Goal: Task Accomplishment & Management: Use online tool/utility

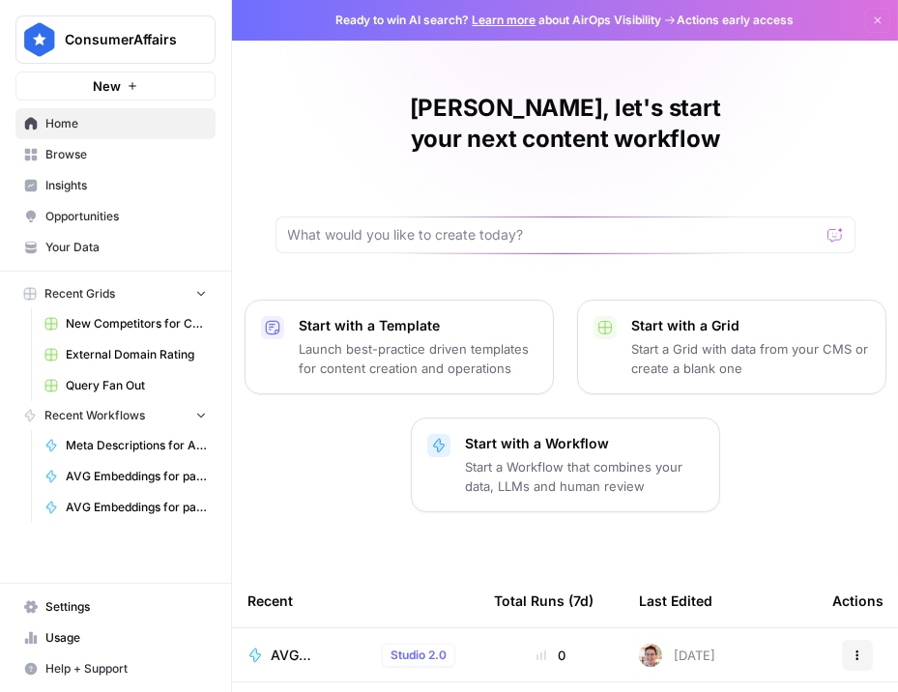
click at [105, 129] on span "Home" at bounding box center [125, 123] width 161 height 17
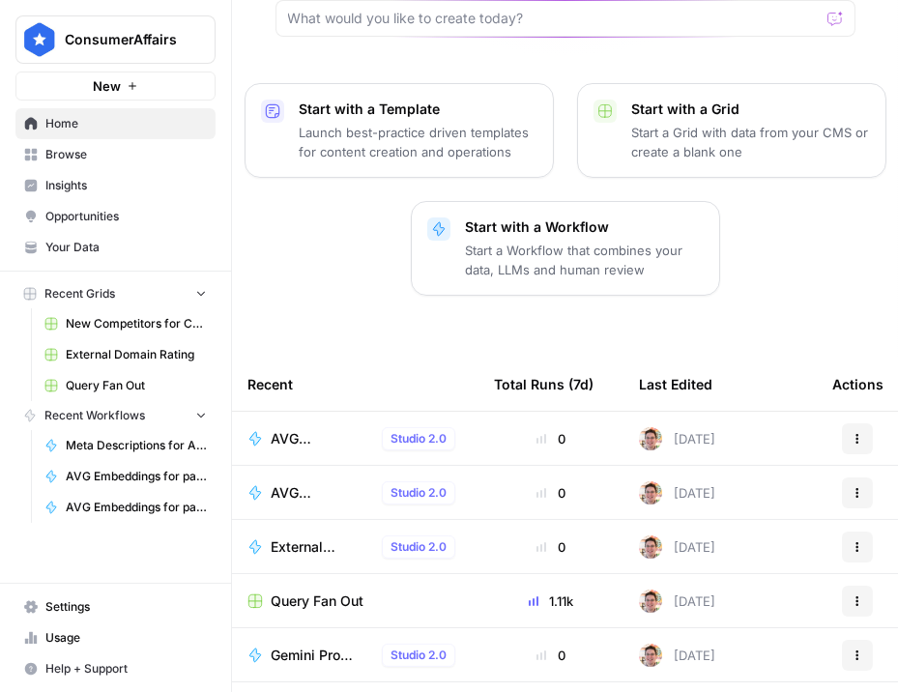
scroll to position [313, 0]
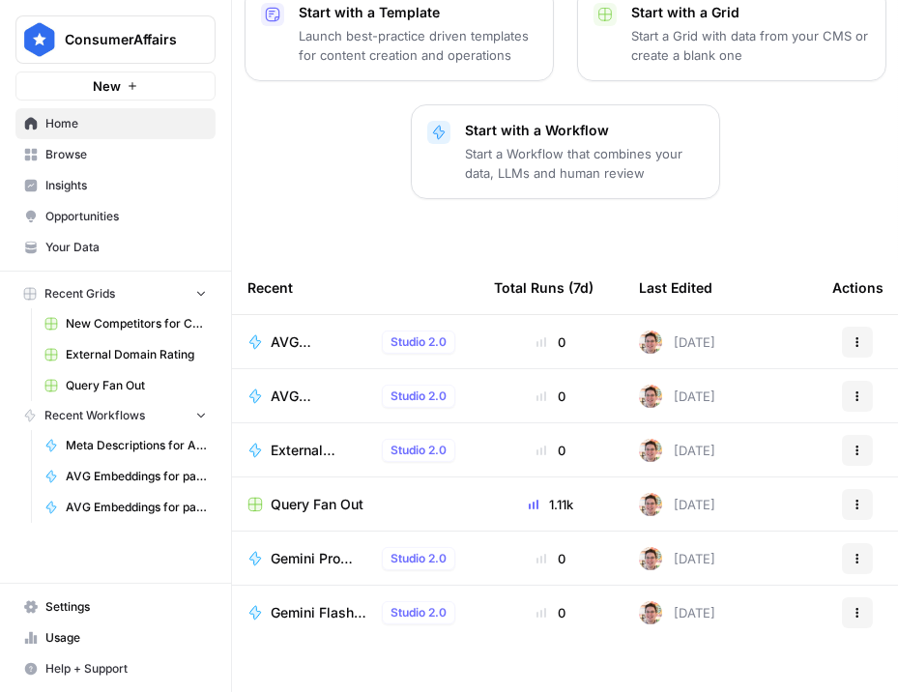
click at [118, 156] on span "Browse" at bounding box center [125, 154] width 161 height 17
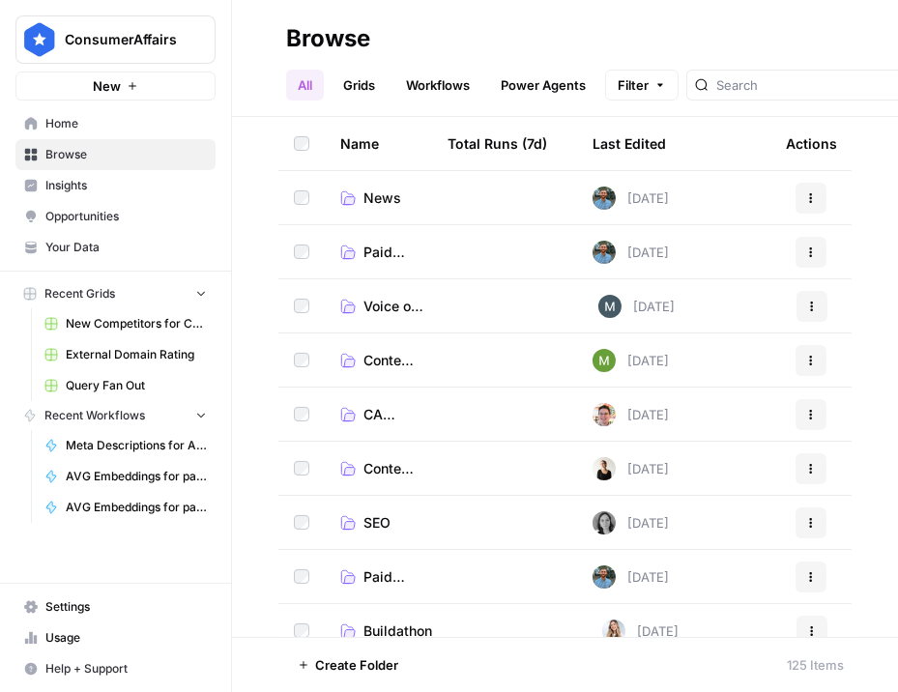
click at [378, 522] on span "SEO" at bounding box center [376, 522] width 27 height 19
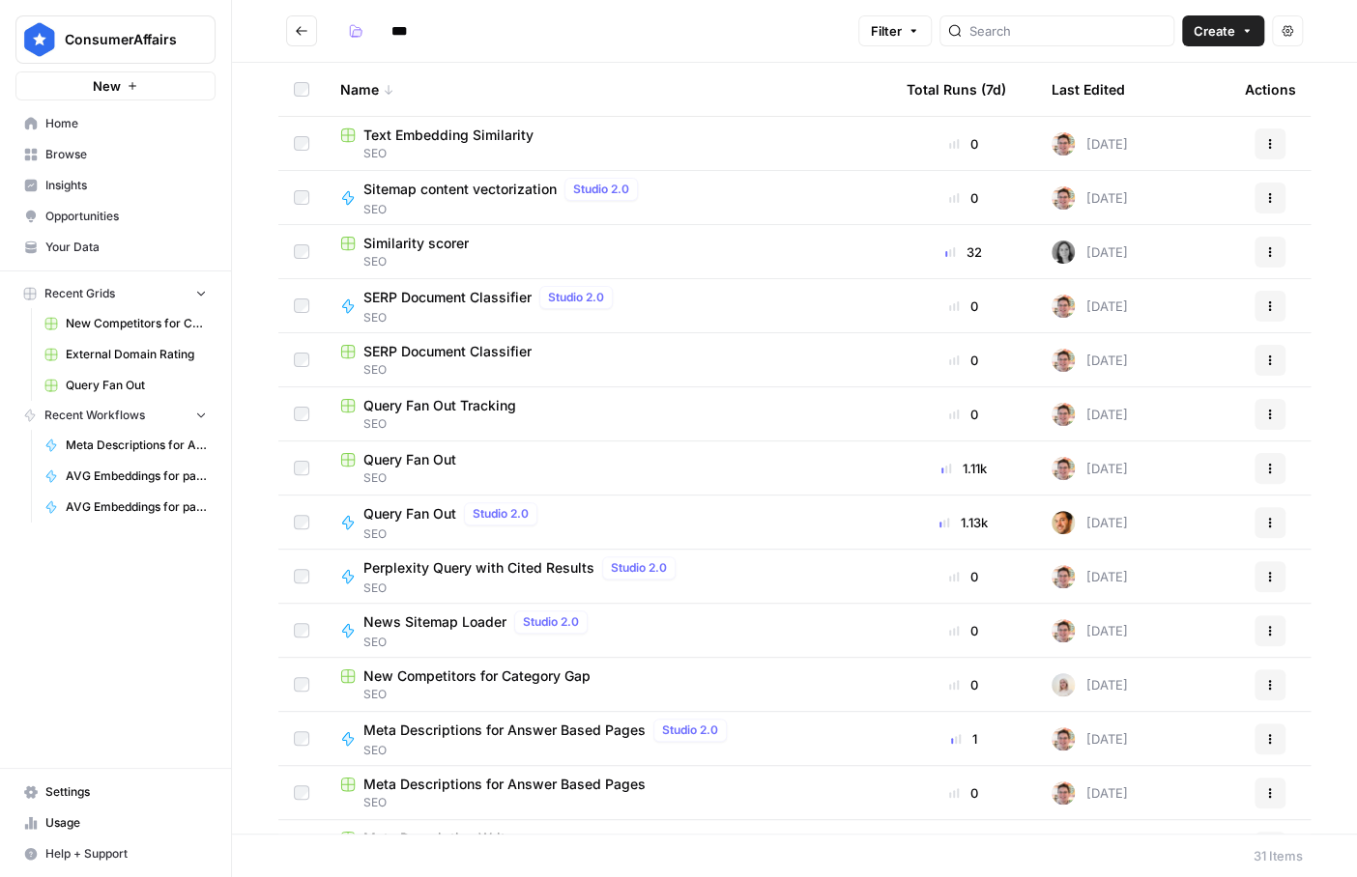
click at [517, 412] on div "Query Fan Out Tracking" at bounding box center [607, 405] width 535 height 19
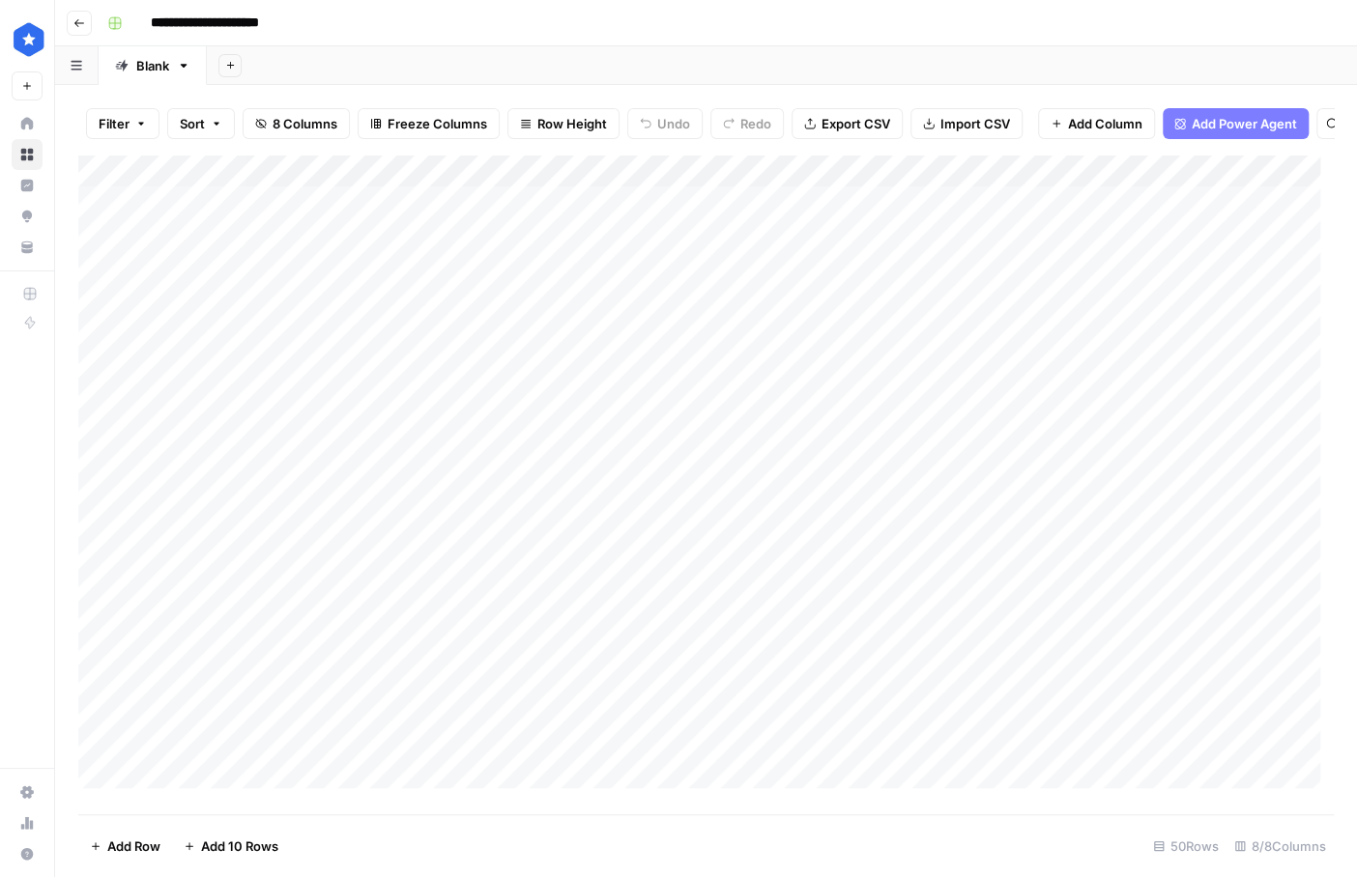
click at [96, 248] on div "Add Column" at bounding box center [705, 478] width 1255 height 647
click at [100, 691] on div "Add Column" at bounding box center [705, 478] width 1255 height 647
click at [101, 691] on div "Add Column" at bounding box center [705, 478] width 1255 height 647
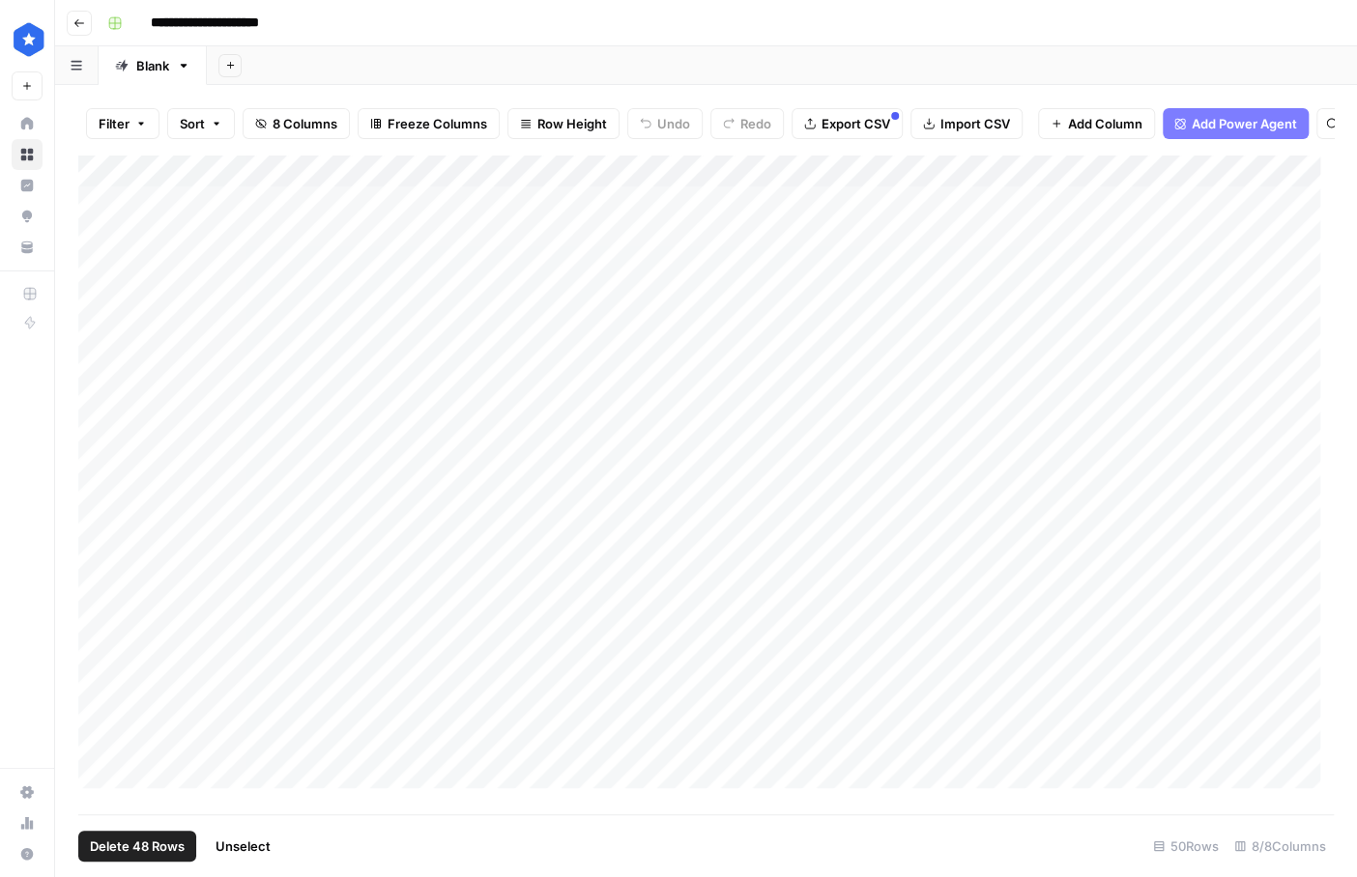
click at [166, 691] on span "Delete 48 Rows" at bounding box center [137, 846] width 95 height 19
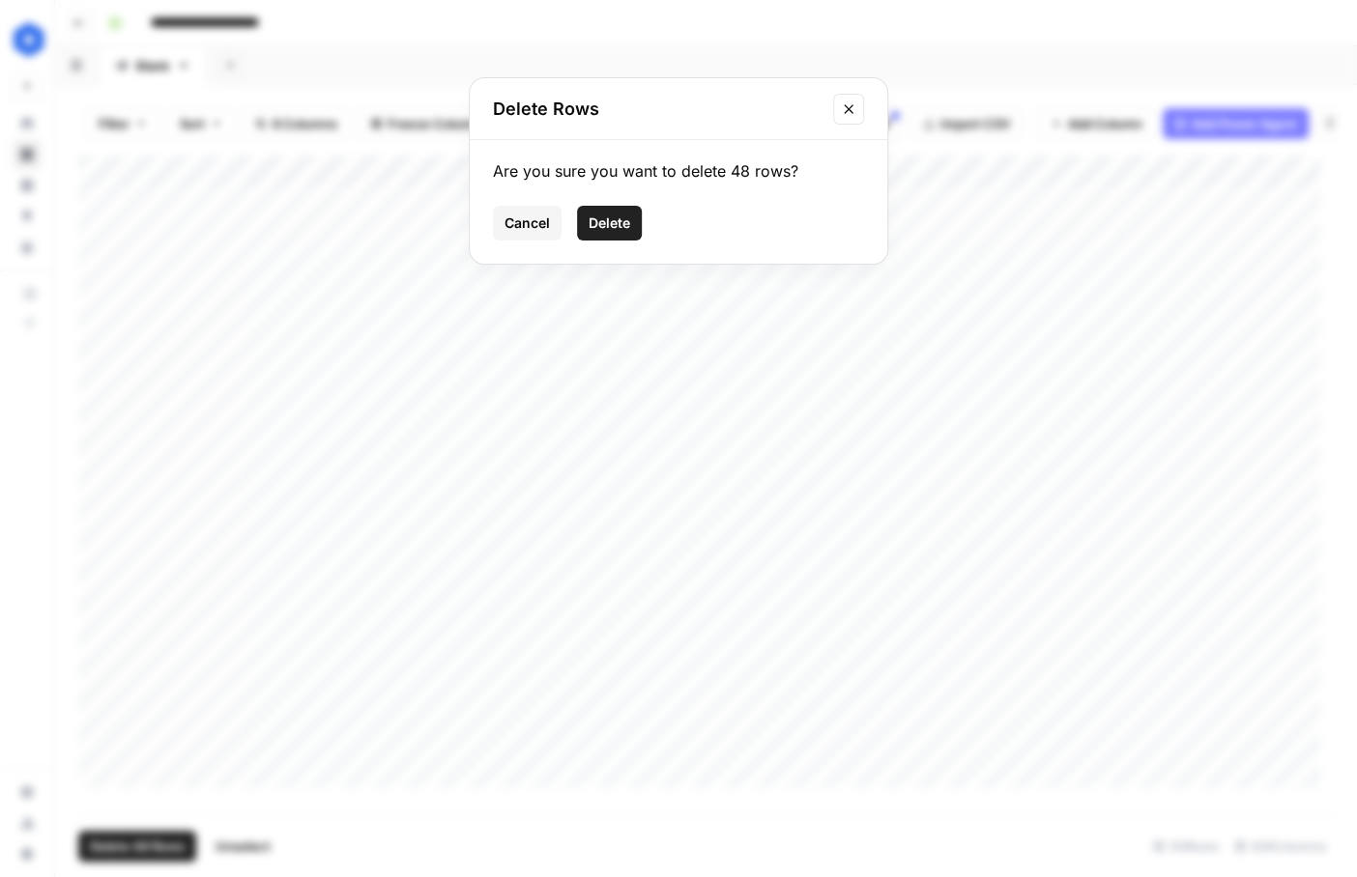
click at [634, 223] on button "Delete" at bounding box center [609, 223] width 65 height 35
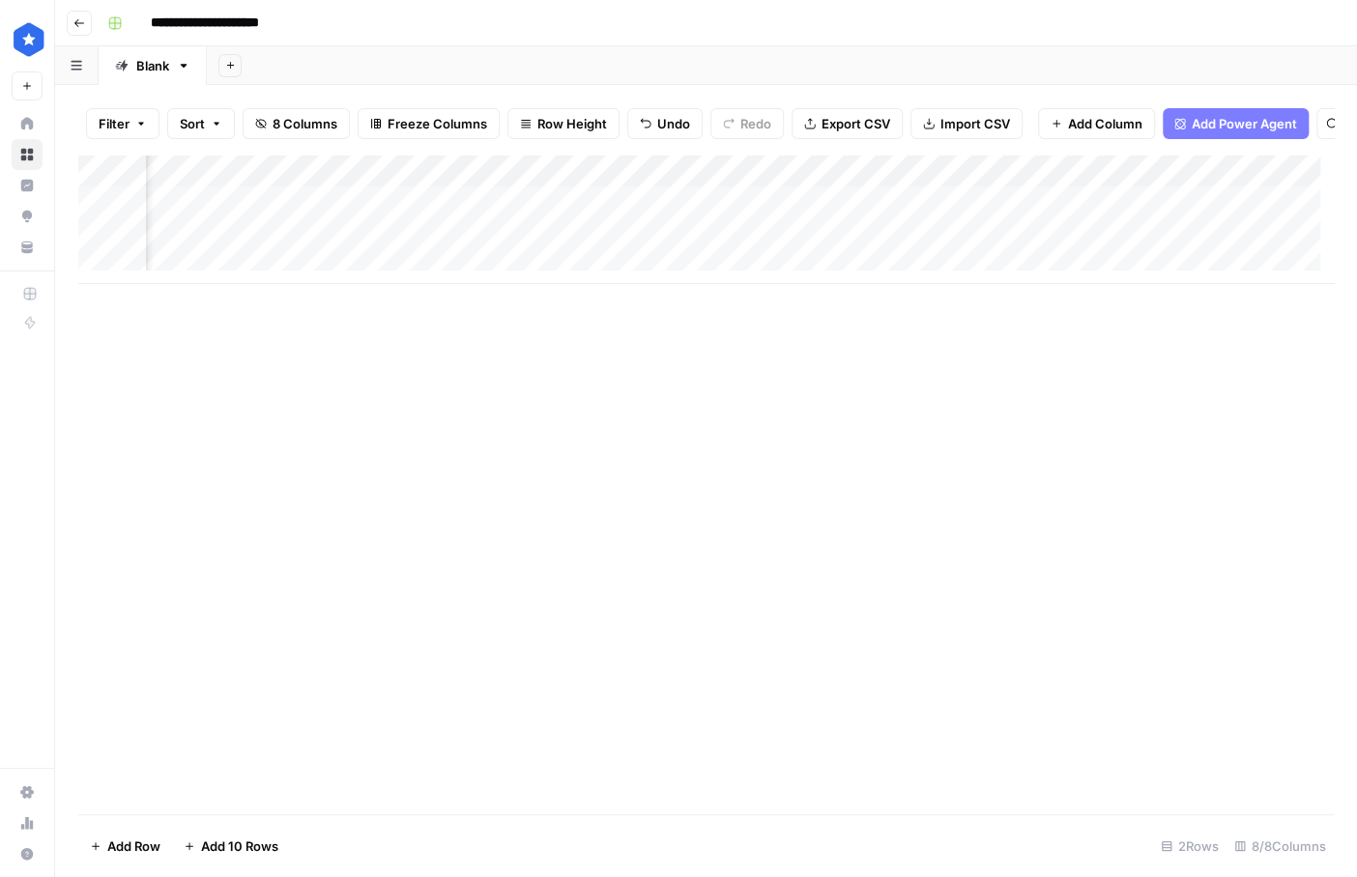
scroll to position [0, 348]
click at [849, 216] on div "Add Column" at bounding box center [705, 219] width 1255 height 129
click at [869, 183] on div "Add Column" at bounding box center [705, 219] width 1255 height 129
click at [869, 183] on div at bounding box center [912, 187] width 279 height 39
click at [854, 230] on input "Subquery" at bounding box center [888, 230] width 196 height 19
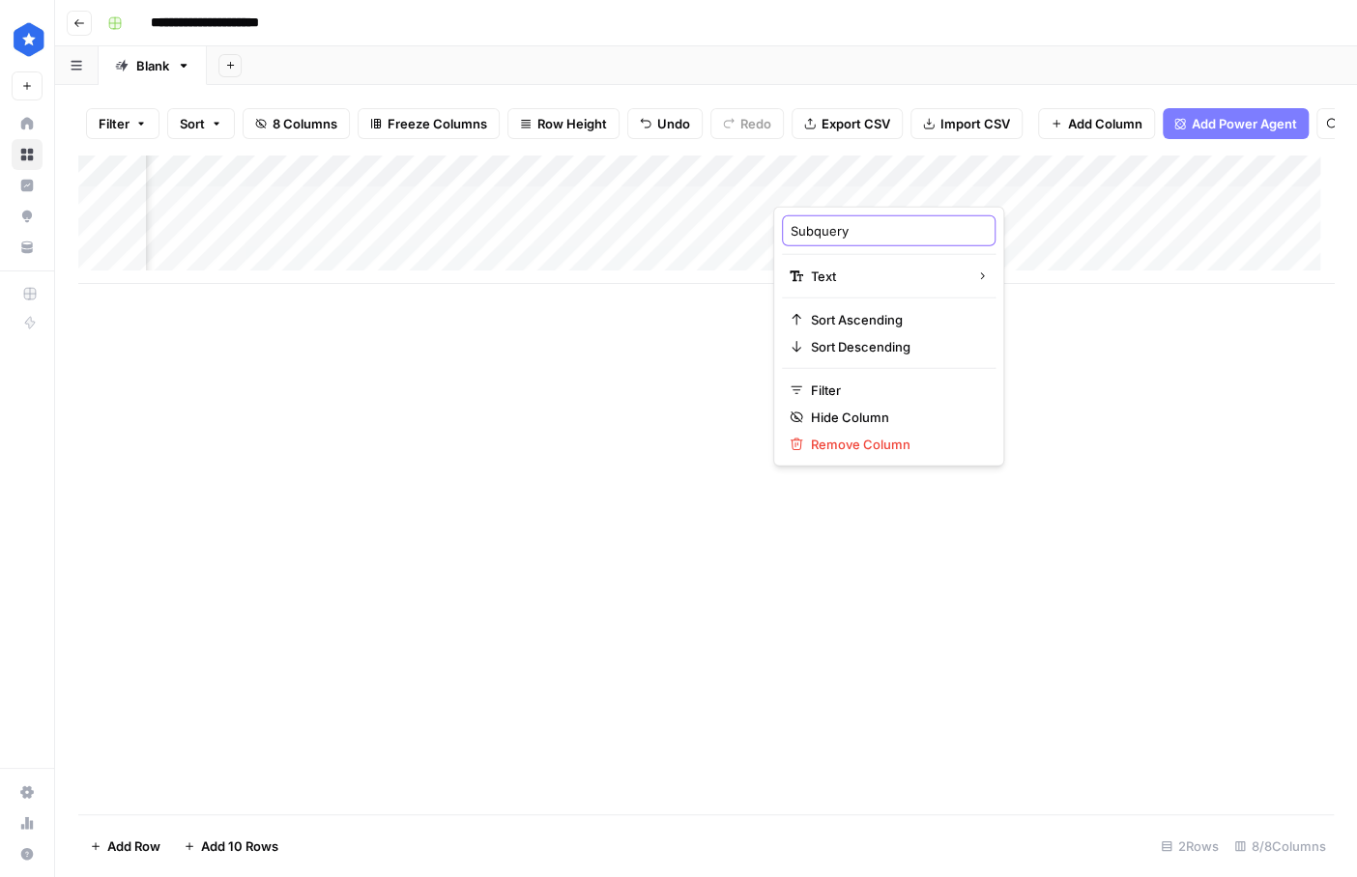
click at [854, 230] on input "Subquery" at bounding box center [888, 230] width 196 height 19
type input "Prompt"
click at [491, 209] on div "Add Column" at bounding box center [705, 219] width 1255 height 129
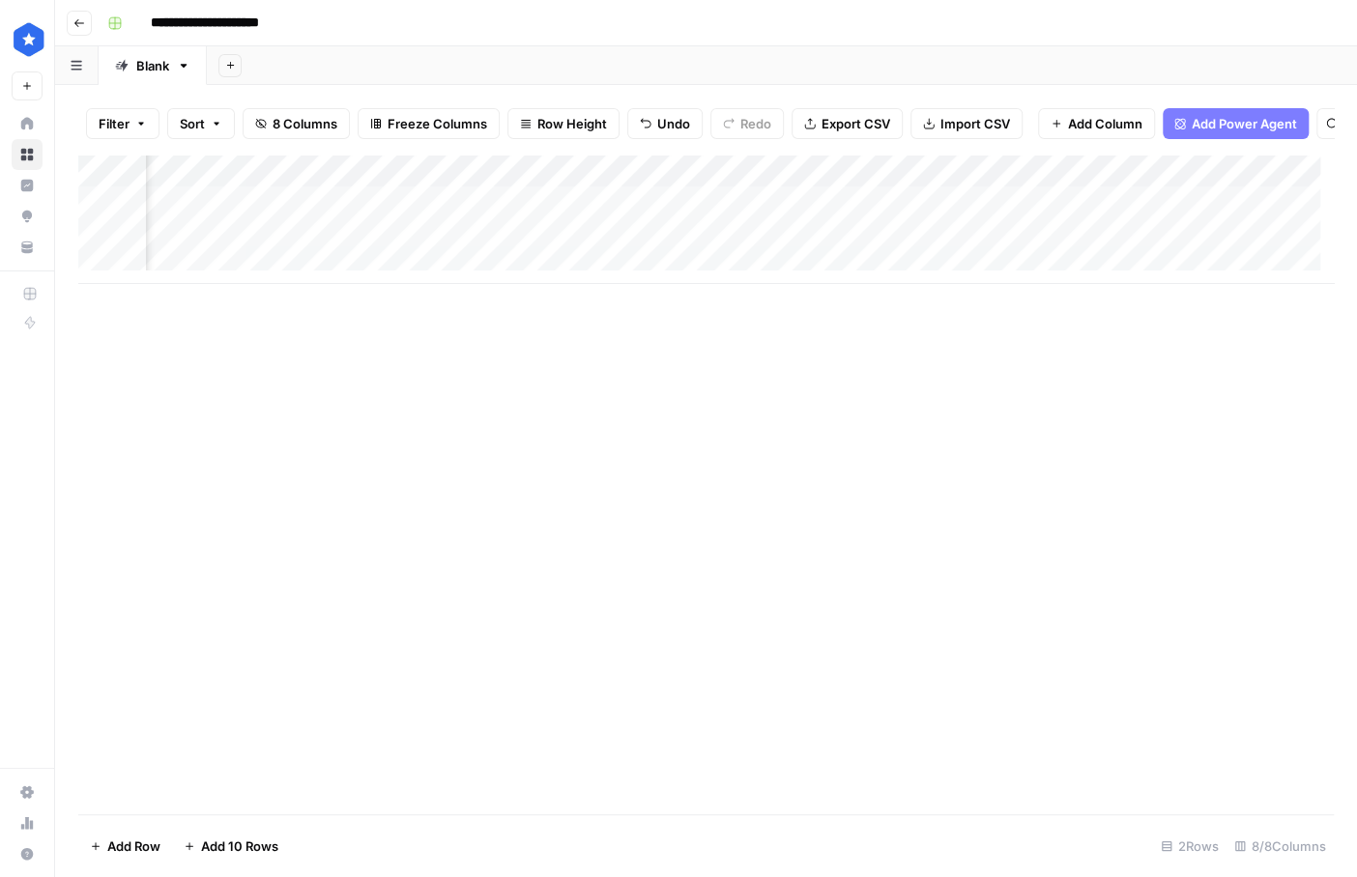
click at [491, 209] on body "**********" at bounding box center [678, 438] width 1357 height 877
click at [528, 217] on textarea "**********" at bounding box center [568, 217] width 309 height 27
click at [846, 208] on div "Add Column" at bounding box center [705, 219] width 1255 height 129
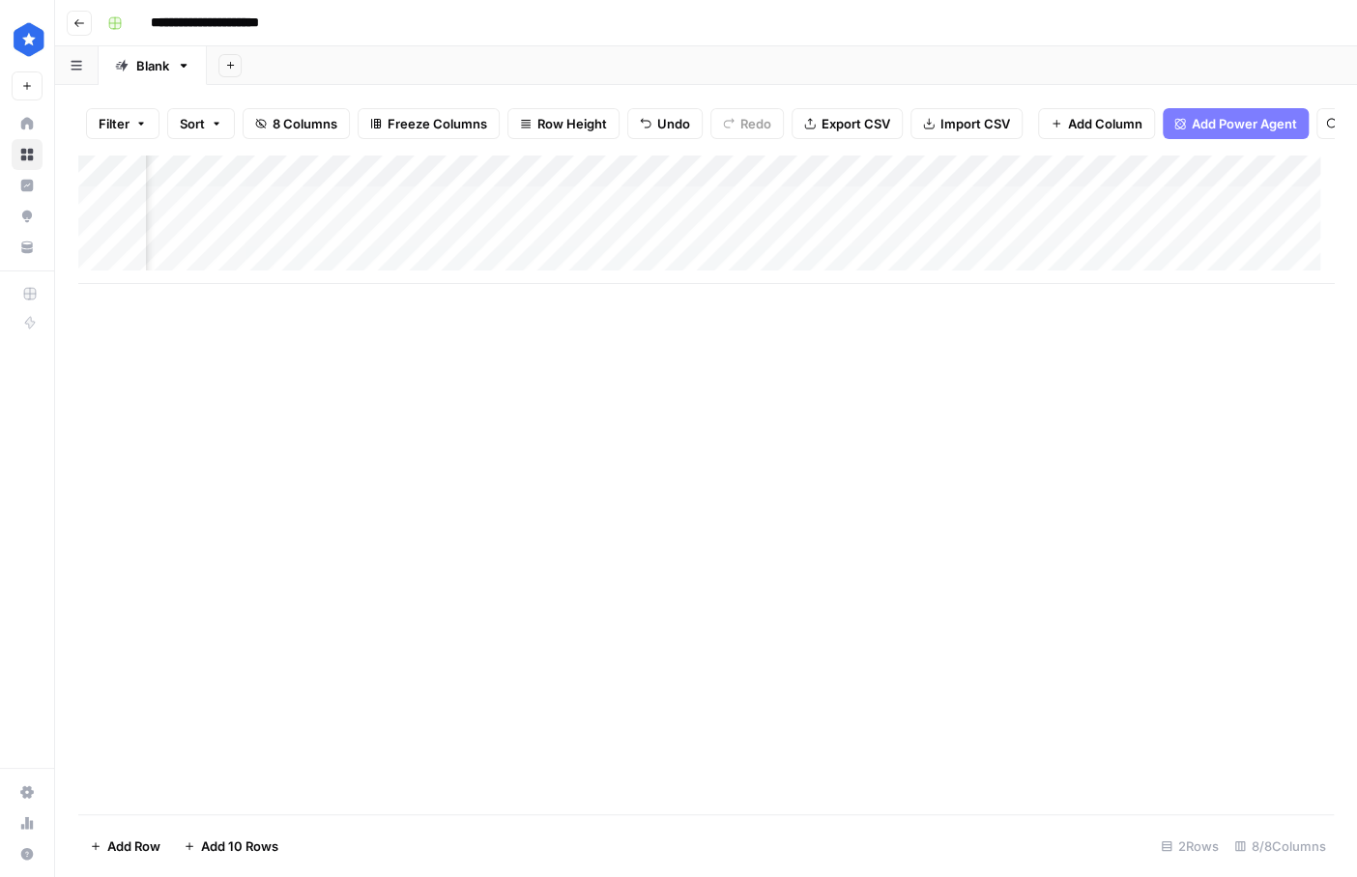
click at [846, 208] on div "Add Column" at bounding box center [705, 219] width 1255 height 129
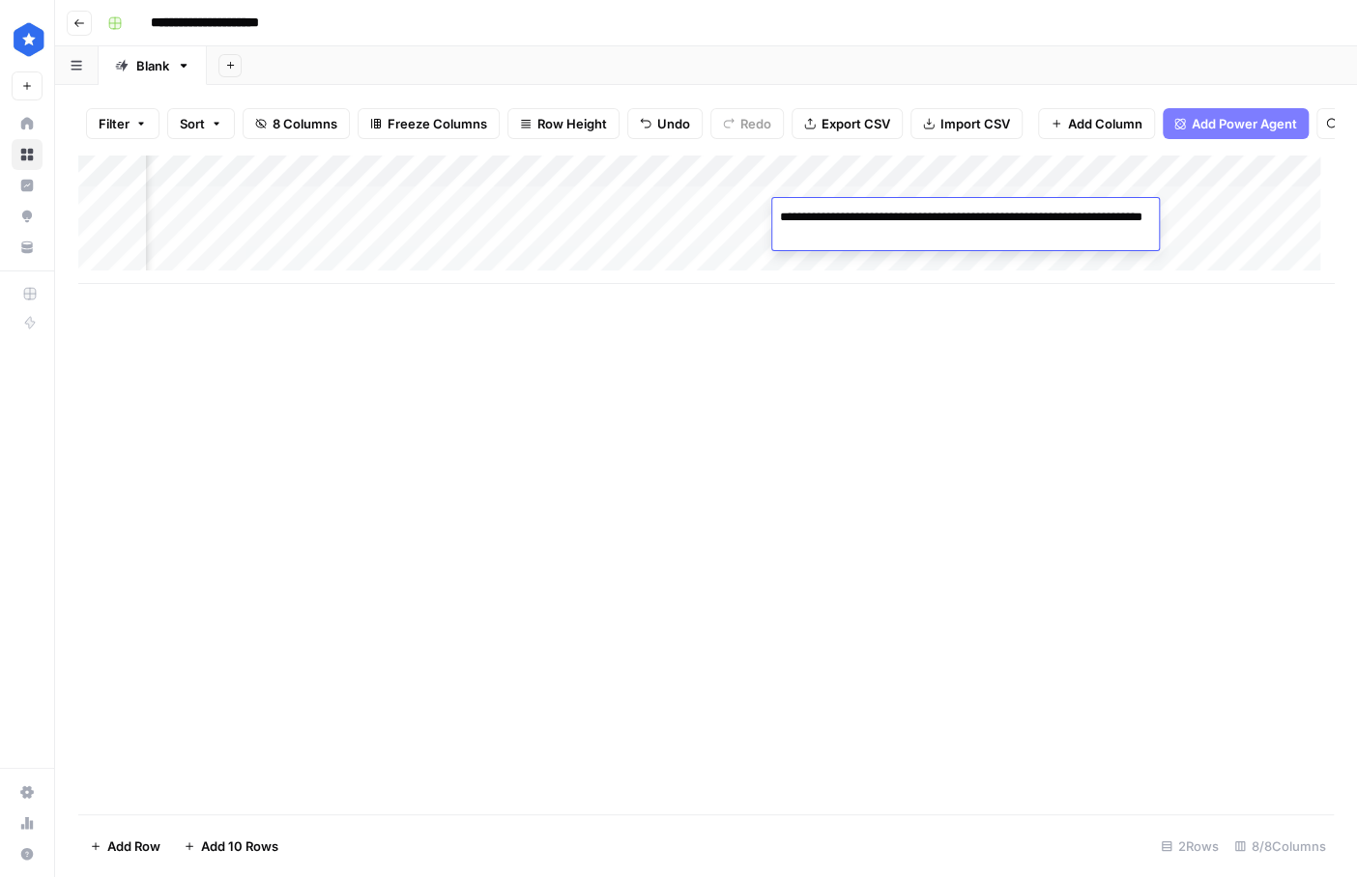
click at [846, 208] on textarea "**********" at bounding box center [965, 227] width 386 height 46
click at [843, 213] on textarea "**********" at bounding box center [965, 227] width 386 height 46
drag, startPoint x: 840, startPoint y: 214, endPoint x: 886, endPoint y: 257, distance: 63.6
click at [886, 257] on body "**********" at bounding box center [678, 438] width 1357 height 877
click at [897, 221] on textarea "**********" at bounding box center [965, 227] width 386 height 46
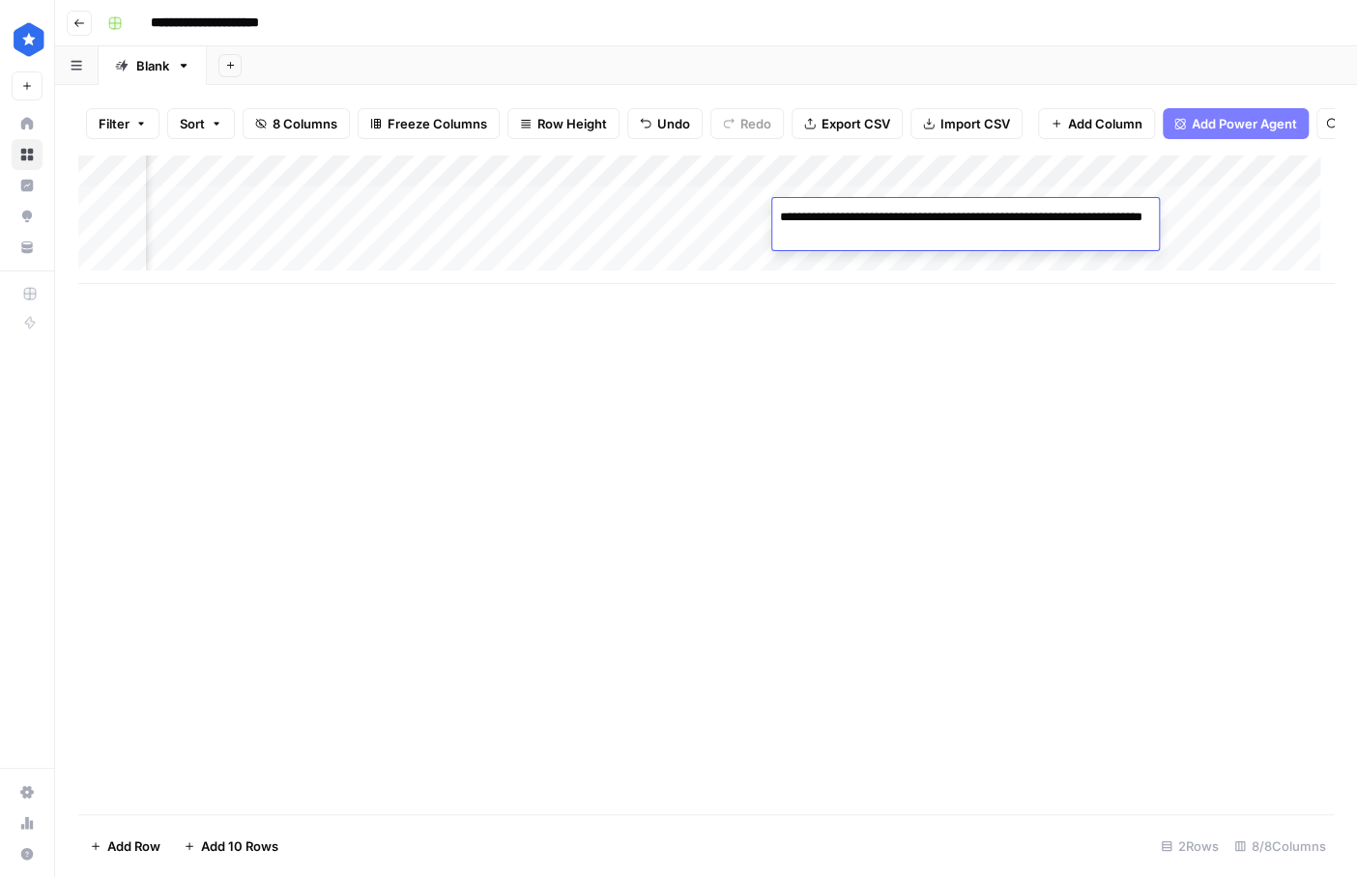
drag, startPoint x: 915, startPoint y: 233, endPoint x: 840, endPoint y: 220, distance: 76.4
click at [840, 220] on textarea "**********" at bounding box center [965, 227] width 386 height 46
click at [882, 233] on textarea "**********" at bounding box center [965, 227] width 386 height 46
drag, startPoint x: 889, startPoint y: 233, endPoint x: 860, endPoint y: 214, distance: 34.8
click at [860, 214] on textarea "**********" at bounding box center [965, 227] width 386 height 46
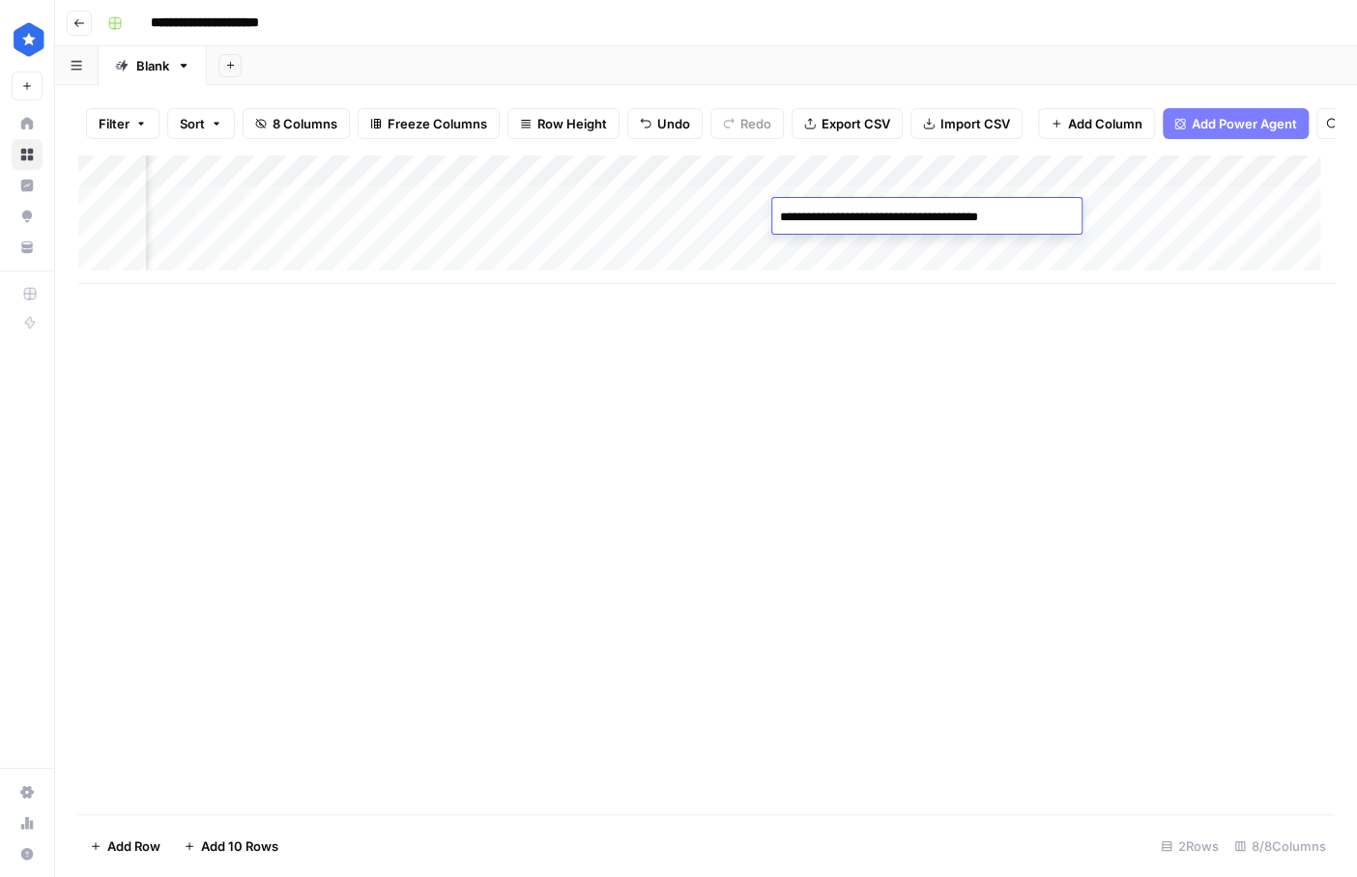
type textarea "**********"
click at [547, 249] on div "Add Column" at bounding box center [705, 219] width 1255 height 129
click at [419, 226] on div "Add Column" at bounding box center [705, 219] width 1255 height 129
click at [445, 237] on div "Add Column" at bounding box center [705, 219] width 1255 height 129
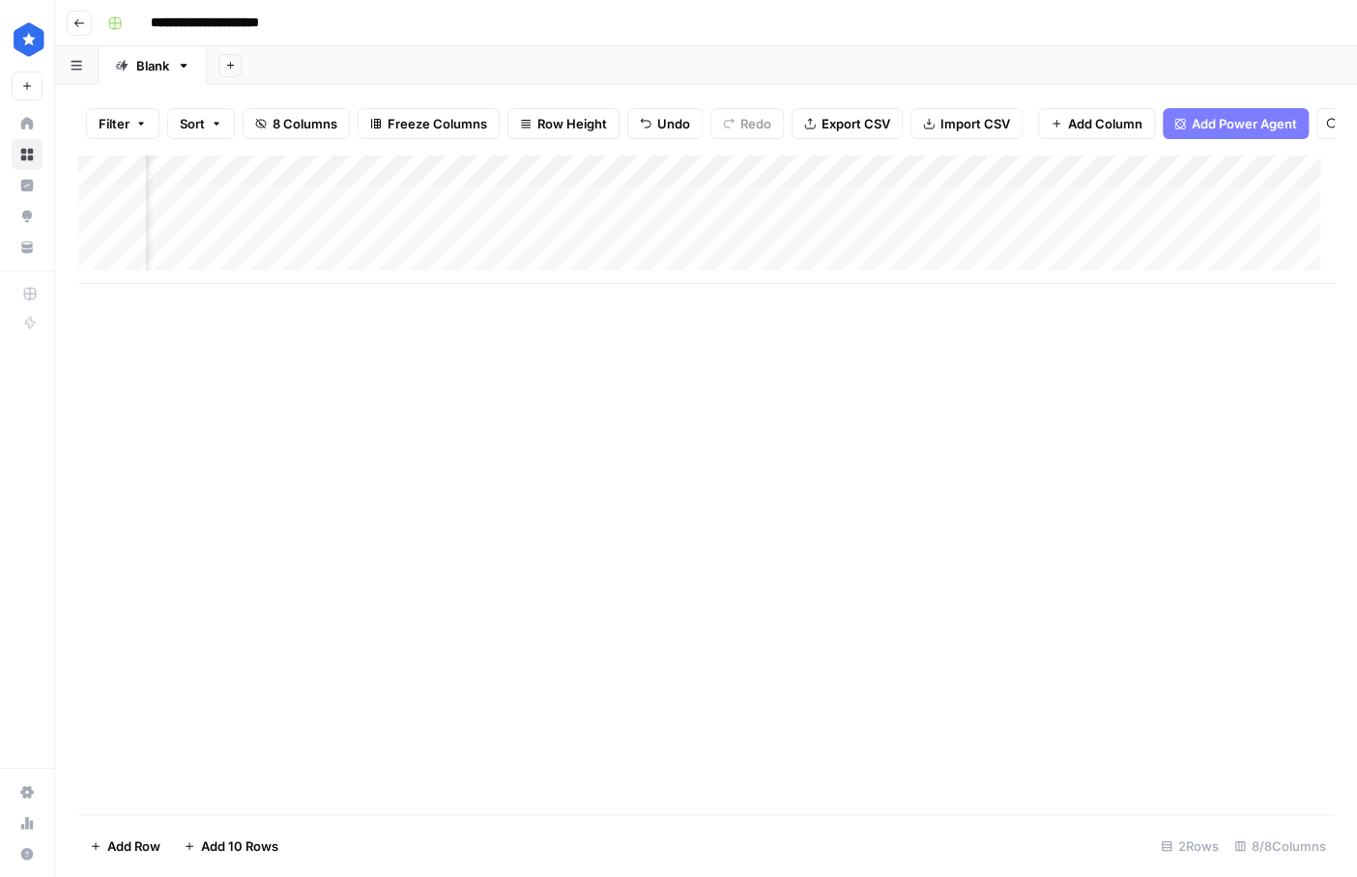
click at [445, 237] on div "Add Column" at bounding box center [705, 219] width 1255 height 129
click at [885, 237] on div "Add Column" at bounding box center [705, 219] width 1255 height 129
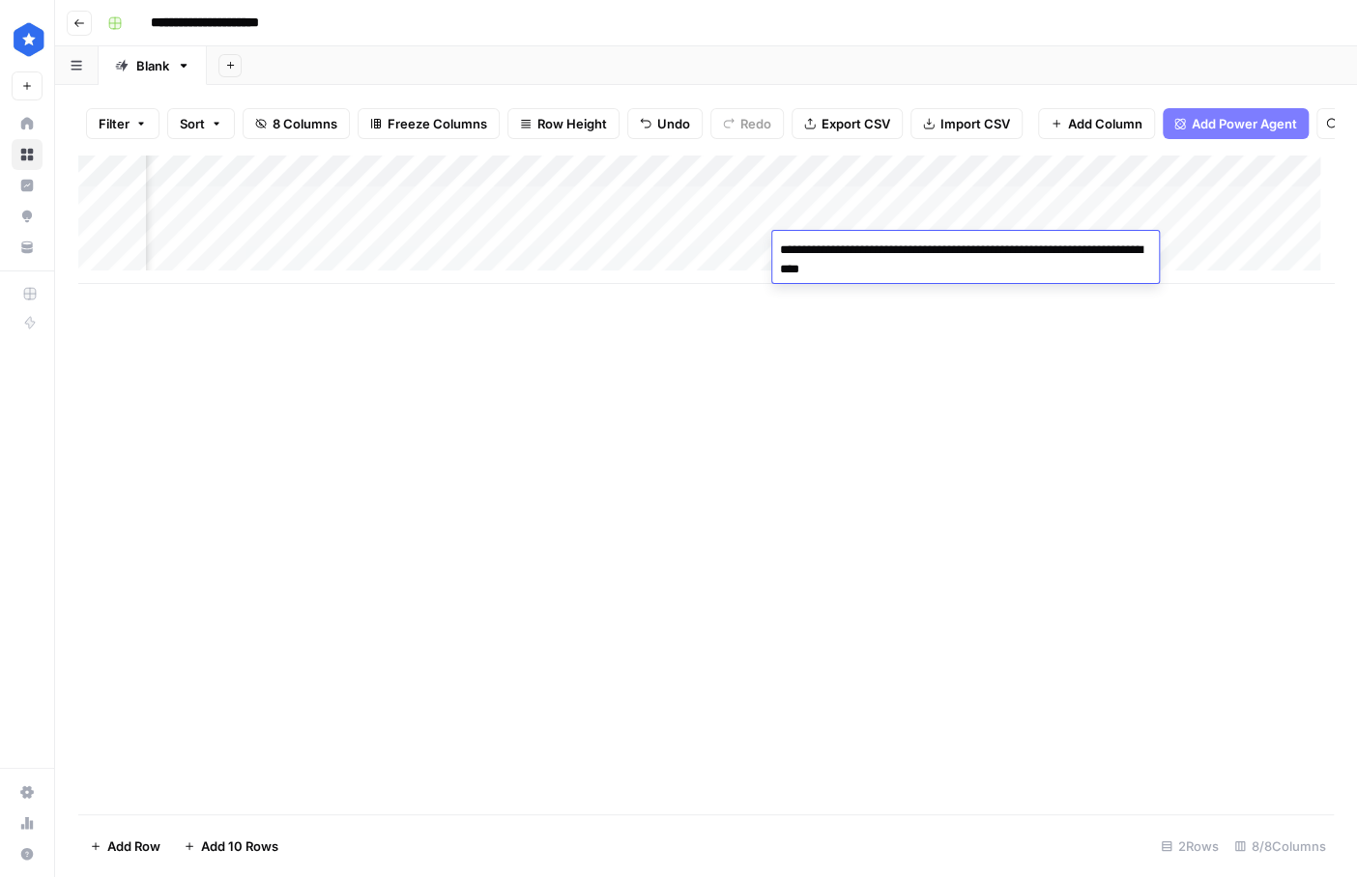
click at [885, 237] on textarea "**********" at bounding box center [965, 260] width 386 height 46
click at [835, 254] on textarea "**********" at bounding box center [926, 250] width 309 height 27
type textarea "**********"
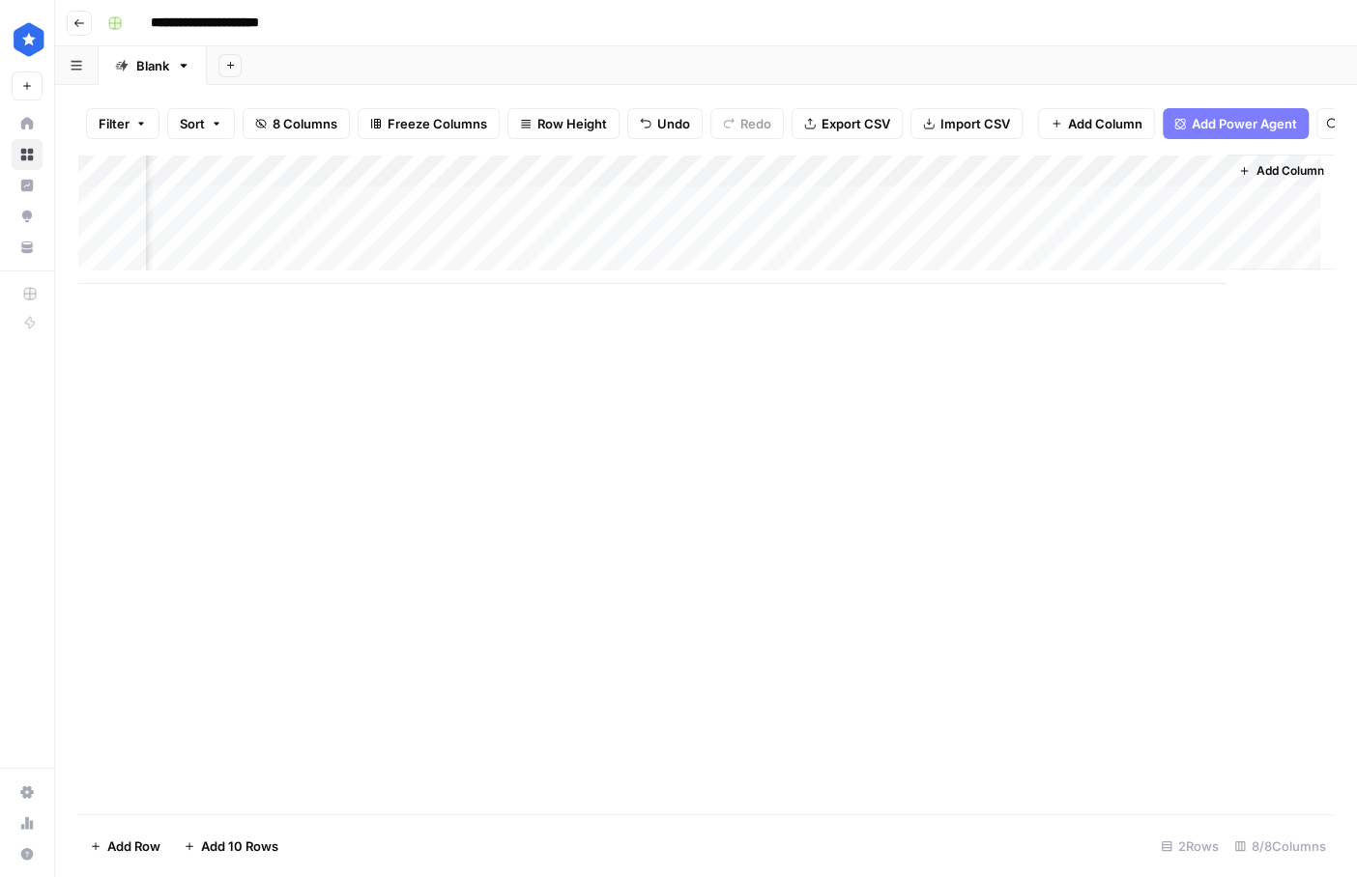
scroll to position [0, 734]
click at [897, 178] on div "Add Column" at bounding box center [705, 219] width 1255 height 129
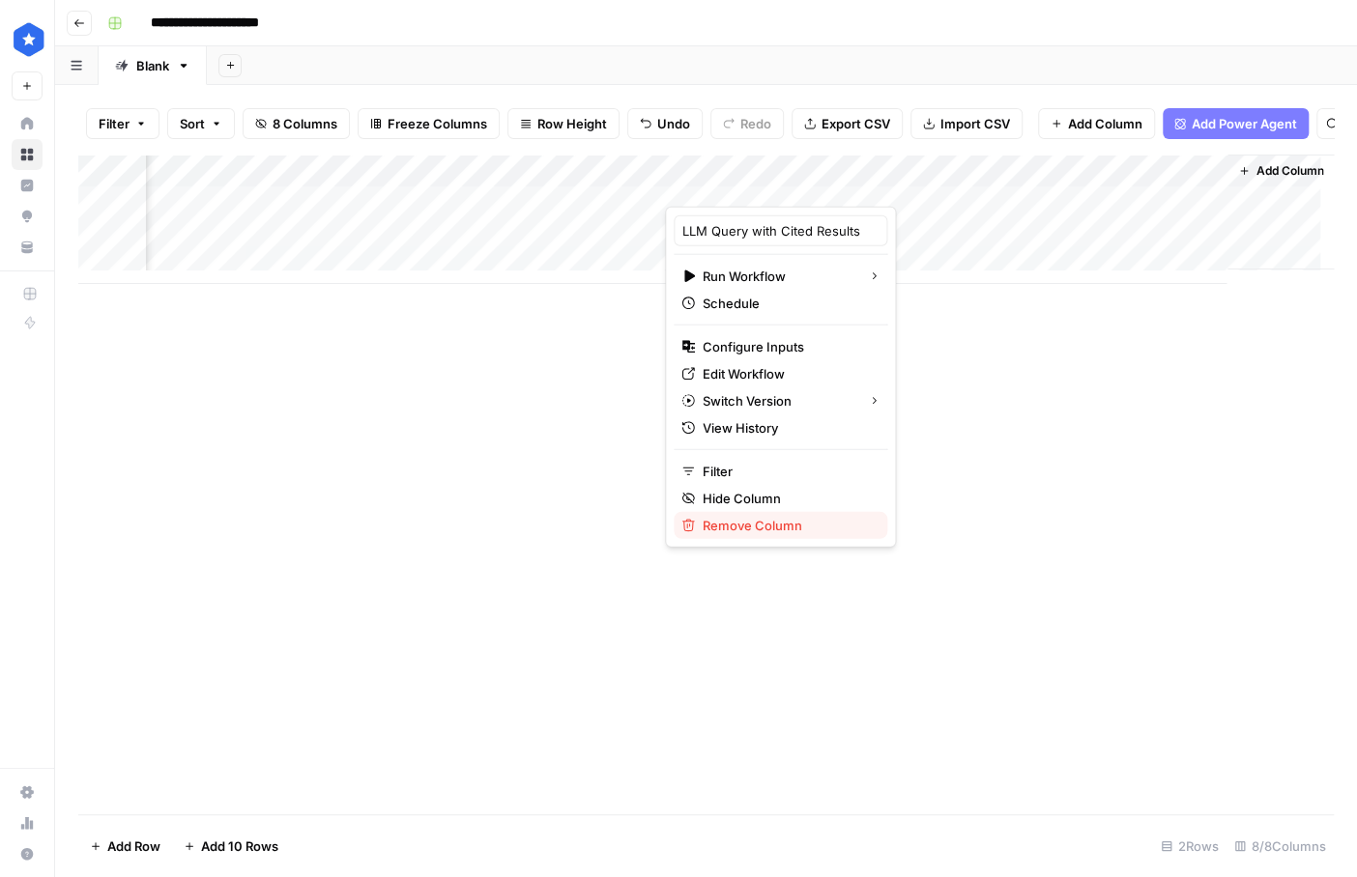
click at [793, 518] on span "Remove Column" at bounding box center [786, 525] width 169 height 19
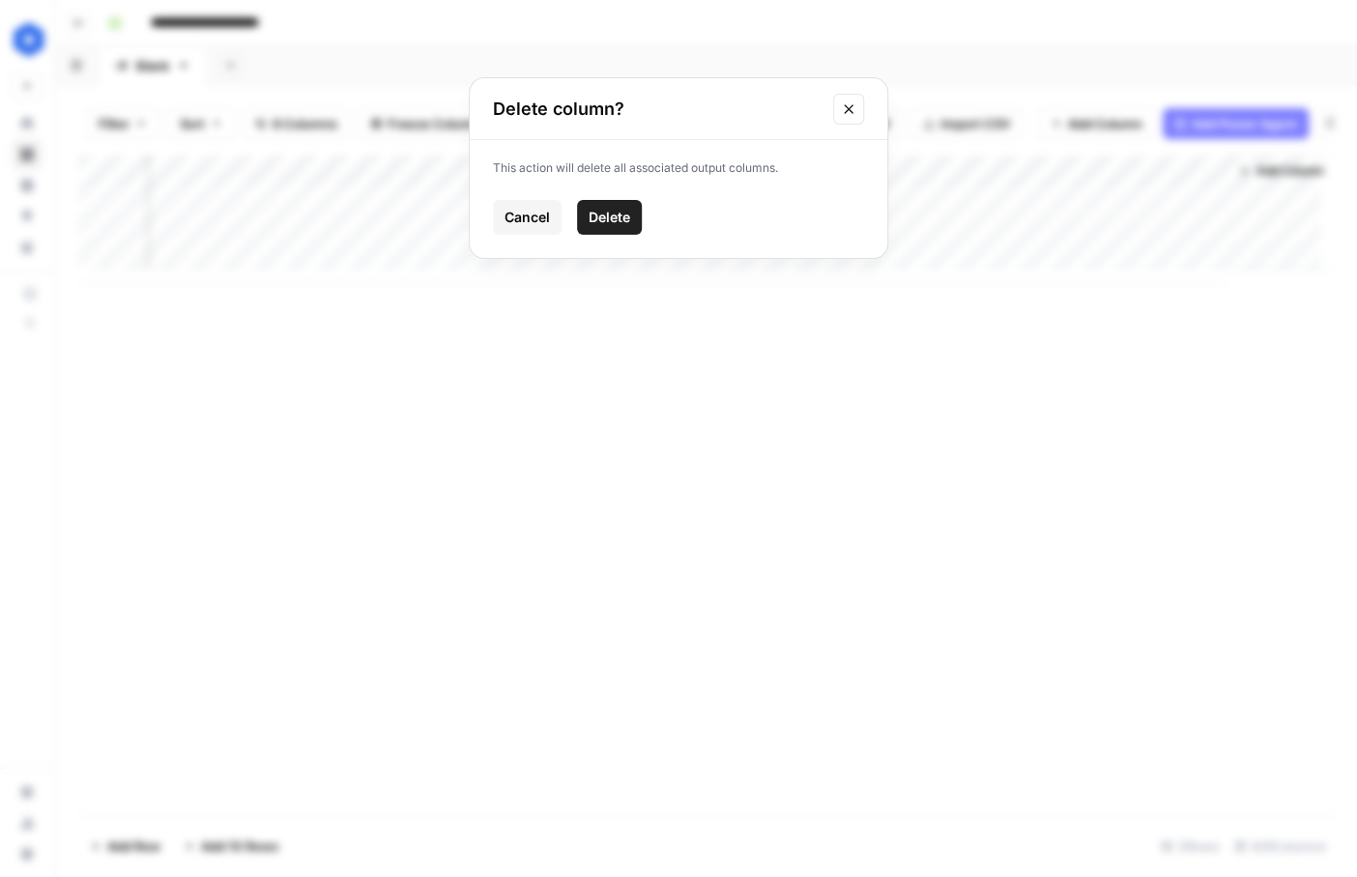
click at [614, 227] on button "Delete" at bounding box center [609, 217] width 65 height 35
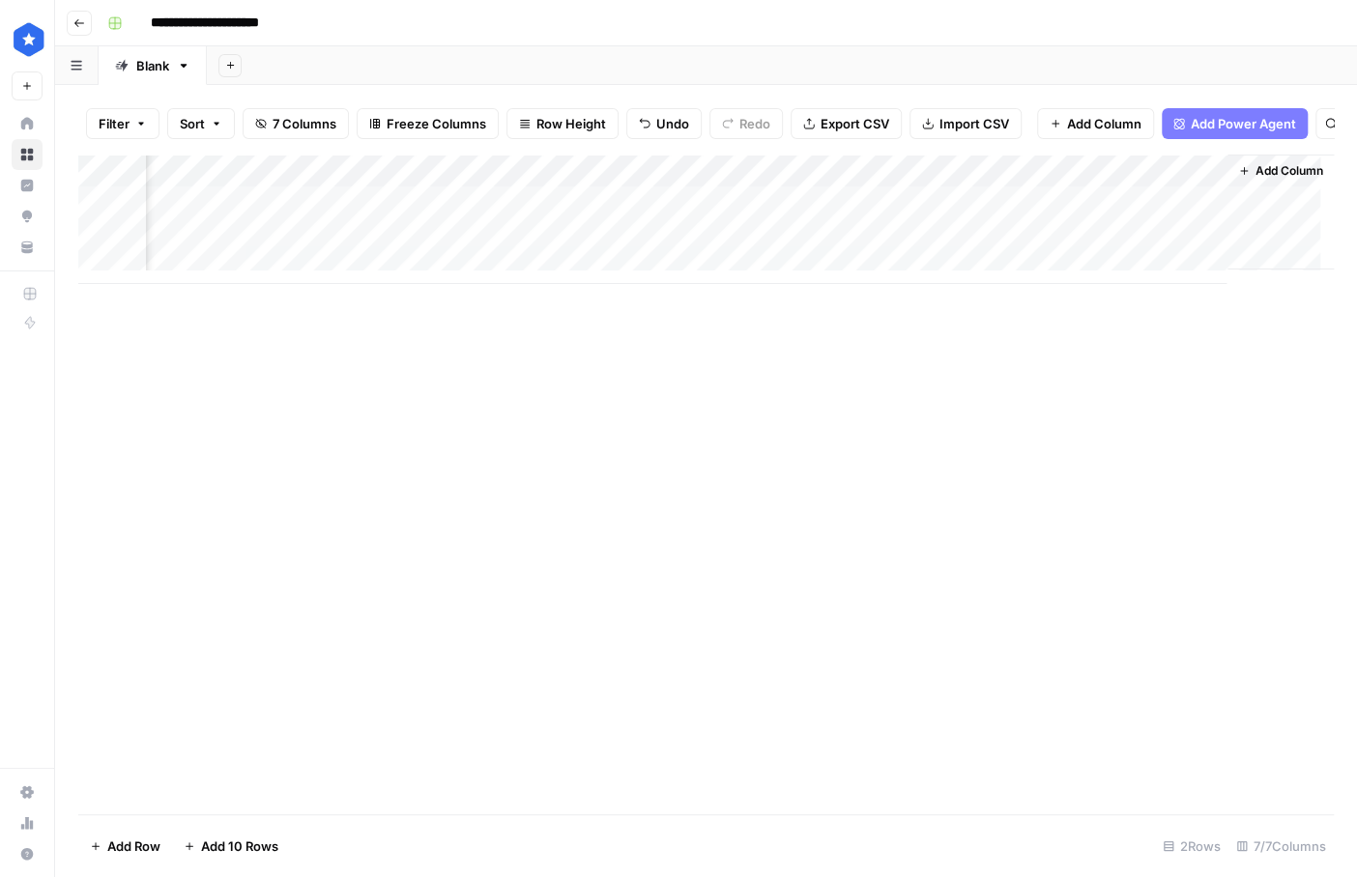
scroll to position [0, 465]
click at [897, 190] on div "Add Column" at bounding box center [705, 219] width 1255 height 129
click at [897, 132] on span "Add Column" at bounding box center [1104, 123] width 74 height 19
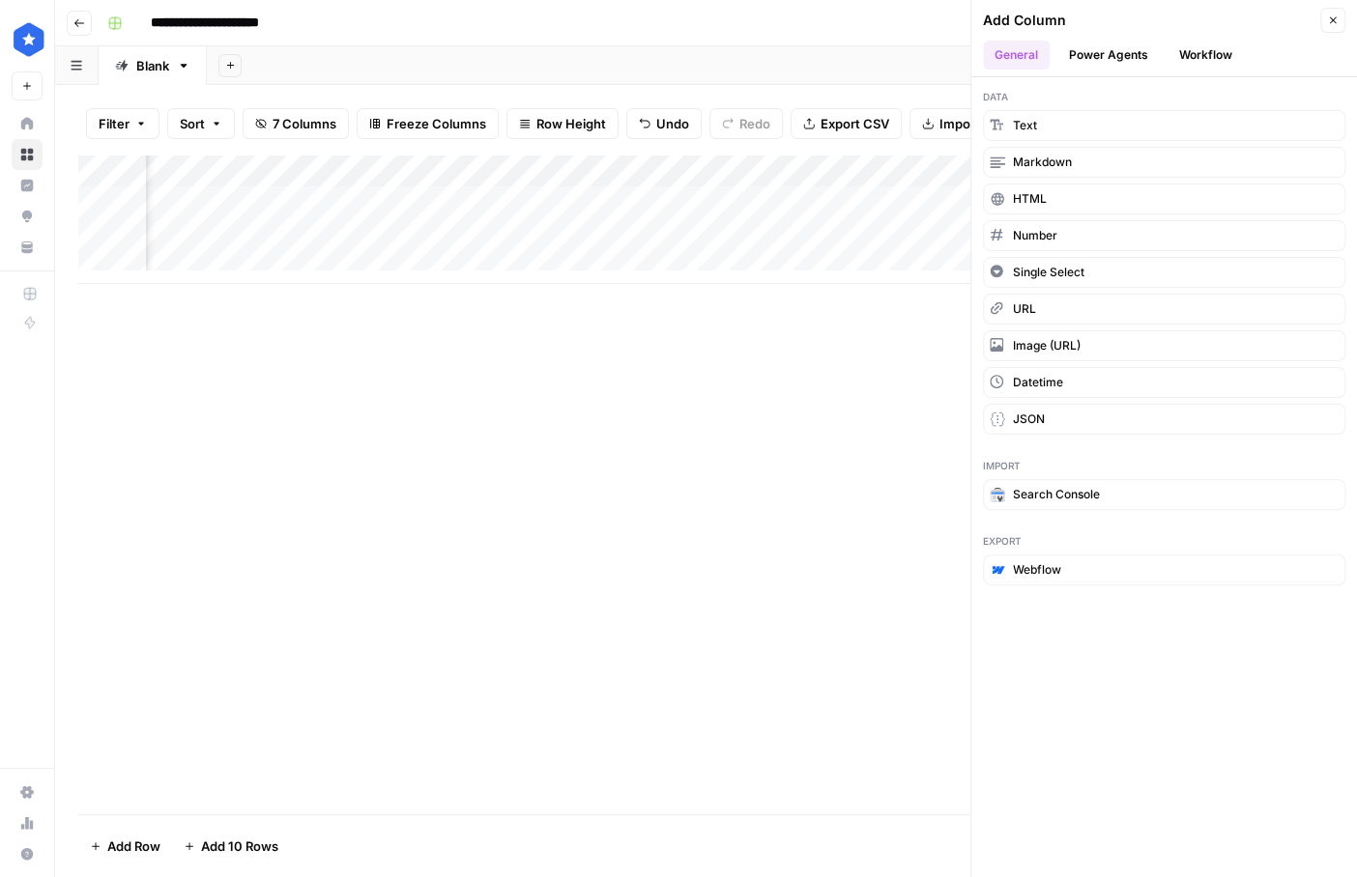
click at [897, 51] on button "Workflow" at bounding box center [1205, 55] width 76 height 29
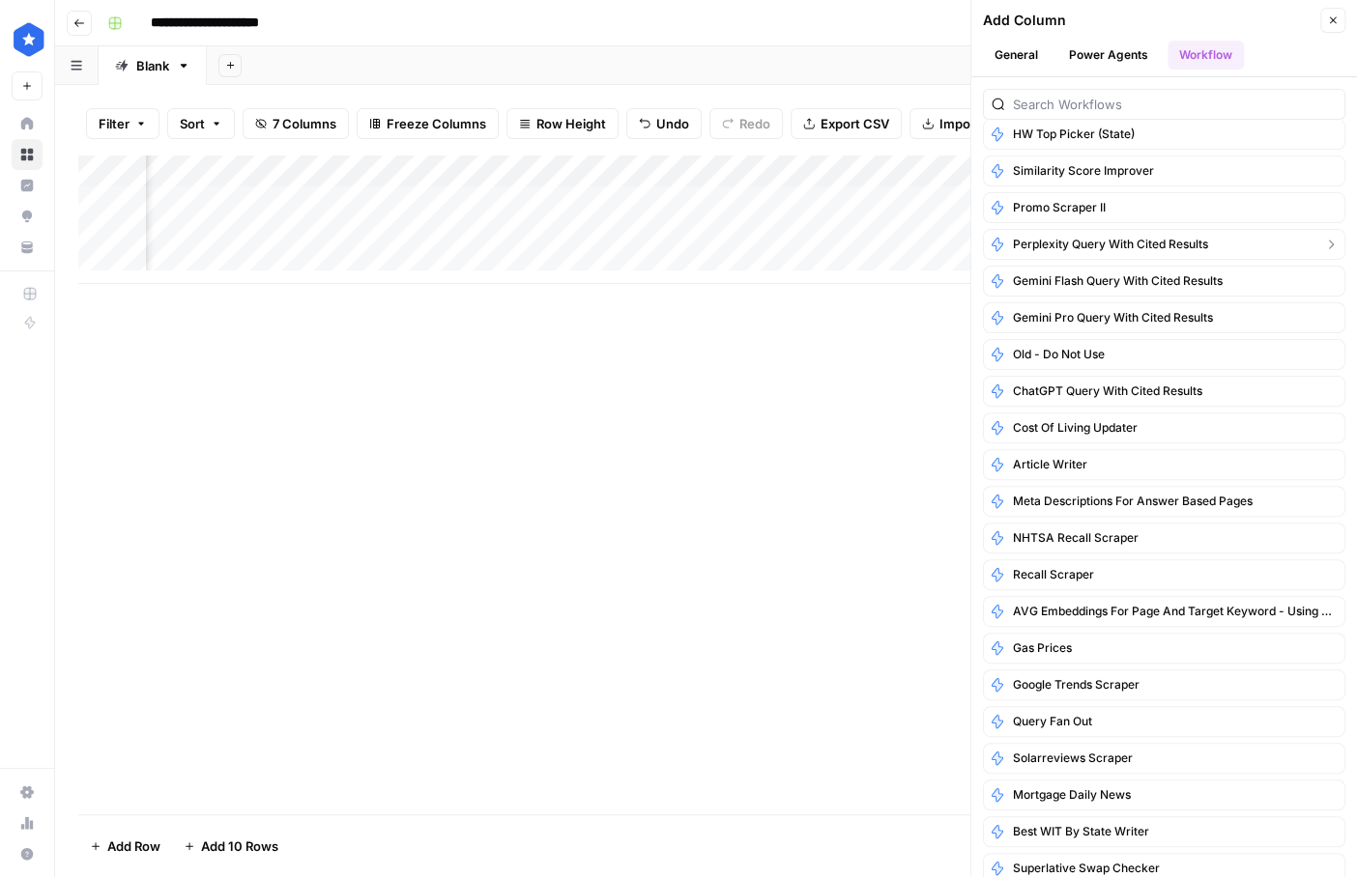
scroll to position [171, 0]
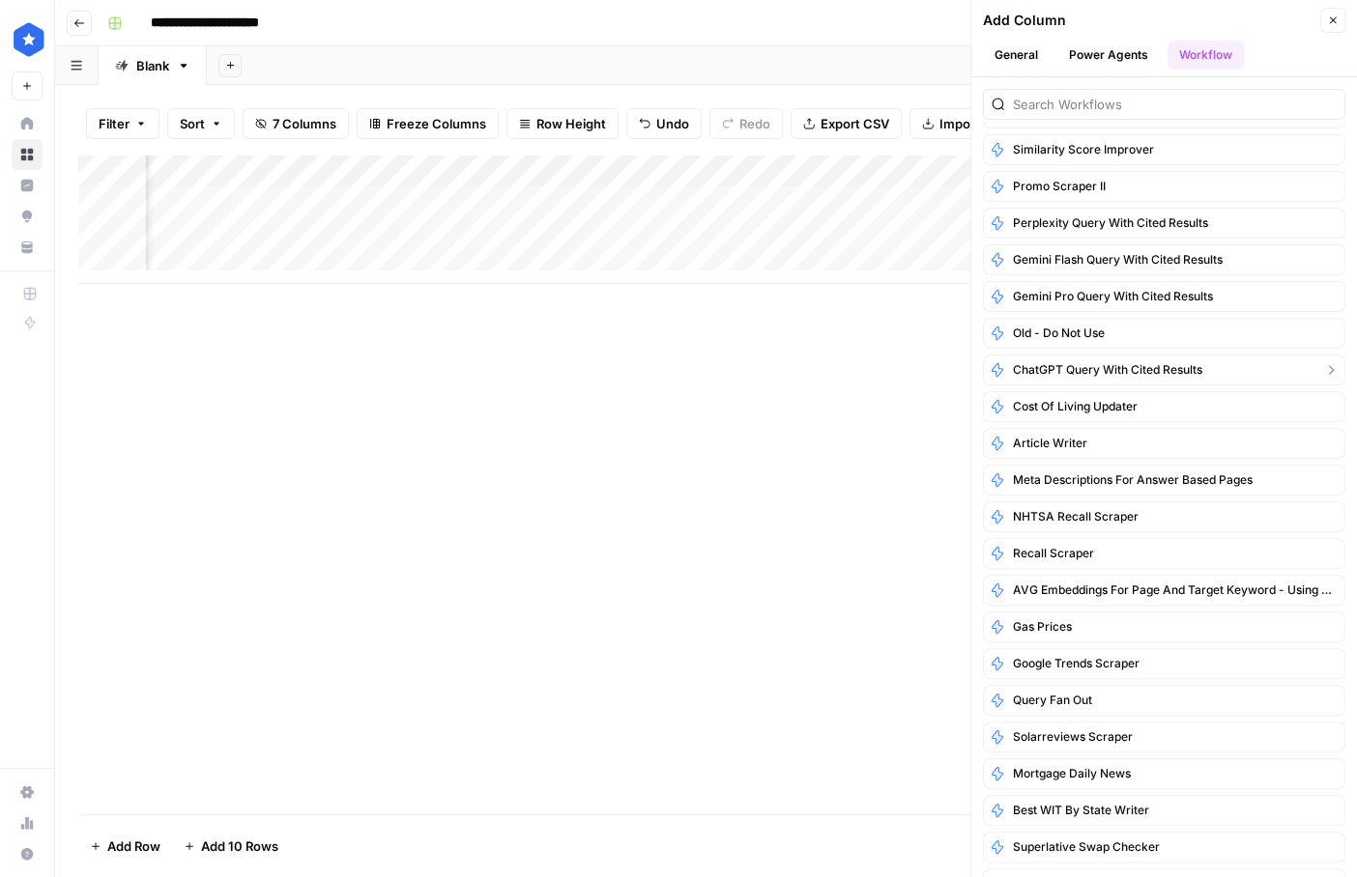
click at [897, 363] on icon "button" at bounding box center [1330, 369] width 15 height 15
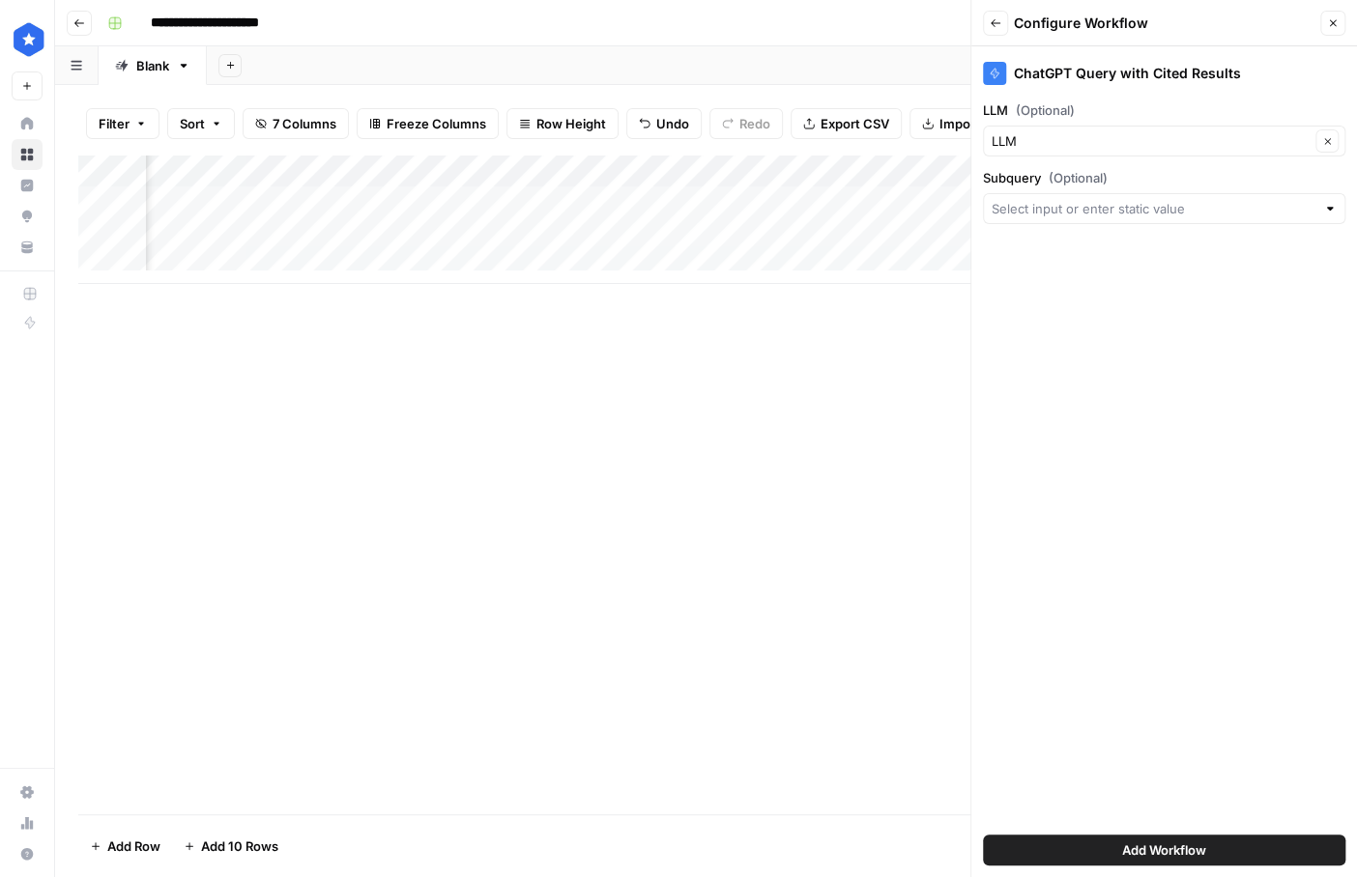
click at [897, 226] on div "ChatGPT Query with Cited Results LLM (Optional) LLM Clear Subquery (Optional) A…" at bounding box center [1164, 461] width 386 height 831
click at [897, 212] on input "Subquery (Optional)" at bounding box center [1153, 208] width 324 height 19
click at [897, 168] on label "Subquery (Optional)" at bounding box center [1164, 177] width 362 height 19
click at [897, 199] on input "Subquery (Optional)" at bounding box center [1153, 208] width 324 height 19
click at [897, 190] on div "Subquery (Optional)" at bounding box center [1164, 196] width 362 height 56
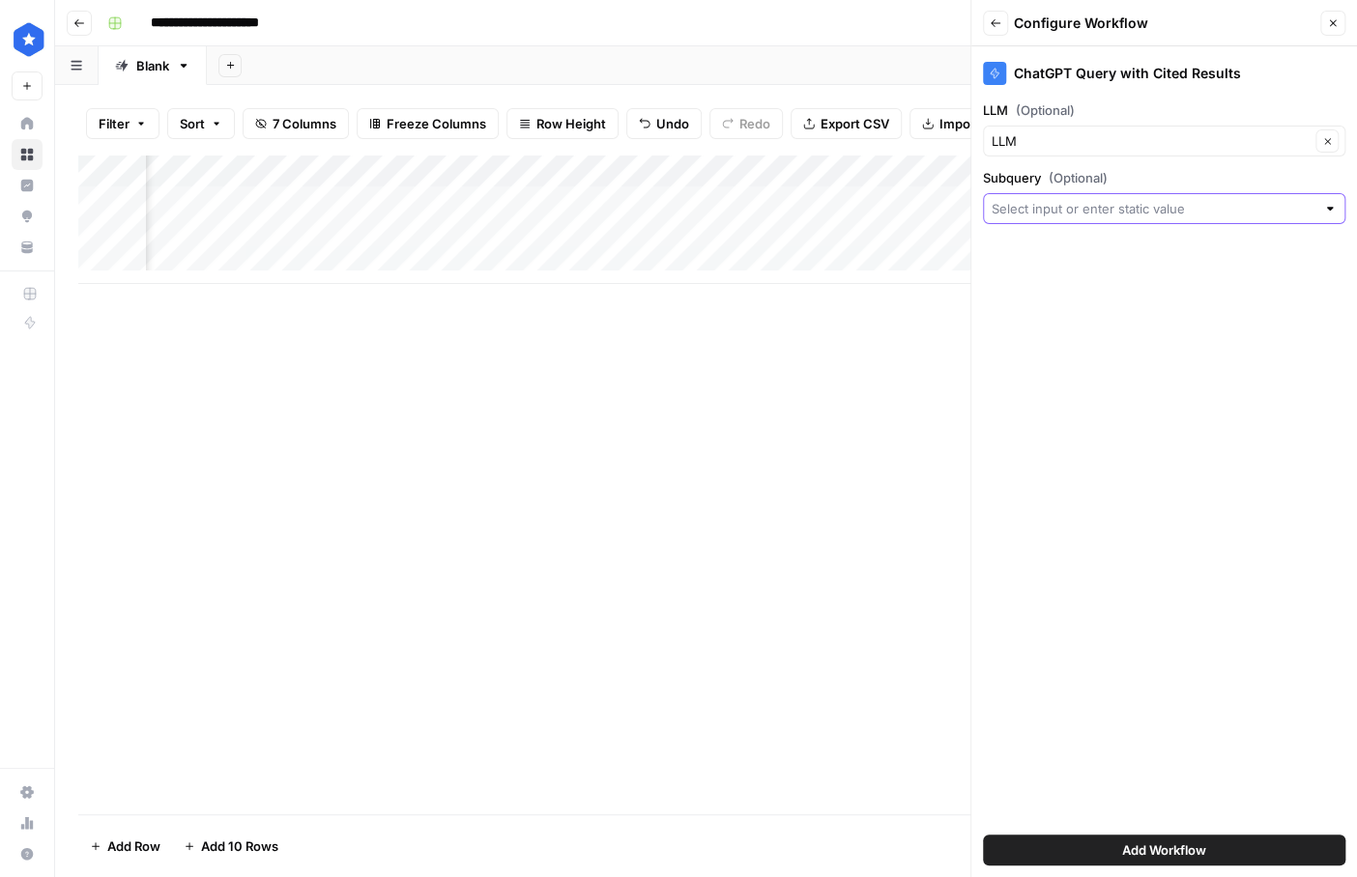
click at [897, 206] on input "Subquery (Optional)" at bounding box center [1153, 208] width 324 height 19
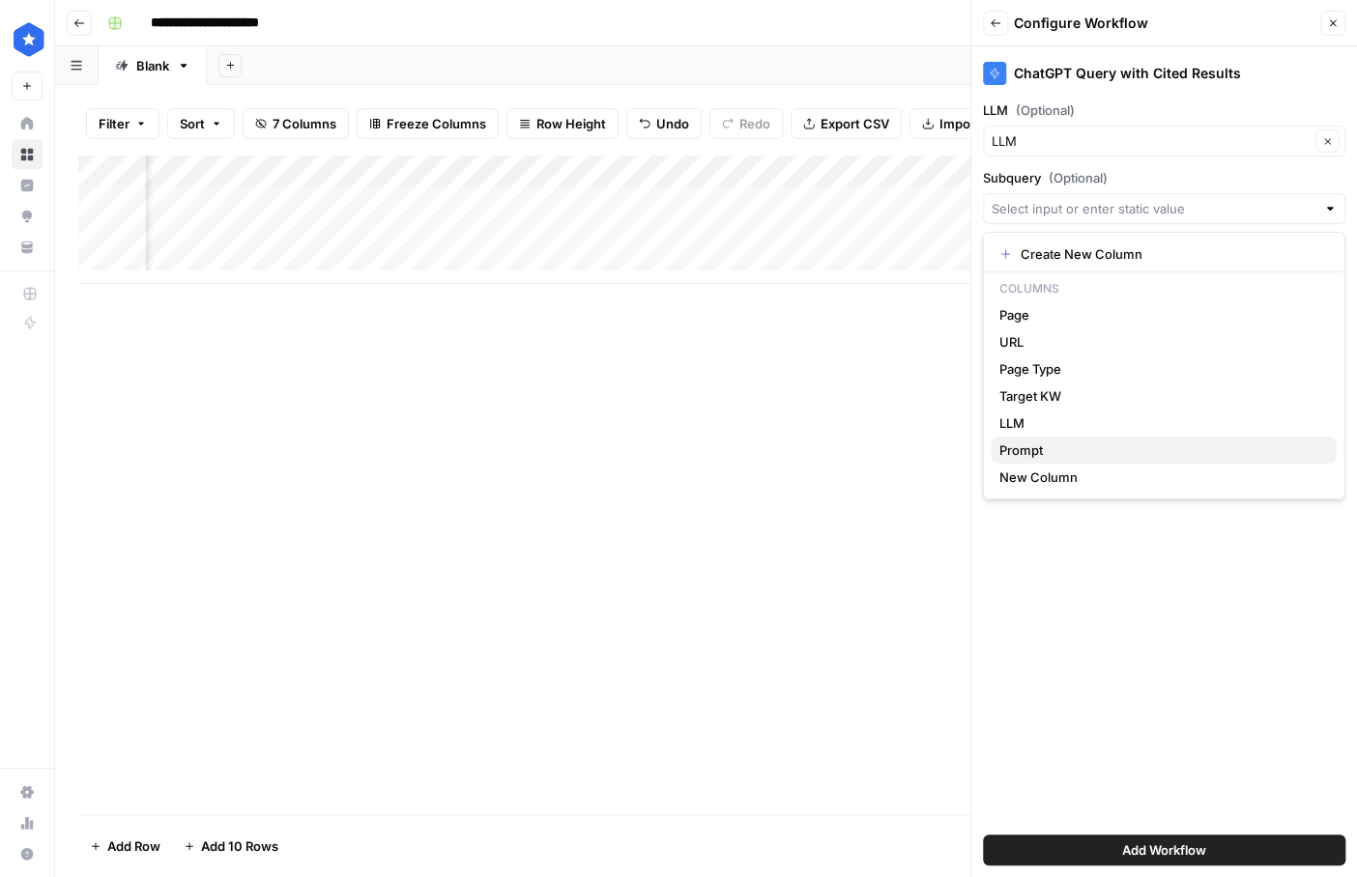
click at [897, 453] on span "Prompt" at bounding box center [1159, 450] width 322 height 19
type input "Prompt"
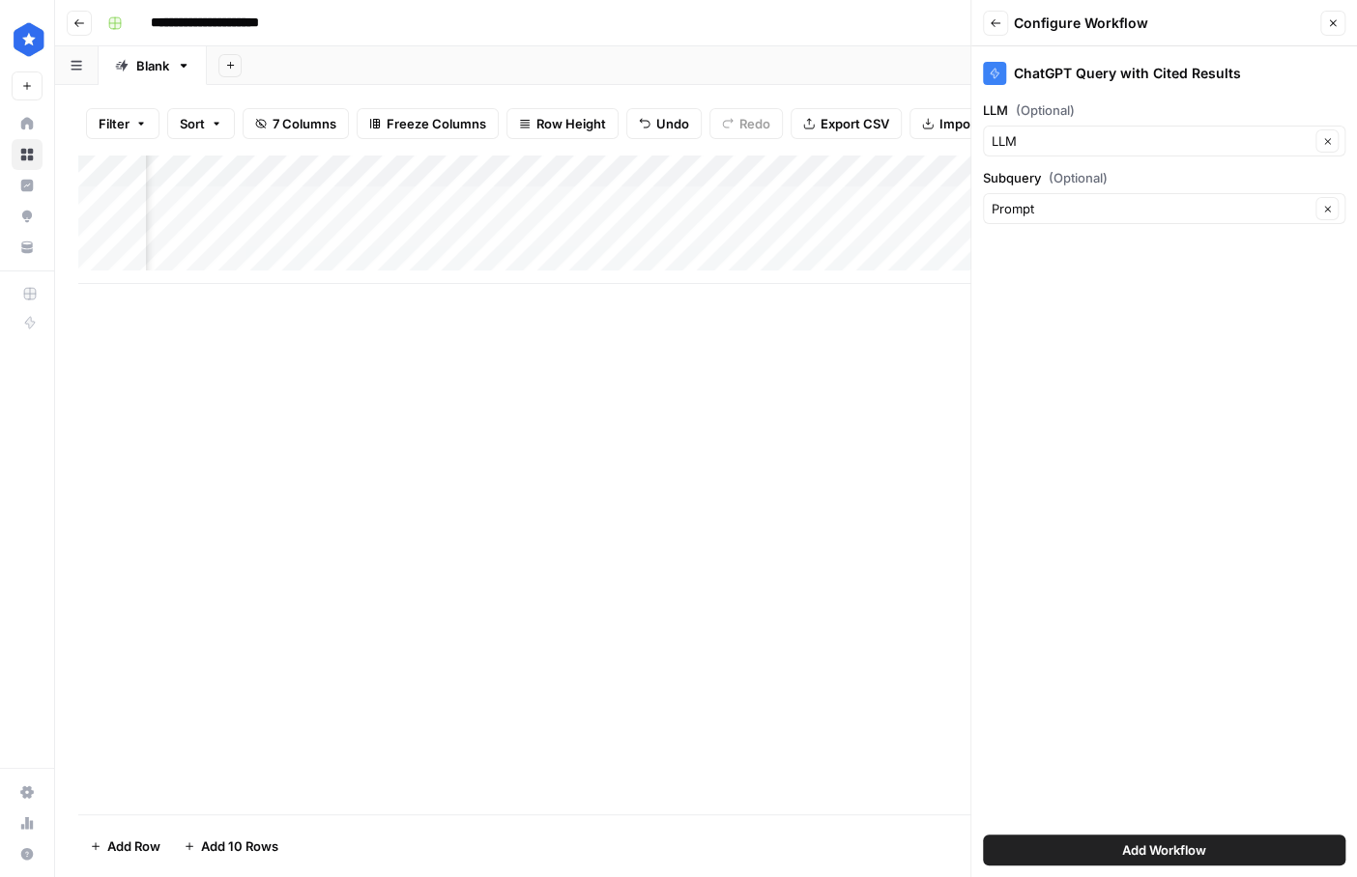
click at [823, 370] on div "Add Column" at bounding box center [705, 485] width 1255 height 660
click at [897, 691] on span "Add Workflow" at bounding box center [1164, 850] width 84 height 19
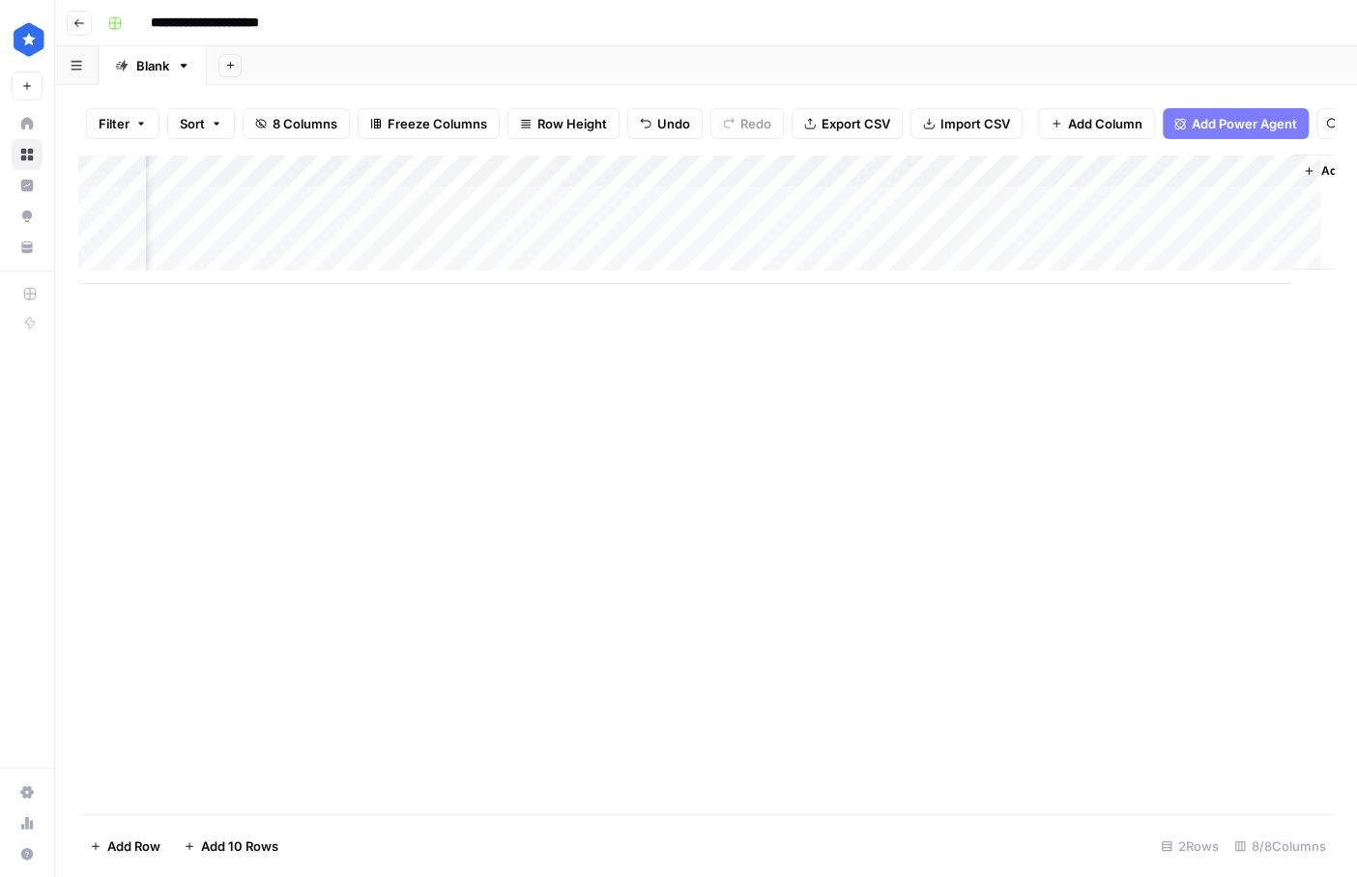
scroll to position [0, 762]
click at [897, 186] on div "Add Column" at bounding box center [705, 219] width 1255 height 129
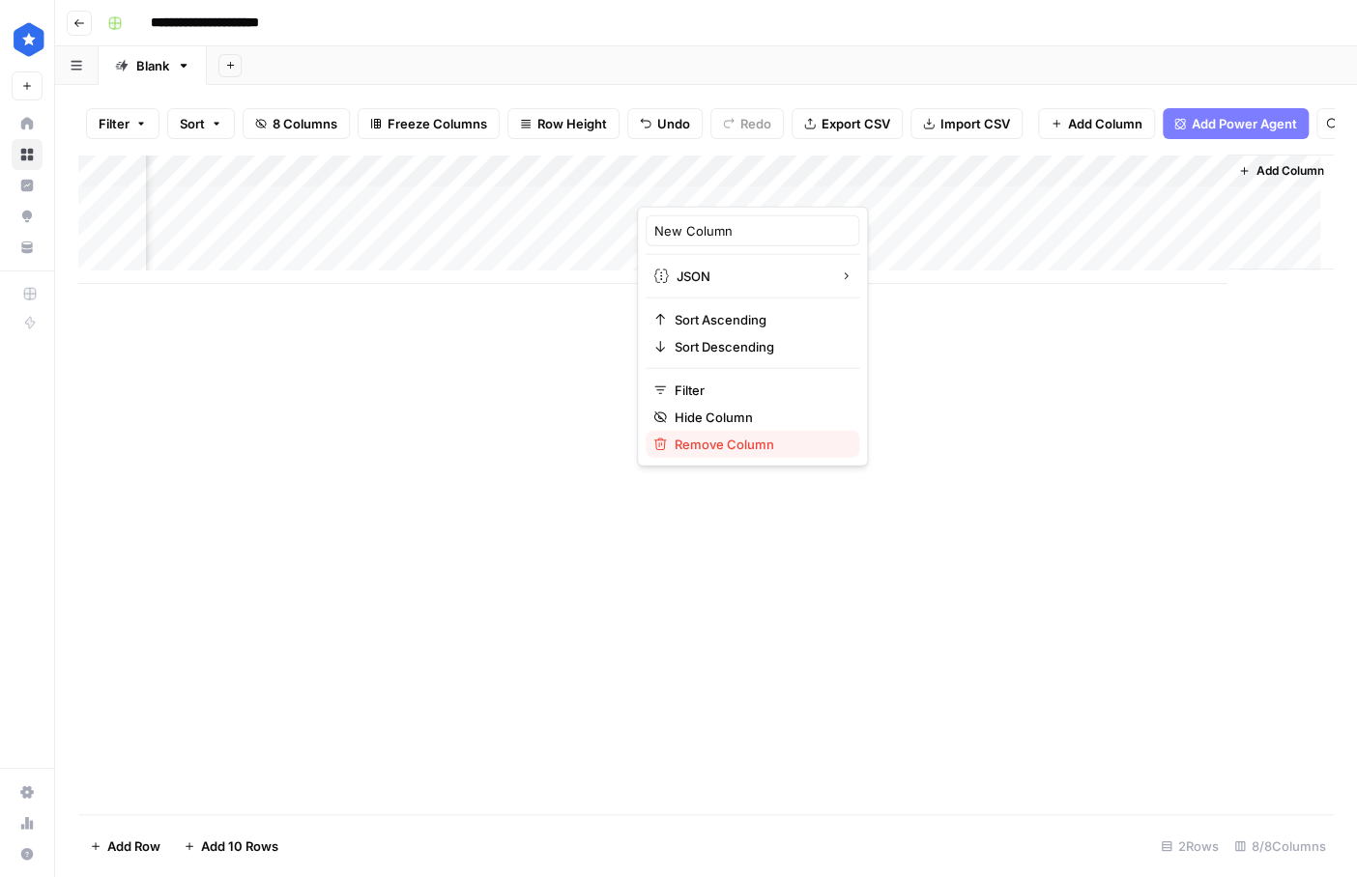
click at [770, 448] on span "Remove Column" at bounding box center [758, 444] width 169 height 19
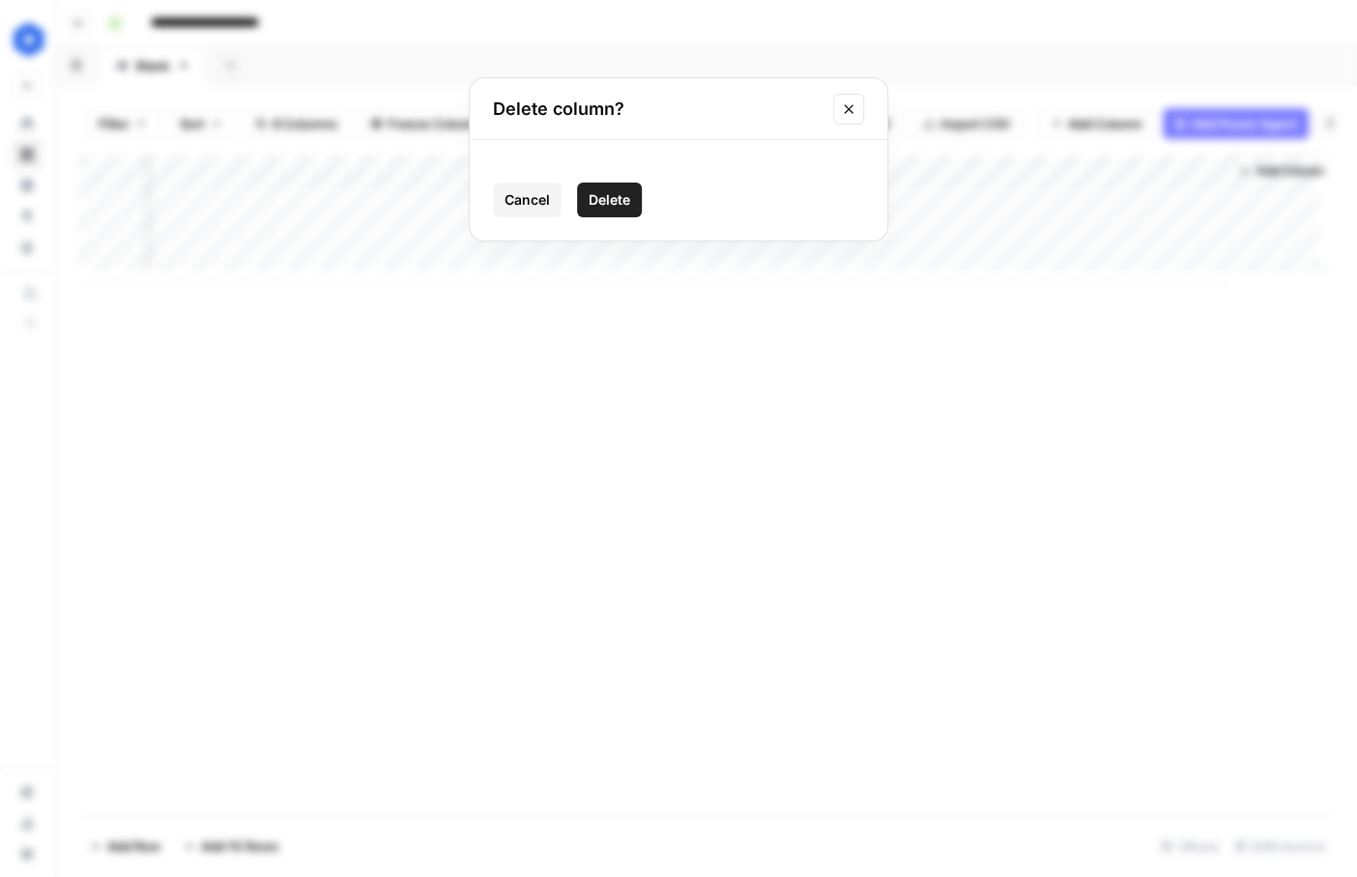
click at [591, 211] on button "Delete" at bounding box center [609, 200] width 65 height 35
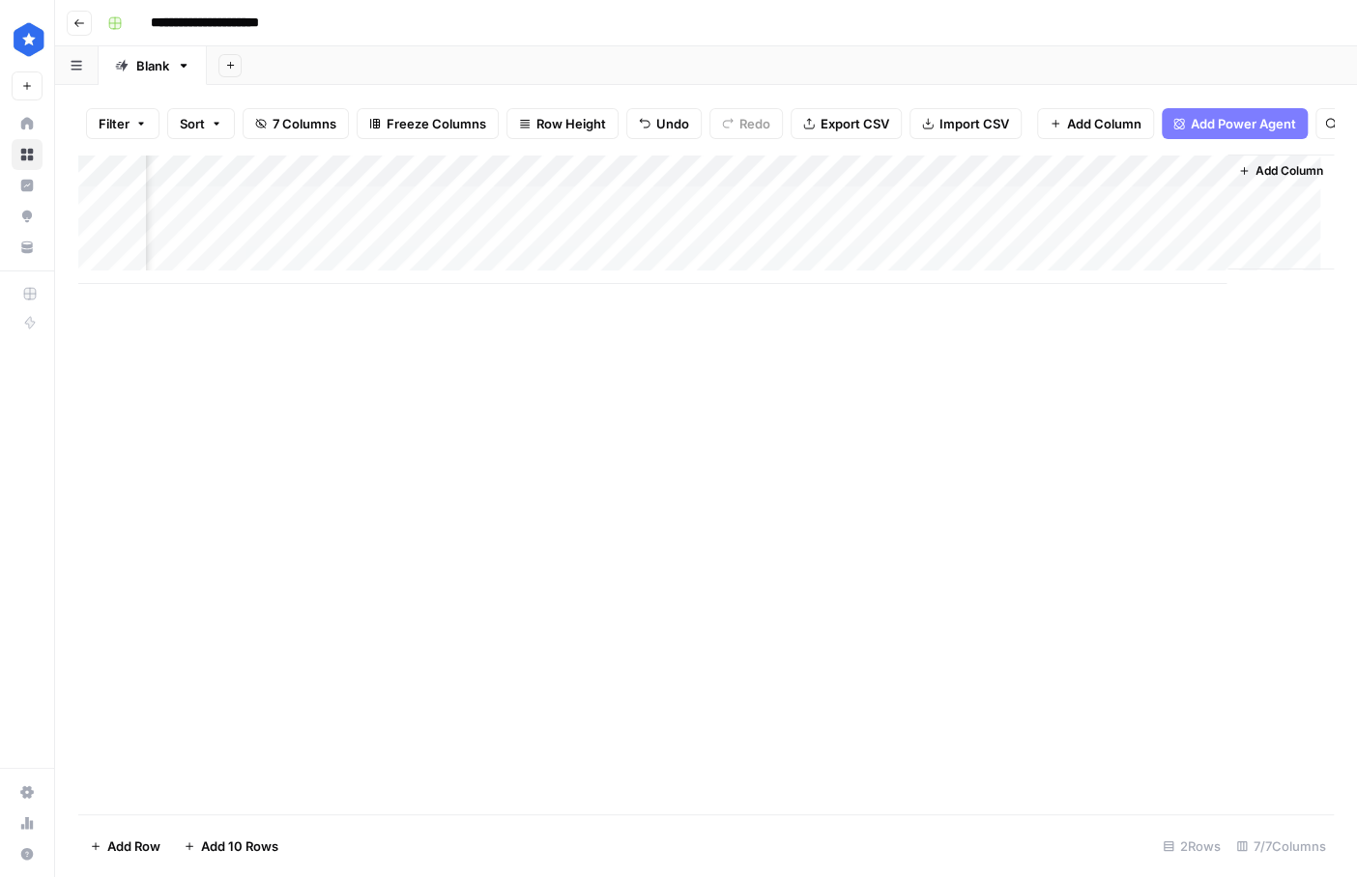
scroll to position [0, 483]
click at [897, 117] on span "Add Column" at bounding box center [1104, 123] width 74 height 19
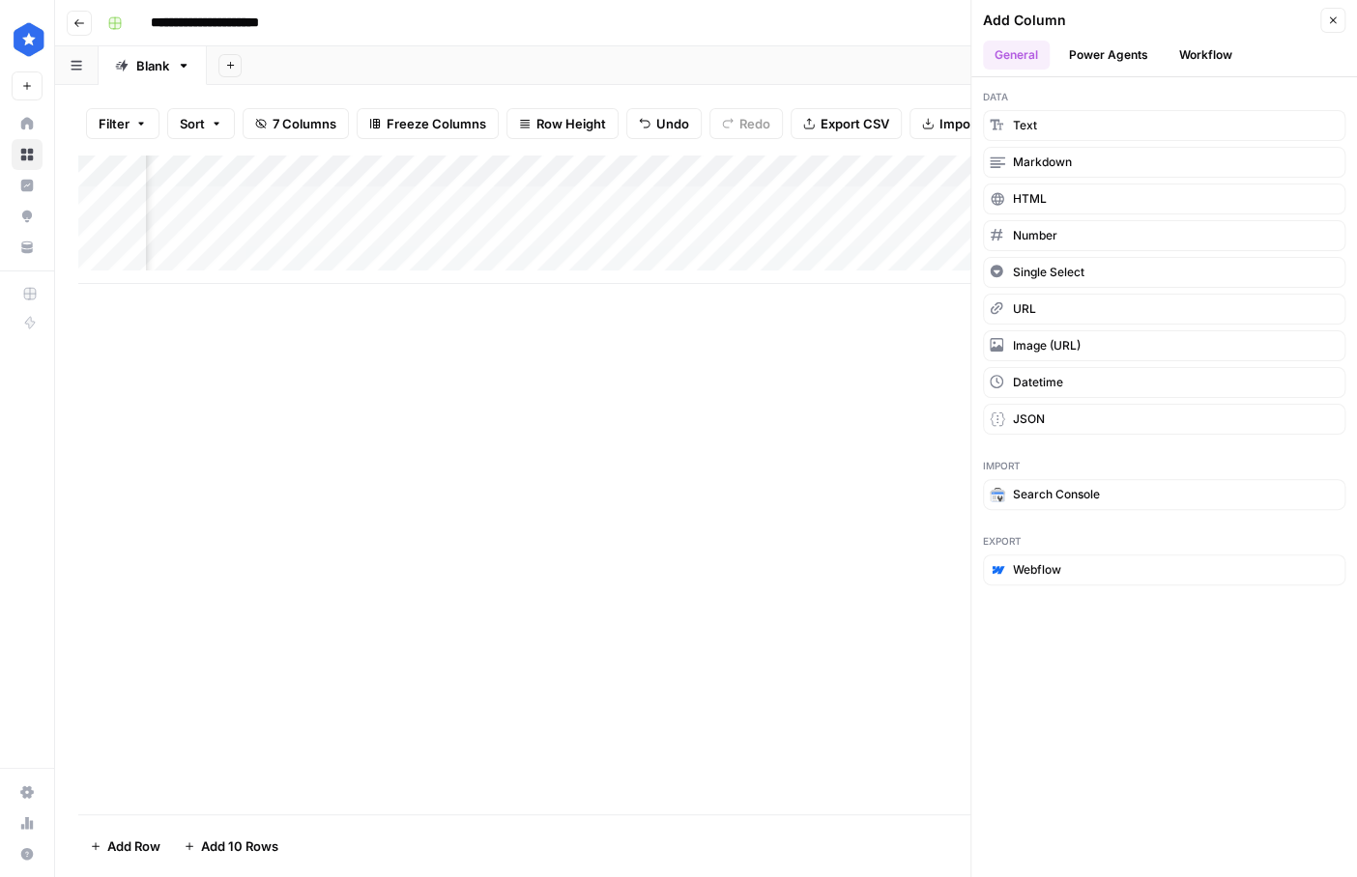
click at [897, 67] on ul "General Power Agents Workflow" at bounding box center [1164, 55] width 362 height 29
click at [897, 61] on button "Workflow" at bounding box center [1205, 55] width 76 height 29
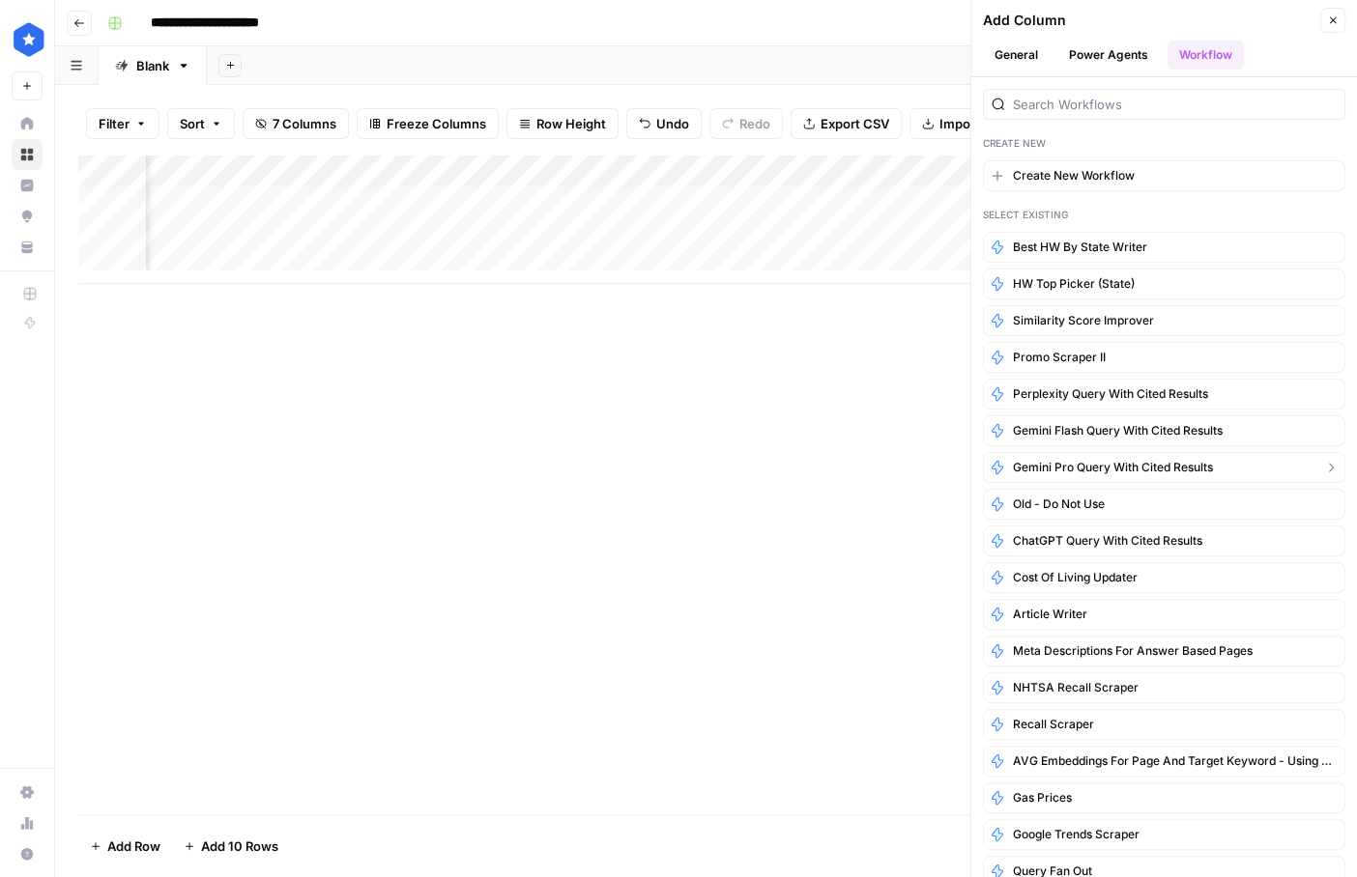
click at [897, 466] on icon "button" at bounding box center [1330, 467] width 15 height 15
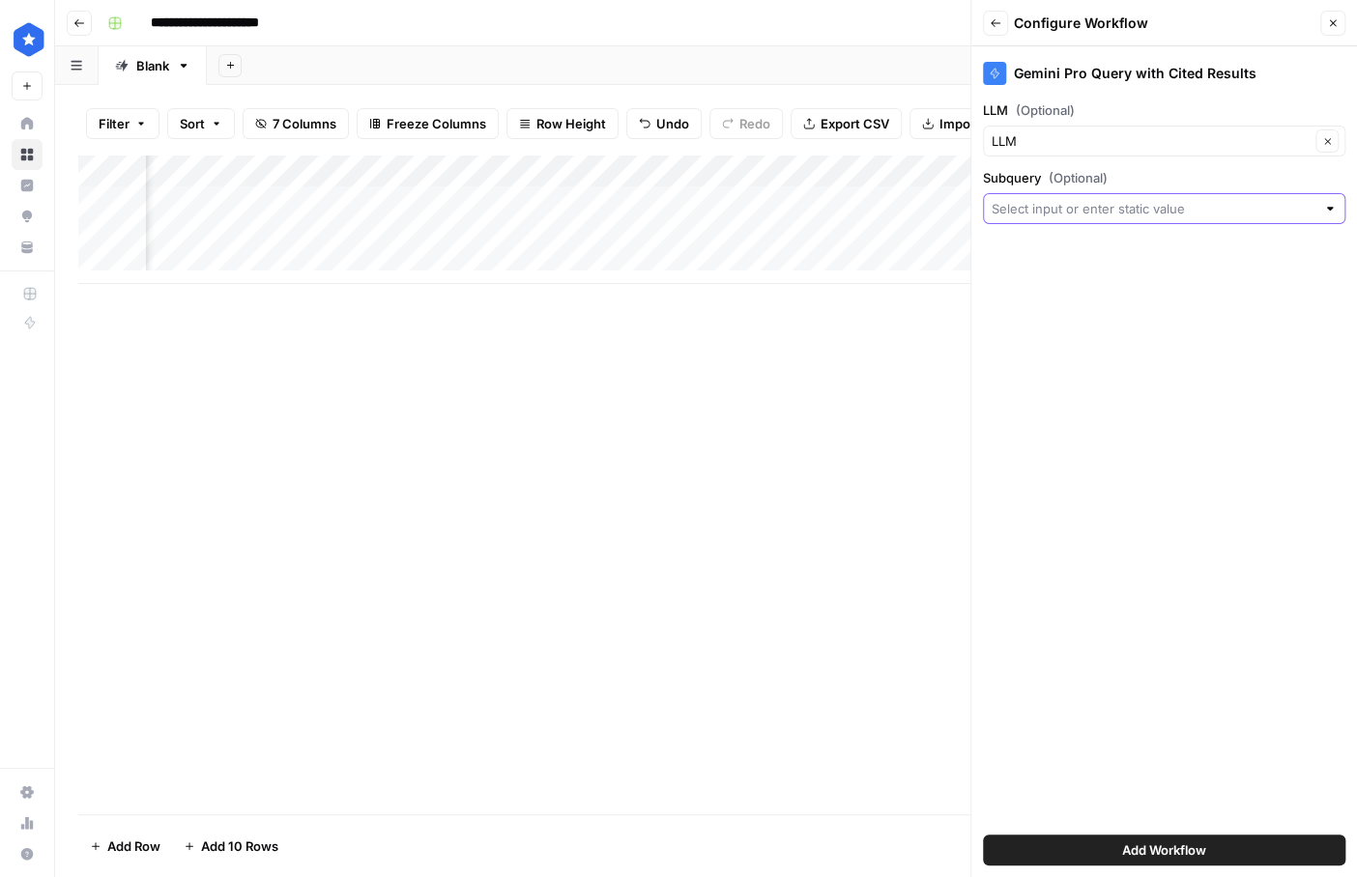
click at [897, 203] on input "Subquery (Optional)" at bounding box center [1153, 208] width 324 height 19
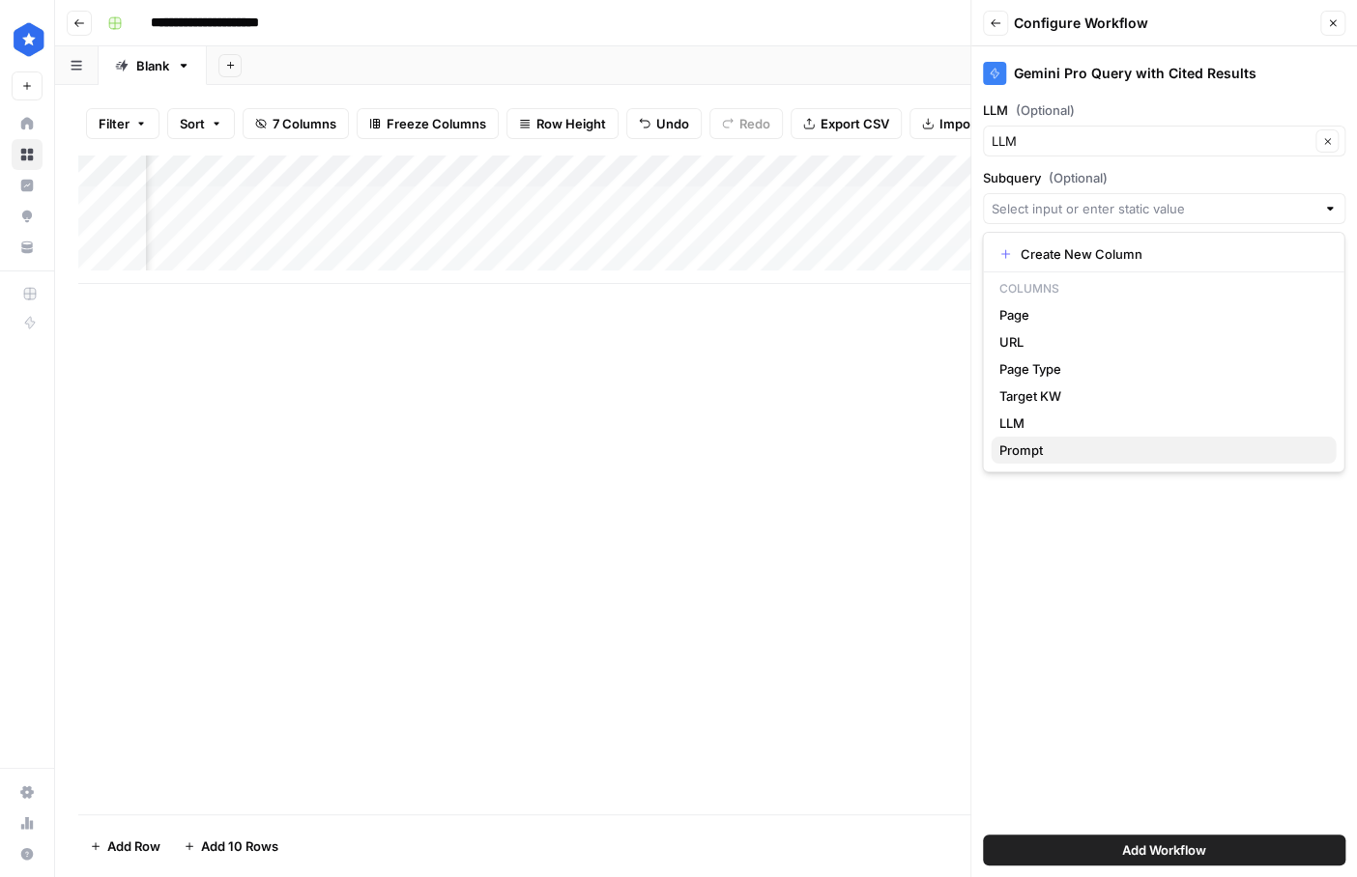
drag, startPoint x: 1054, startPoint y: 447, endPoint x: 1051, endPoint y: 460, distance: 12.9
click at [897, 447] on span "Prompt" at bounding box center [1159, 450] width 322 height 19
type input "Prompt"
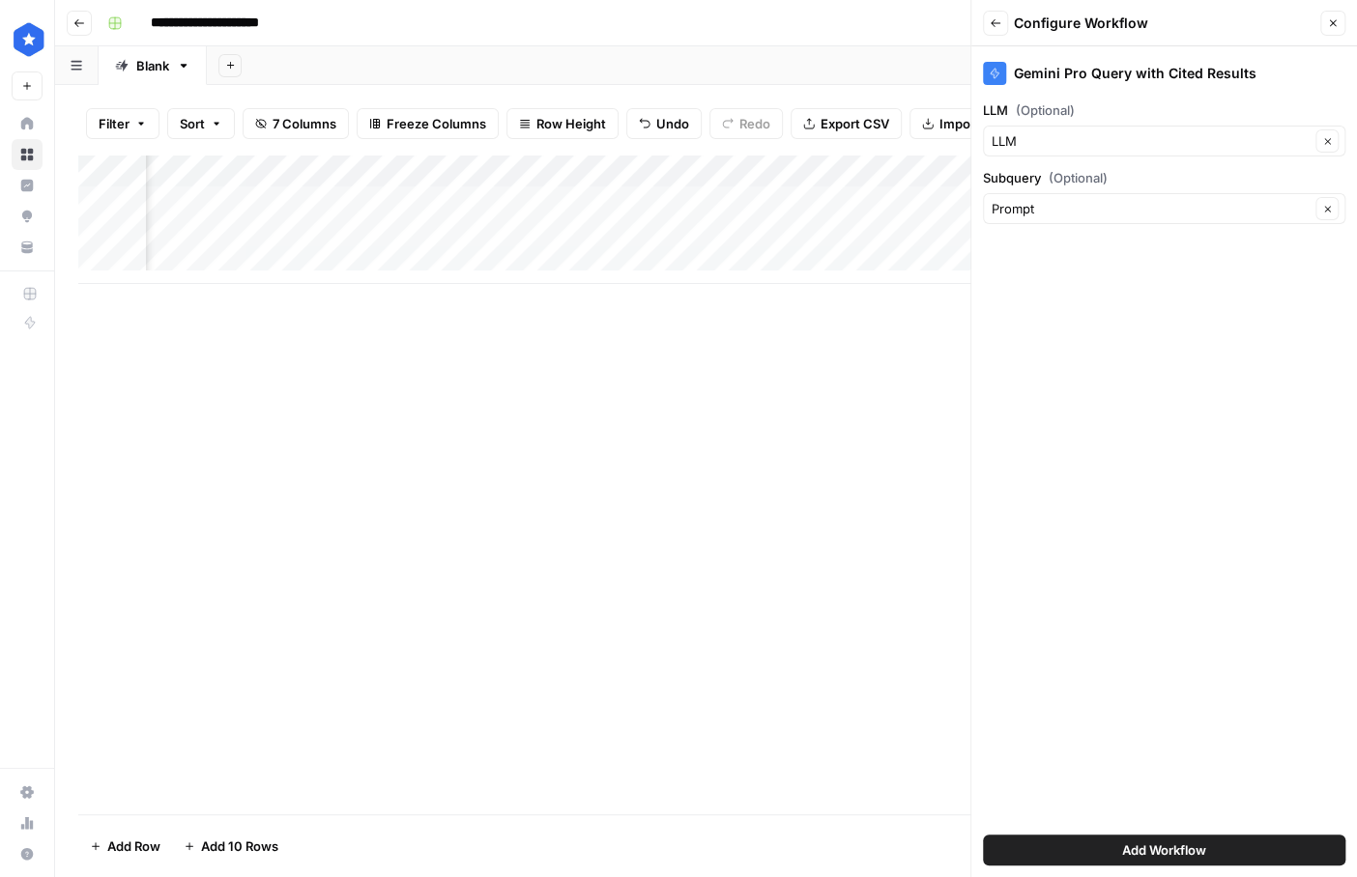
click at [897, 691] on button "Add Workflow" at bounding box center [1164, 850] width 362 height 31
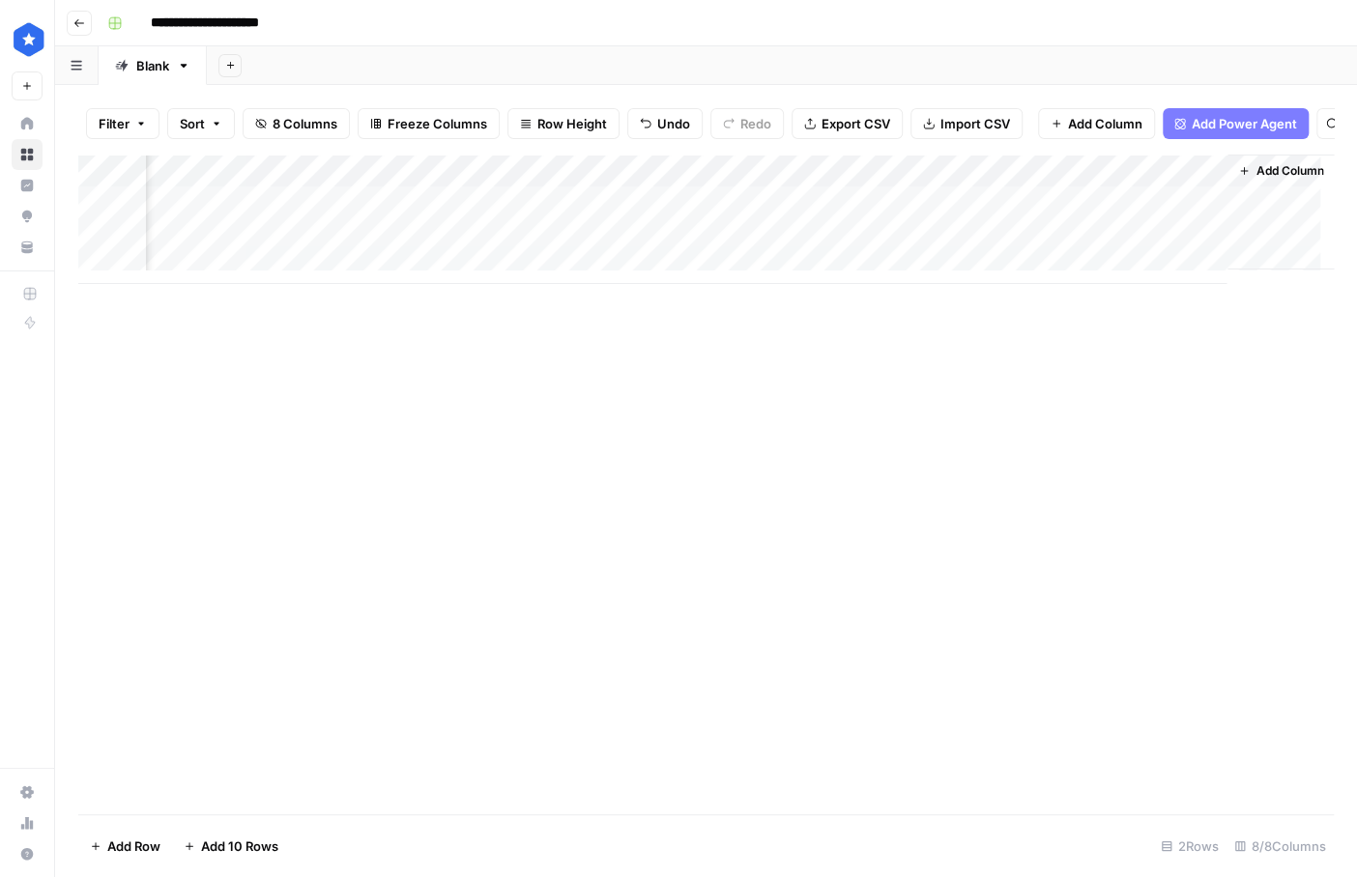
scroll to position [0, 791]
click at [897, 124] on span "Add Column" at bounding box center [1105, 123] width 74 height 19
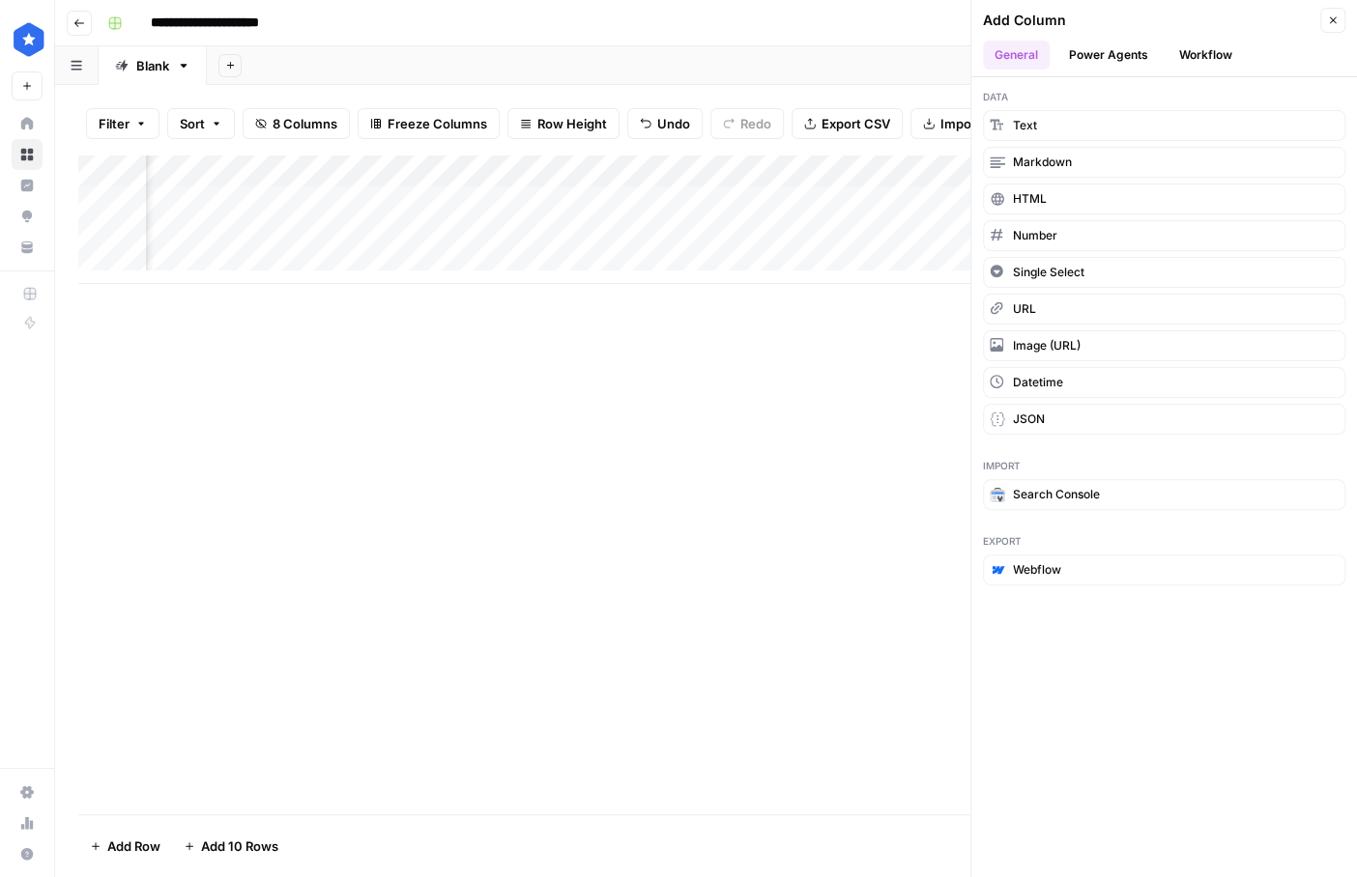
click at [897, 55] on button "Workflow" at bounding box center [1205, 55] width 76 height 29
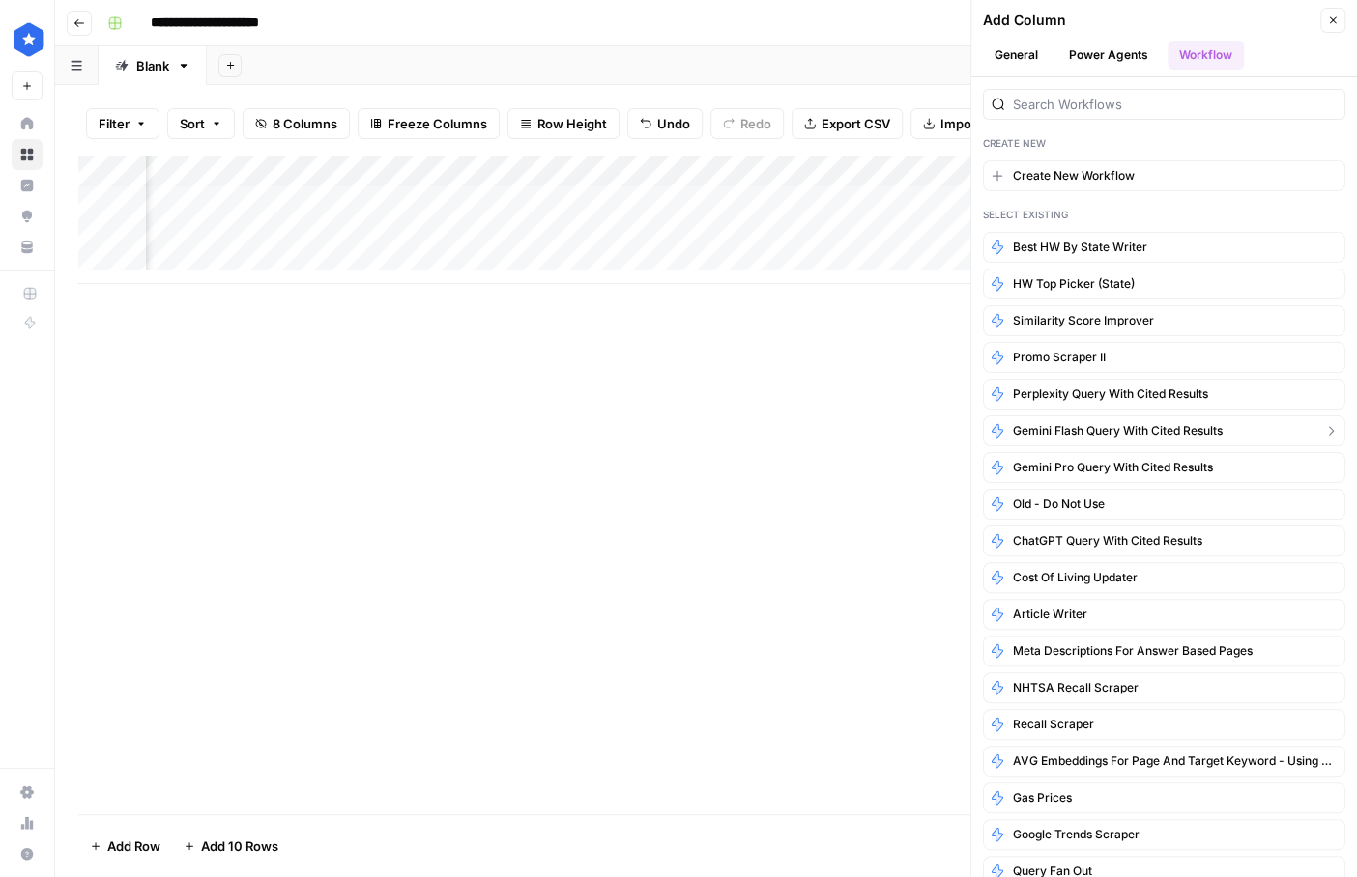
click at [897, 428] on icon "button" at bounding box center [1330, 430] width 5 height 9
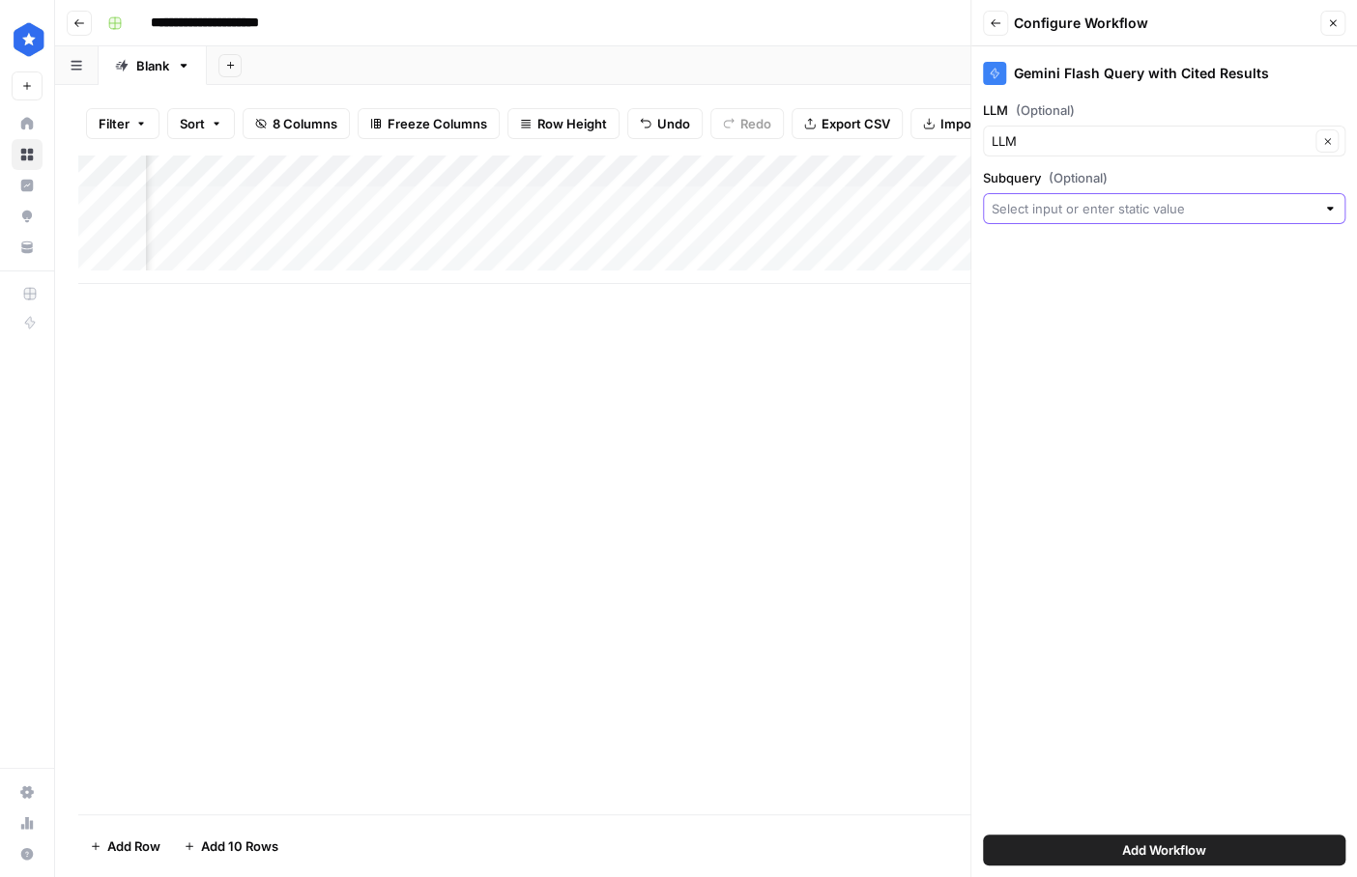
click at [897, 212] on input "Subquery (Optional)" at bounding box center [1153, 208] width 324 height 19
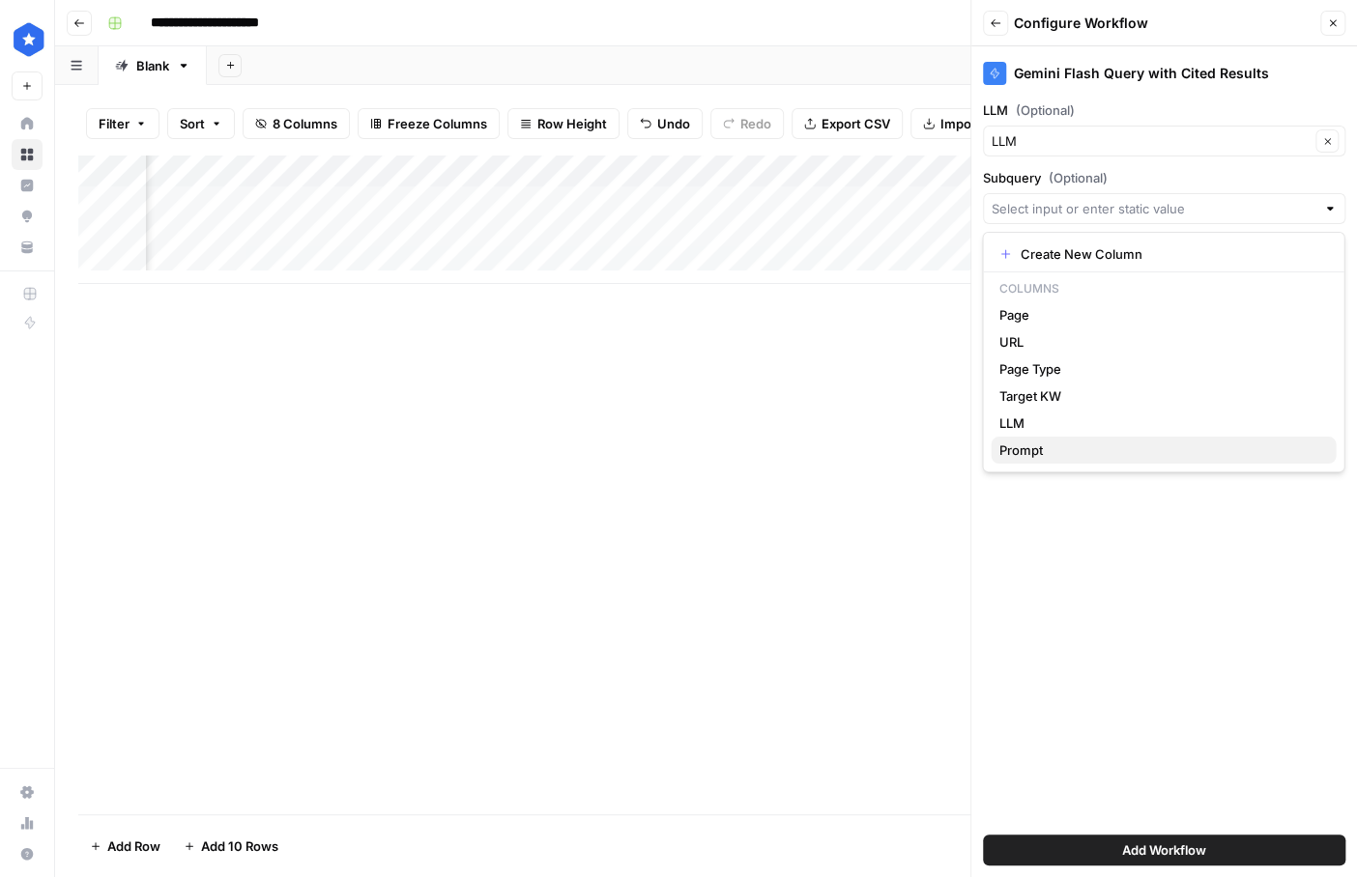
click at [897, 452] on span "Prompt" at bounding box center [1159, 450] width 322 height 19
type input "Prompt"
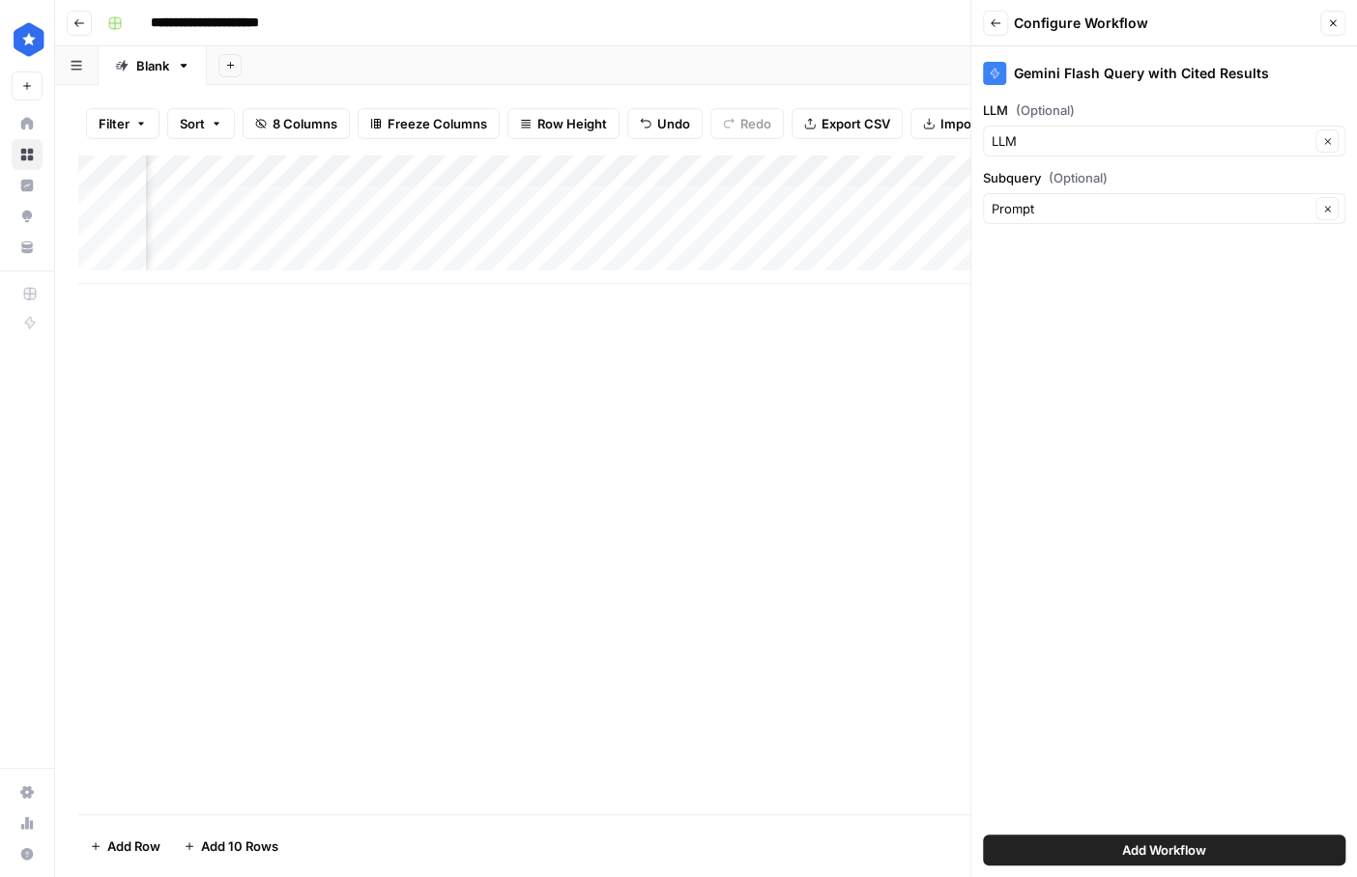
click at [897, 691] on button "Add Workflow" at bounding box center [1164, 850] width 362 height 31
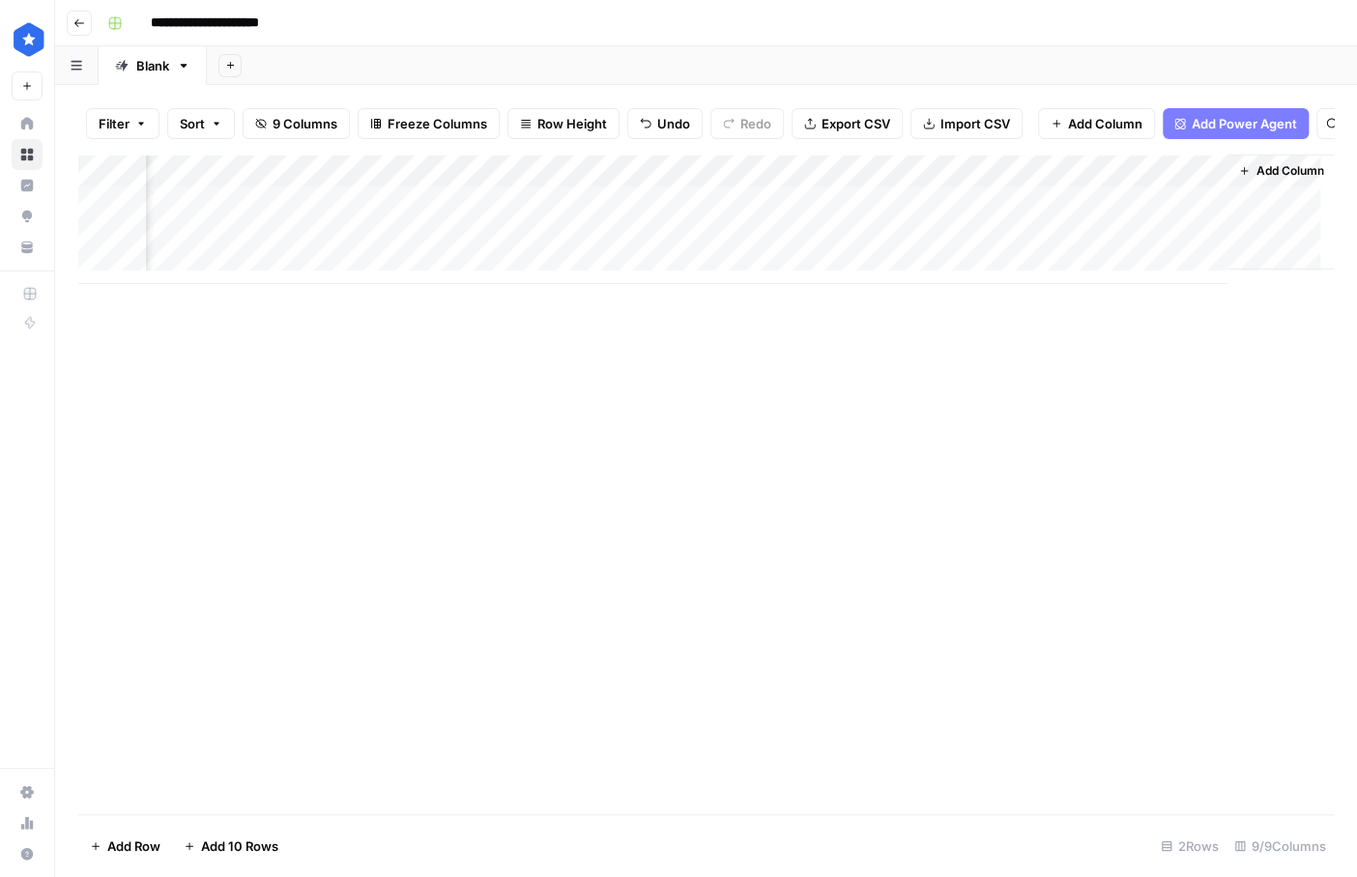
scroll to position [0, 1110]
click at [897, 125] on span "Add Column" at bounding box center [1105, 123] width 74 height 19
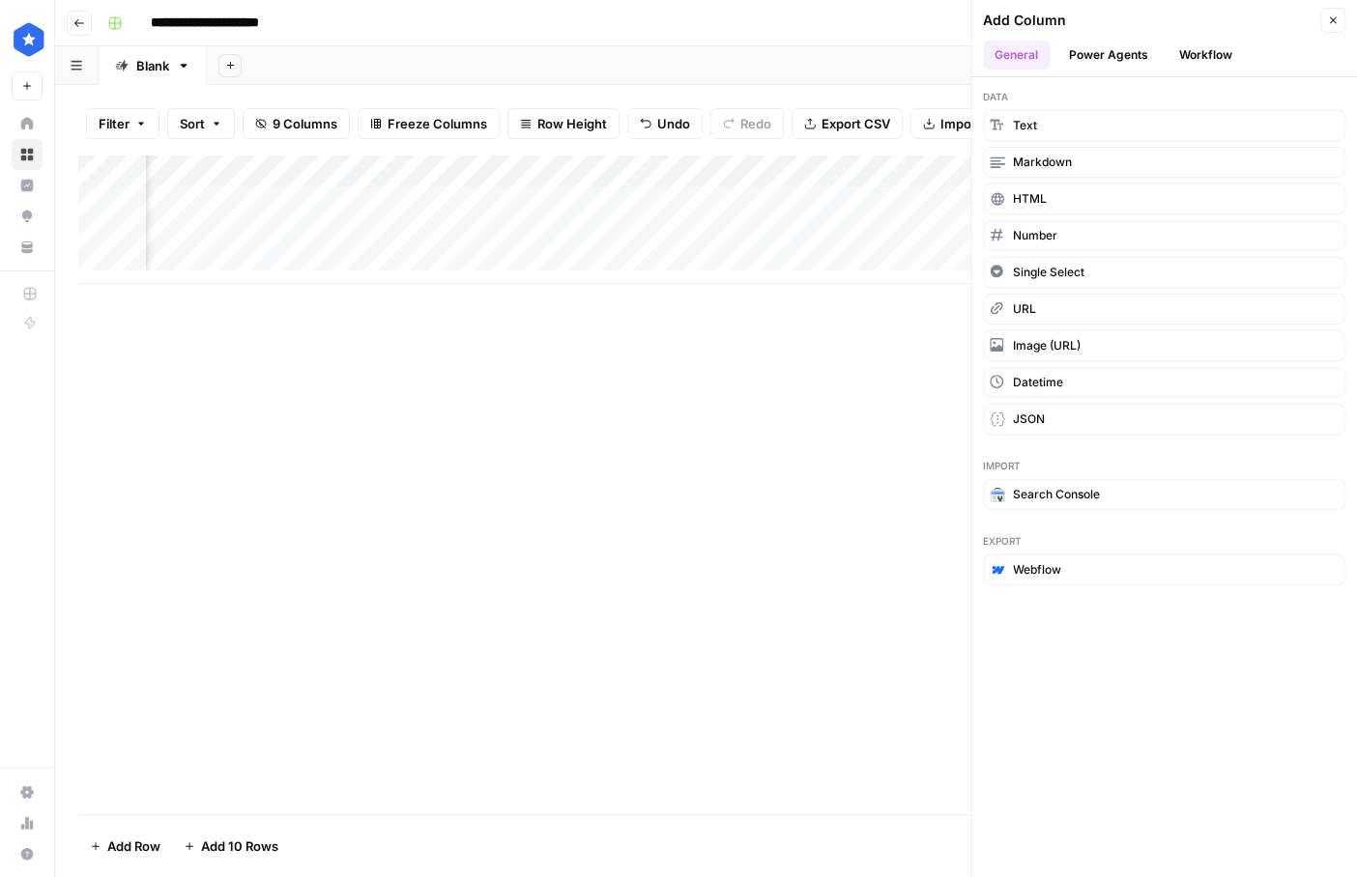
click at [897, 71] on header "Add Column Close General Power Agents Workflow" at bounding box center [1164, 38] width 386 height 77
click at [897, 61] on button "Workflow" at bounding box center [1205, 55] width 76 height 29
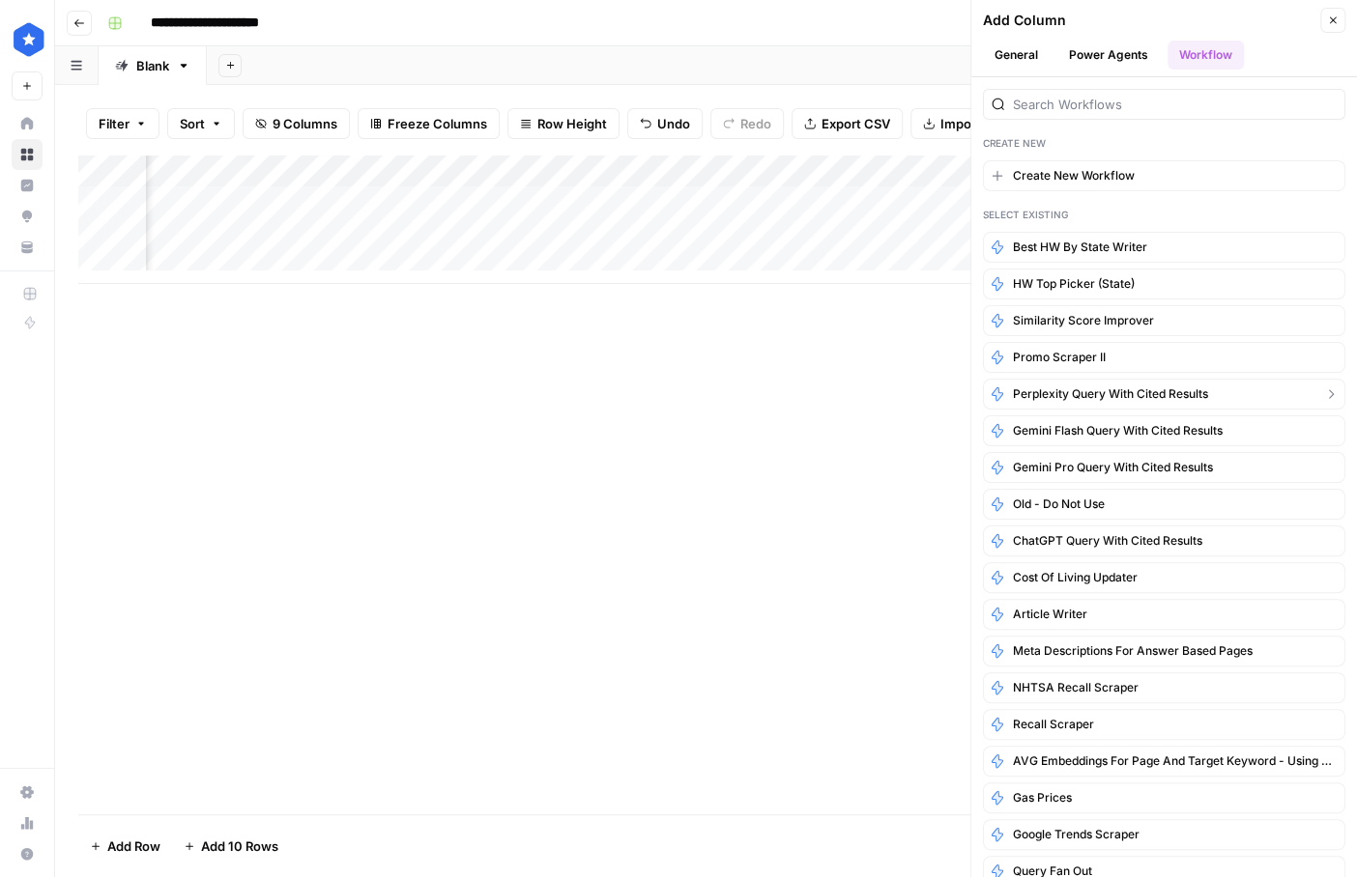
click at [897, 388] on icon "button" at bounding box center [1330, 393] width 15 height 15
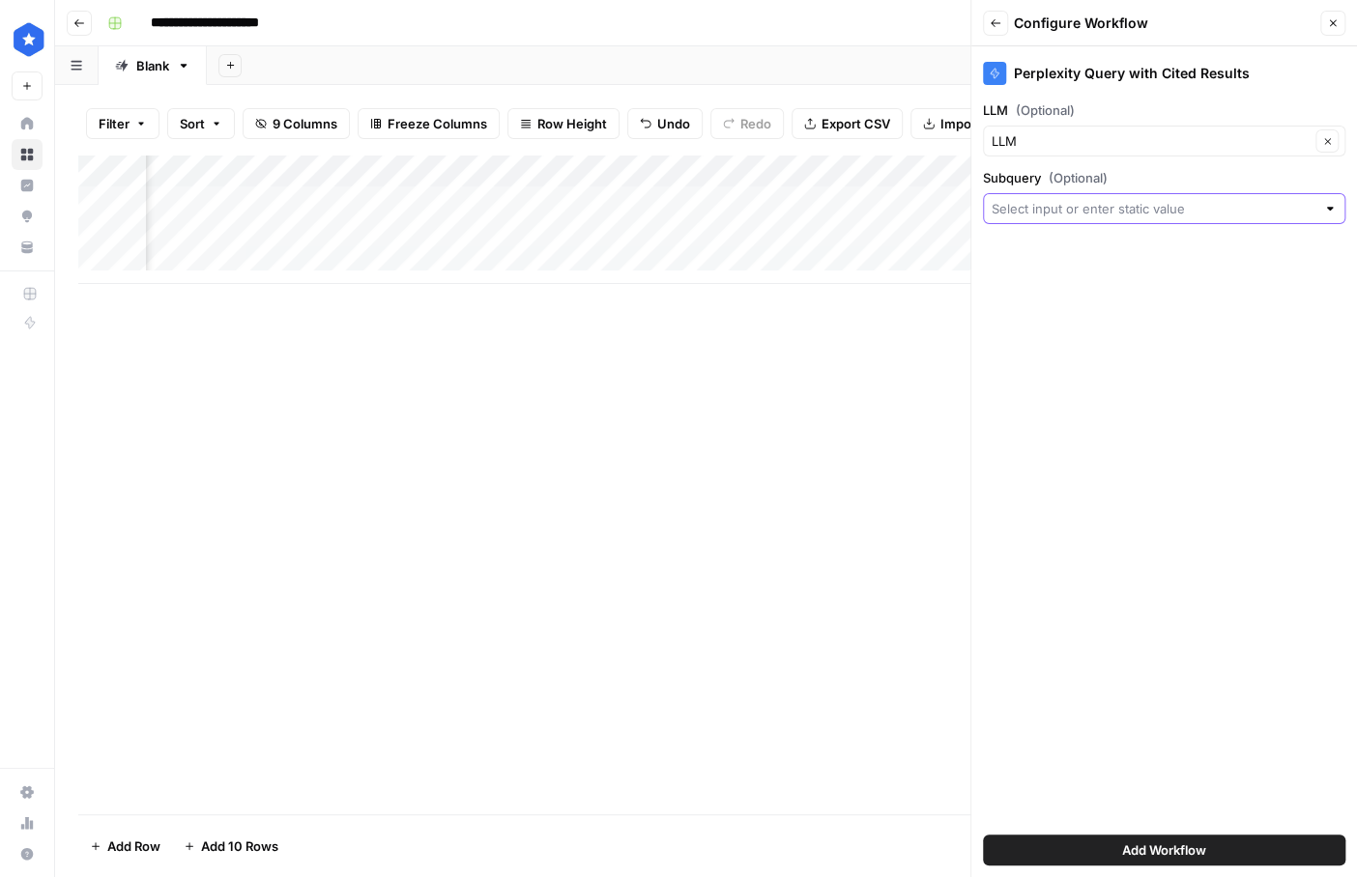
click at [897, 212] on input "Subquery (Optional)" at bounding box center [1153, 208] width 324 height 19
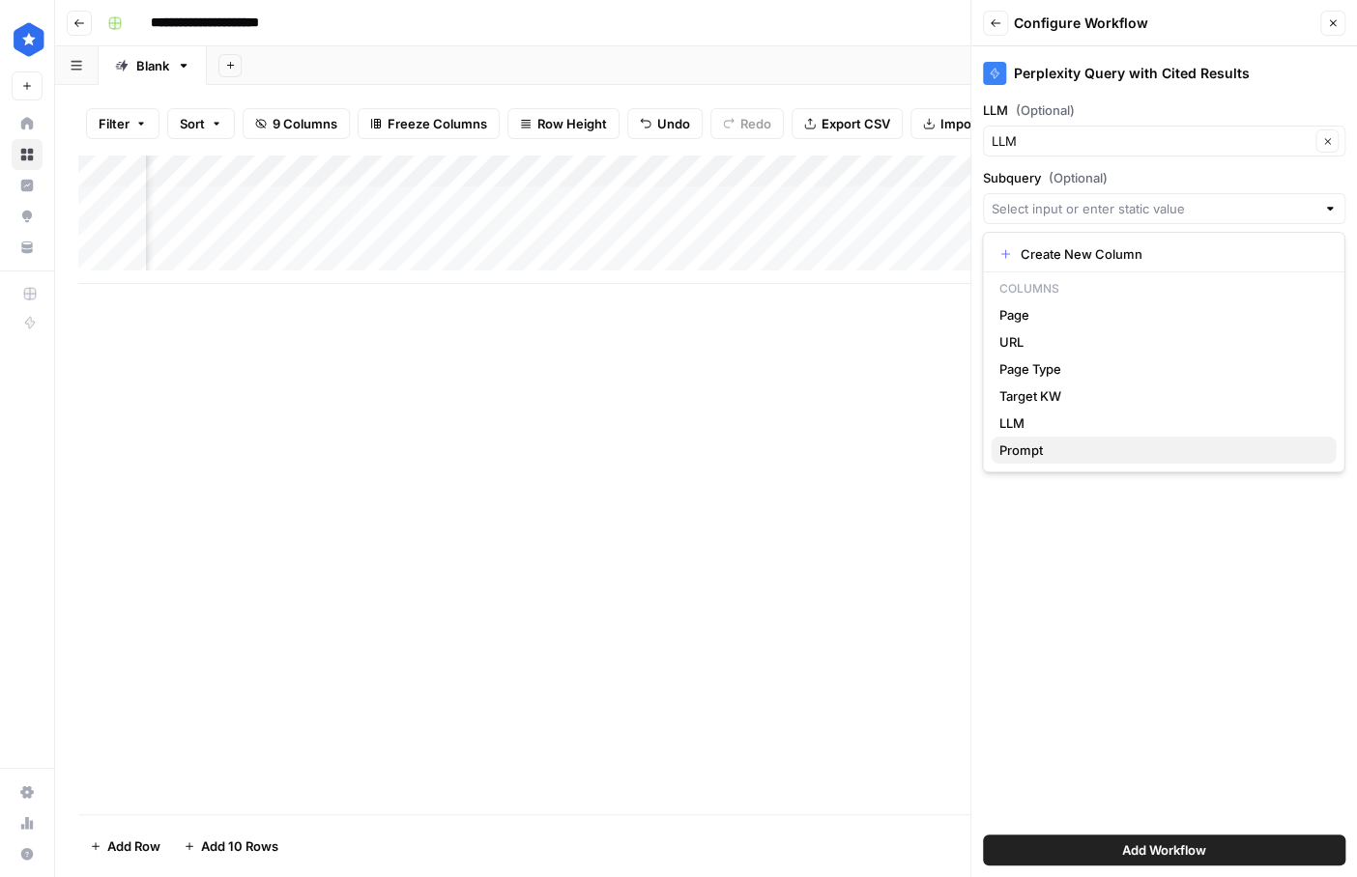
click at [897, 444] on span "Prompt" at bounding box center [1159, 450] width 322 height 19
type input "Prompt"
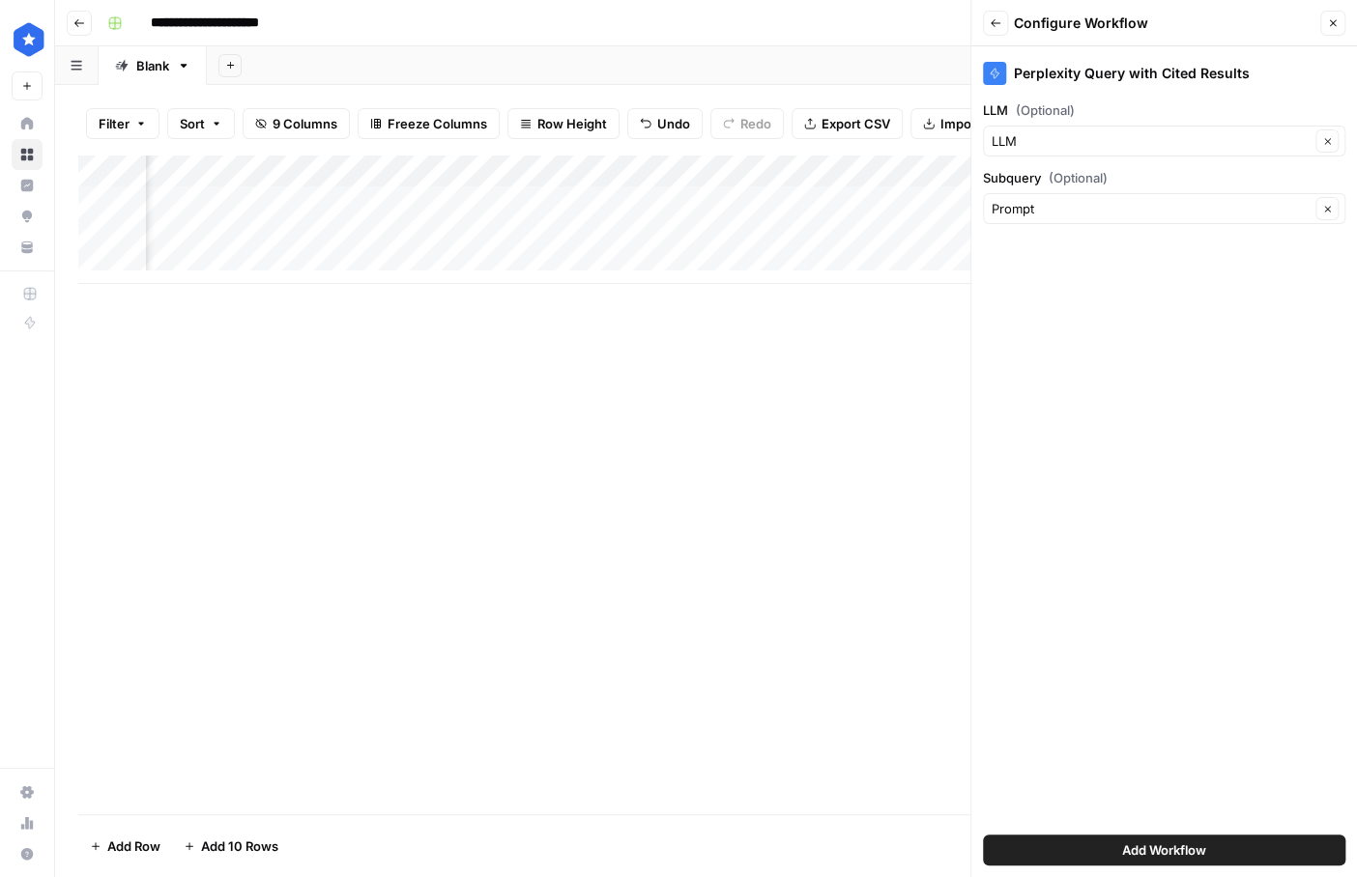
click at [897, 691] on button "Add Workflow" at bounding box center [1164, 850] width 362 height 31
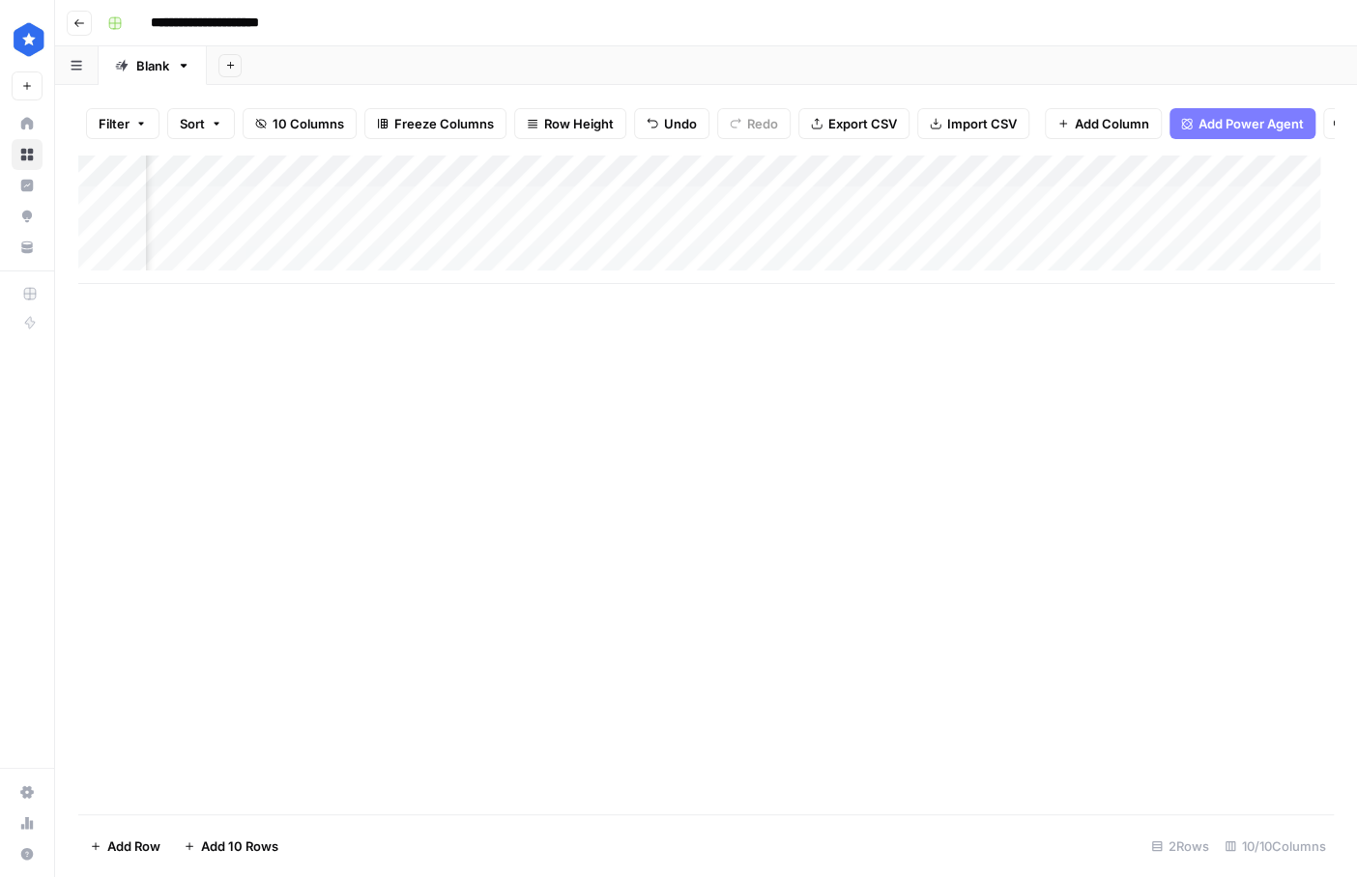
scroll to position [0, 1196]
click at [471, 178] on div "Add Column" at bounding box center [705, 219] width 1255 height 129
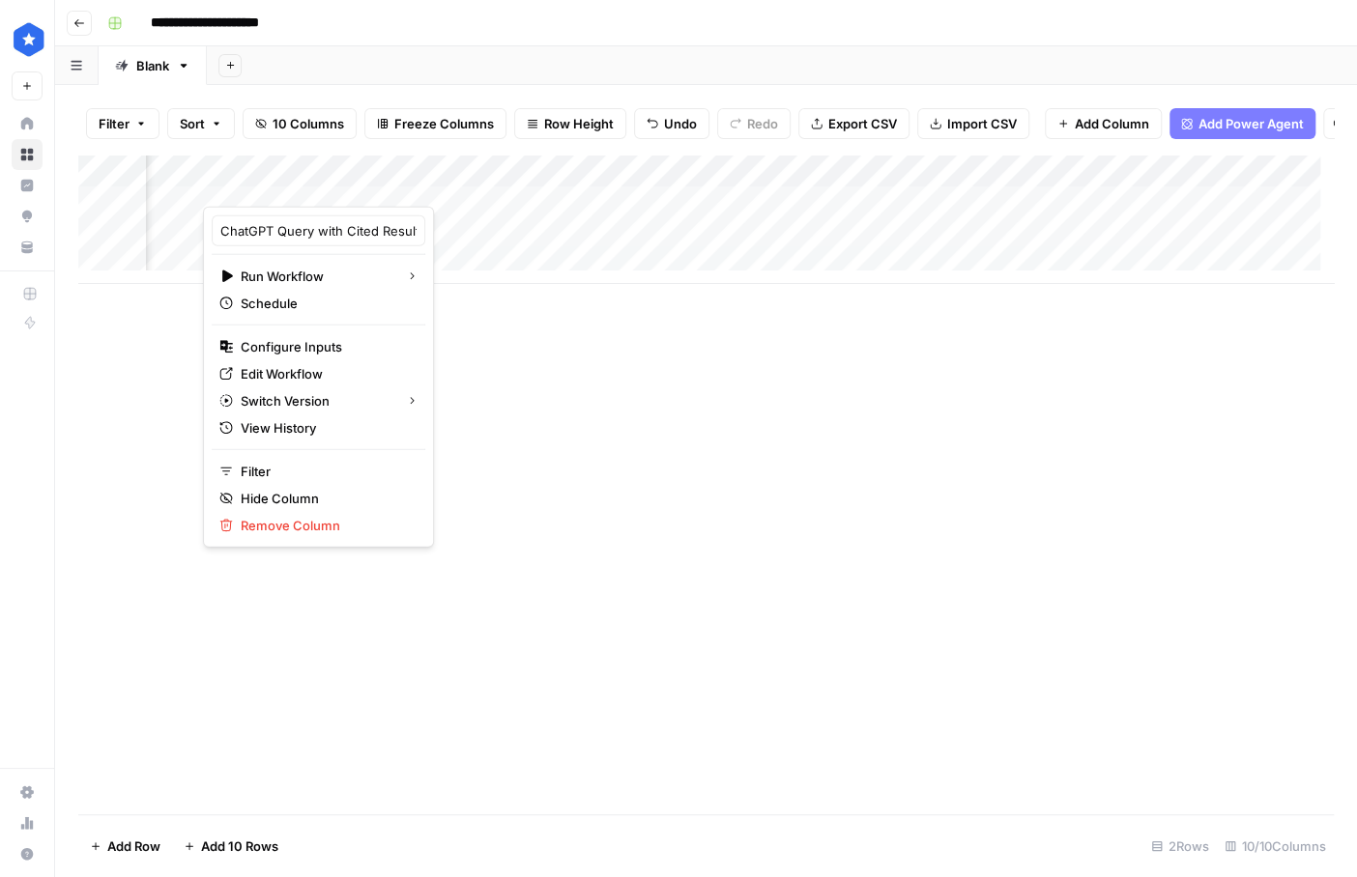
click at [474, 181] on div at bounding box center [352, 187] width 298 height 39
click at [484, 186] on div at bounding box center [352, 187] width 298 height 39
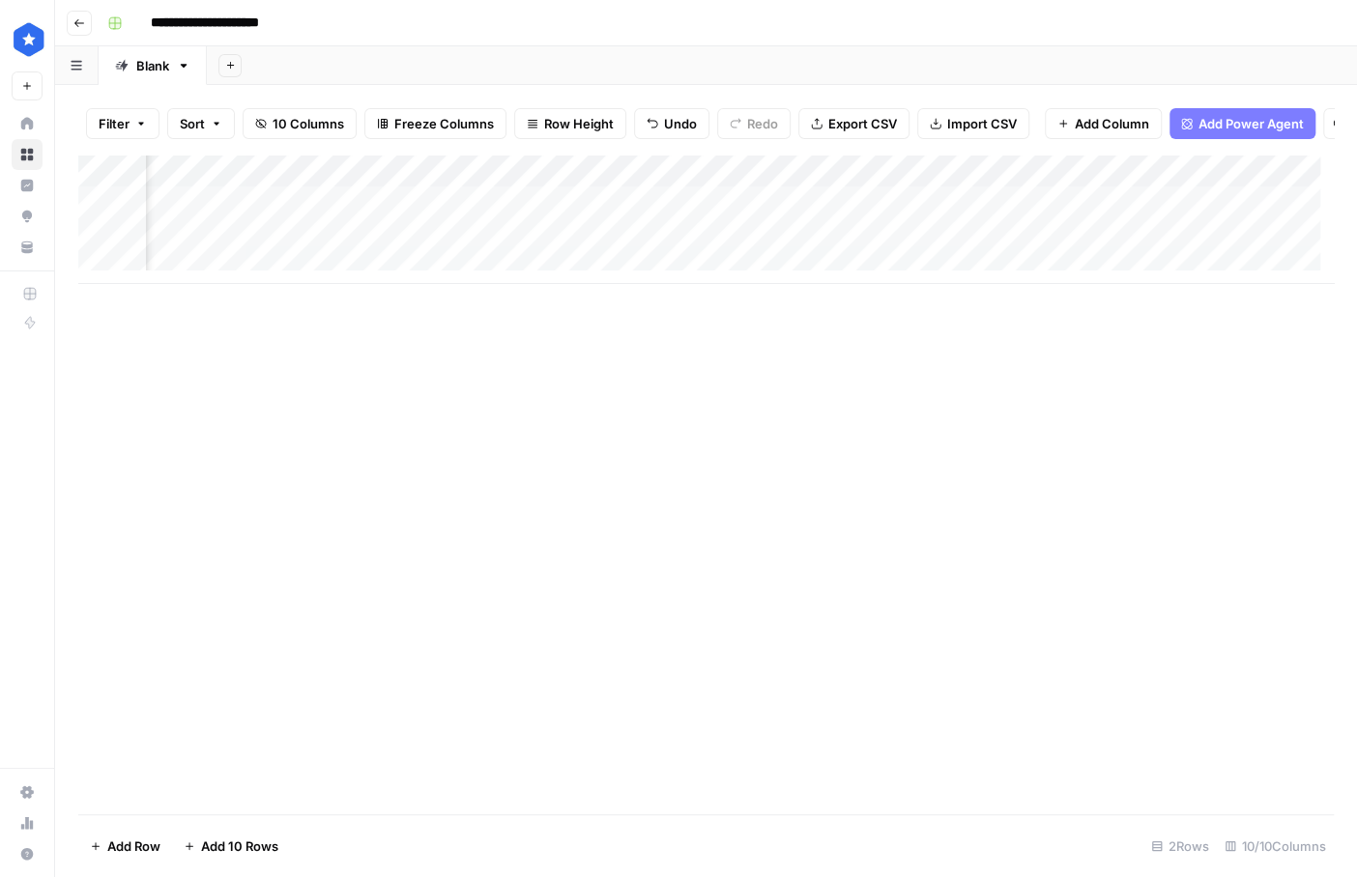
scroll to position [0, 1145]
click at [368, 213] on div "Add Column" at bounding box center [705, 219] width 1255 height 129
click at [623, 212] on div "Add Column" at bounding box center [705, 219] width 1255 height 129
click at [897, 222] on div "Add Column" at bounding box center [705, 219] width 1255 height 129
click at [897, 211] on div "Add Column" at bounding box center [705, 219] width 1255 height 129
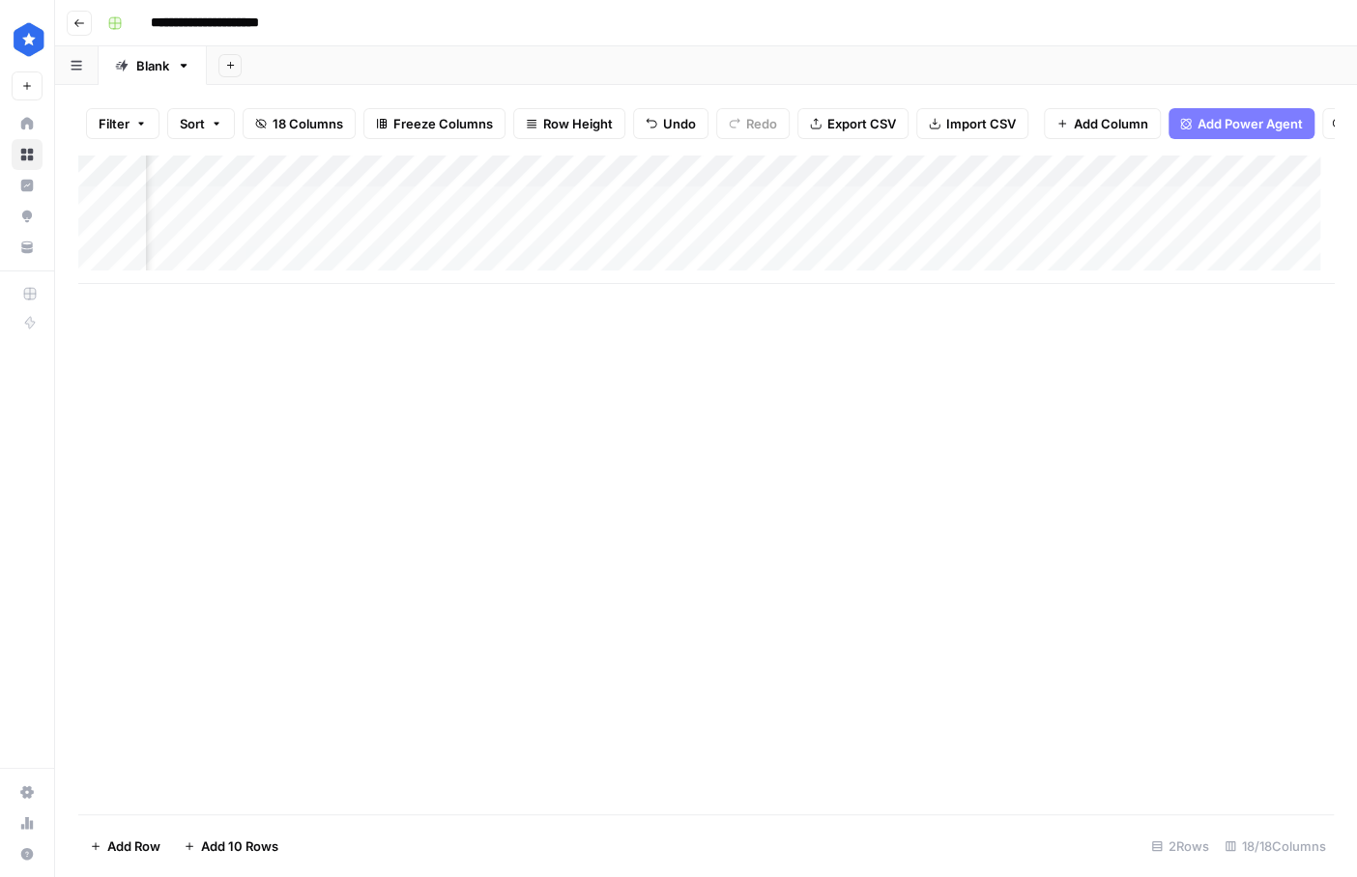
scroll to position [0, 1282]
click at [494, 216] on div "Add Column" at bounding box center [705, 219] width 1255 height 129
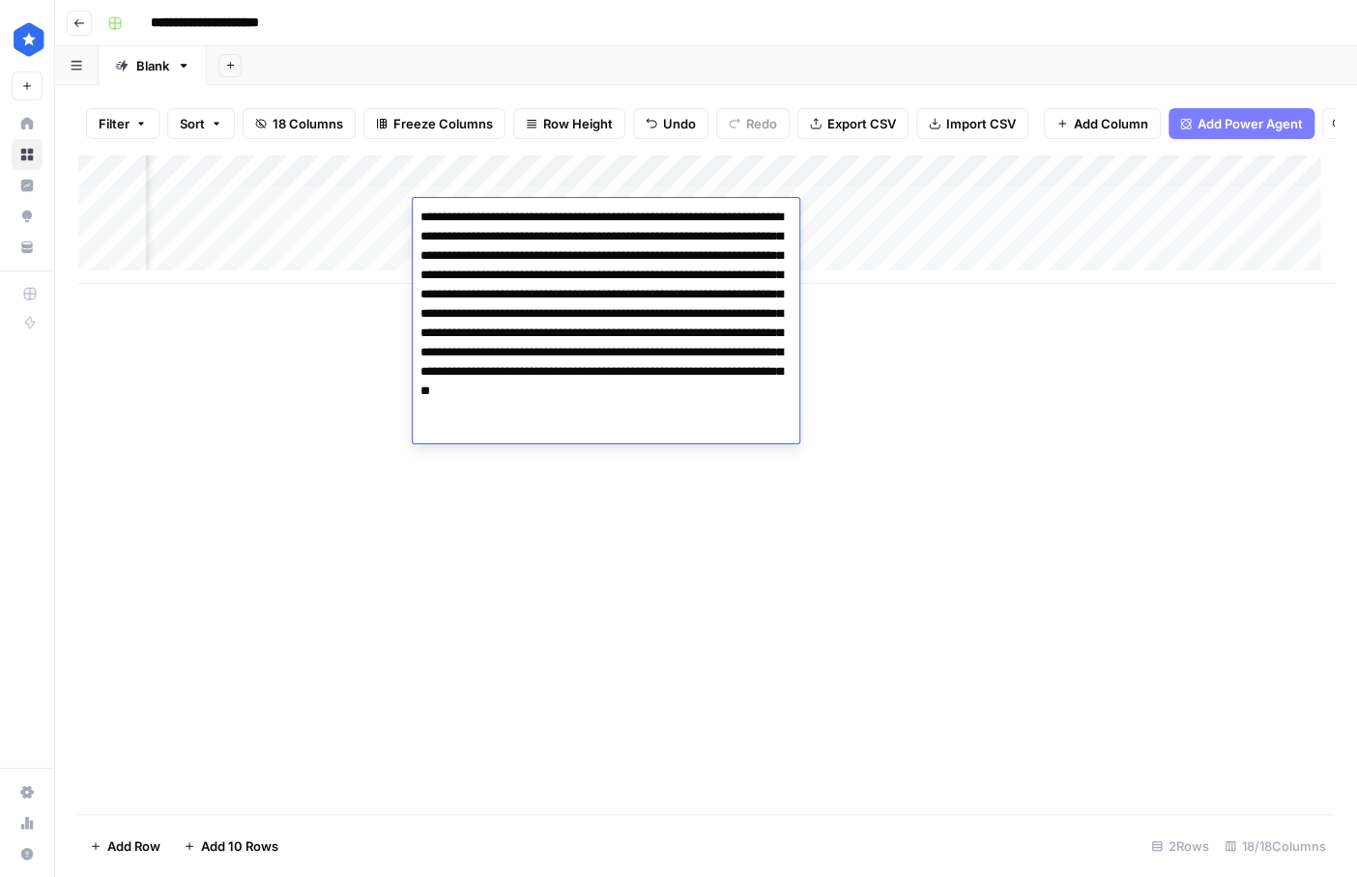
click at [639, 468] on div "Add Column" at bounding box center [705, 485] width 1255 height 660
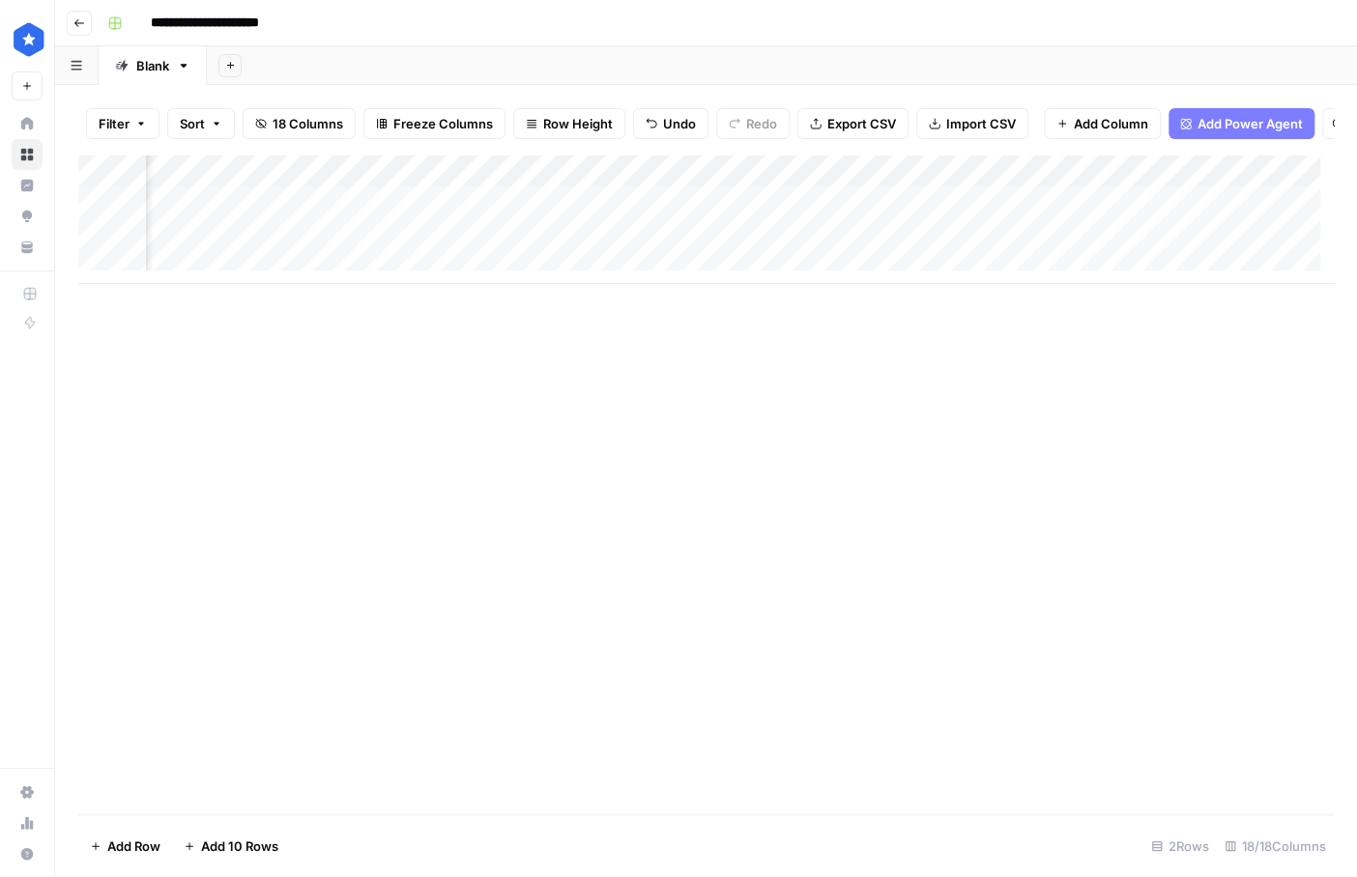
click at [684, 225] on div "Add Column" at bounding box center [705, 219] width 1255 height 129
click at [683, 225] on div "Add Column" at bounding box center [705, 219] width 1255 height 129
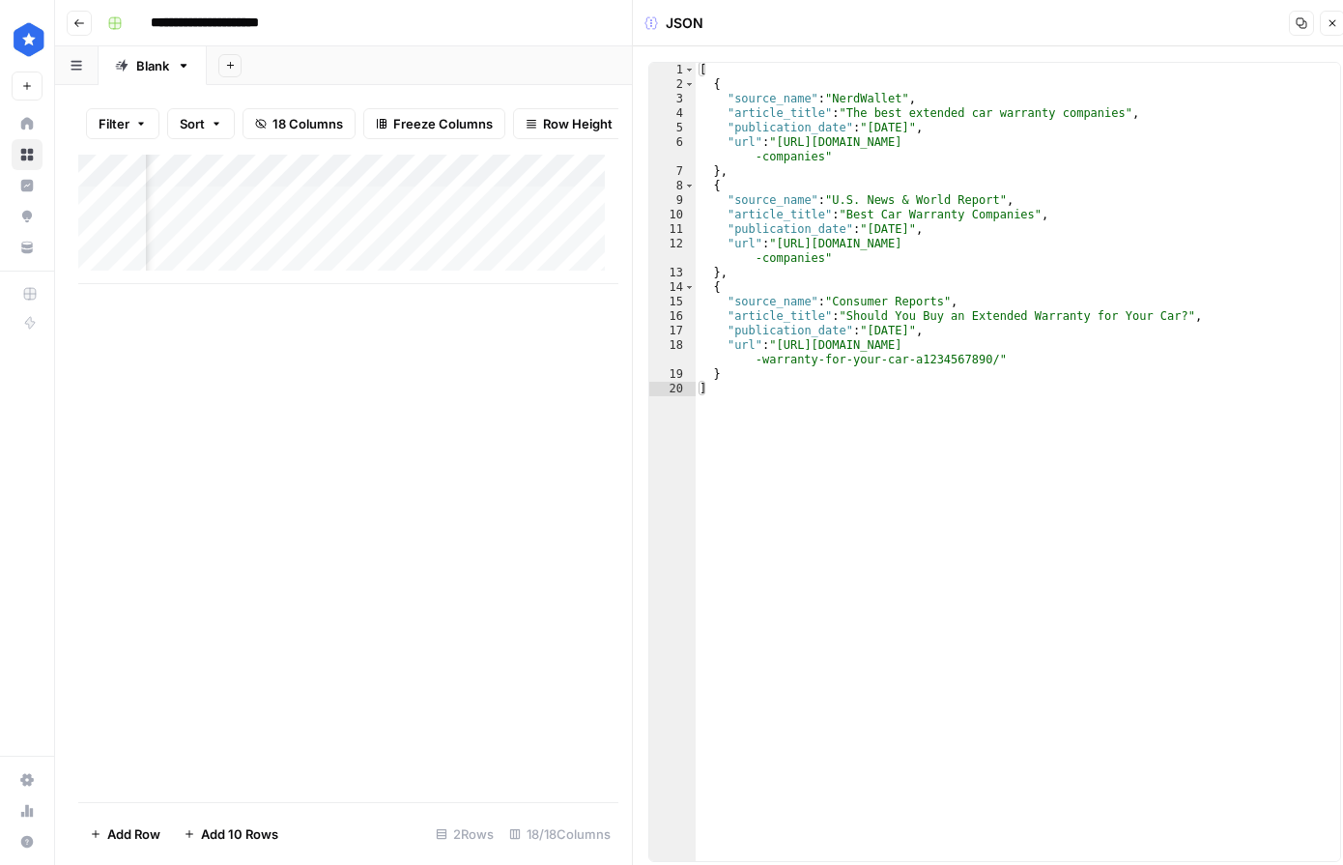
click at [521, 386] on div "Add Column" at bounding box center [348, 478] width 540 height 647
click at [897, 23] on icon "button" at bounding box center [1332, 23] width 7 height 7
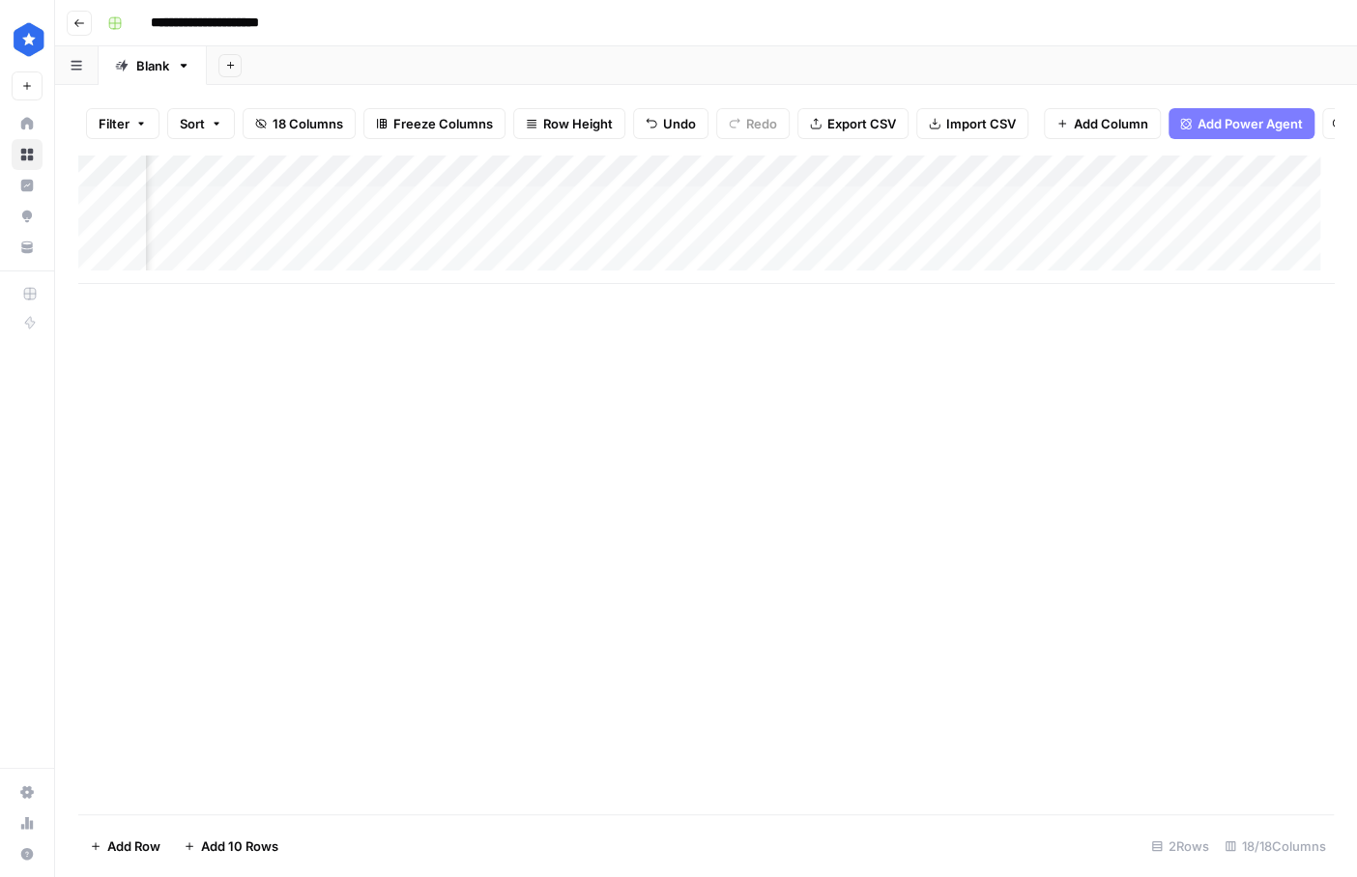
scroll to position [0, 1831]
click at [779, 217] on div "Add Column" at bounding box center [705, 219] width 1255 height 129
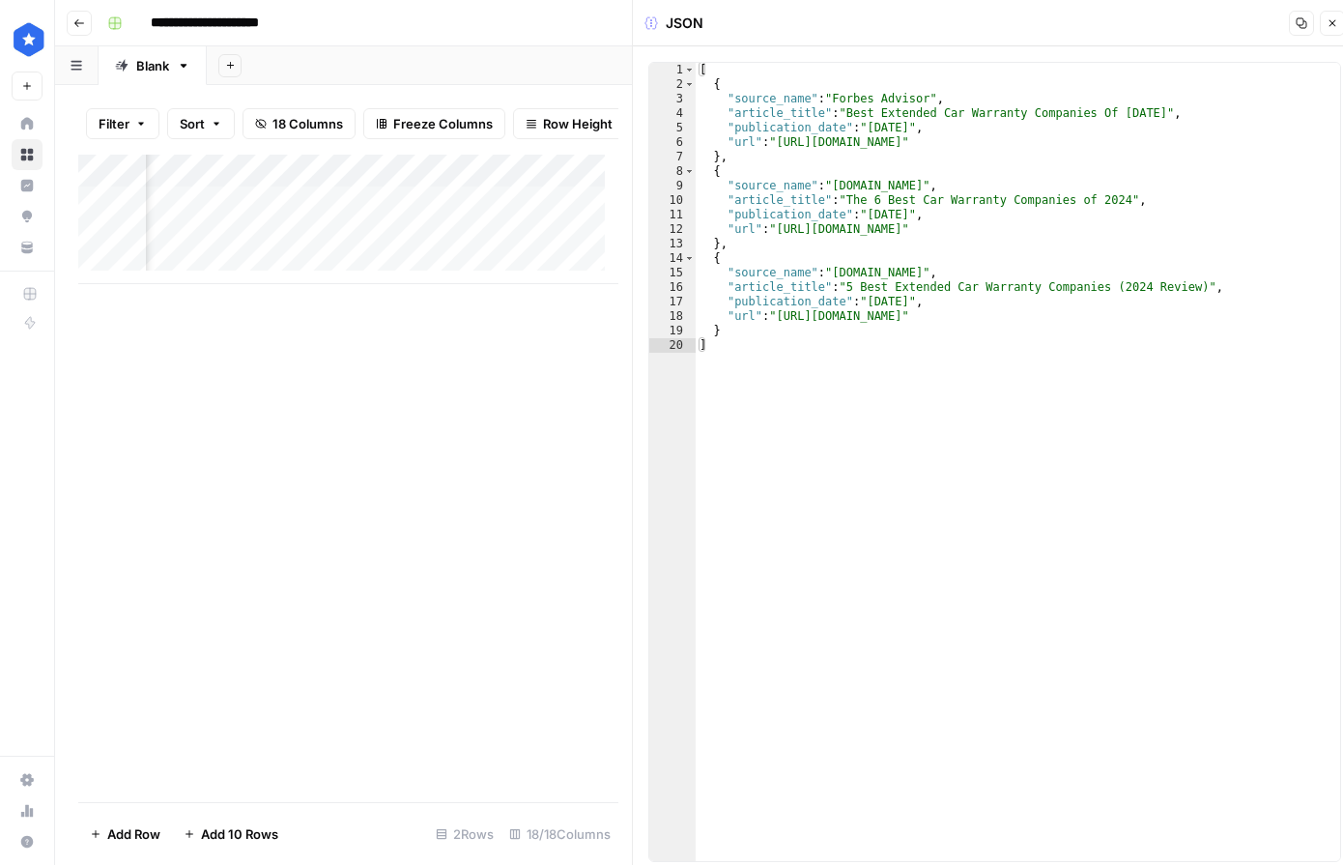
click at [897, 25] on icon "button" at bounding box center [1333, 23] width 12 height 12
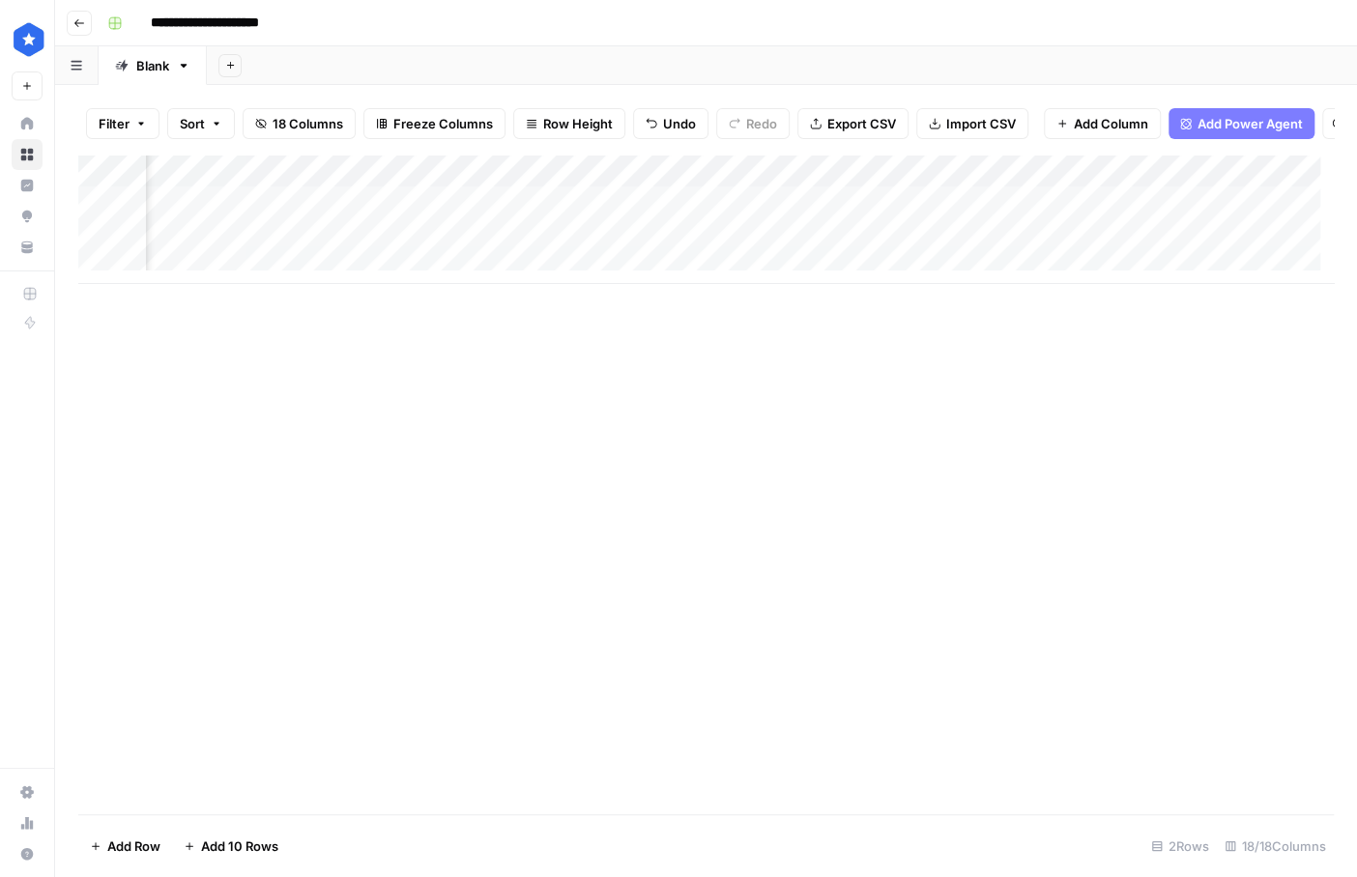
scroll to position [0, 2319]
click at [897, 214] on div "Add Column" at bounding box center [705, 219] width 1255 height 129
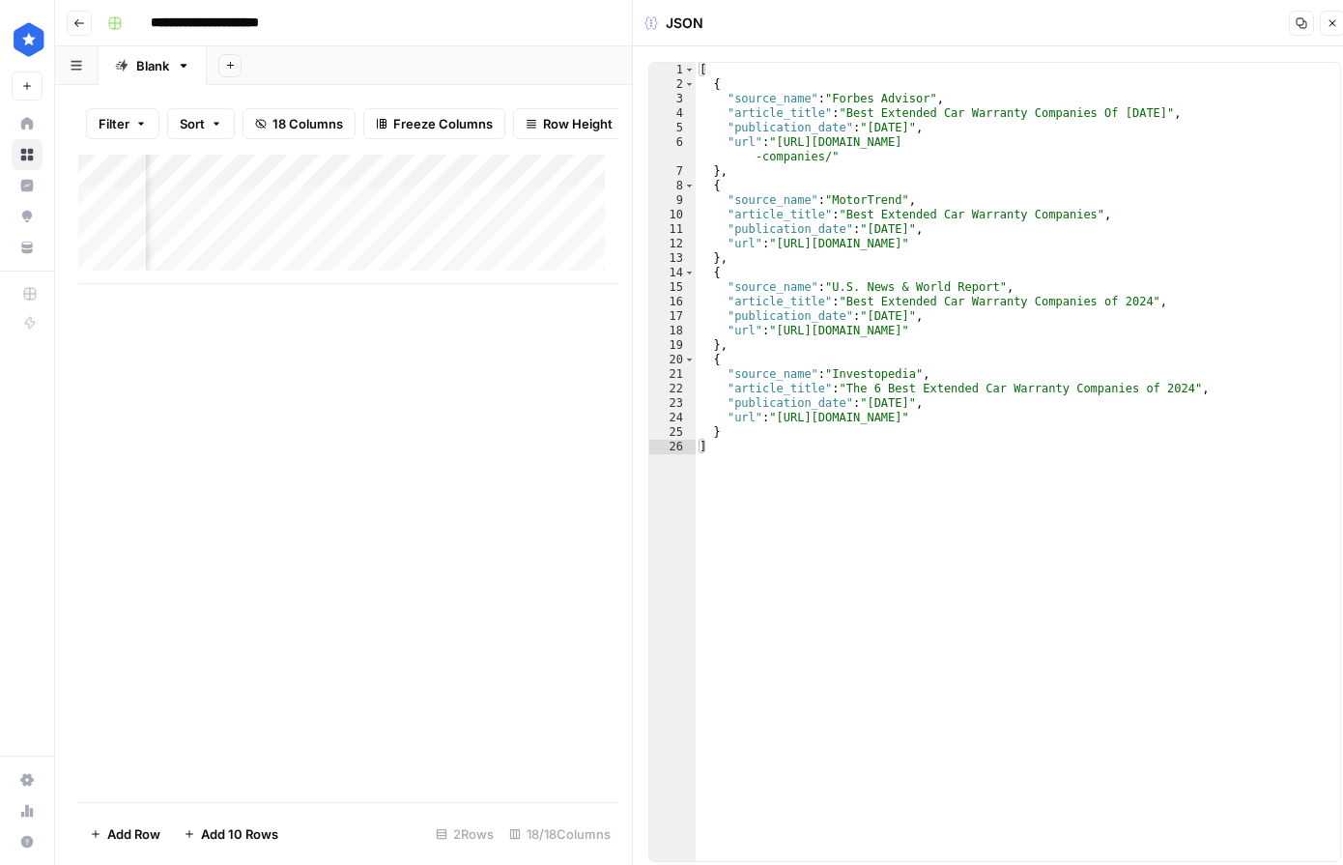
click at [897, 23] on icon "button" at bounding box center [1333, 23] width 12 height 12
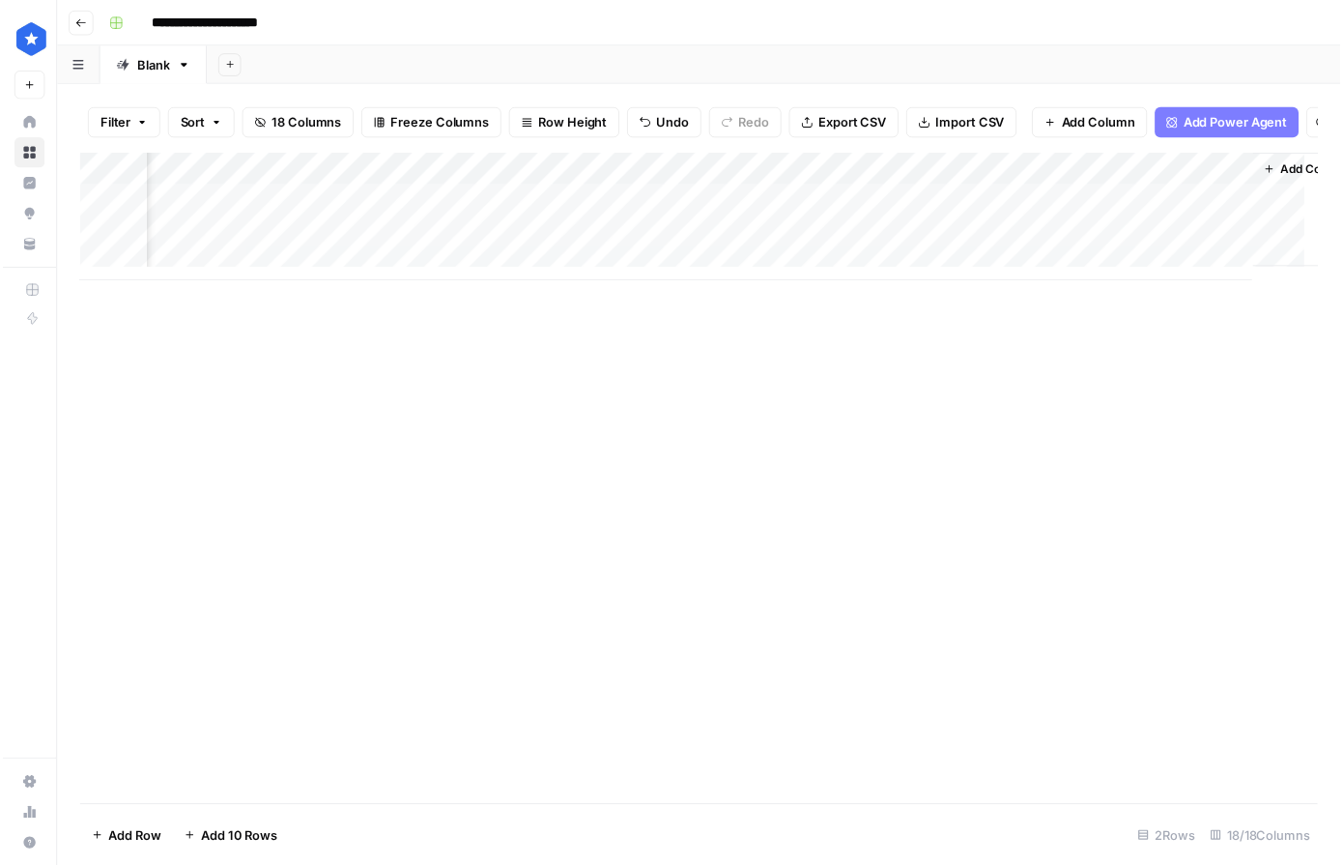
scroll to position [0, 2803]
click at [897, 184] on div "Add Column" at bounding box center [705, 219] width 1255 height 129
click at [897, 224] on input "Body" at bounding box center [980, 230] width 196 height 19
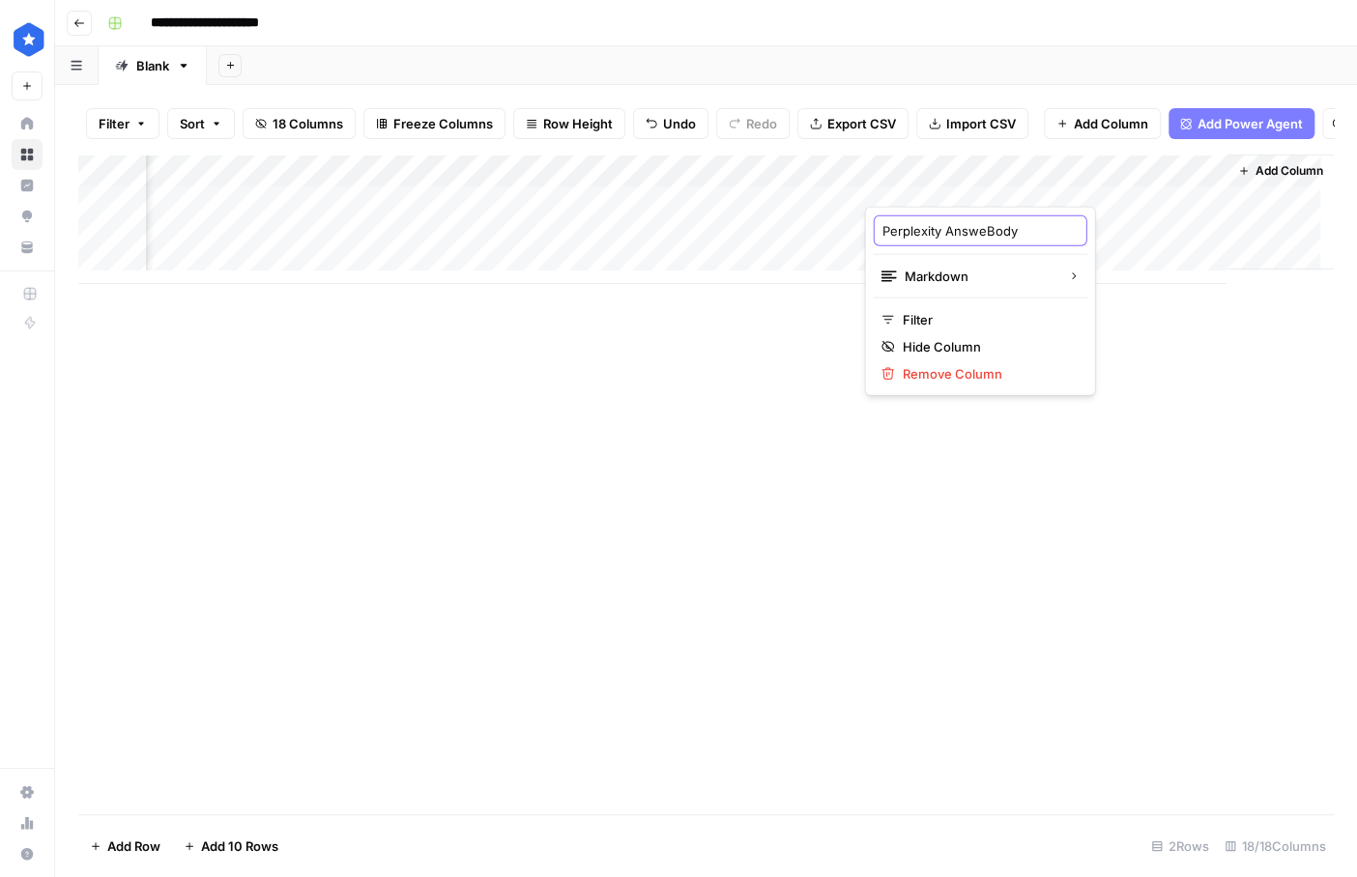
type input "Perplexity AnswerBody"
click at [897, 176] on div "Add Column" at bounding box center [705, 219] width 1255 height 129
click at [897, 218] on div "Perplexity AnswerBody" at bounding box center [980, 230] width 214 height 31
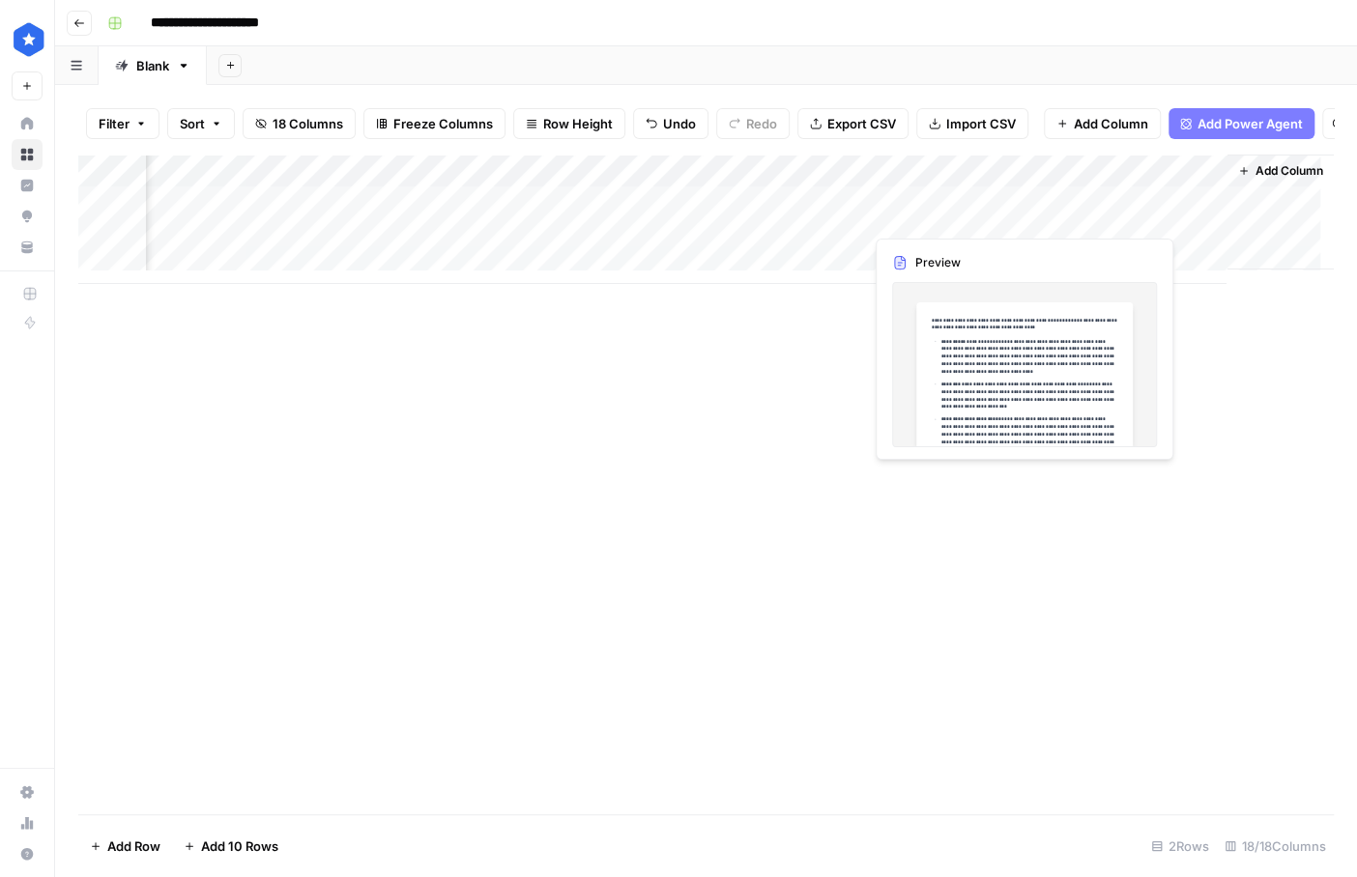
click at [897, 186] on div "Add Column" at bounding box center [705, 219] width 1255 height 129
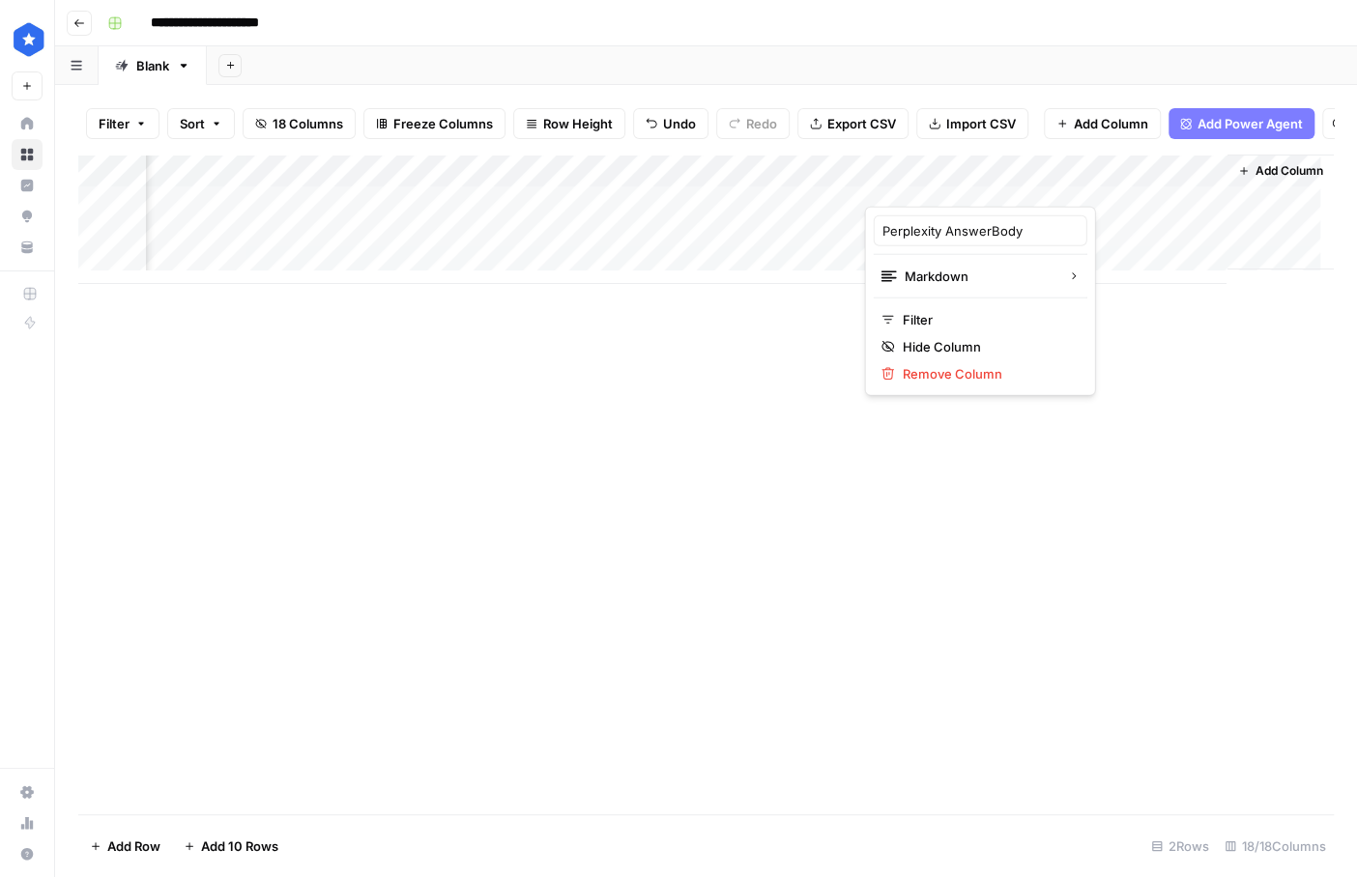
click at [897, 186] on div at bounding box center [951, 187] width 175 height 39
drag, startPoint x: 990, startPoint y: 227, endPoint x: 1030, endPoint y: 236, distance: 40.6
click at [897, 236] on div "Perplexity AnswerBody" at bounding box center [980, 230] width 214 height 31
type input "Perplexity Answer"
click at [897, 184] on div "Add Column" at bounding box center [705, 219] width 1255 height 129
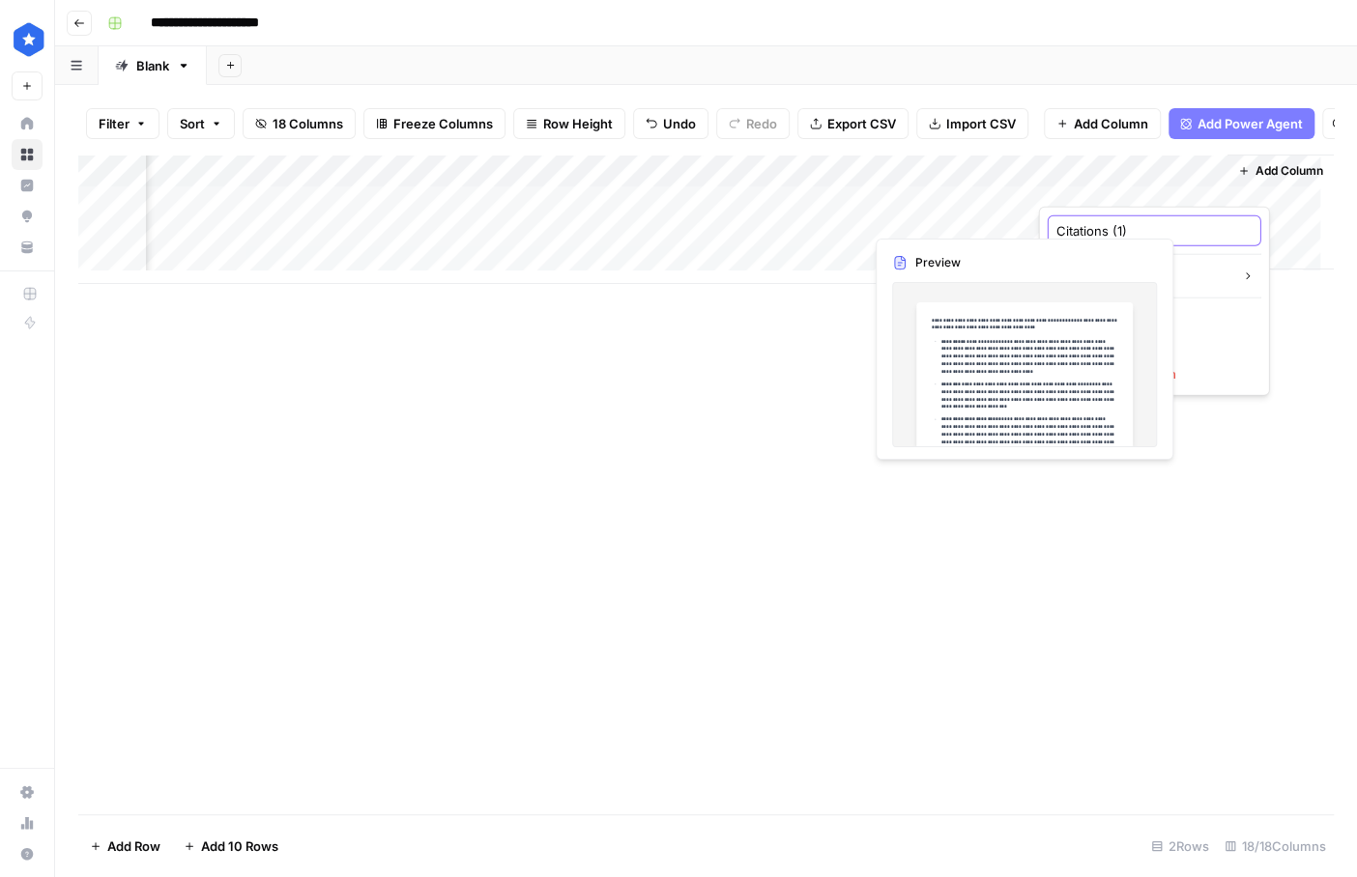
click at [897, 221] on input "Citations (1)" at bounding box center [1154, 230] width 196 height 19
drag, startPoint x: 1111, startPoint y: 227, endPoint x: 1153, endPoint y: 227, distance: 41.5
click at [897, 227] on input "Citations (1)" at bounding box center [1154, 230] width 196 height 19
click at [897, 233] on input "Citations" at bounding box center [1154, 230] width 196 height 19
type input "Perplexity Citations"
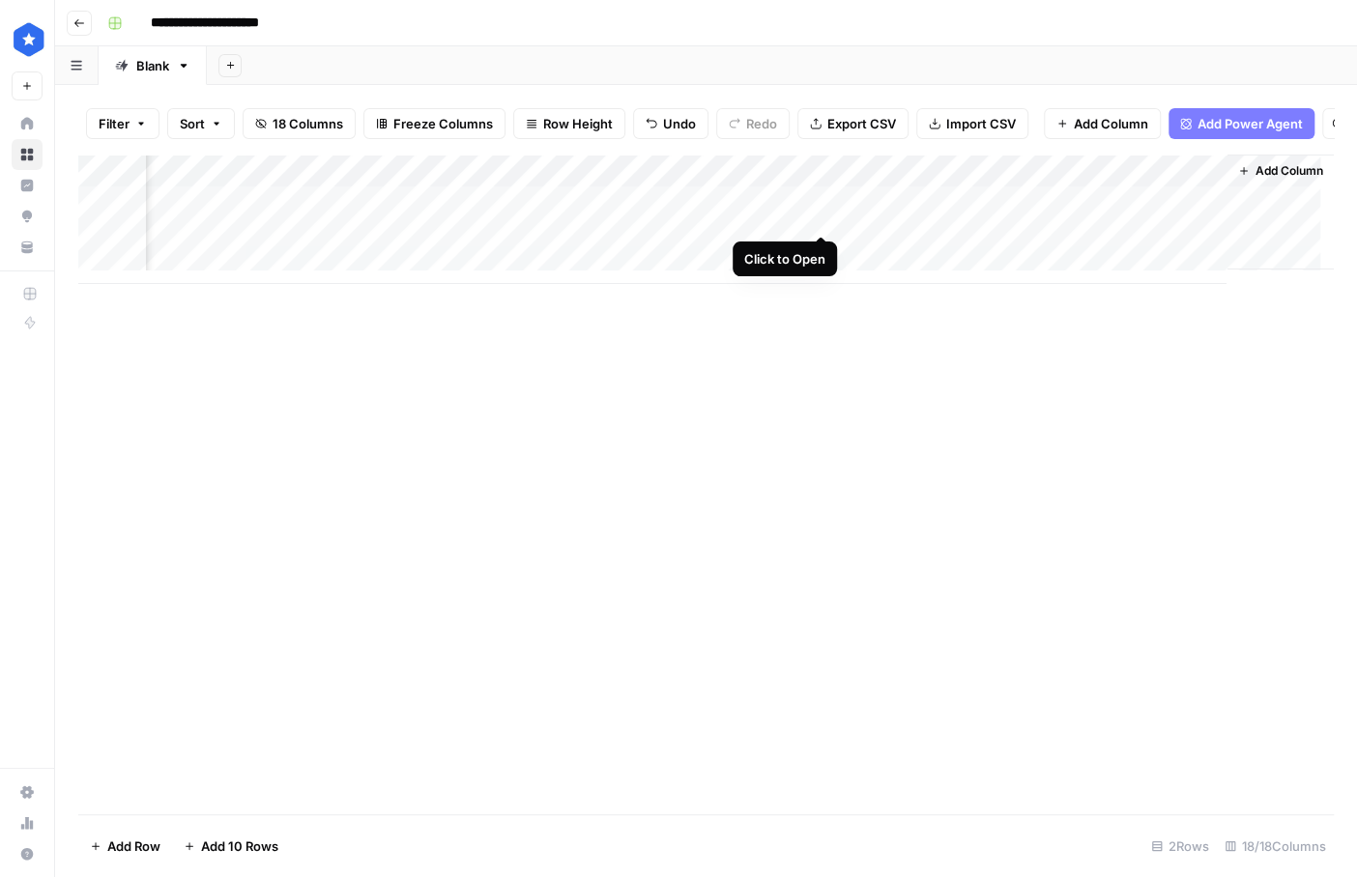
click at [821, 211] on div "Add Column" at bounding box center [705, 219] width 1255 height 129
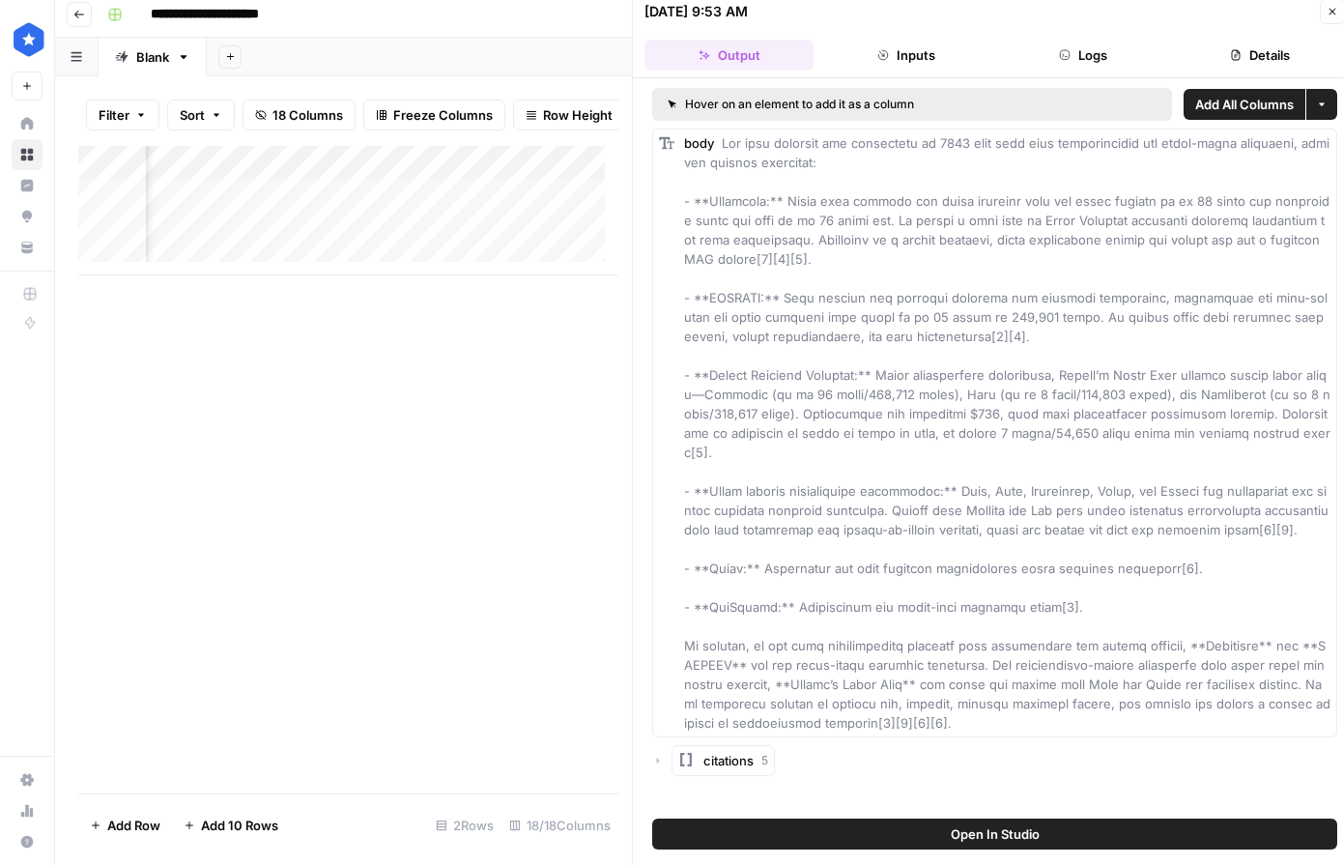
scroll to position [13, 0]
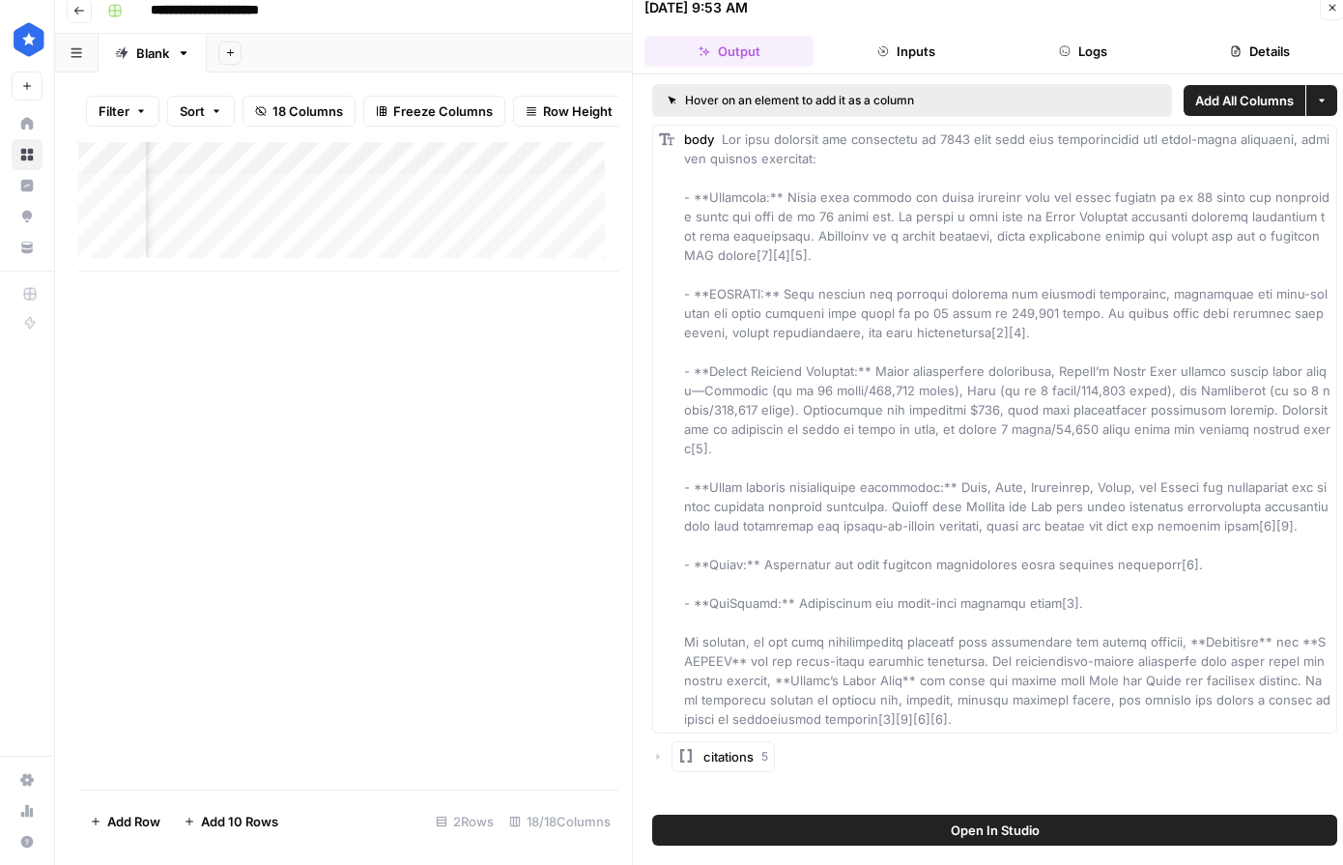
click at [765, 691] on span "5" at bounding box center [764, 756] width 7 height 17
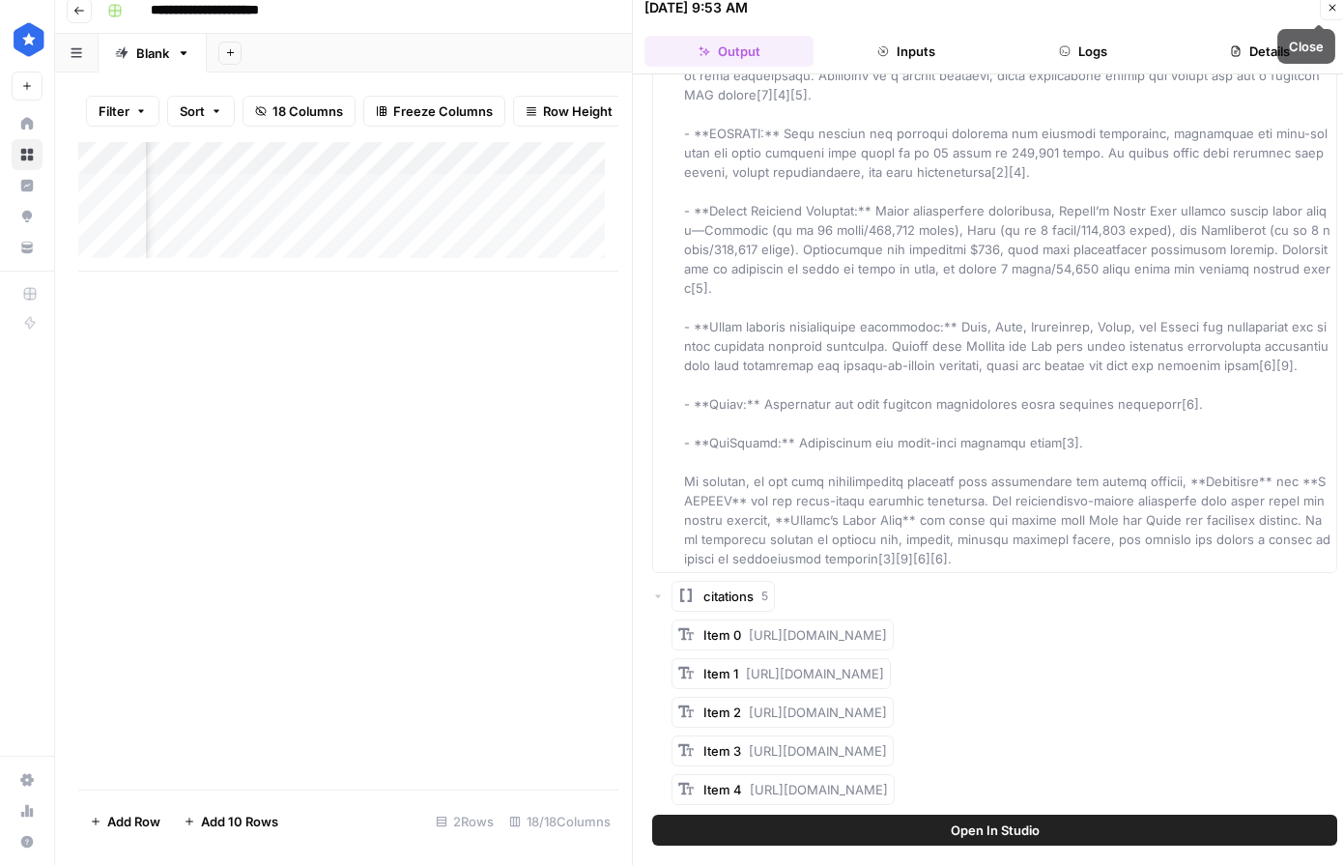
click at [897, 7] on icon "button" at bounding box center [1333, 8] width 12 height 12
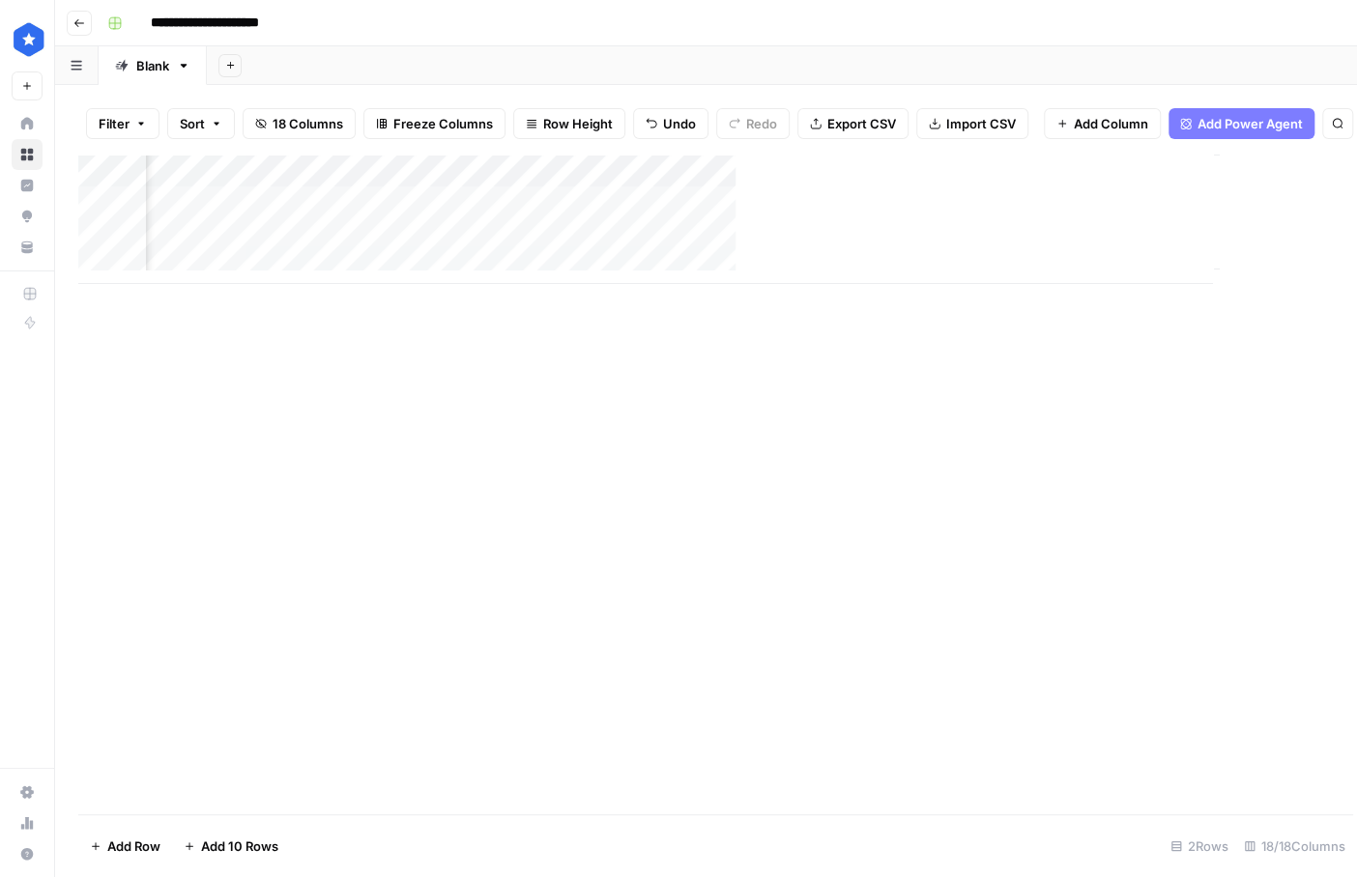
scroll to position [0, 2781]
click at [454, 186] on div "Add Column" at bounding box center [705, 219] width 1255 height 129
click at [454, 186] on div at bounding box center [498, 187] width 175 height 39
click at [419, 226] on div "Citations" at bounding box center [526, 230] width 214 height 31
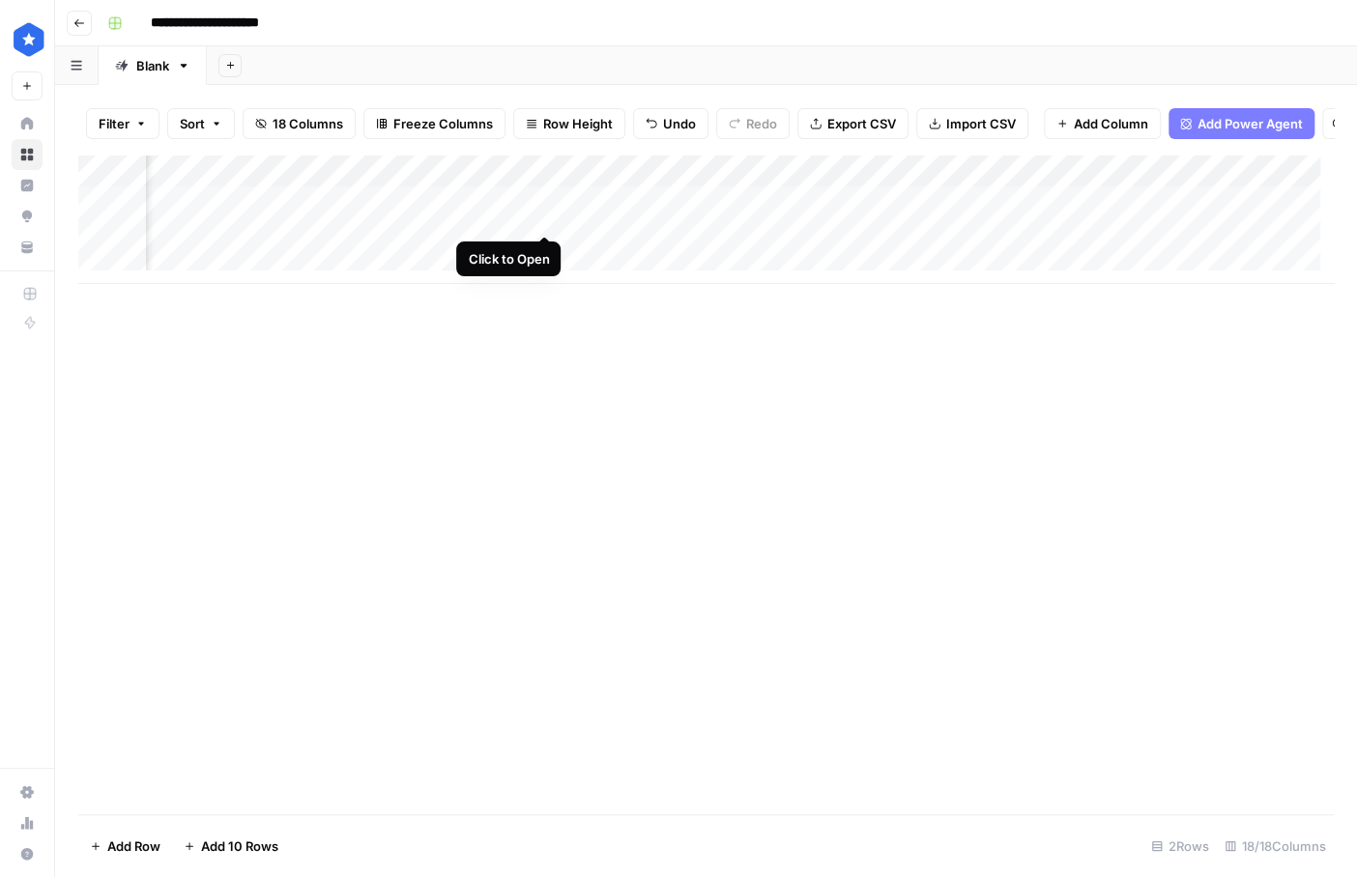
click at [538, 216] on div "Add Column" at bounding box center [705, 219] width 1255 height 129
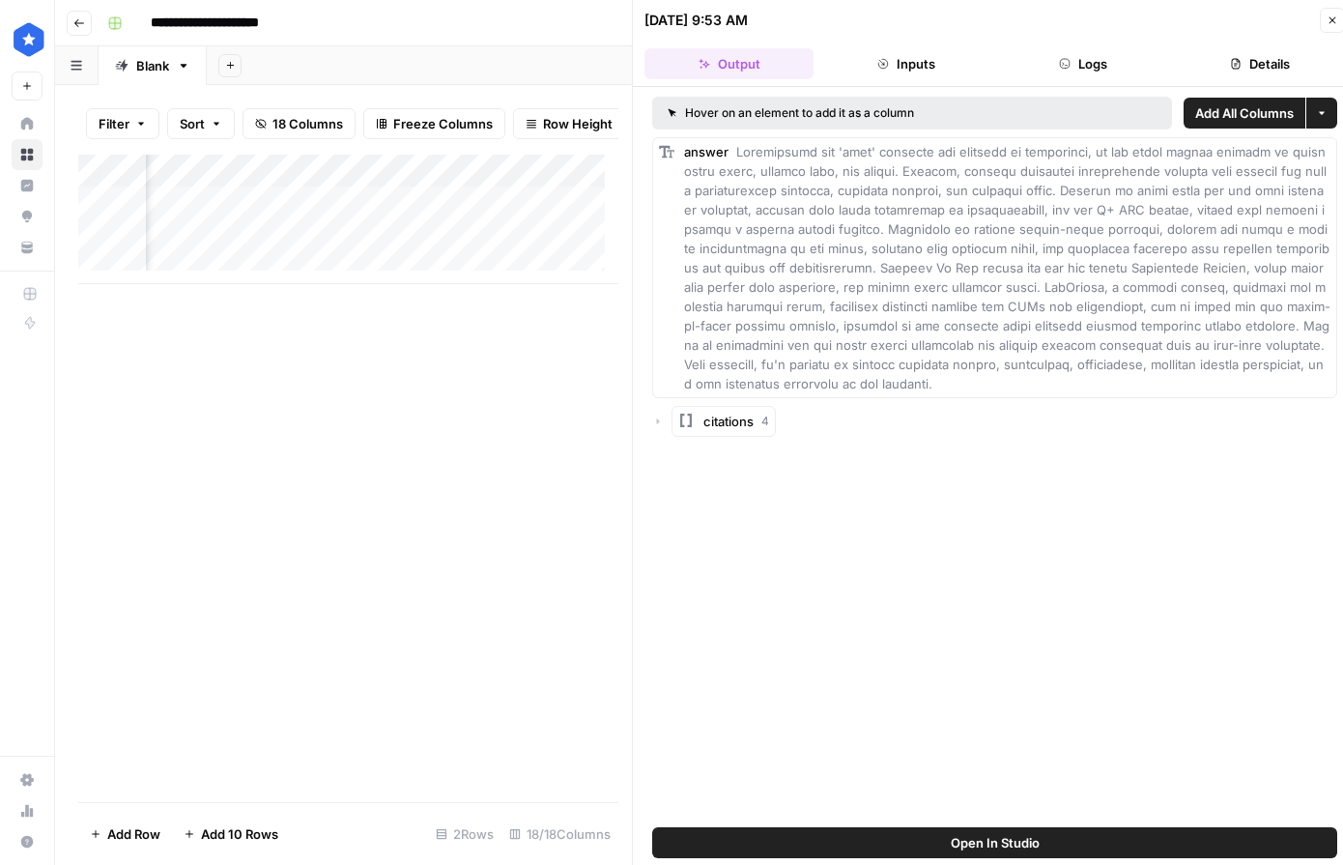
click at [897, 16] on button "Close" at bounding box center [1332, 20] width 25 height 25
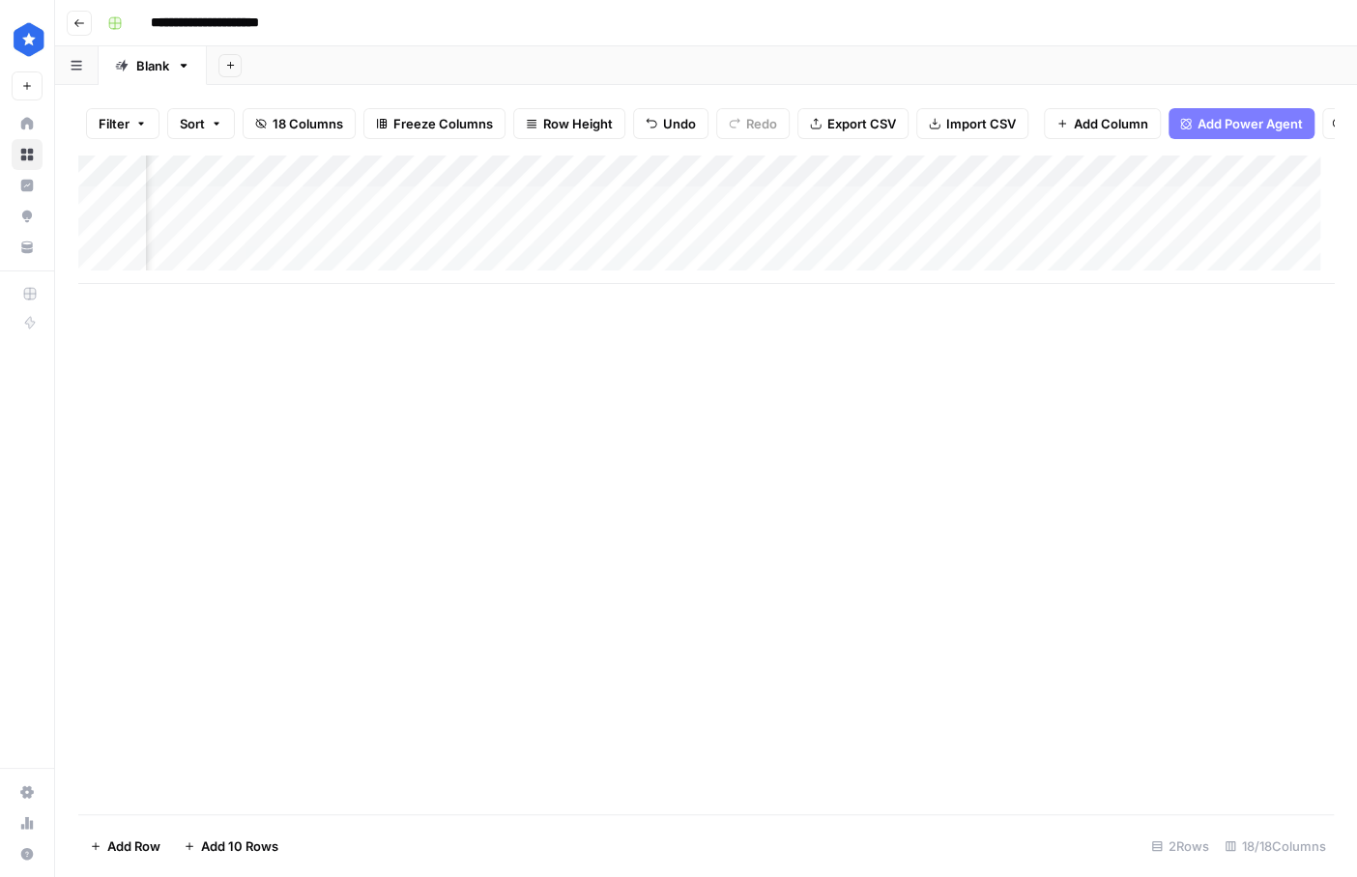
click at [678, 190] on div "Add Column" at bounding box center [705, 219] width 1255 height 129
click at [678, 189] on div at bounding box center [674, 187] width 175 height 39
click at [606, 225] on input "Answer" at bounding box center [703, 230] width 196 height 19
type input "Gemini Flash Answer"
click at [800, 178] on div "Add Column" at bounding box center [705, 219] width 1255 height 129
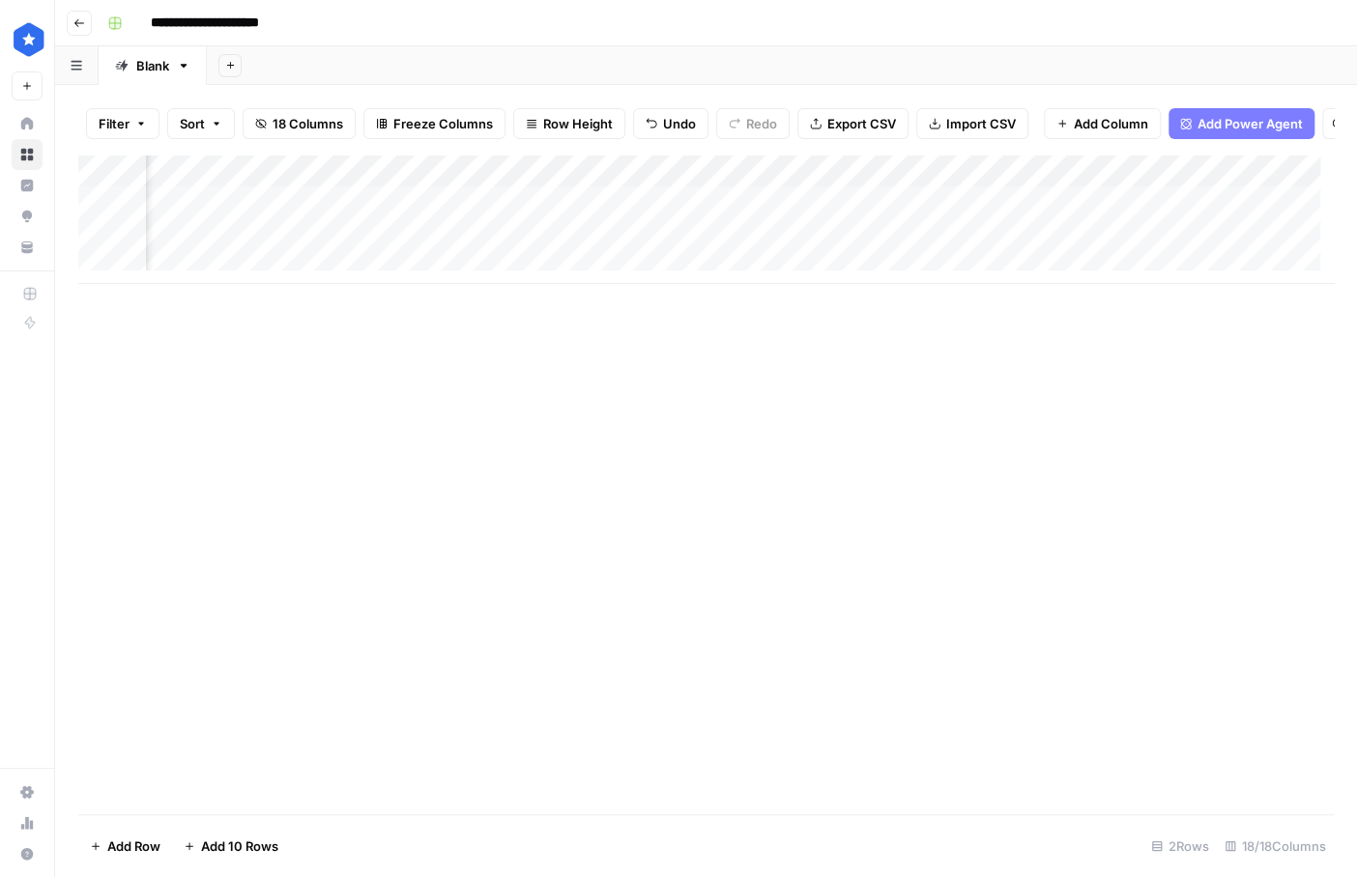
click at [638, 190] on div "Add Column" at bounding box center [705, 219] width 1255 height 129
drag, startPoint x: 679, startPoint y: 227, endPoint x: 517, endPoint y: 222, distance: 162.4
click at [517, 222] on body "**********" at bounding box center [678, 438] width 1357 height 877
click at [626, 190] on div "Add Column" at bounding box center [705, 219] width 1255 height 129
click at [626, 190] on div at bounding box center [674, 187] width 175 height 39
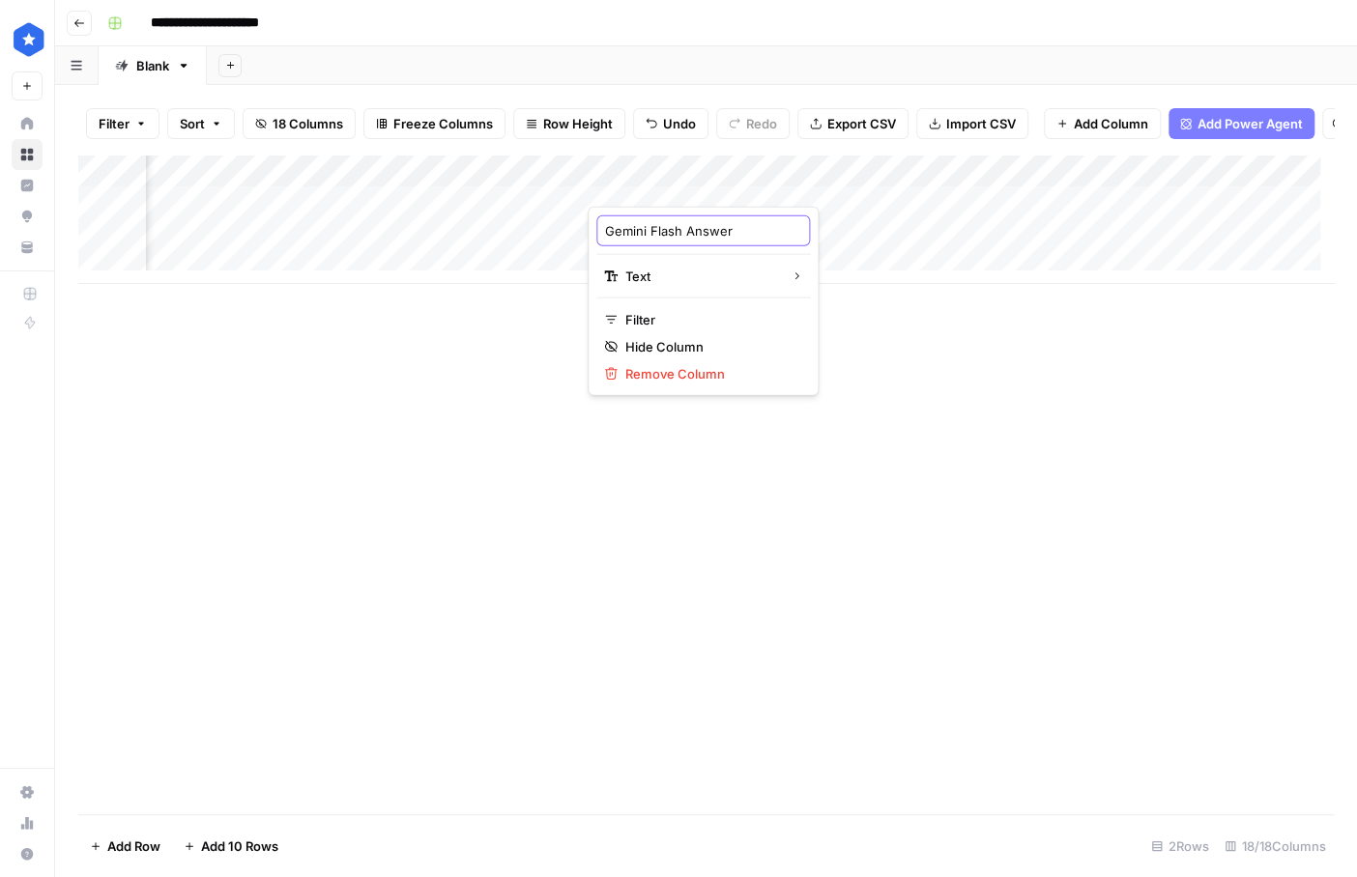
click at [613, 222] on input "Gemini Flash Answer" at bounding box center [703, 230] width 196 height 19
click at [653, 226] on input "Gemini Flash Answer" at bounding box center [703, 230] width 196 height 19
click at [812, 184] on div "Add Column" at bounding box center [705, 219] width 1255 height 129
click at [779, 230] on input "Citations" at bounding box center [877, 230] width 196 height 19
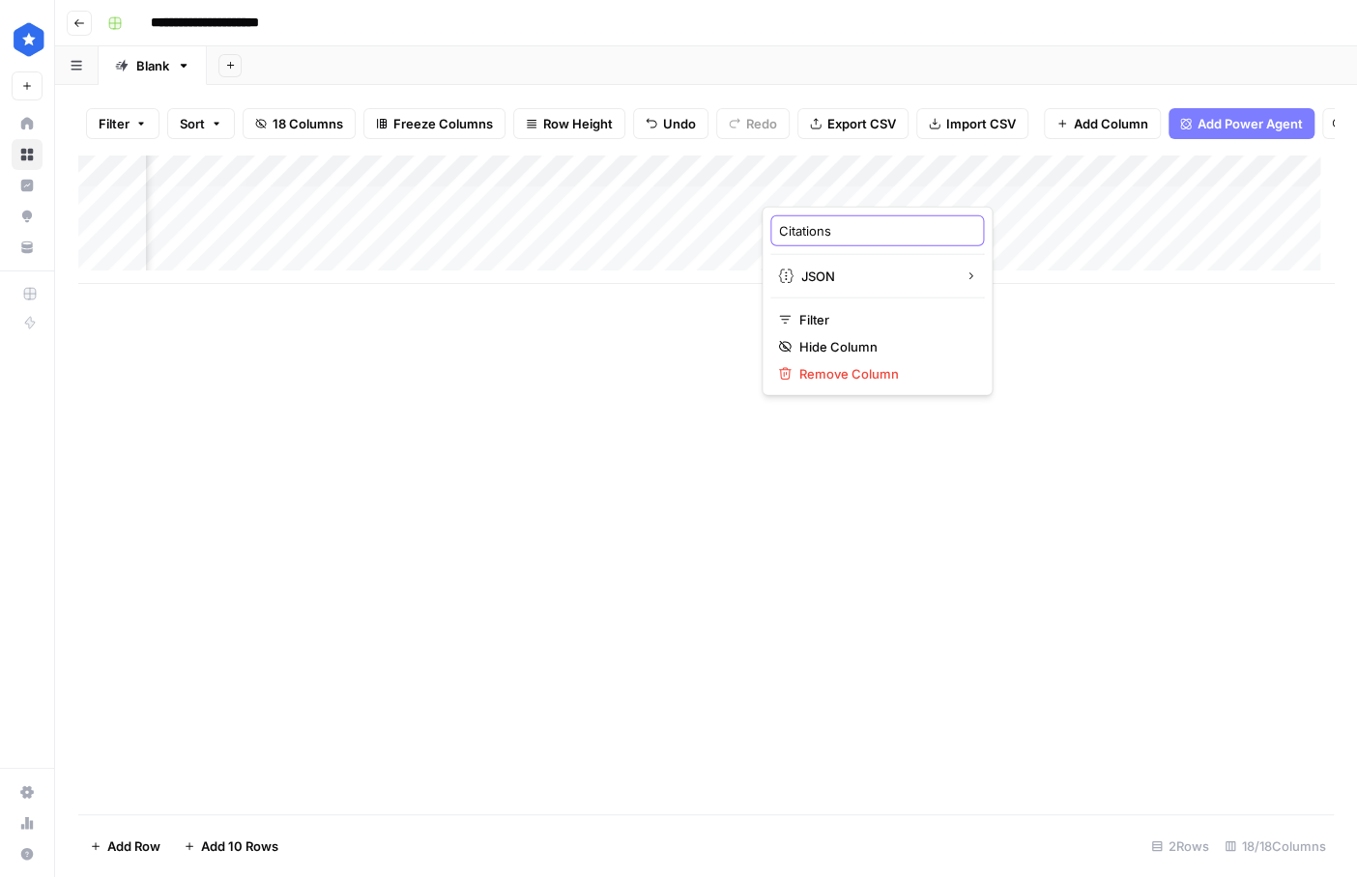
paste input "Gemini Flash"
type input "Gemini Flash Citations"
click at [718, 276] on div "Add Column" at bounding box center [705, 219] width 1255 height 129
click at [459, 215] on div "Add Column" at bounding box center [705, 236] width 1255 height 162
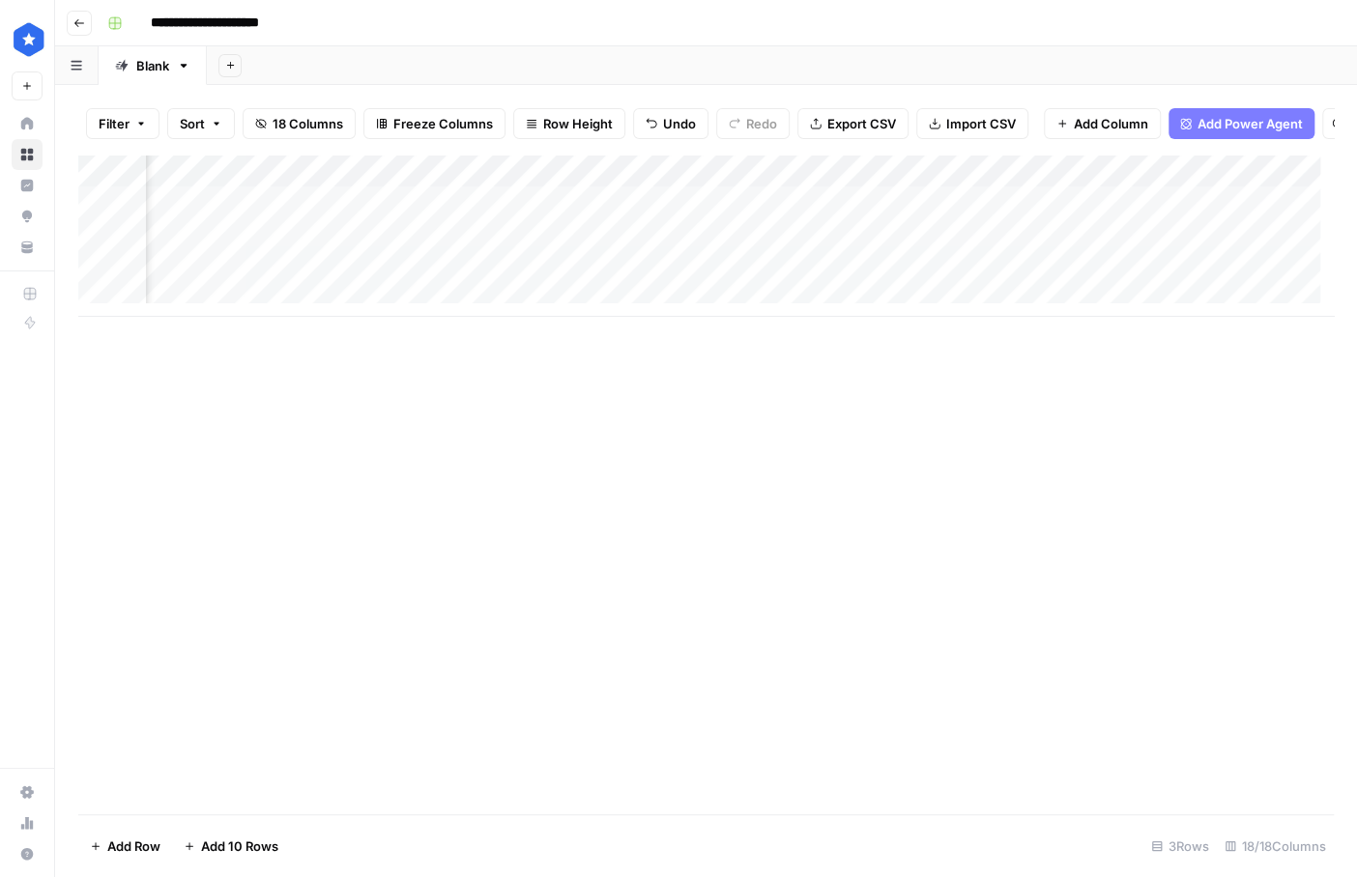
click at [459, 215] on div "Add Column" at bounding box center [705, 236] width 1255 height 162
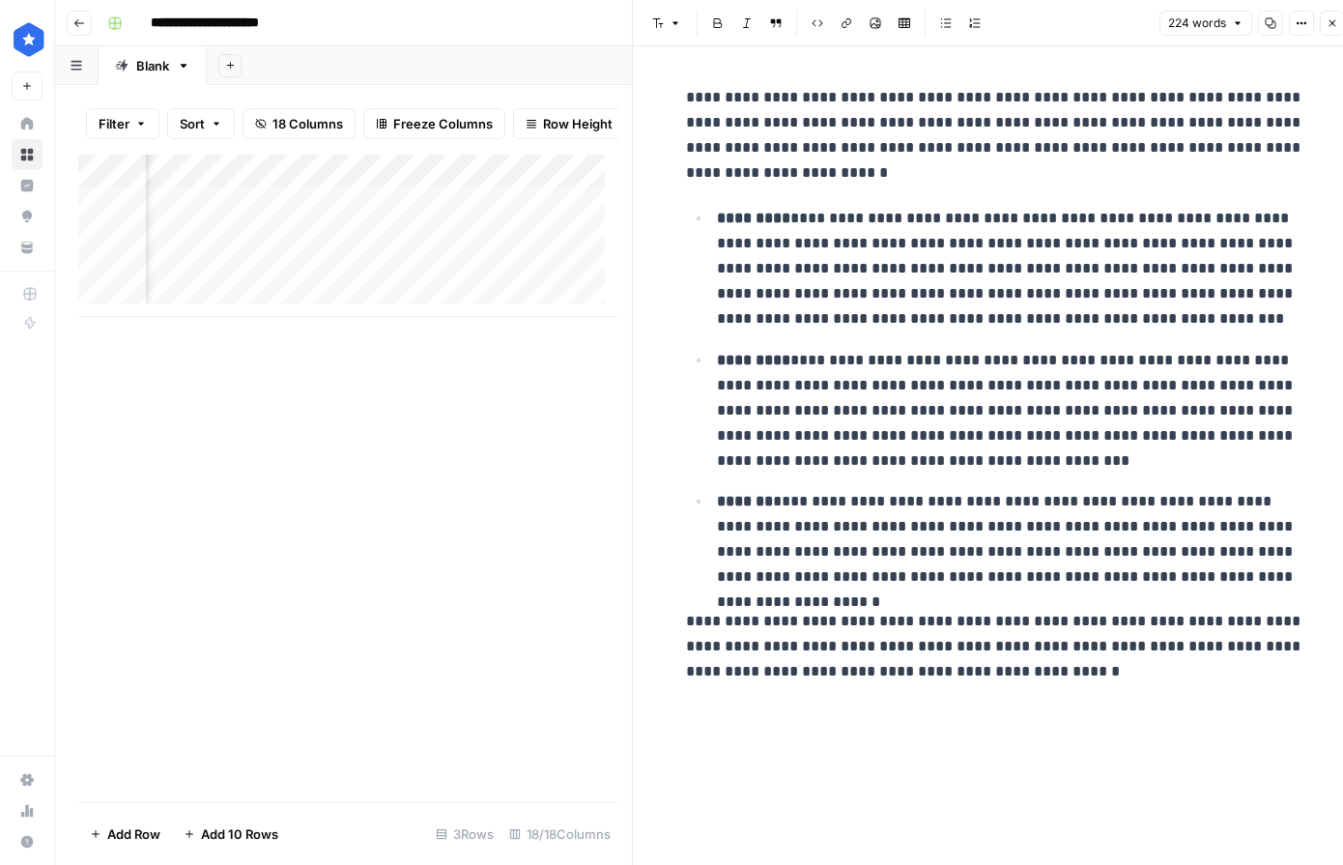
drag, startPoint x: 1325, startPoint y: 22, endPoint x: 921, endPoint y: 183, distance: 434.5
click at [897, 22] on button "Close" at bounding box center [1332, 23] width 25 height 25
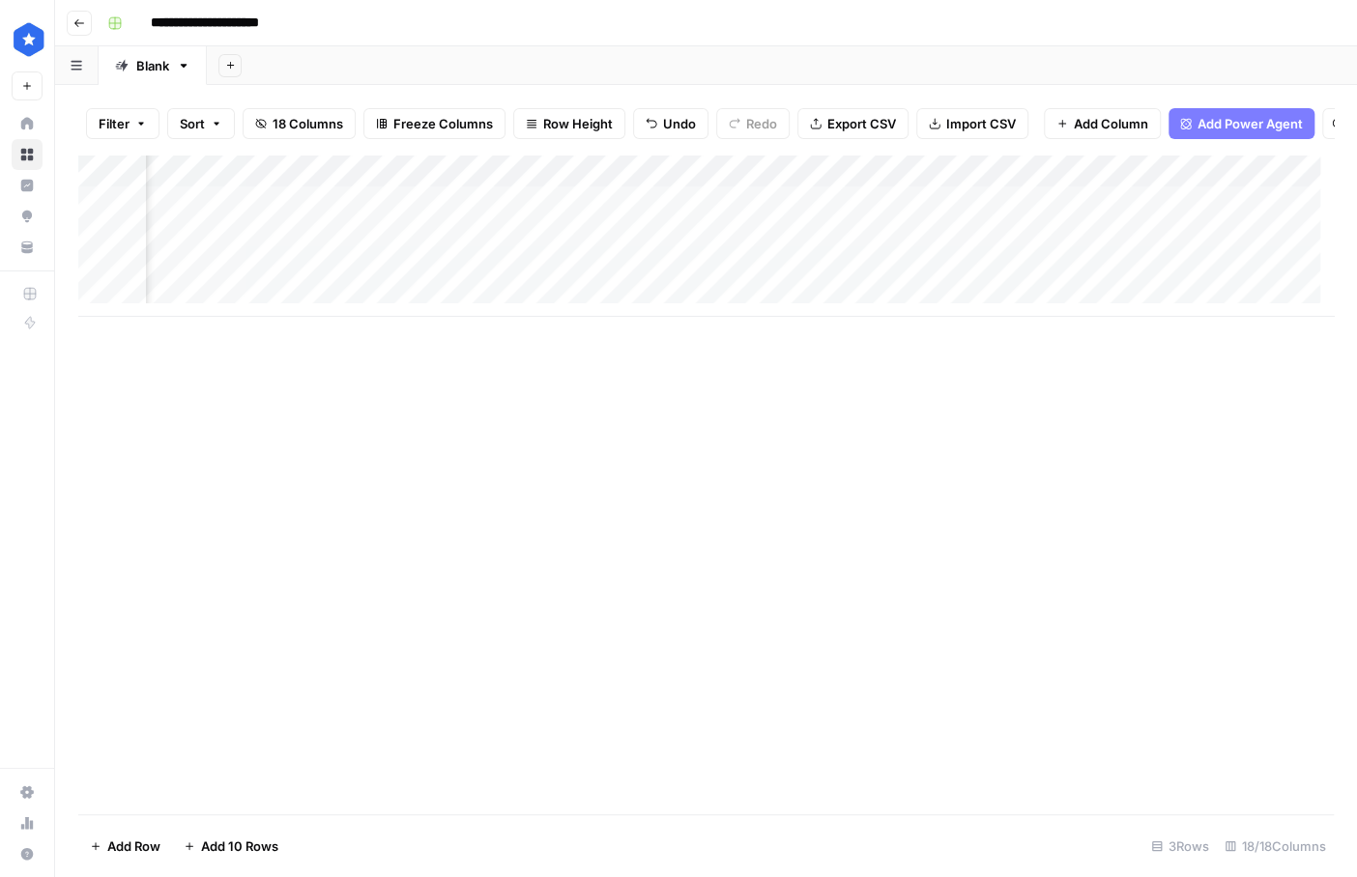
click at [482, 184] on div "Add Column" at bounding box center [705, 236] width 1255 height 162
click at [482, 184] on div at bounding box center [501, 187] width 175 height 39
drag, startPoint x: 481, startPoint y: 229, endPoint x: 506, endPoint y: 235, distance: 25.8
click at [506, 235] on input "Answer (1)" at bounding box center [528, 230] width 196 height 19
click at [430, 232] on input "Answer" at bounding box center [528, 230] width 196 height 19
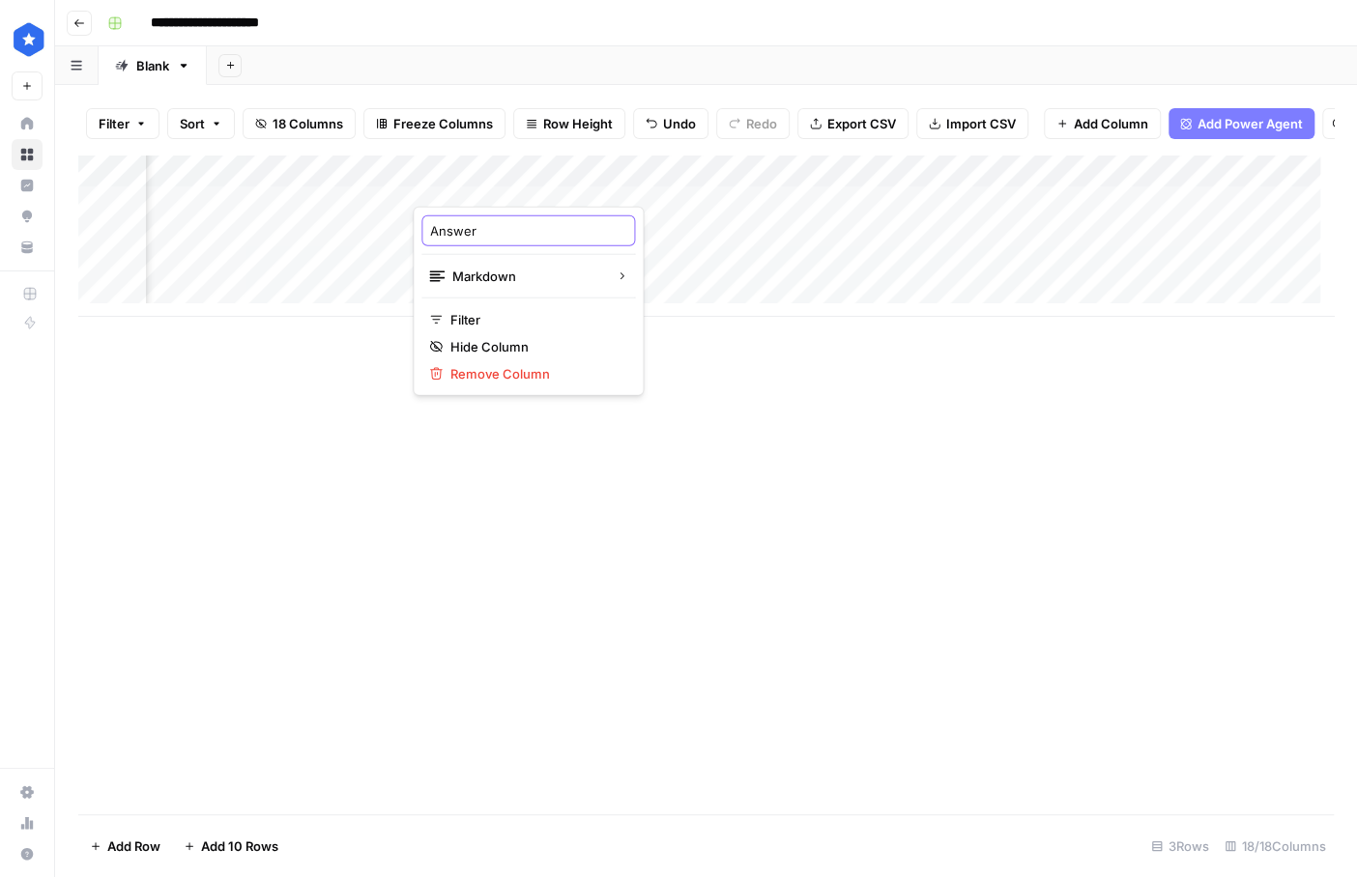
paste input "Gemini Flash"
click at [479, 230] on input "Gemini FlashAnswer" at bounding box center [528, 230] width 196 height 19
click at [477, 229] on input "Gemini FlashAnswer" at bounding box center [528, 230] width 196 height 19
drag, startPoint x: 475, startPoint y: 230, endPoint x: 496, endPoint y: 227, distance: 20.5
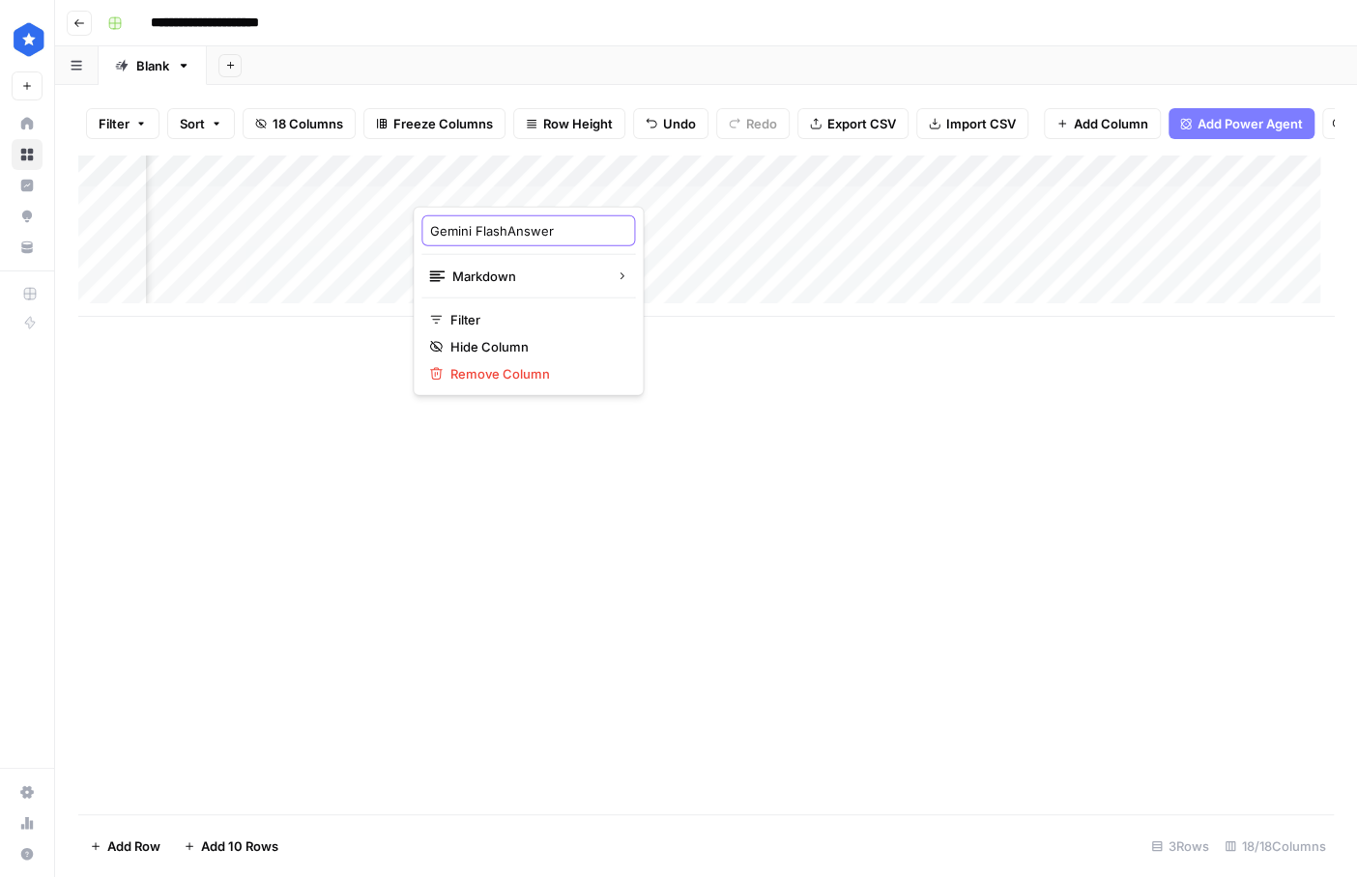
click at [489, 228] on input "Gemini FlashAnswer" at bounding box center [528, 230] width 196 height 19
click at [503, 226] on input "Gemini FlashAnswer" at bounding box center [528, 230] width 196 height 19
type input "Gemini Pro Answer"
click at [629, 182] on div "Add Column" at bounding box center [705, 236] width 1255 height 162
click at [629, 182] on div at bounding box center [674, 187] width 175 height 39
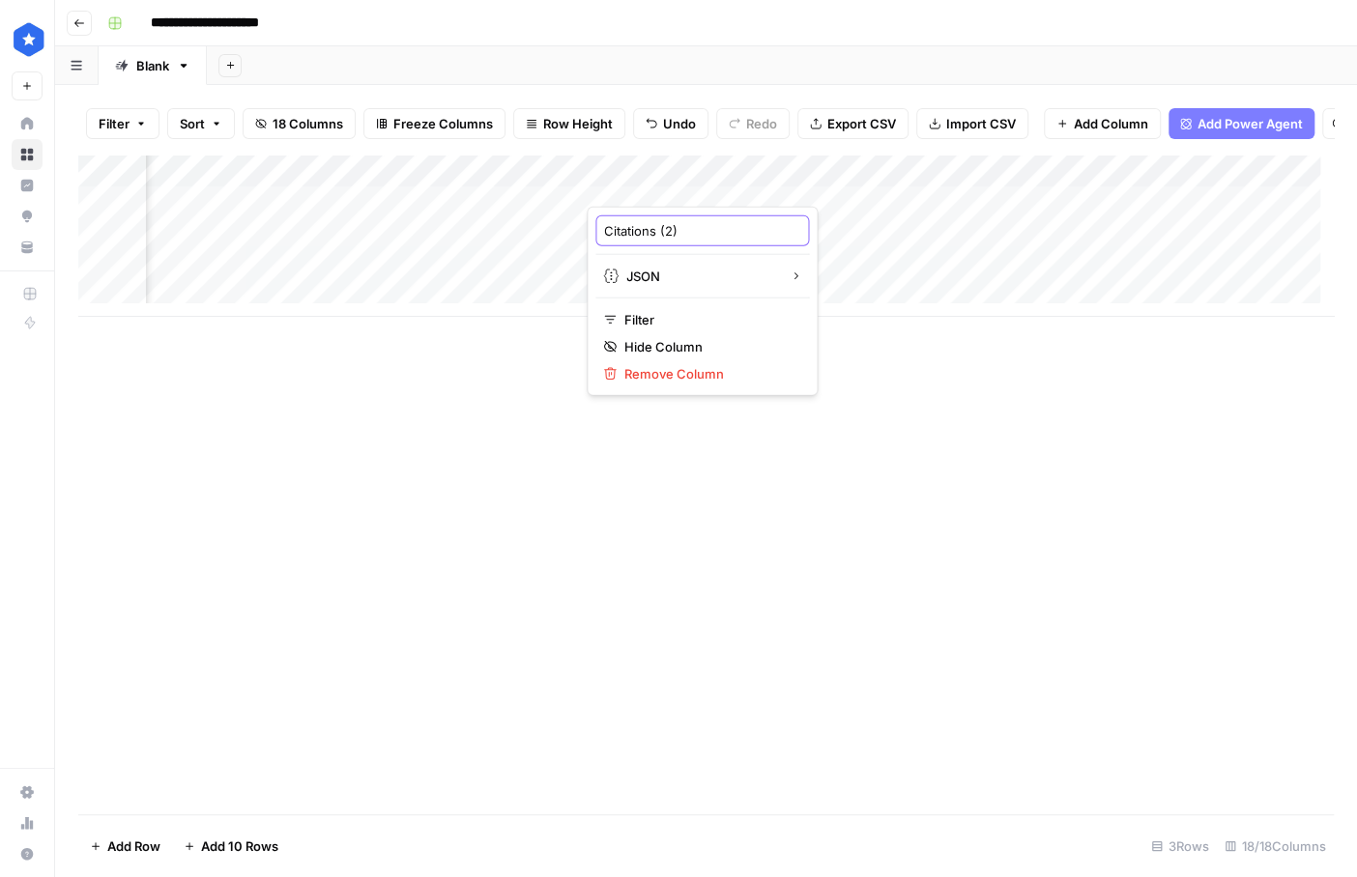
drag, startPoint x: 660, startPoint y: 222, endPoint x: 704, endPoint y: 224, distance: 44.5
click at [704, 224] on input "Citations (2)" at bounding box center [702, 230] width 196 height 19
drag, startPoint x: 607, startPoint y: 230, endPoint x: 642, endPoint y: 235, distance: 35.1
click at [607, 230] on input "Citations" at bounding box center [702, 230] width 196 height 19
type input "Gemini Pro Citations"
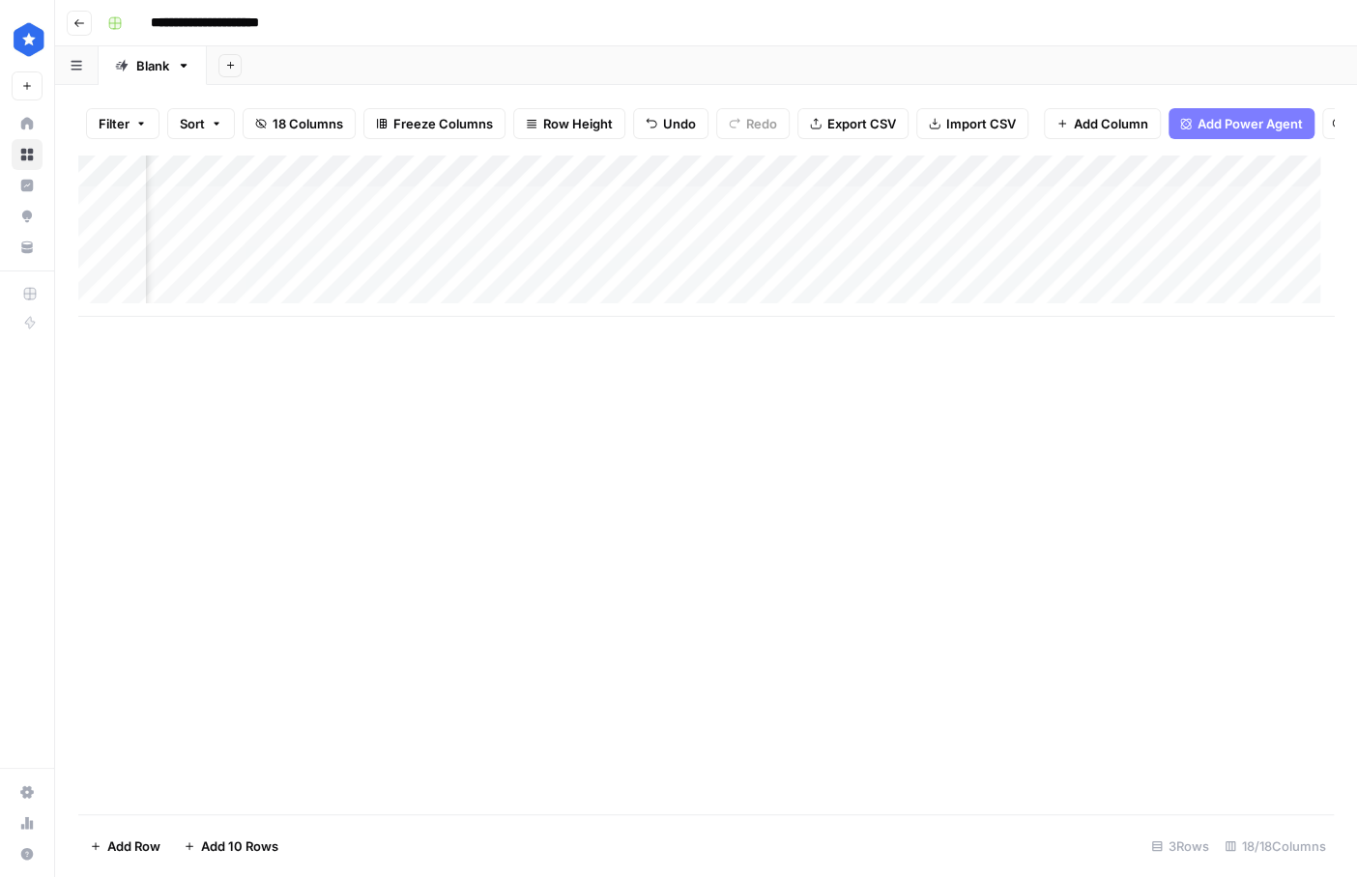
scroll to position [0, 1304]
click at [486, 185] on div "Add Column" at bounding box center [705, 236] width 1255 height 162
drag, startPoint x: 455, startPoint y: 228, endPoint x: 504, endPoint y: 230, distance: 49.3
click at [504, 230] on input "Answer (2)" at bounding box center [506, 230] width 196 height 19
drag, startPoint x: 409, startPoint y: 230, endPoint x: 475, endPoint y: 218, distance: 67.7
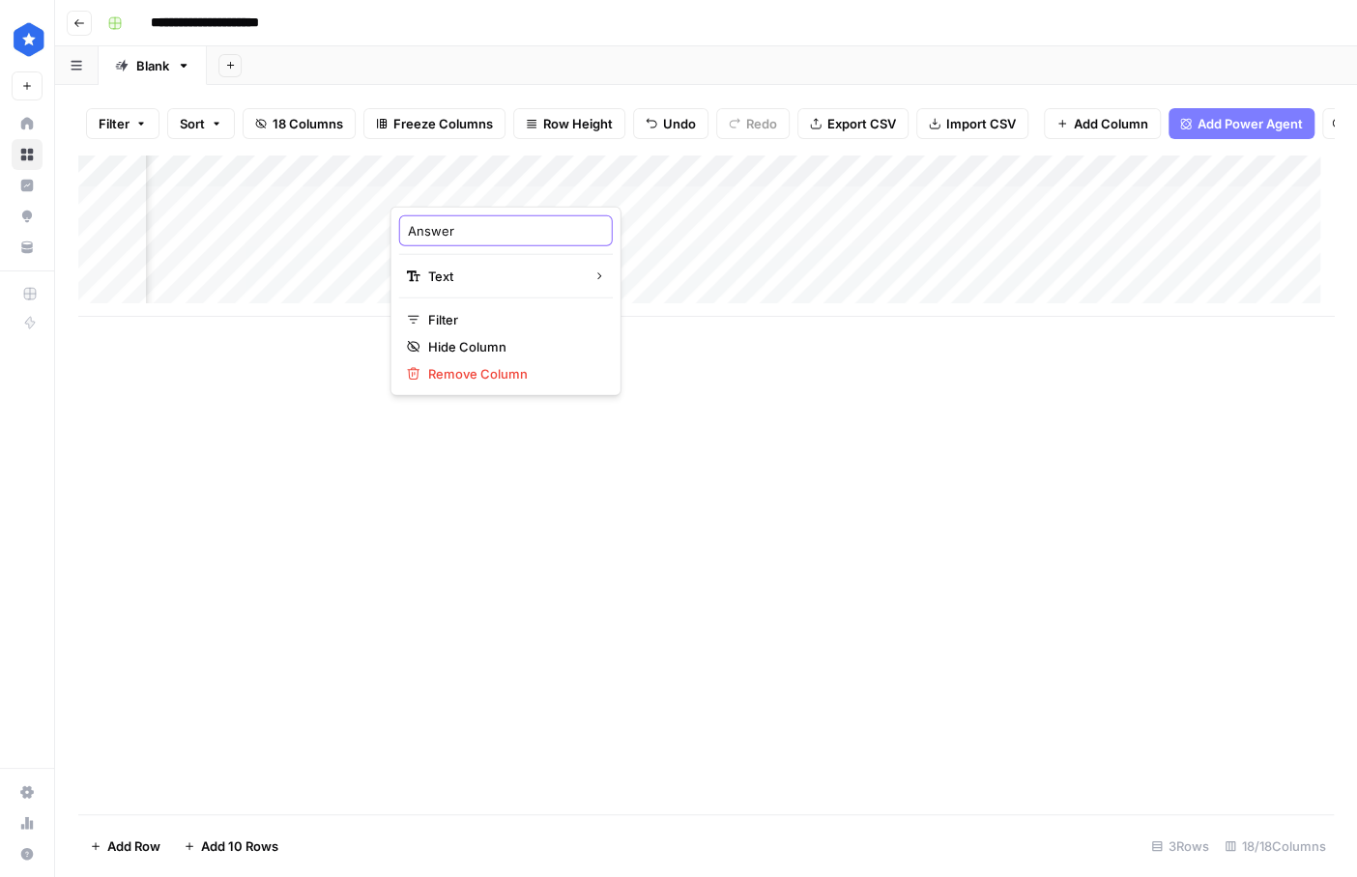
click at [409, 230] on input "Answer" at bounding box center [506, 230] width 196 height 19
type input "ChatGPT Answer"
click at [653, 189] on div "Add Column" at bounding box center [705, 236] width 1255 height 162
click at [653, 189] on div at bounding box center [651, 187] width 175 height 39
click at [520, 185] on div "Add Column" at bounding box center [705, 236] width 1255 height 162
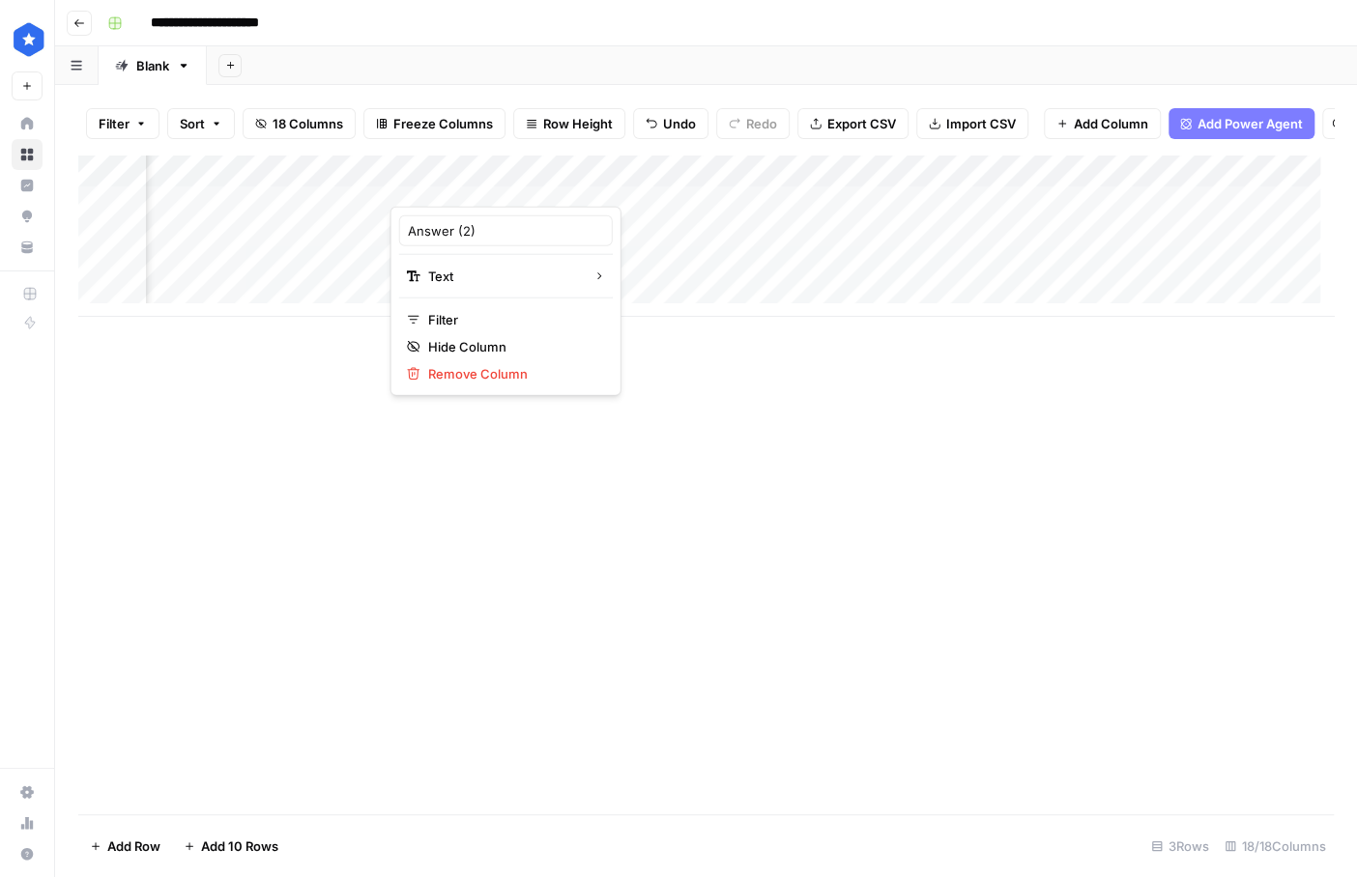
click at [520, 185] on div at bounding box center [477, 187] width 175 height 39
drag, startPoint x: 453, startPoint y: 227, endPoint x: 504, endPoint y: 238, distance: 52.3
click at [504, 238] on input "Answer (2)" at bounding box center [506, 230] width 196 height 19
click at [411, 228] on input "Answer" at bounding box center [506, 230] width 196 height 19
type input "ChatGPT Answer"
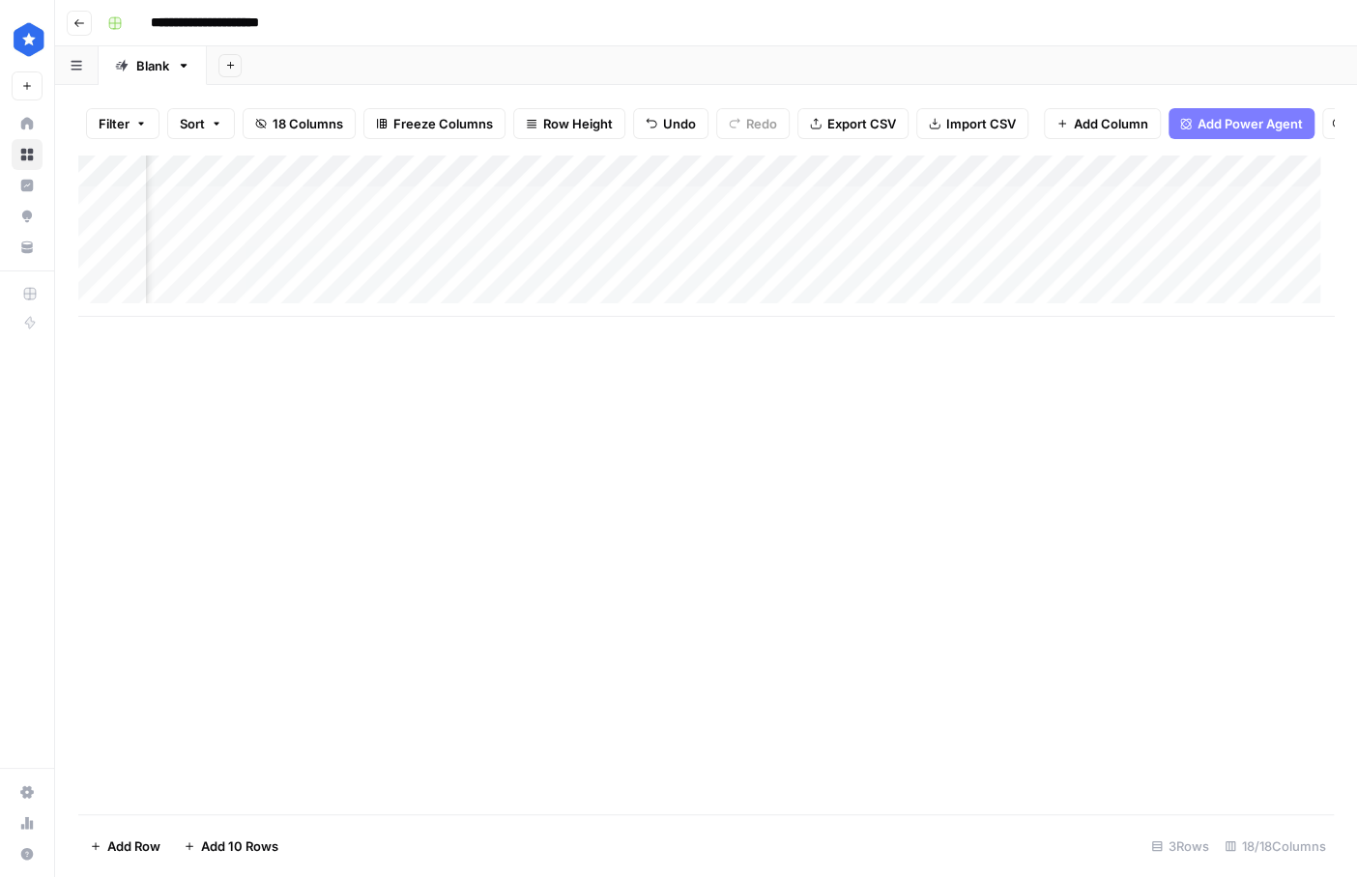
click at [677, 180] on div "Add Column" at bounding box center [705, 236] width 1255 height 162
drag, startPoint x: 635, startPoint y: 223, endPoint x: 668, endPoint y: 230, distance: 33.5
click at [668, 230] on input "Citations (3)" at bounding box center [680, 230] width 196 height 19
click at [586, 226] on input "Citations" at bounding box center [680, 230] width 196 height 19
click at [583, 225] on input "Citations" at bounding box center [680, 230] width 196 height 19
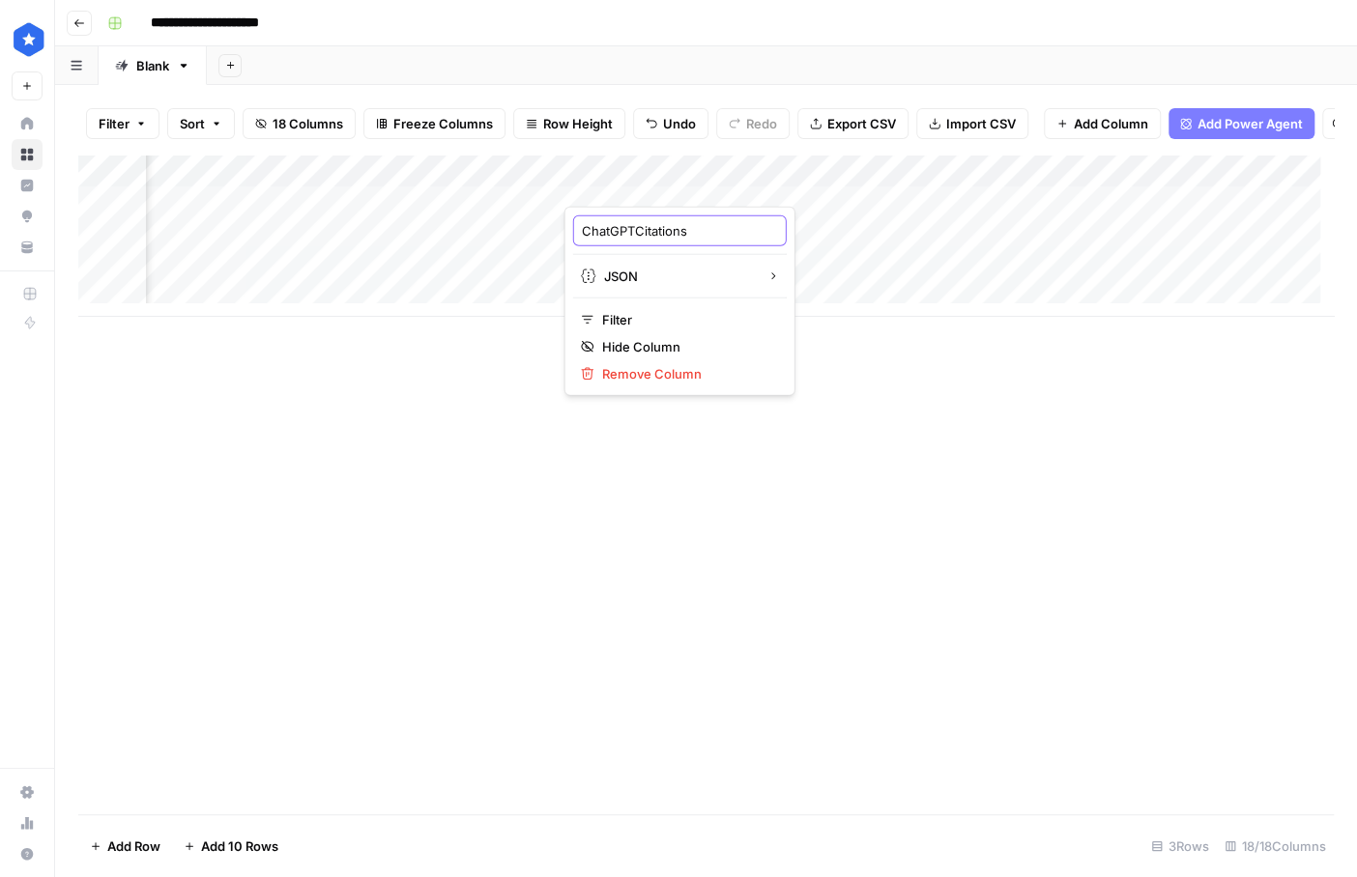
type input "ChatGPT Citations"
click at [311, 216] on div "Add Column" at bounding box center [705, 236] width 1255 height 162
click at [337, 212] on div "Add Column" at bounding box center [705, 236] width 1255 height 162
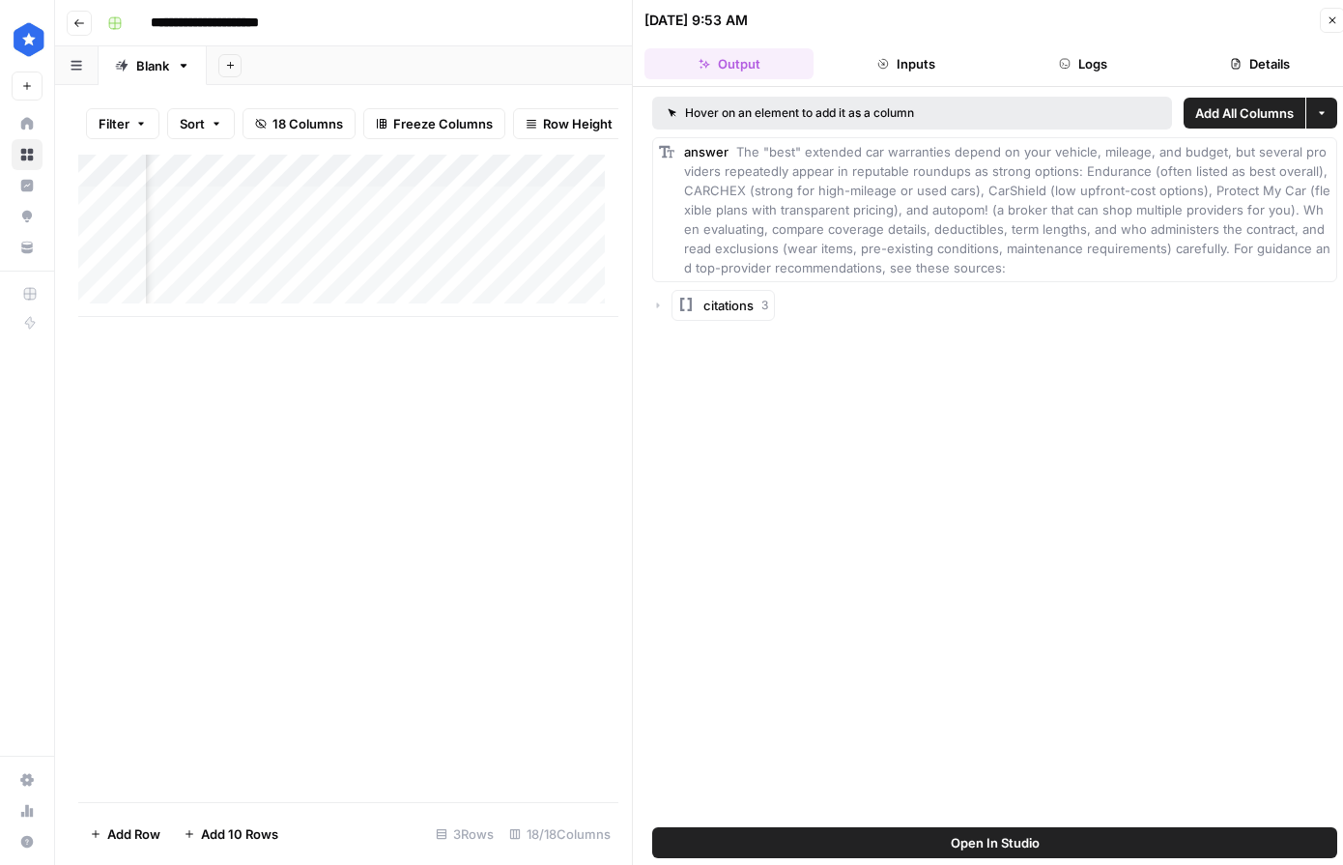
click at [897, 81] on header "[DATE] 9:53 AM Close Output Inputs Logs Details" at bounding box center [995, 43] width 724 height 87
click at [897, 73] on button "Logs" at bounding box center [1083, 63] width 169 height 31
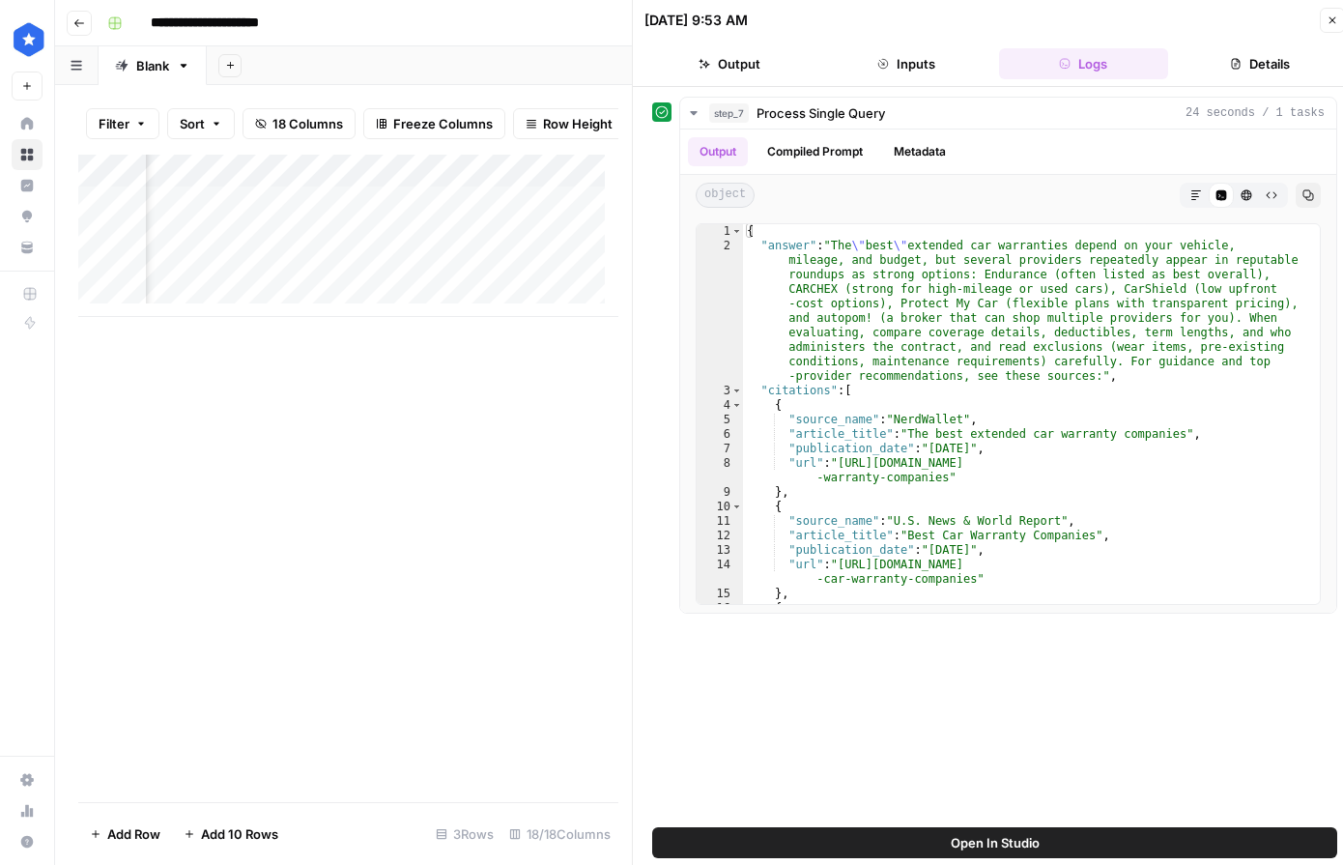
click at [897, 59] on button "Details" at bounding box center [1260, 63] width 169 height 31
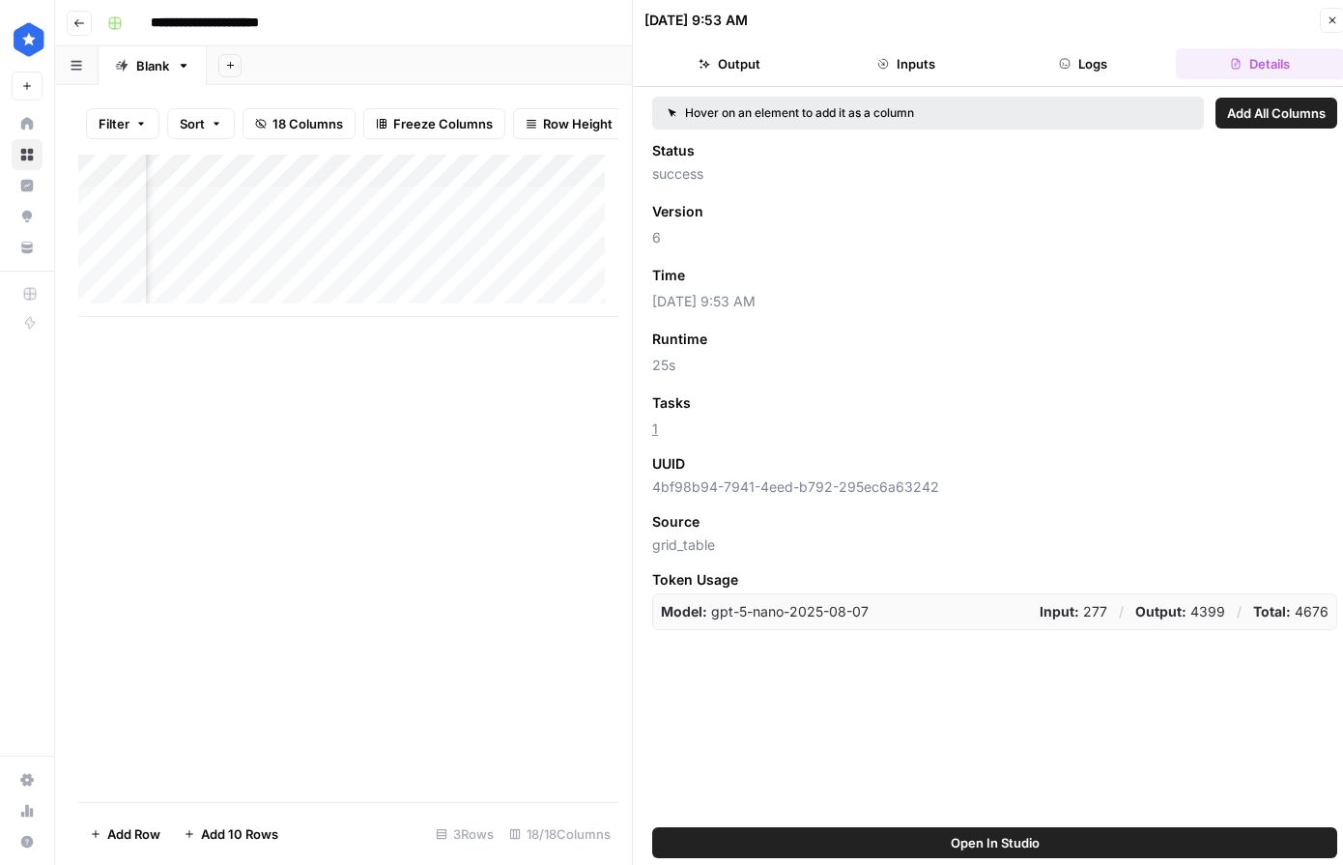
click at [897, 18] on button "Close" at bounding box center [1332, 20] width 25 height 25
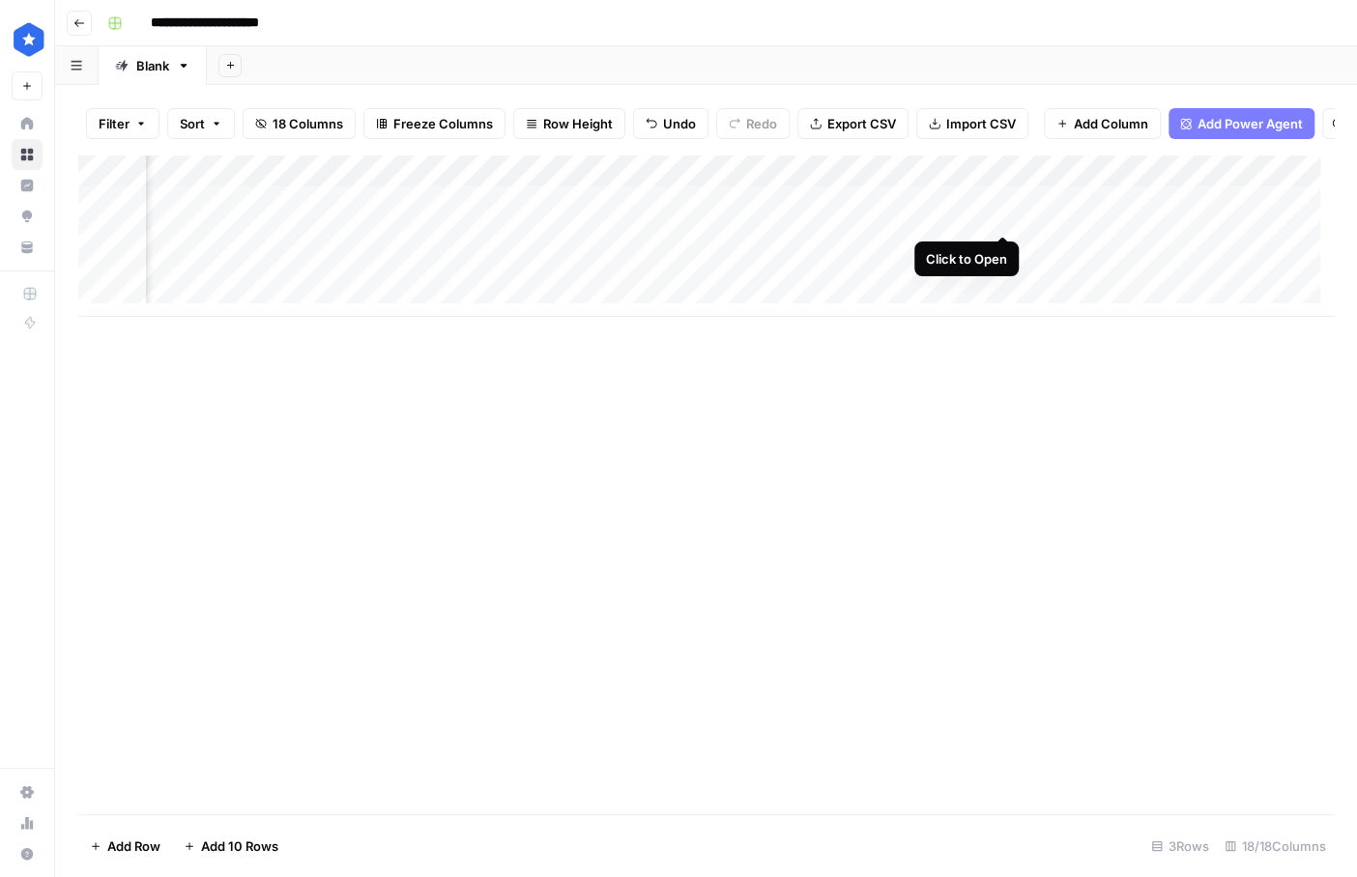
click at [897, 210] on div "Add Column" at bounding box center [705, 236] width 1255 height 162
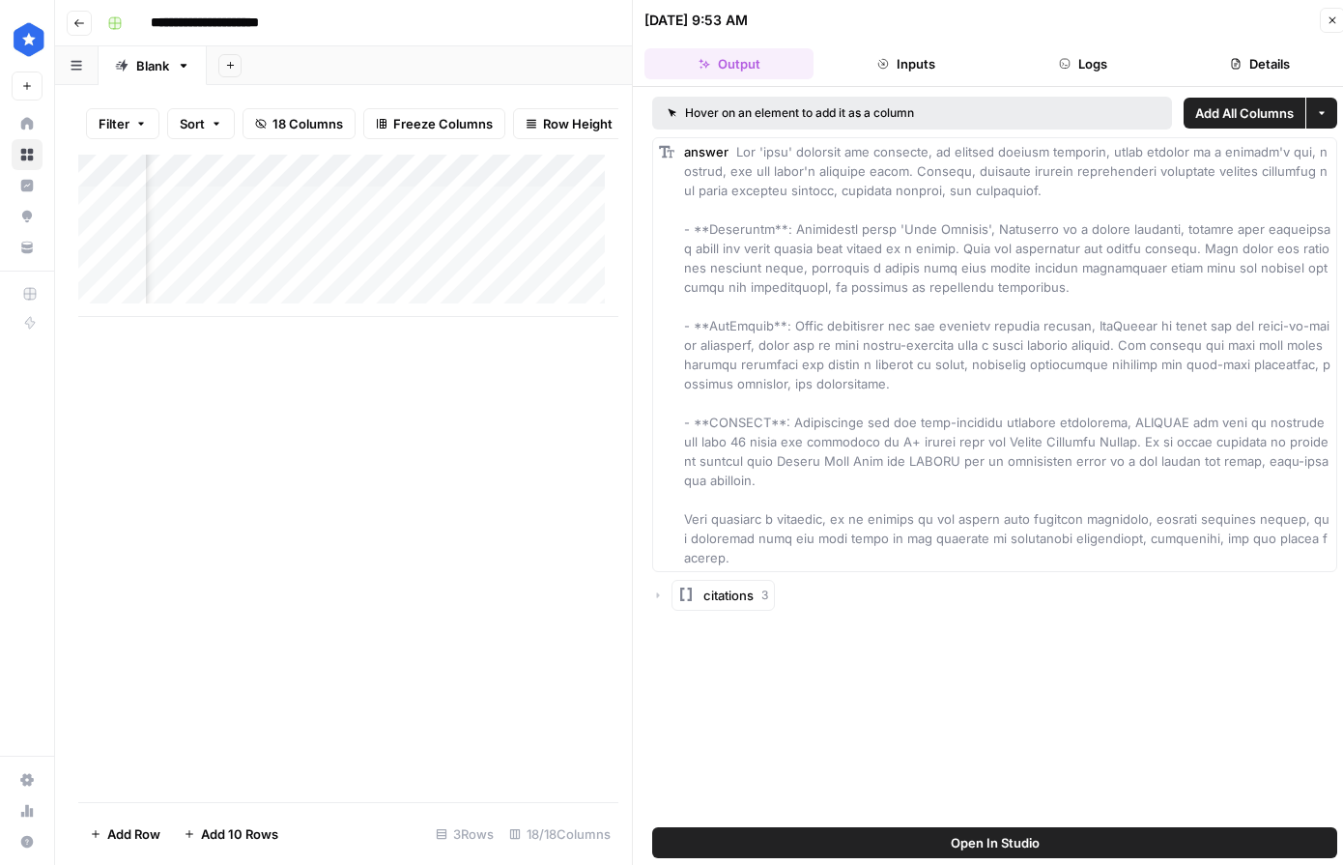
click at [897, 70] on button "Details" at bounding box center [1260, 63] width 169 height 31
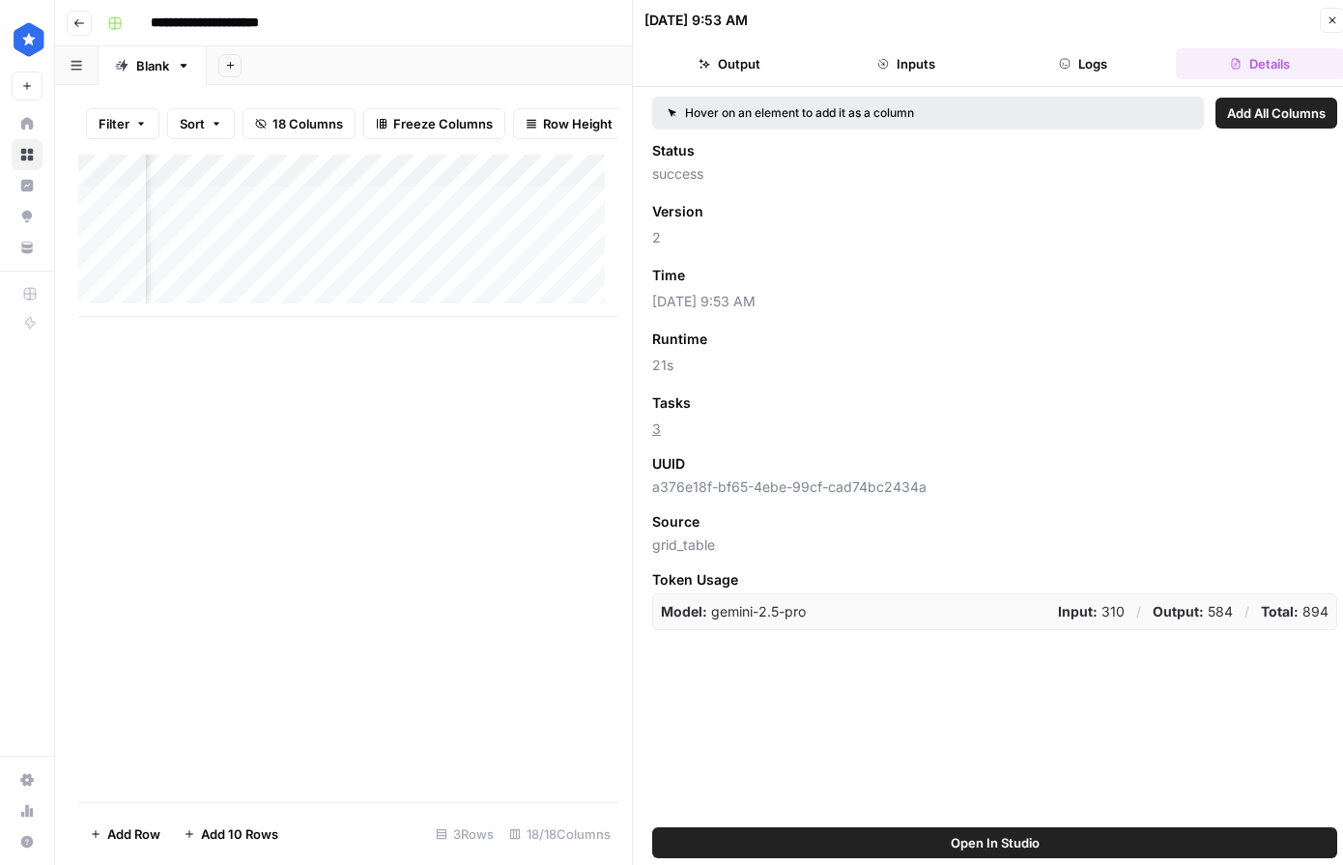
click at [897, 45] on header "[DATE] 9:53 AM Close Output Inputs Logs Details" at bounding box center [995, 43] width 724 height 87
click at [897, 32] on button "Close" at bounding box center [1332, 20] width 25 height 25
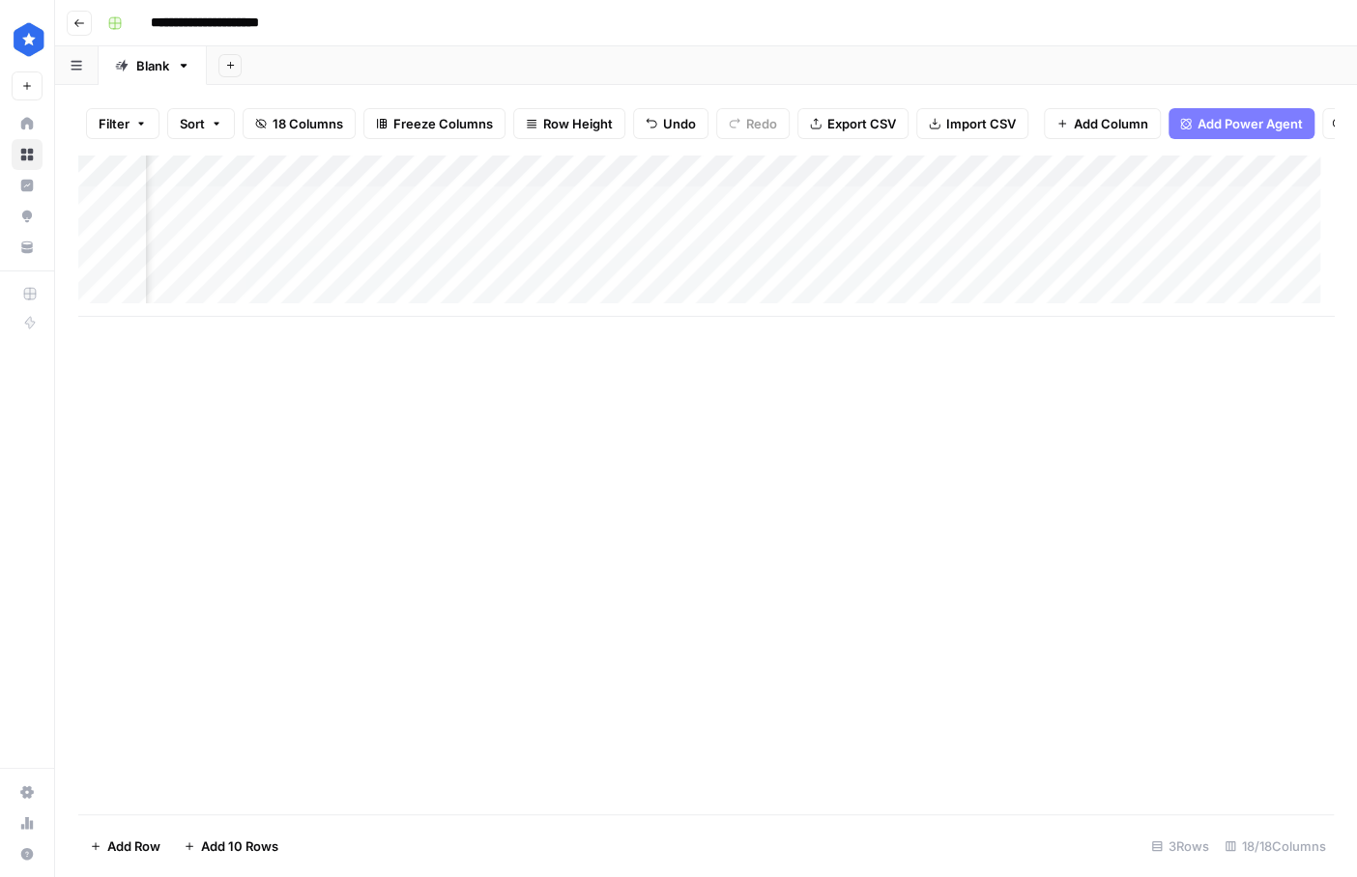
scroll to position [0, 2042]
click at [897, 213] on div "Add Column" at bounding box center [705, 236] width 1255 height 162
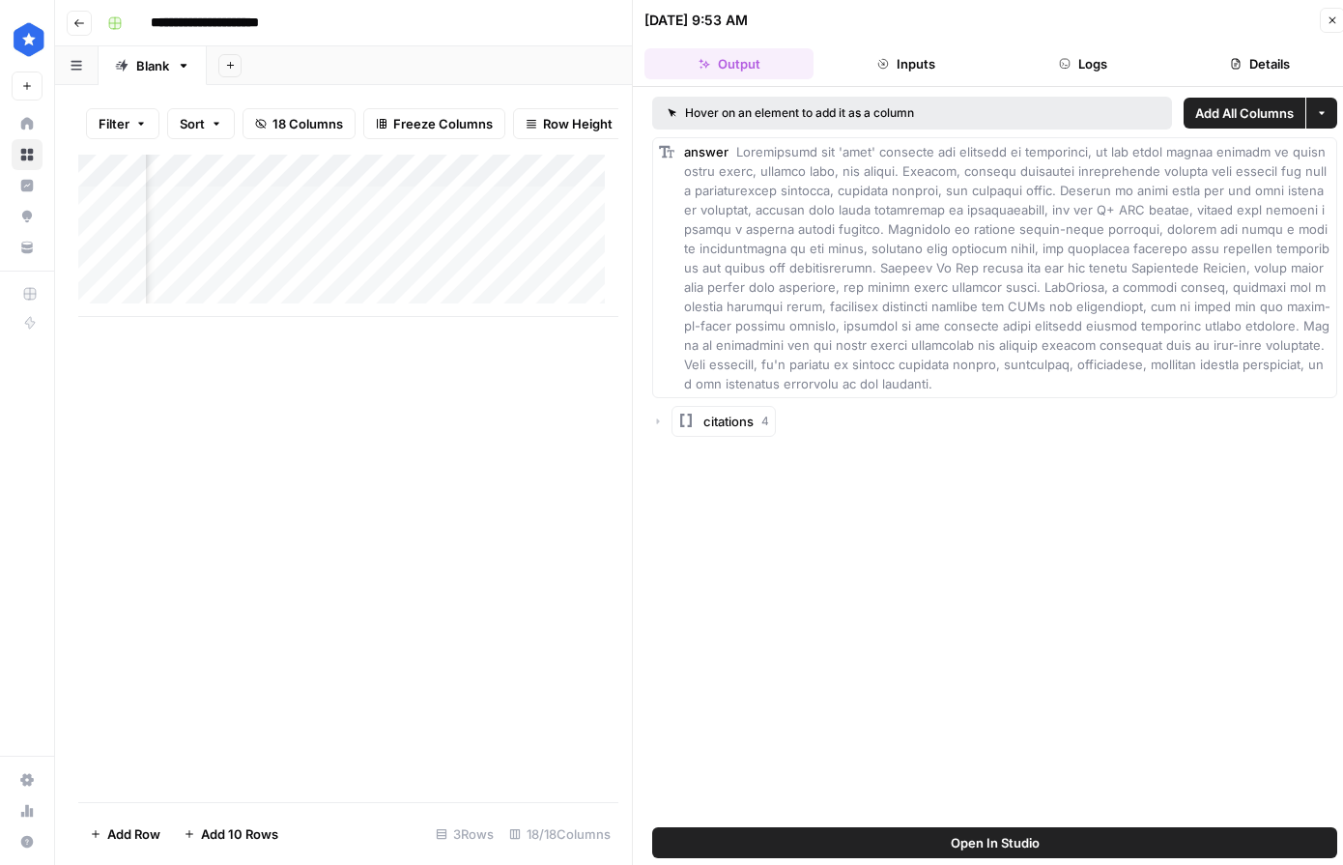
click at [897, 64] on button "Details" at bounding box center [1260, 63] width 169 height 31
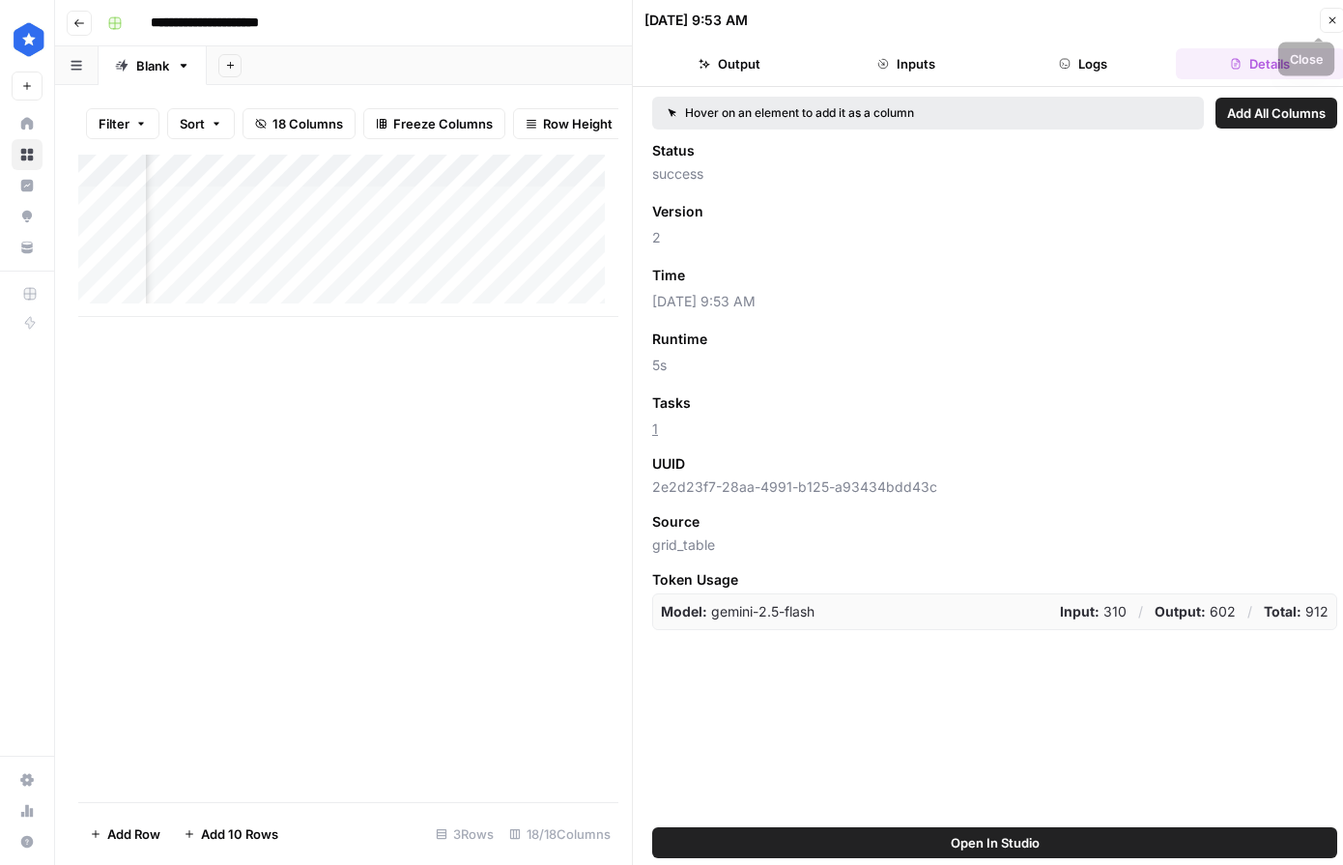
click at [897, 20] on div "[DATE] 9:53 AM Close" at bounding box center [994, 20] width 700 height 25
click at [897, 20] on icon "button" at bounding box center [1333, 20] width 12 height 12
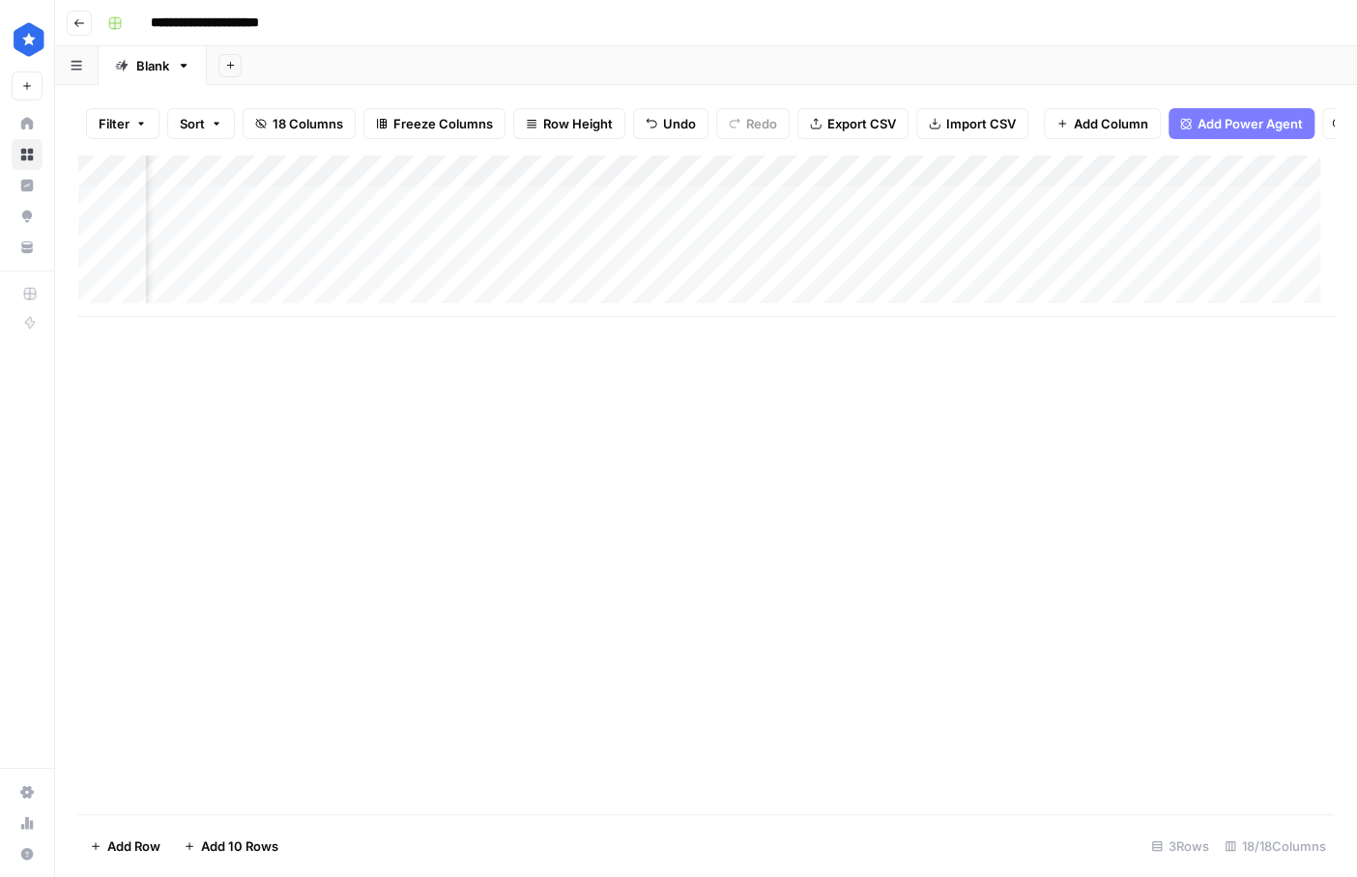
scroll to position [0, 2429]
click at [897, 213] on div "Add Column" at bounding box center [705, 236] width 1255 height 162
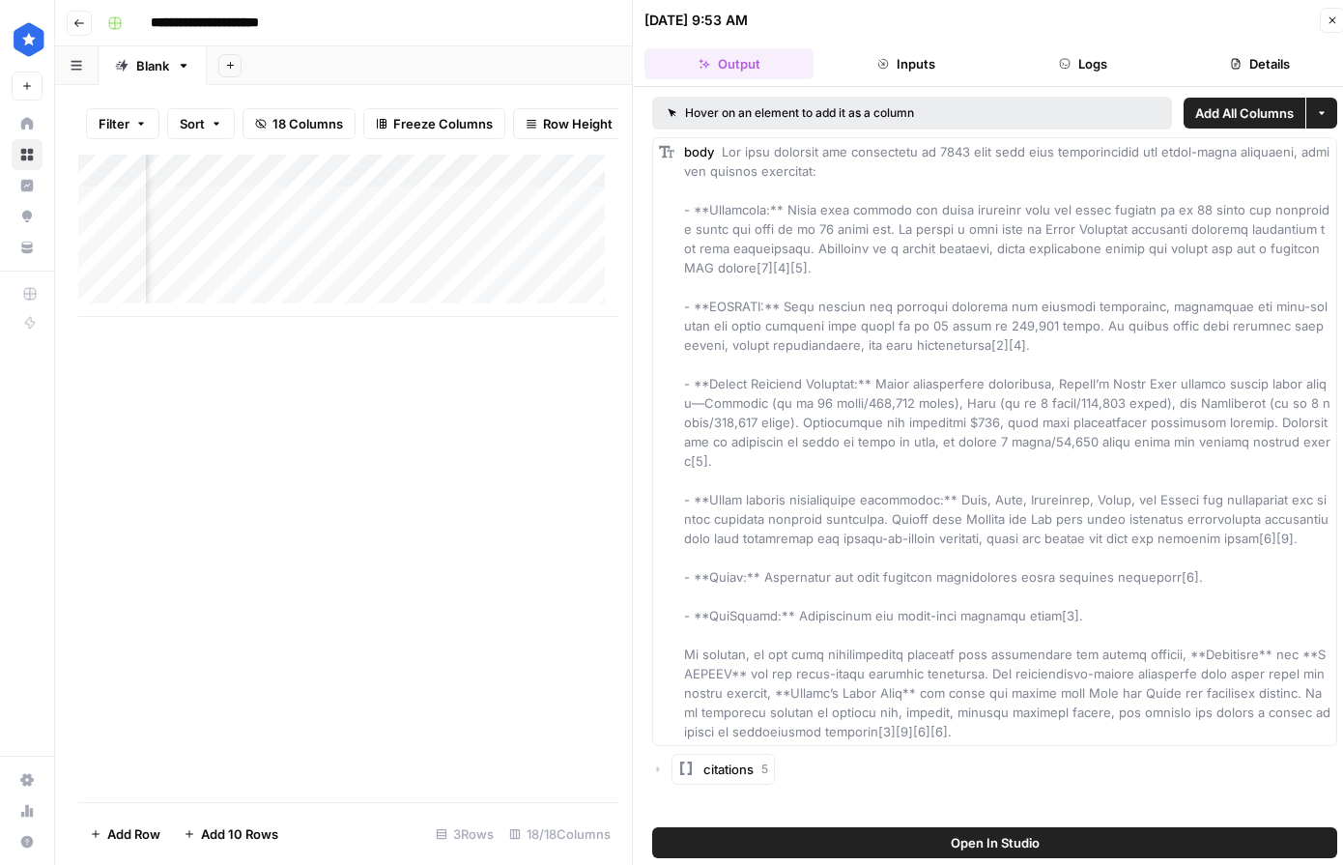
click at [897, 71] on button "Details" at bounding box center [1260, 63] width 169 height 31
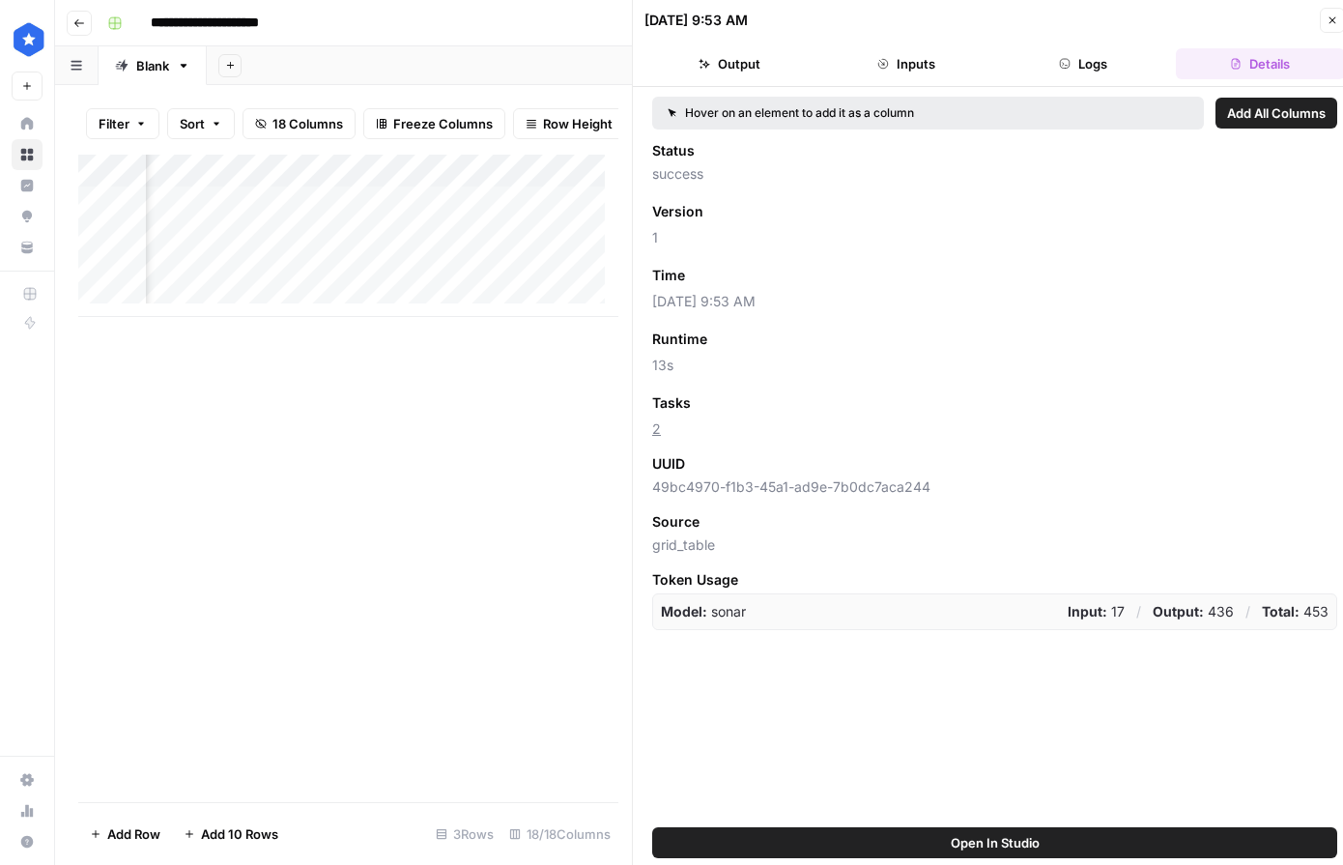
click at [897, 28] on button "Close" at bounding box center [1332, 20] width 25 height 25
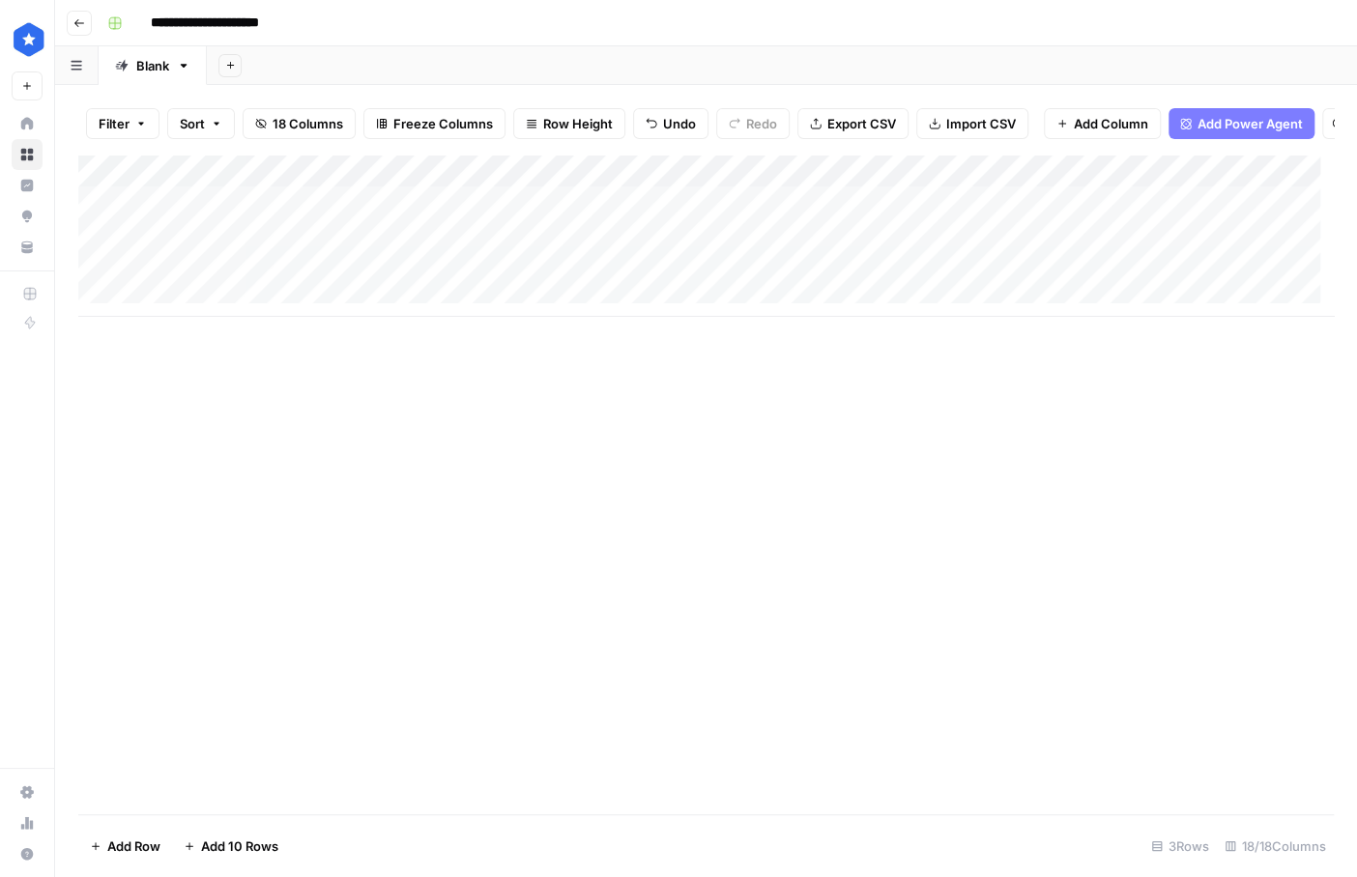
click at [127, 249] on div "Add Column" at bounding box center [705, 236] width 1255 height 162
click at [348, 85] on div "Filter Sort 18 Columns Freeze Columns Row Height Undo Redo Export CSV Import CS…" at bounding box center [705, 481] width 1301 height 792
click at [196, 14] on input "**********" at bounding box center [228, 23] width 173 height 31
click at [227, 21] on input "**********" at bounding box center [228, 23] width 173 height 31
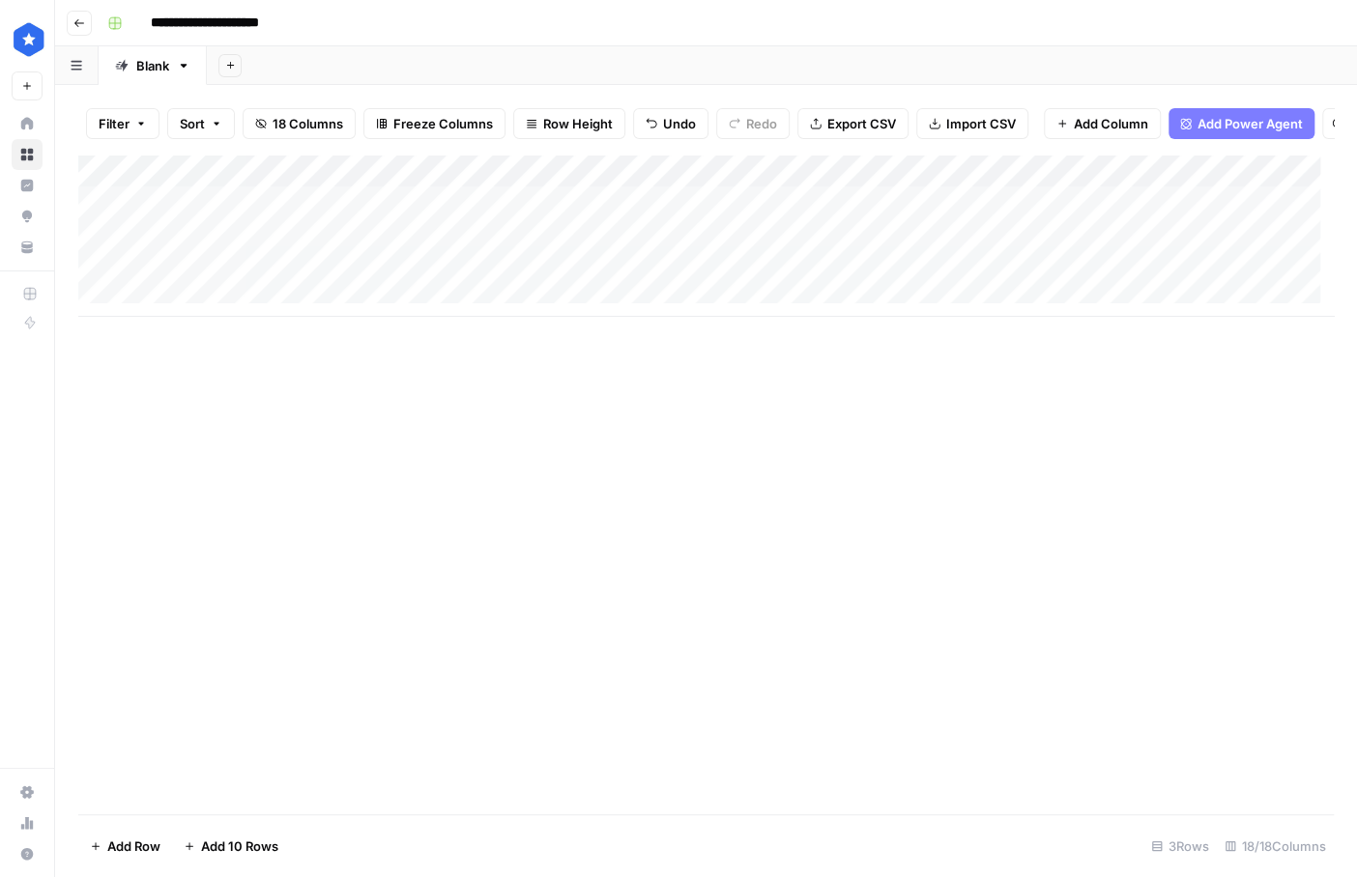
drag, startPoint x: 247, startPoint y: 21, endPoint x: 95, endPoint y: 4, distance: 153.6
click at [95, 4] on header "**********" at bounding box center [705, 23] width 1301 height 46
type input "**********"
click at [458, 34] on div "**********" at bounding box center [719, 23] width 1238 height 31
click at [604, 355] on div "Add Column" at bounding box center [705, 485] width 1255 height 660
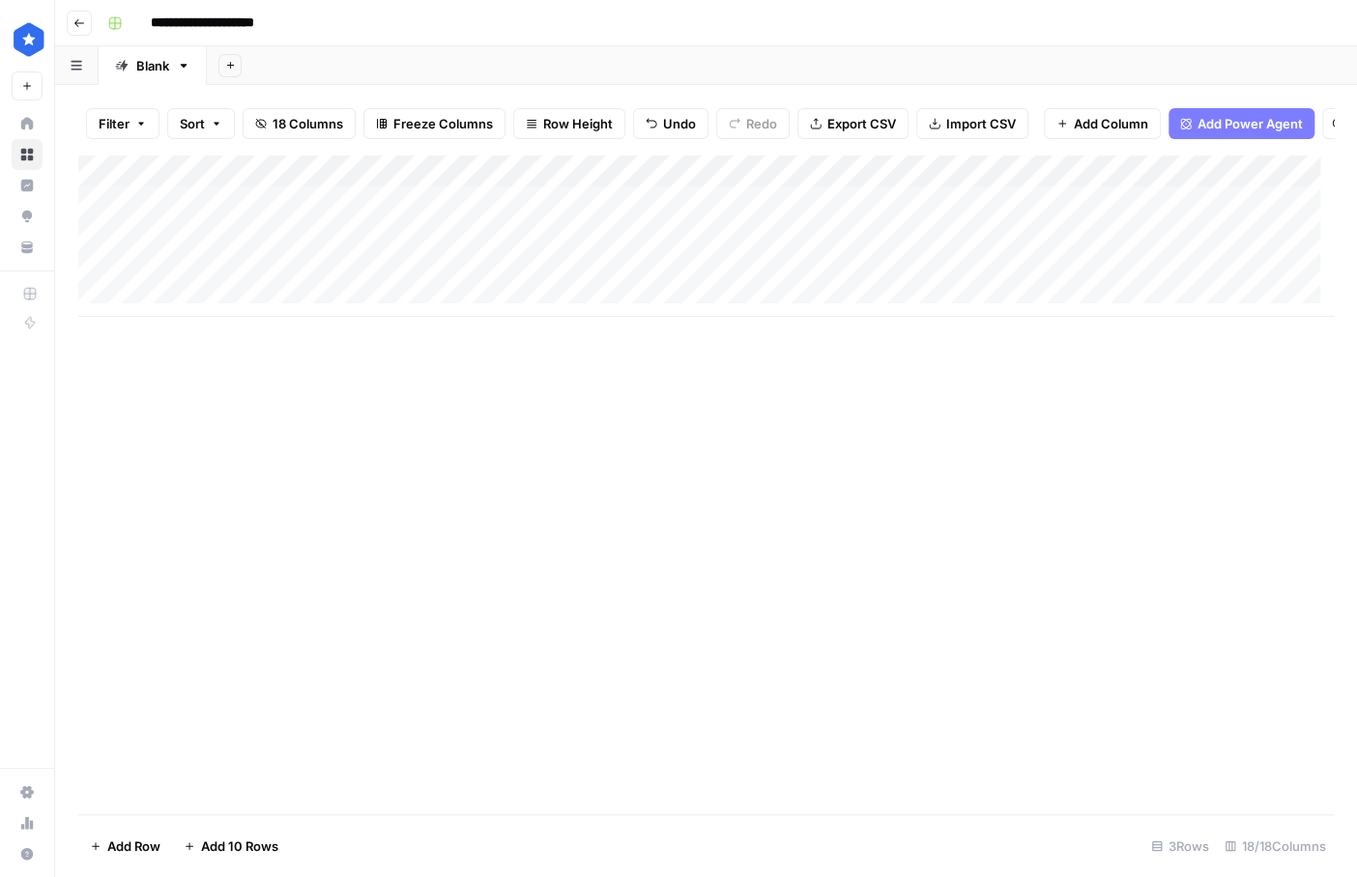
click at [897, 185] on div "Add Column" at bounding box center [705, 236] width 1255 height 162
click at [897, 441] on span "Remove Column" at bounding box center [1127, 444] width 169 height 19
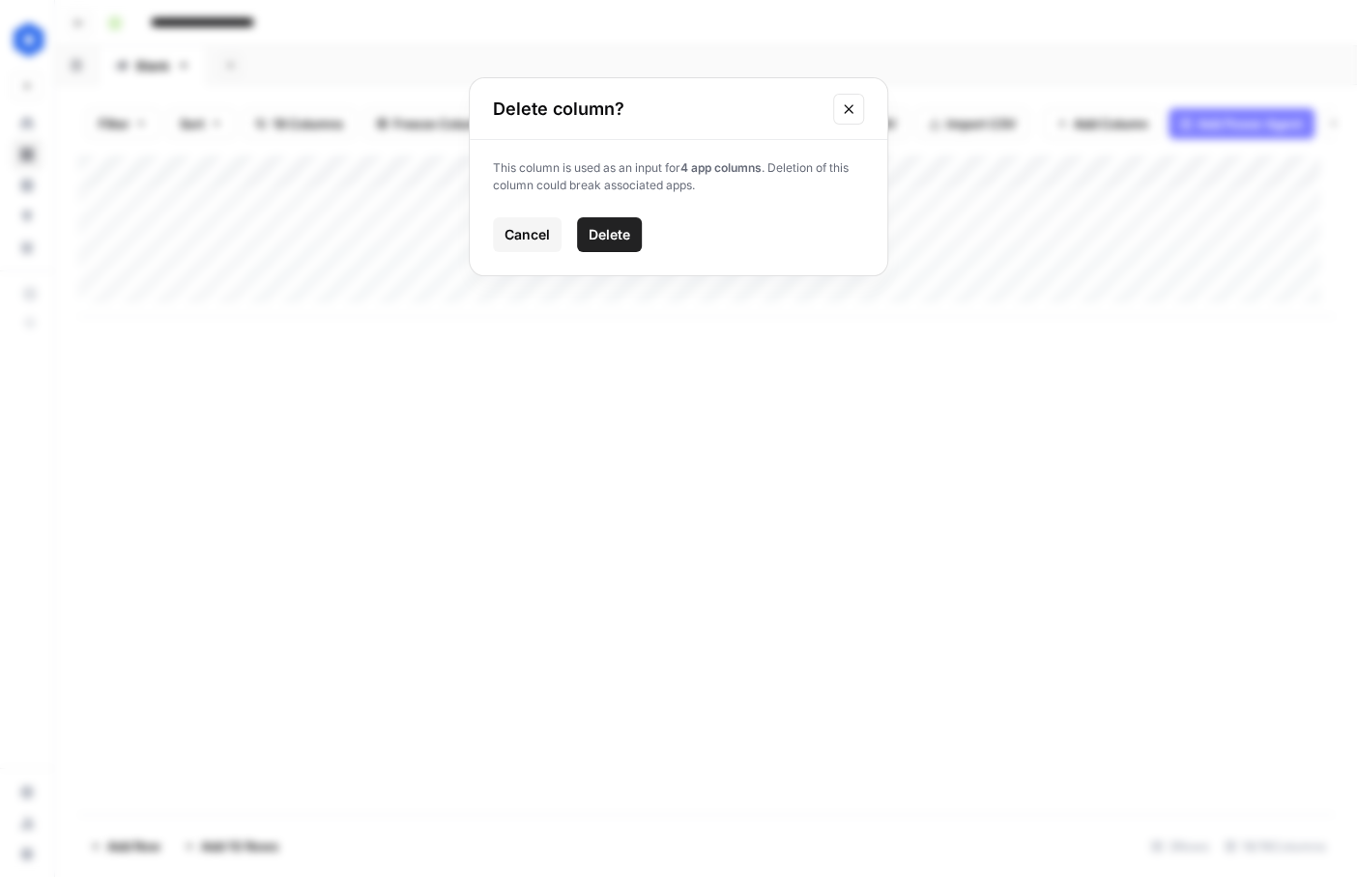
click at [618, 233] on span "Delete" at bounding box center [609, 234] width 42 height 19
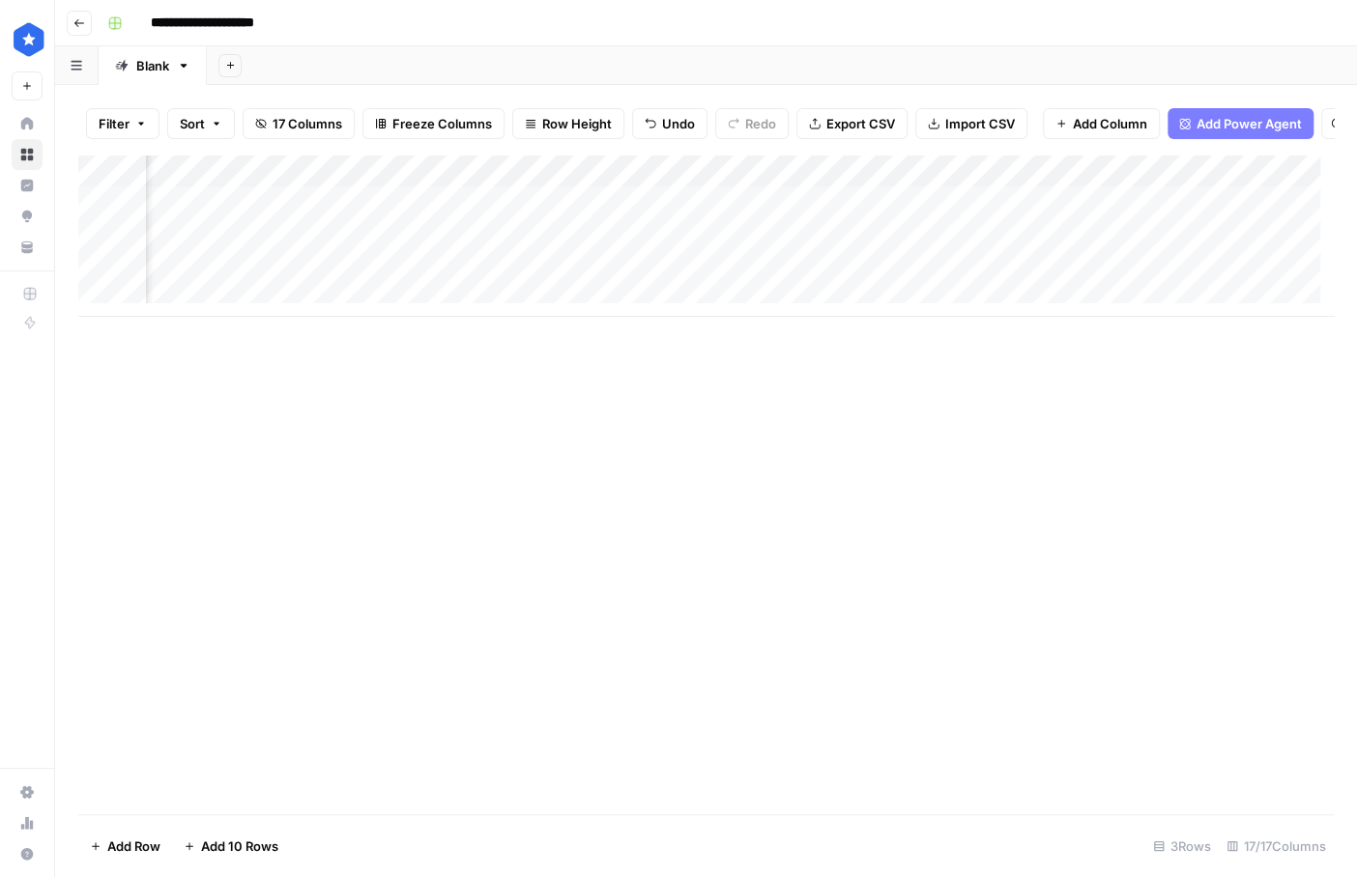
scroll to position [0, 580]
click at [751, 183] on div "Add Column" at bounding box center [705, 236] width 1255 height 162
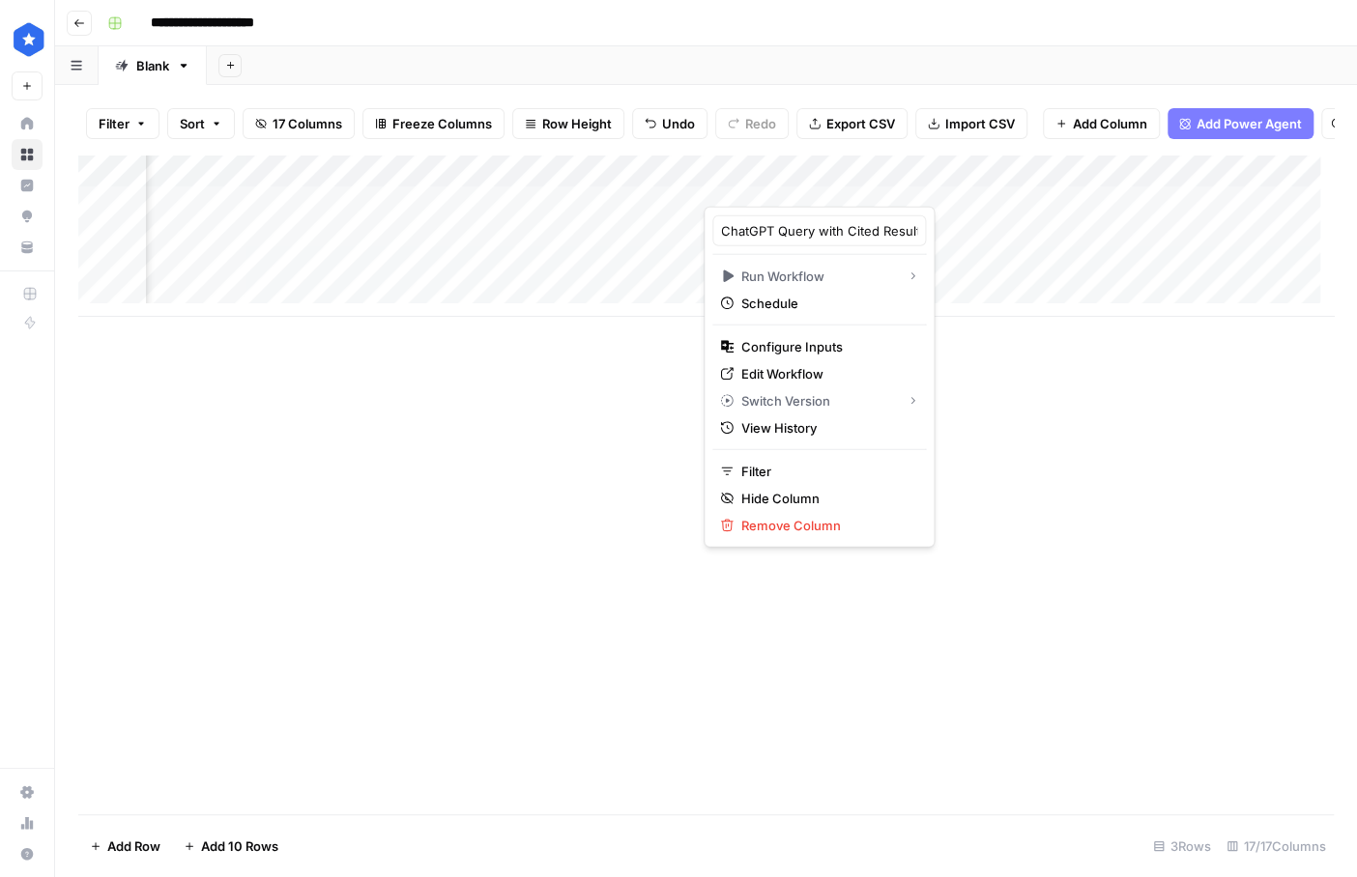
click at [897, 185] on div at bounding box center [852, 187] width 298 height 39
click at [897, 295] on div "Add Column" at bounding box center [705, 236] width 1255 height 162
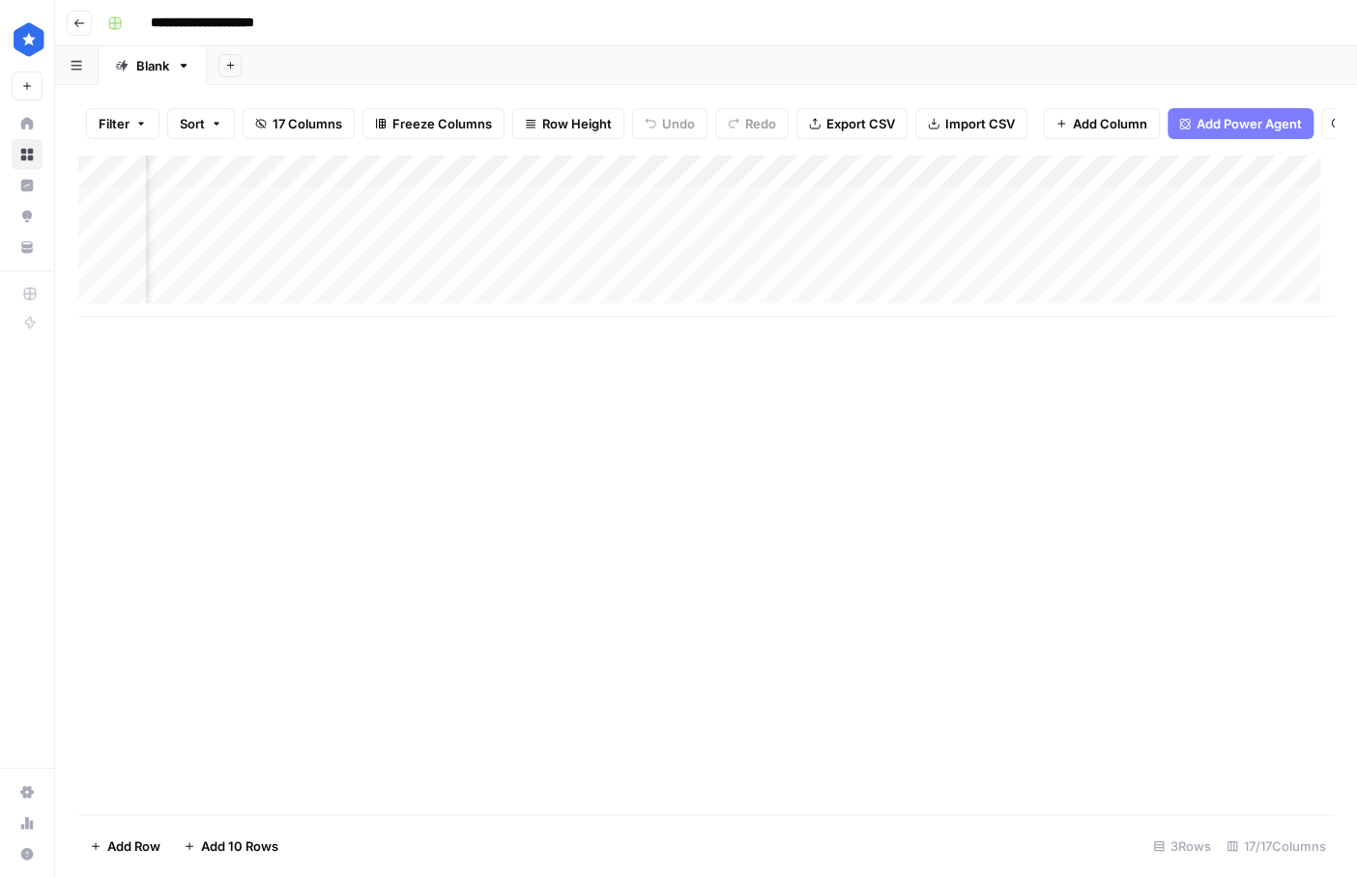
scroll to position [0, 2418]
click at [1095, 184] on div "Add Column" at bounding box center [705, 236] width 1255 height 162
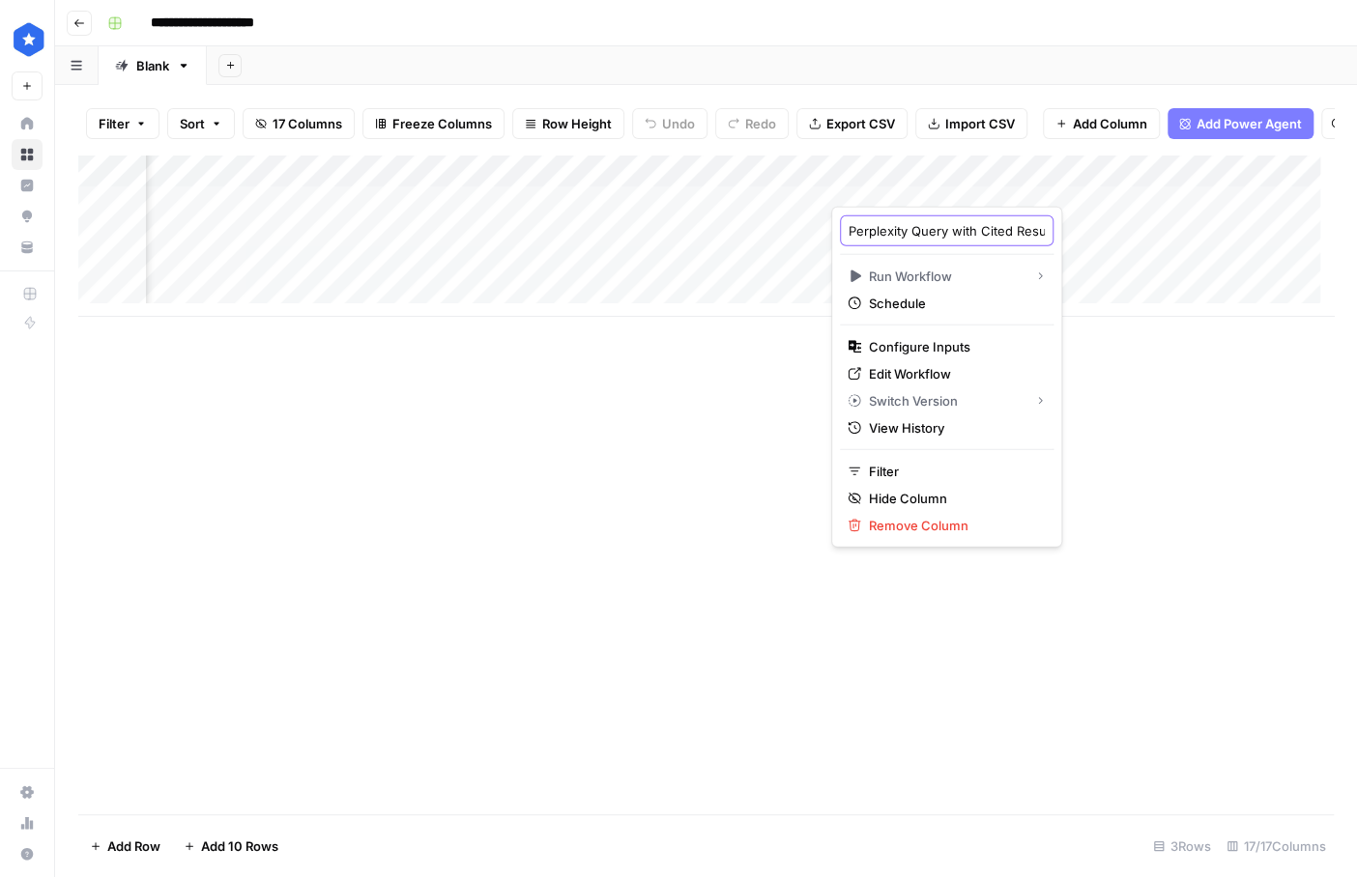
click at [907, 236] on input "Perplexity Query with Cited Results" at bounding box center [946, 230] width 196 height 19
click at [908, 233] on input "Perplexity Query with Cited Results" at bounding box center [946, 230] width 196 height 19
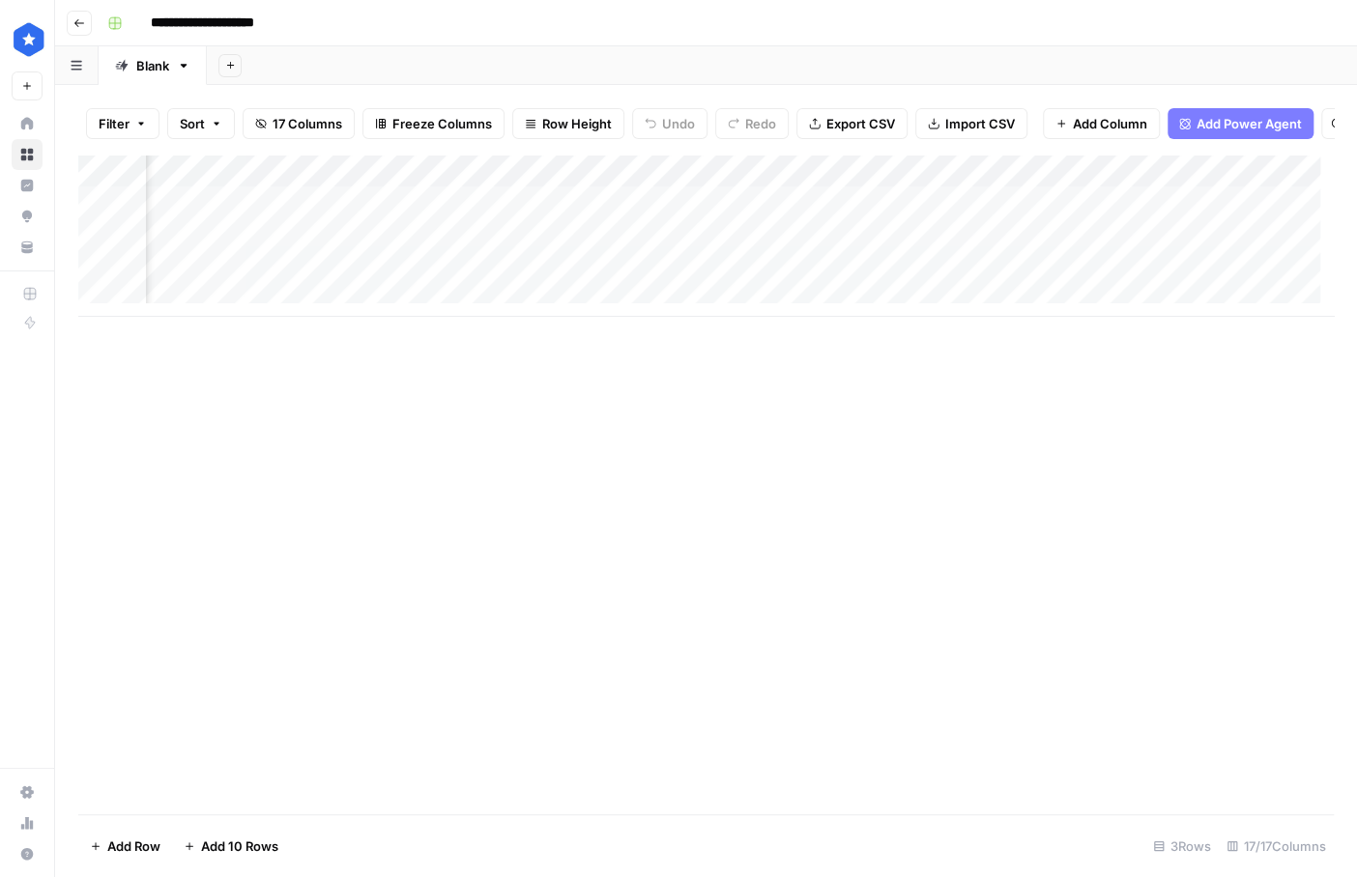
click at [611, 185] on div "Add Column" at bounding box center [705, 236] width 1255 height 162
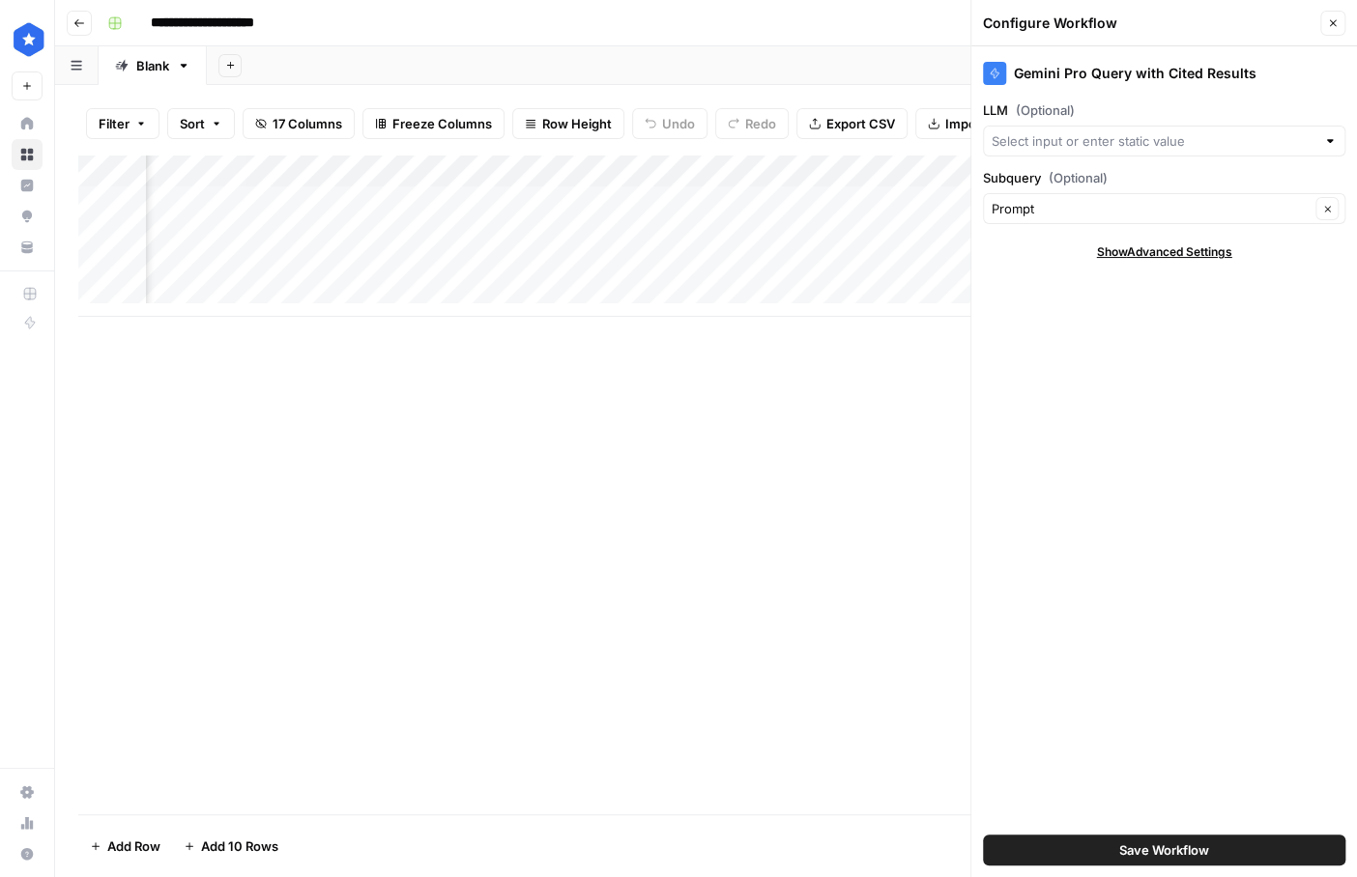
click at [1134, 259] on span "Show Advanced Settings" at bounding box center [1164, 251] width 135 height 17
click at [1133, 257] on span "Hide Advanced Settings" at bounding box center [1164, 251] width 130 height 17
click at [1342, 23] on button "Close" at bounding box center [1332, 23] width 25 height 25
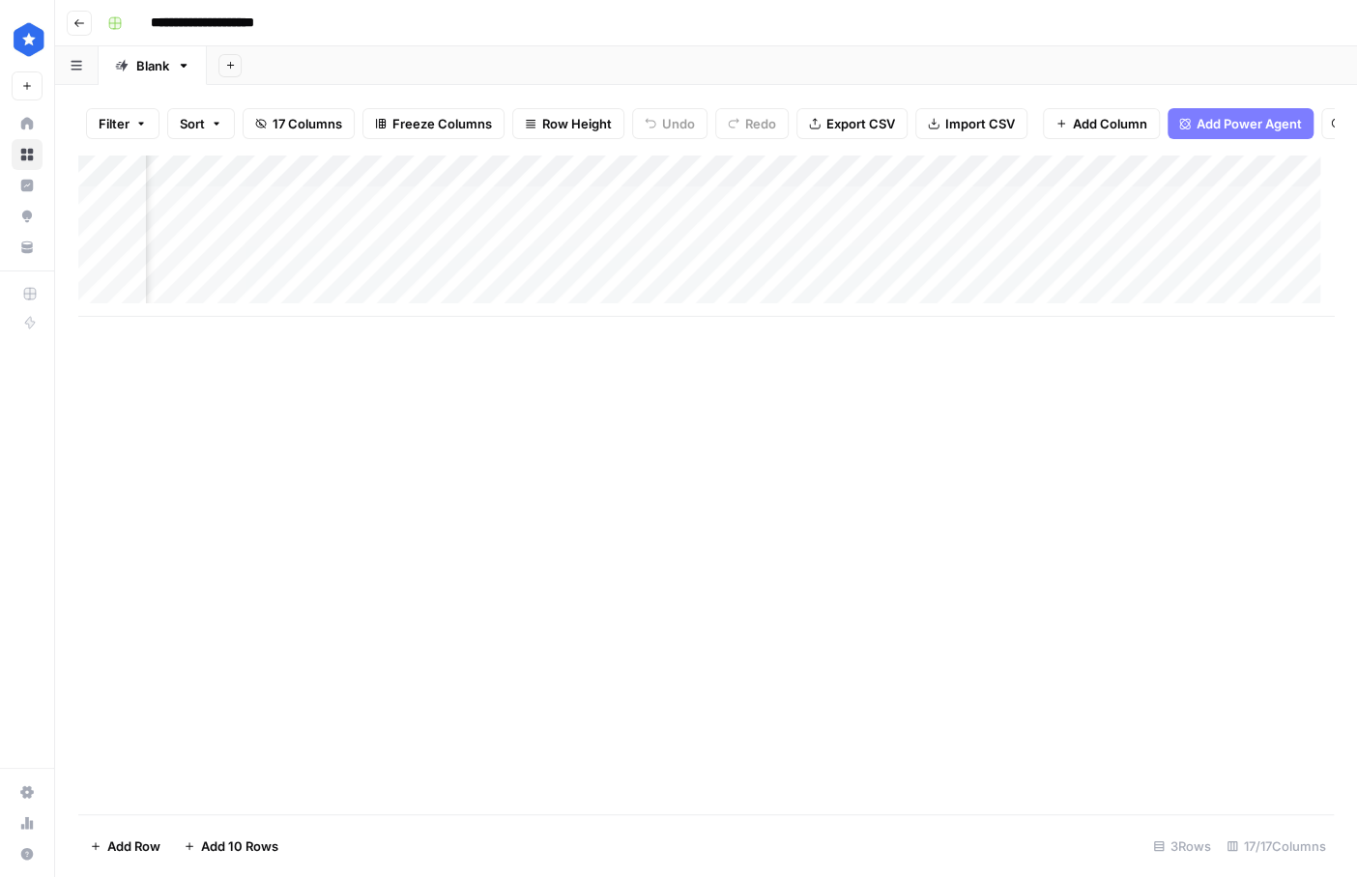
click at [865, 186] on div "Add Column" at bounding box center [705, 236] width 1255 height 162
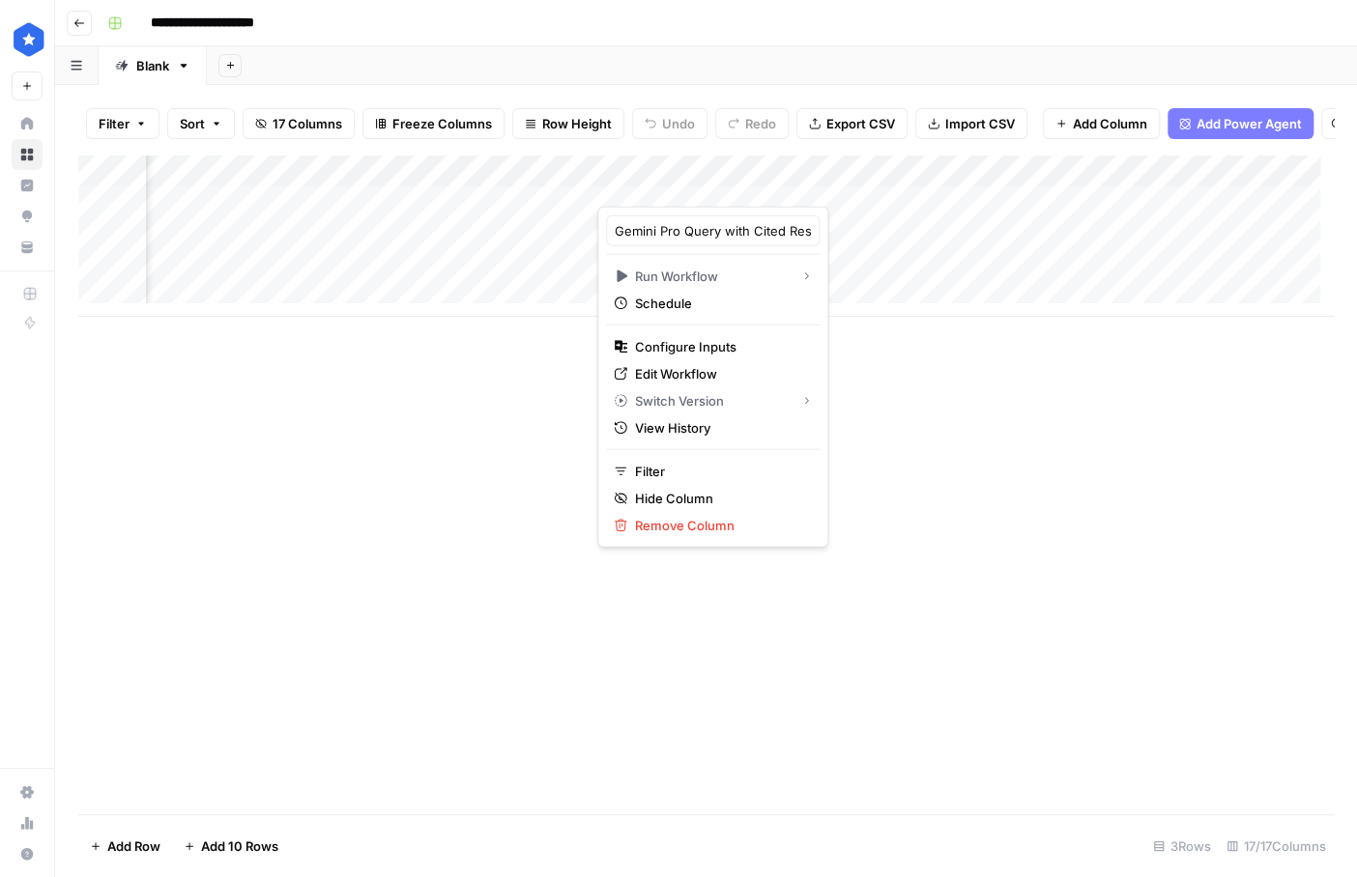
click at [865, 186] on div at bounding box center [751, 187] width 308 height 39
click at [846, 368] on div "Add Column" at bounding box center [705, 485] width 1255 height 660
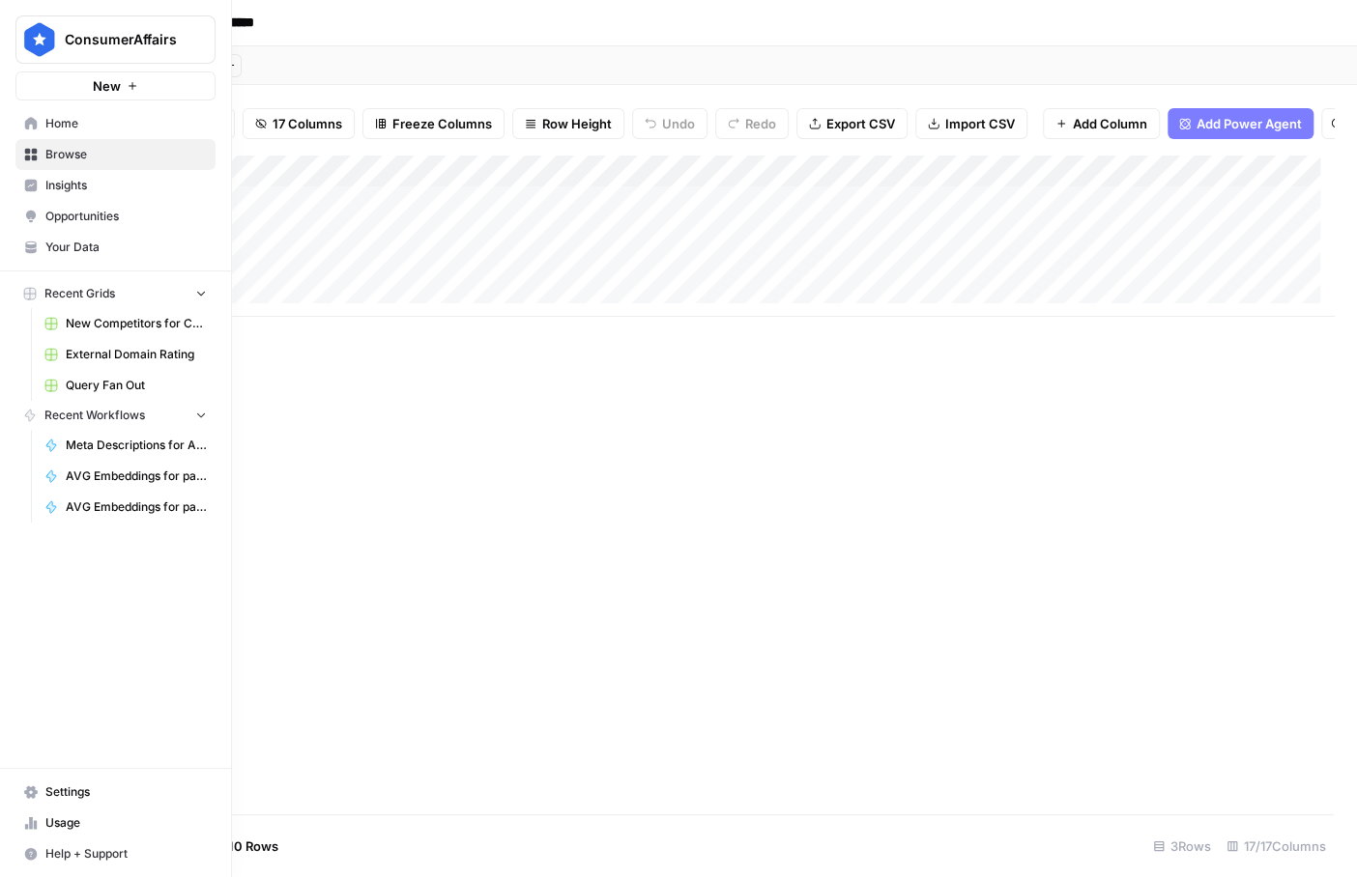
click at [65, 804] on link "Settings" at bounding box center [115, 792] width 200 height 31
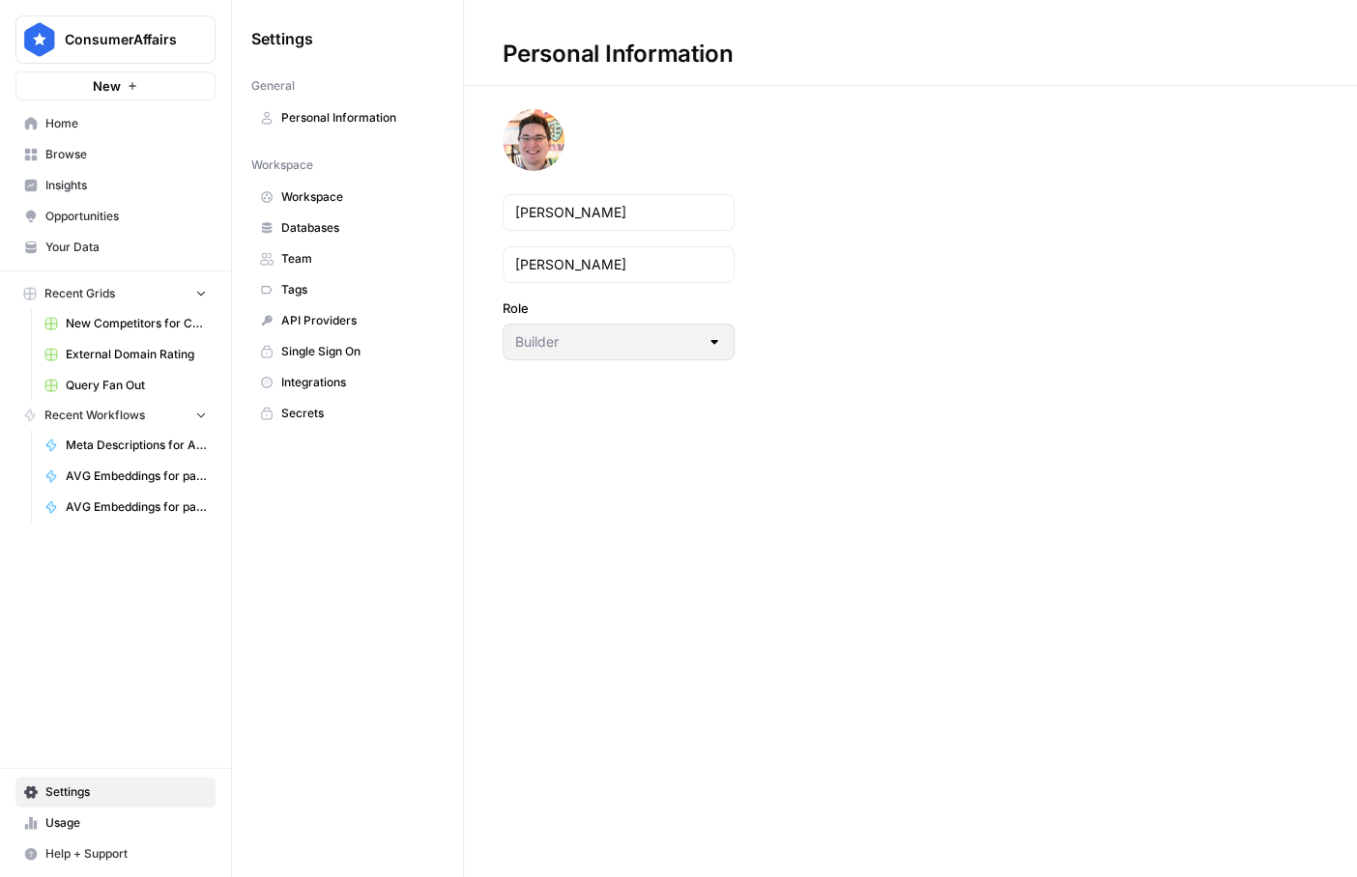
click at [68, 818] on span "Usage" at bounding box center [125, 822] width 161 height 17
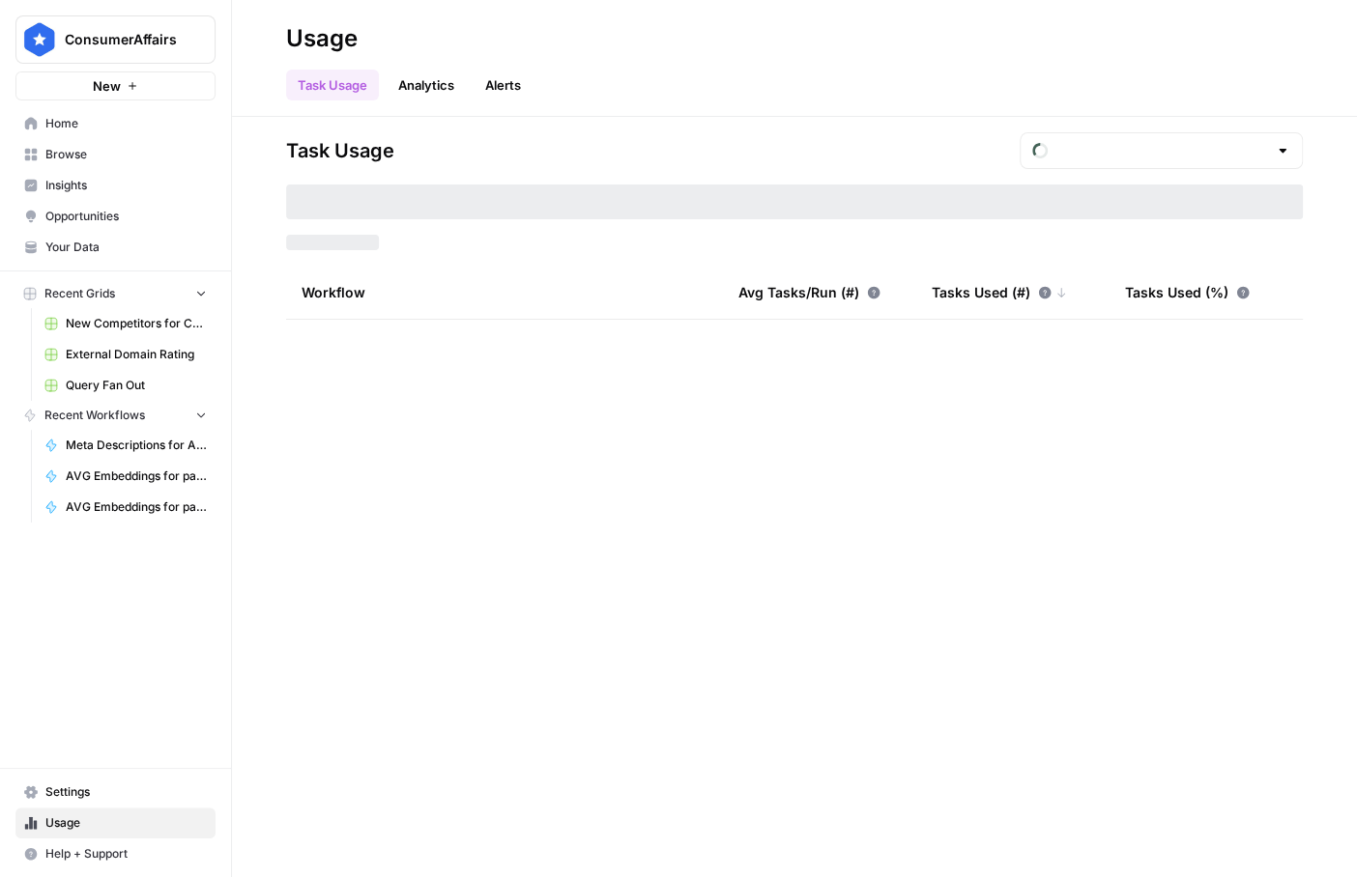
type input "September Tasks"
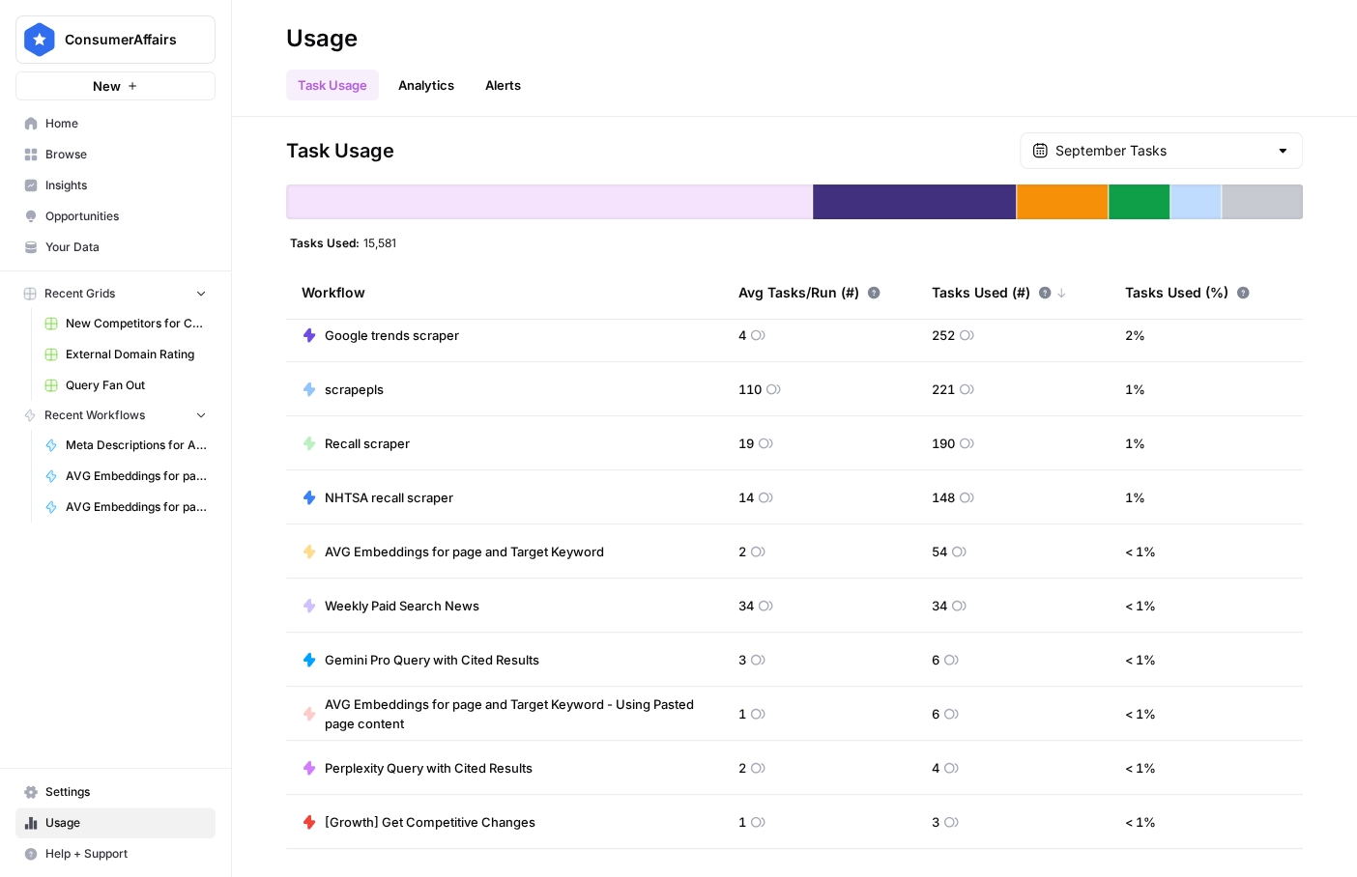
scroll to position [377, 0]
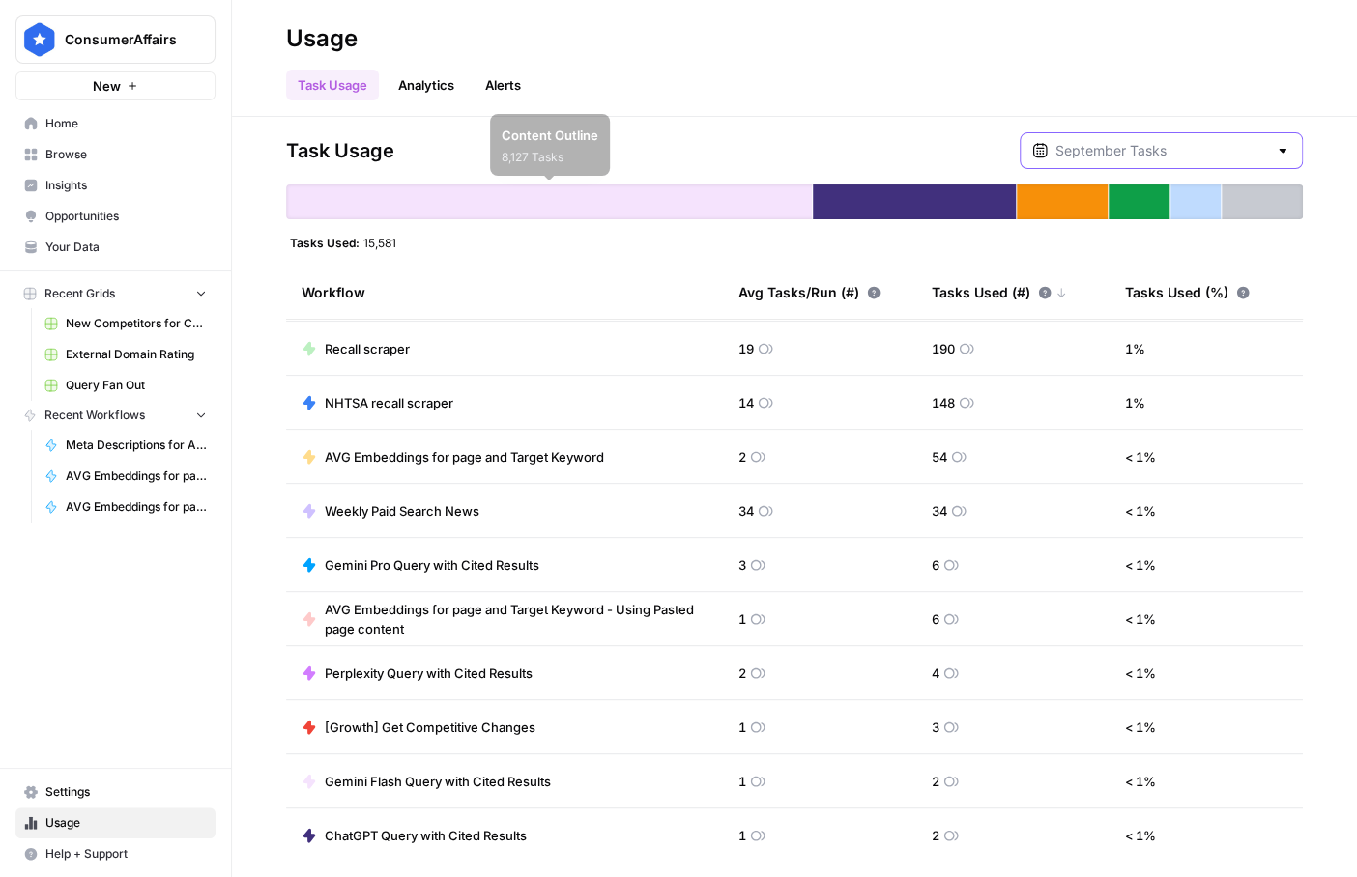
click at [1142, 152] on input "text" at bounding box center [1161, 150] width 212 height 19
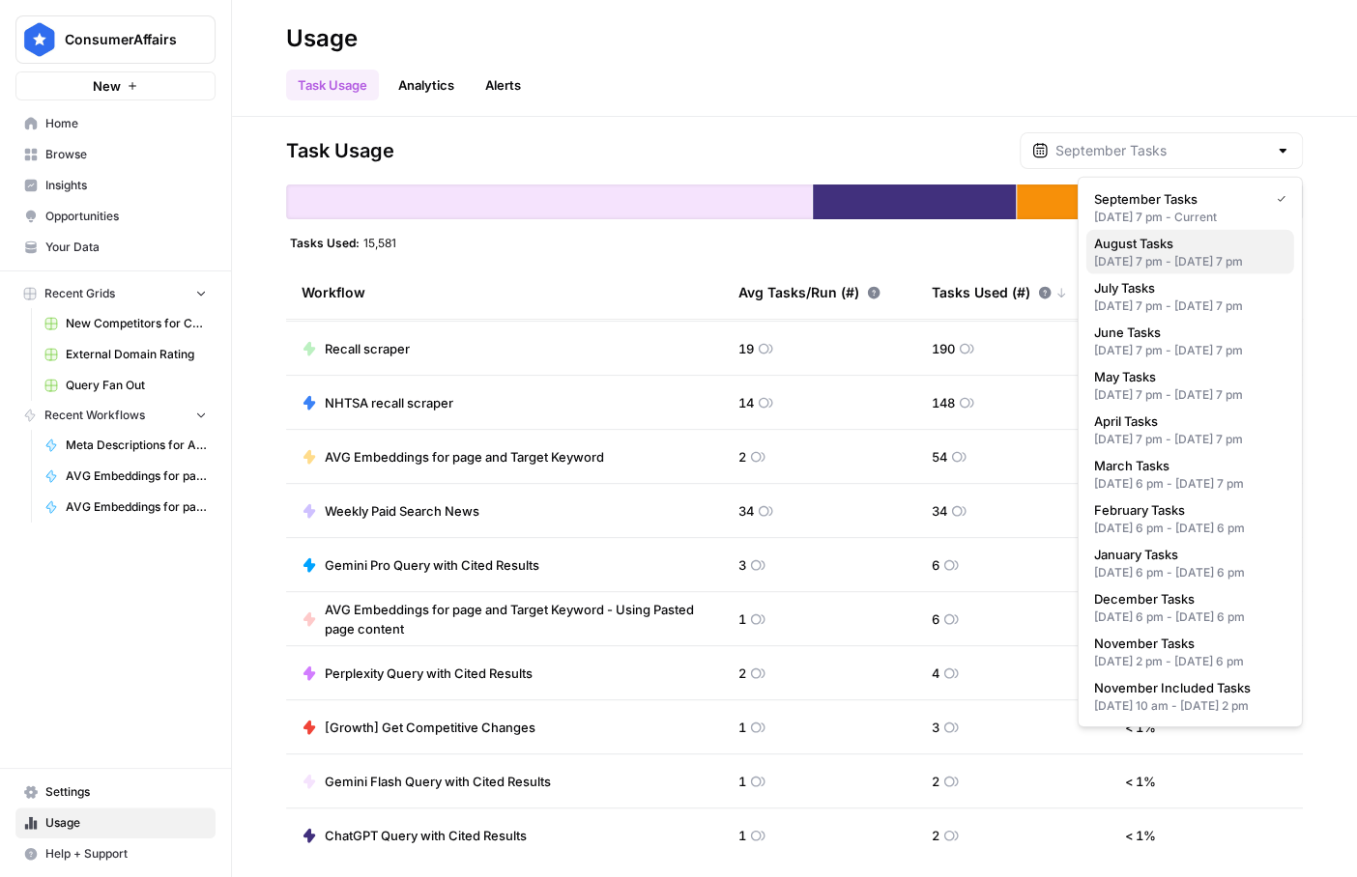
click at [1131, 241] on span "August Tasks" at bounding box center [1186, 243] width 185 height 19
type input "August Tasks"
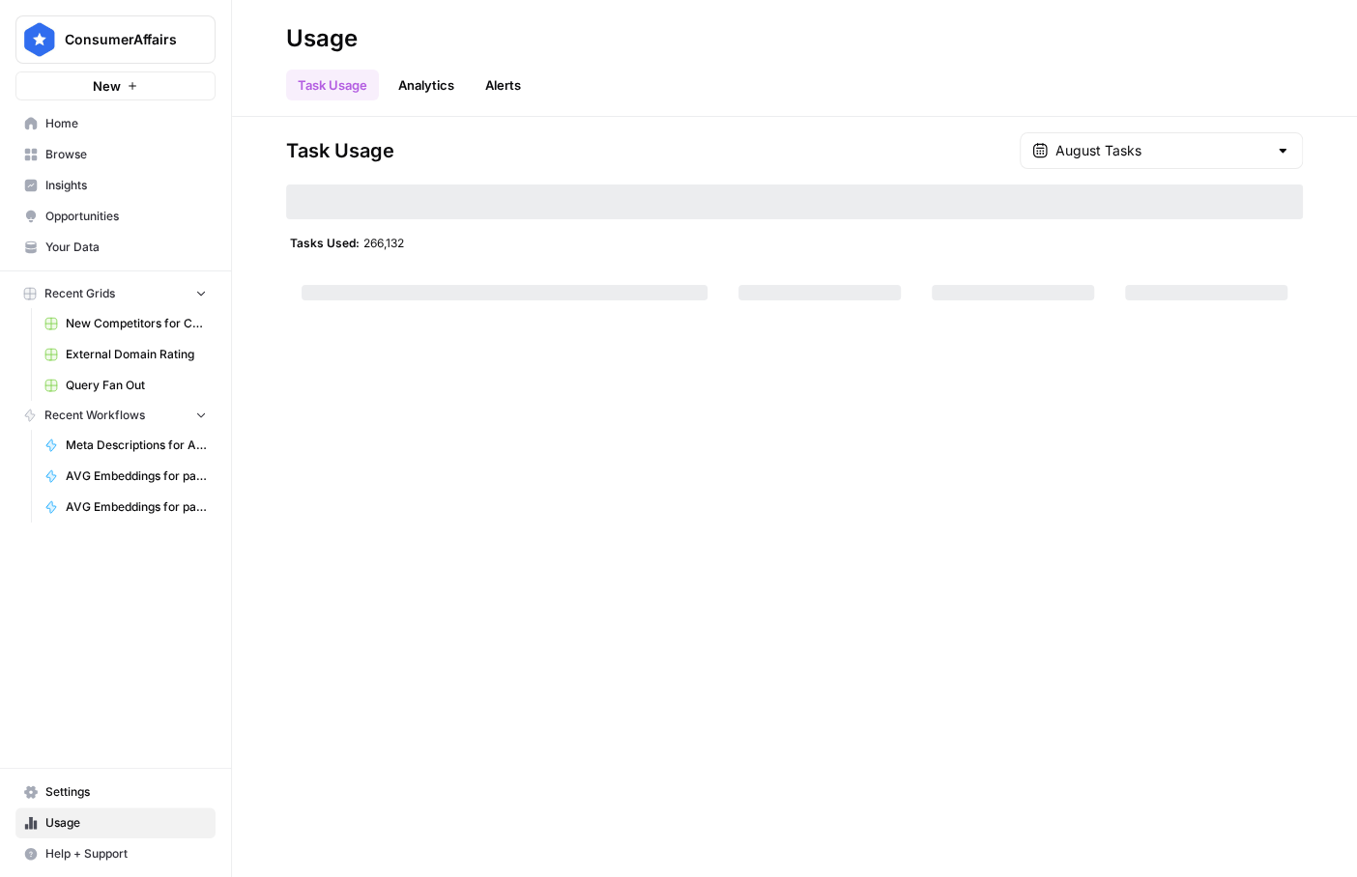
scroll to position [271, 0]
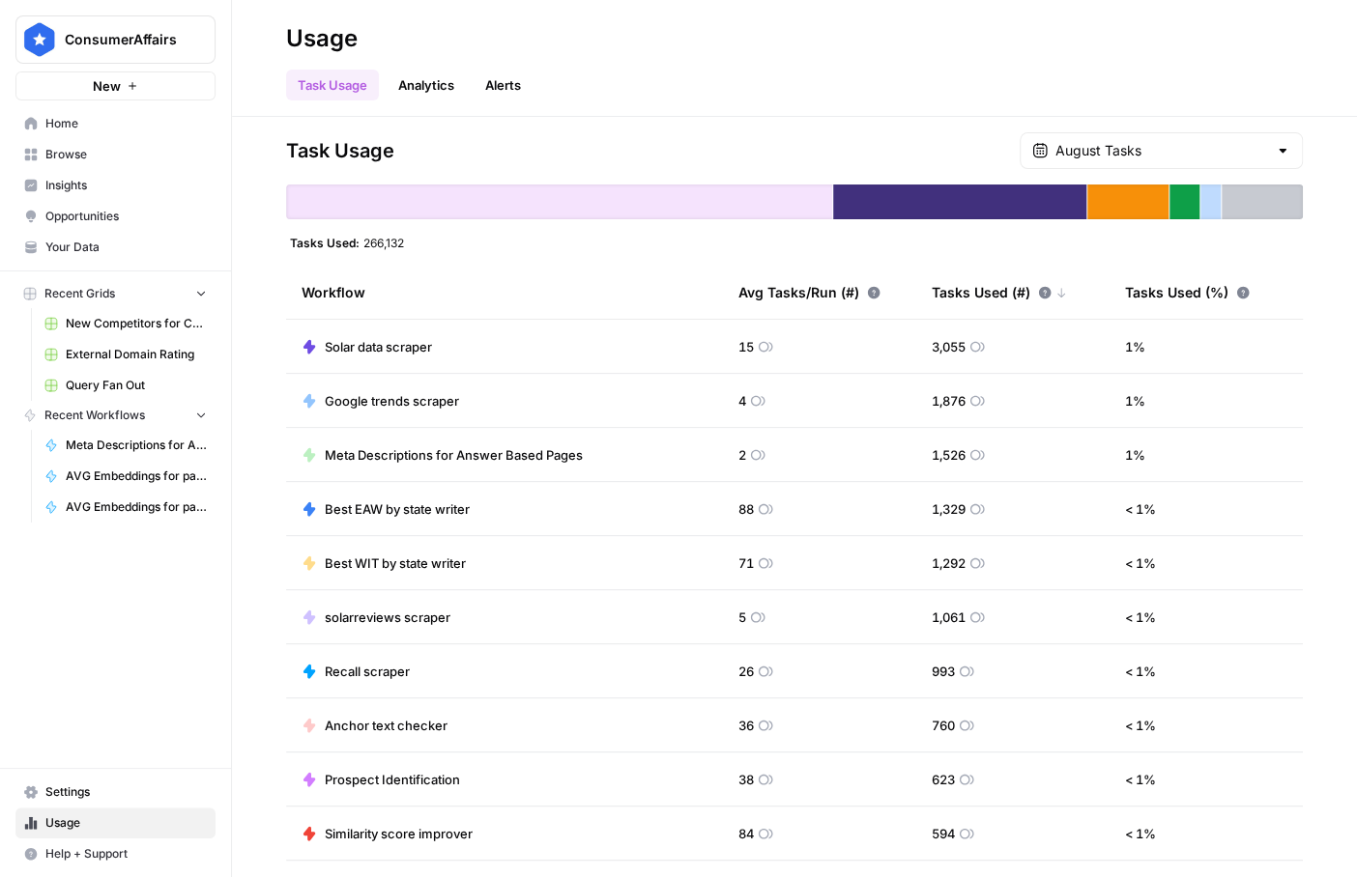
click at [66, 129] on span "Home" at bounding box center [125, 123] width 161 height 17
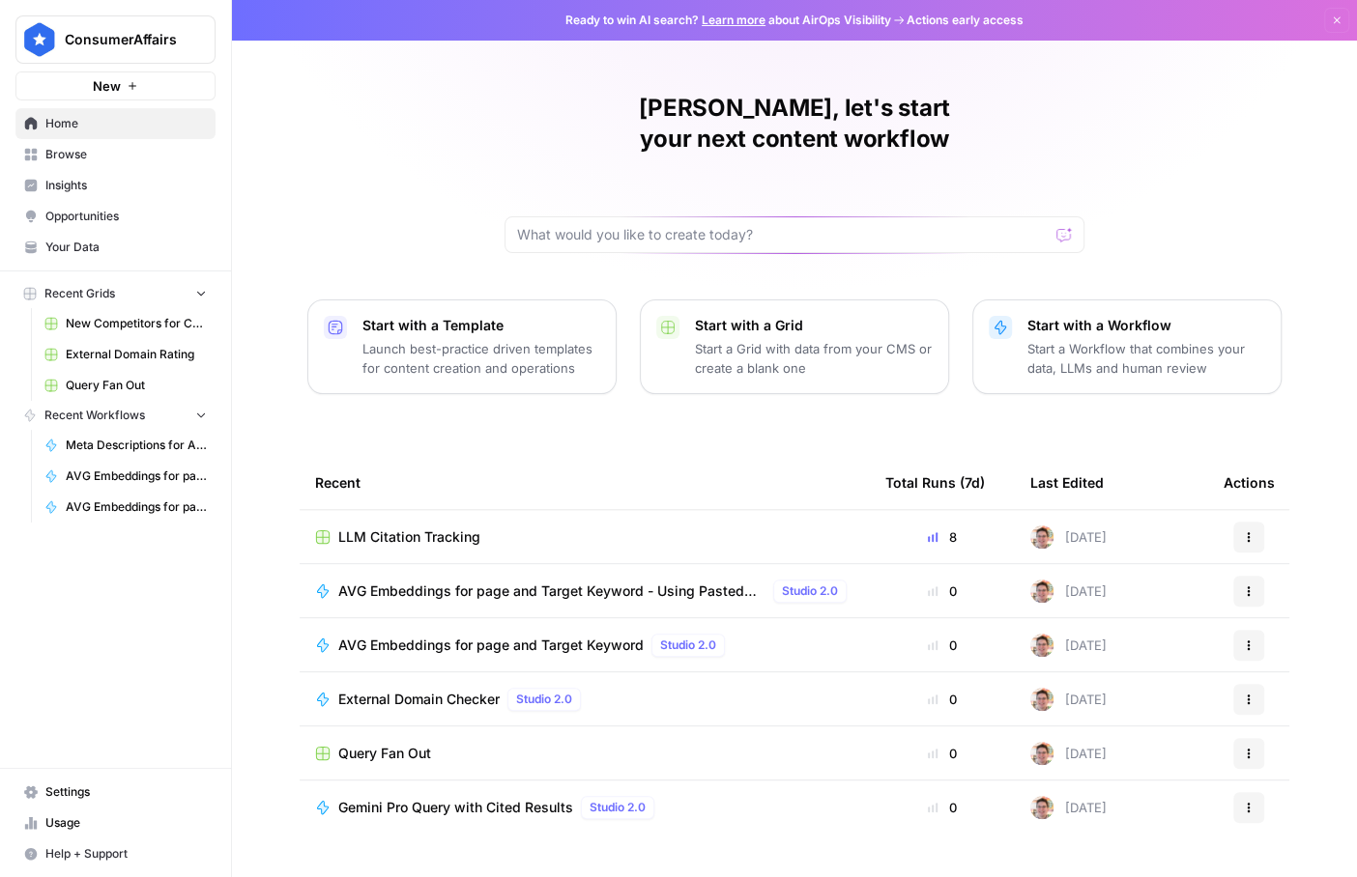
click at [444, 528] on span "LLM Citation Tracking" at bounding box center [409, 537] width 142 height 19
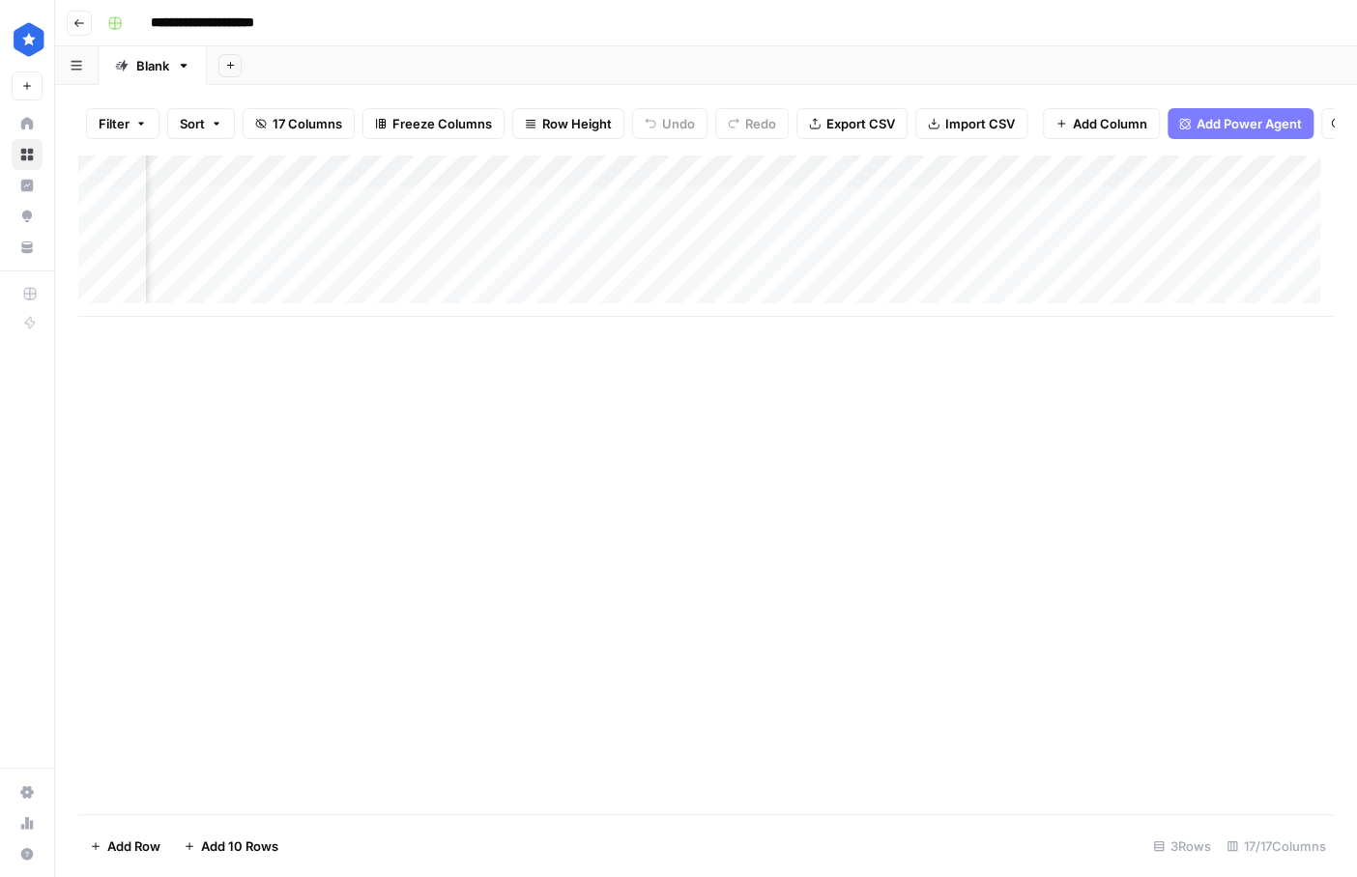
scroll to position [0, 1231]
click at [981, 179] on div "Add Column" at bounding box center [705, 236] width 1255 height 162
click at [996, 225] on span "All Rows" at bounding box center [1057, 228] width 122 height 19
click at [986, 187] on div "Add Column" at bounding box center [705, 236] width 1255 height 162
click at [1002, 224] on span "All Rows" at bounding box center [1057, 228] width 122 height 19
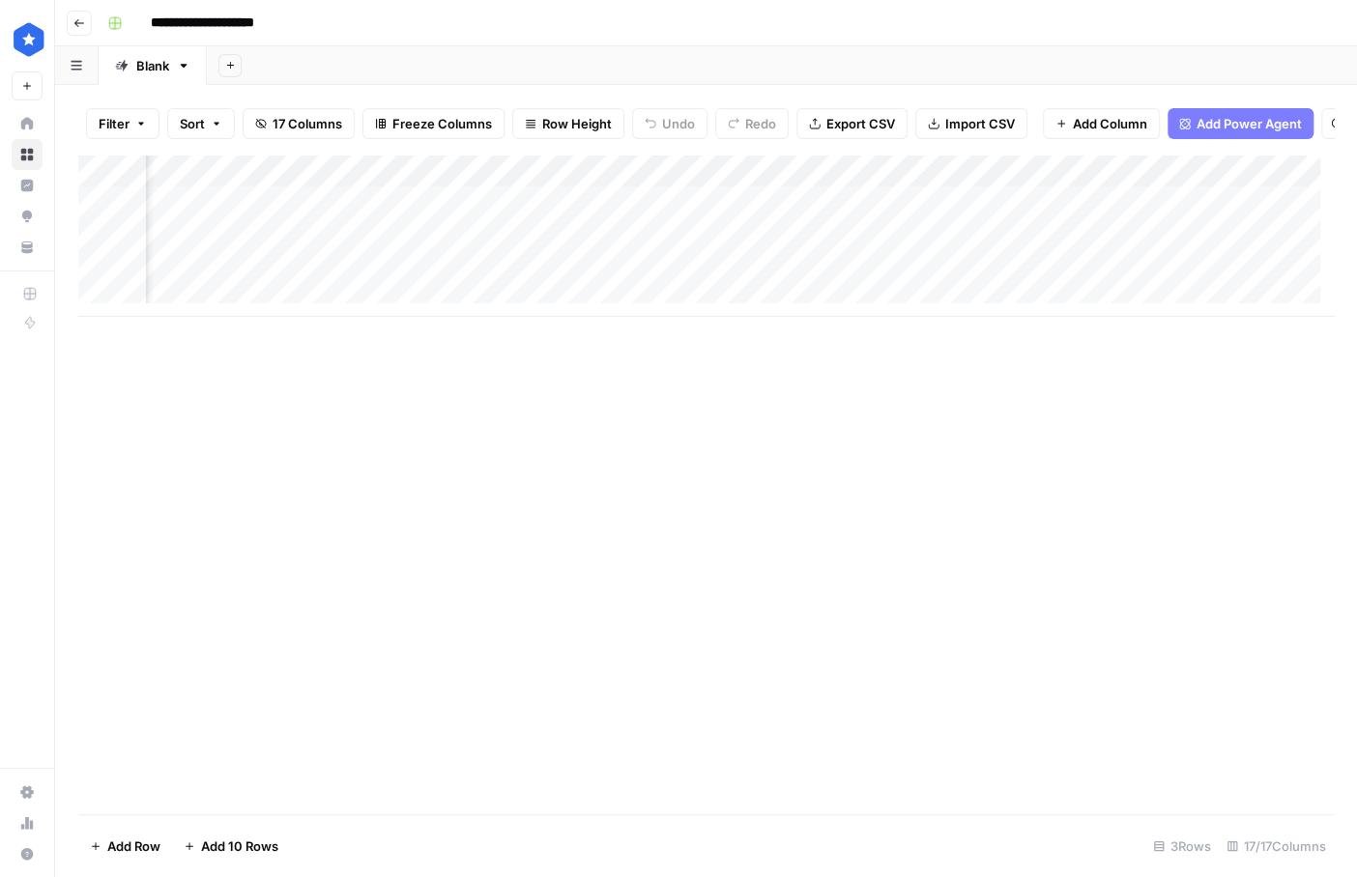
scroll to position [0, 864]
click at [699, 184] on div "Add Column" at bounding box center [705, 236] width 1255 height 162
click at [129, 212] on div "Add Column" at bounding box center [705, 236] width 1255 height 162
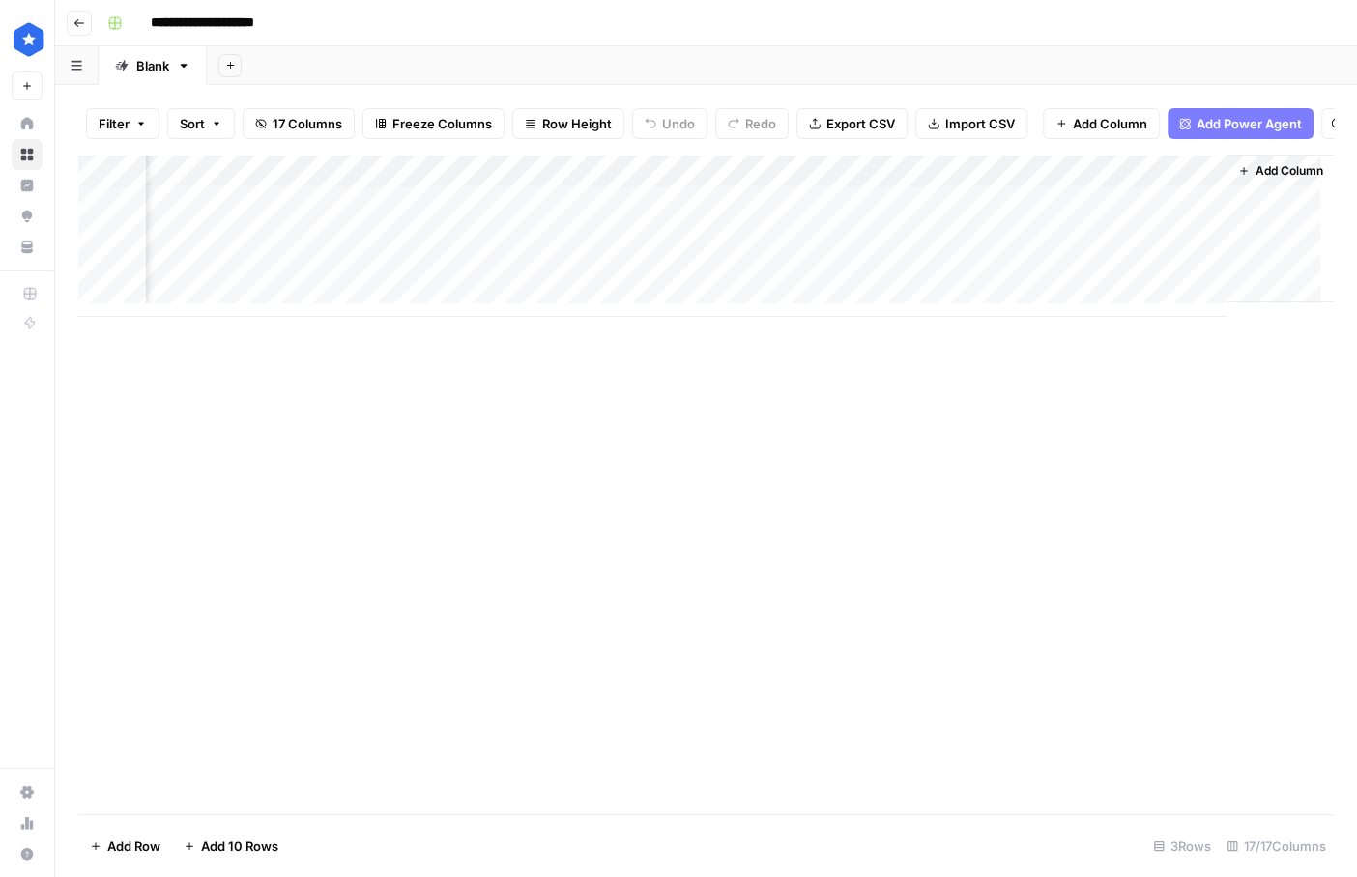
click at [773, 370] on div "Add Column" at bounding box center [705, 485] width 1255 height 660
click at [826, 185] on div "Add Column" at bounding box center [705, 236] width 1255 height 162
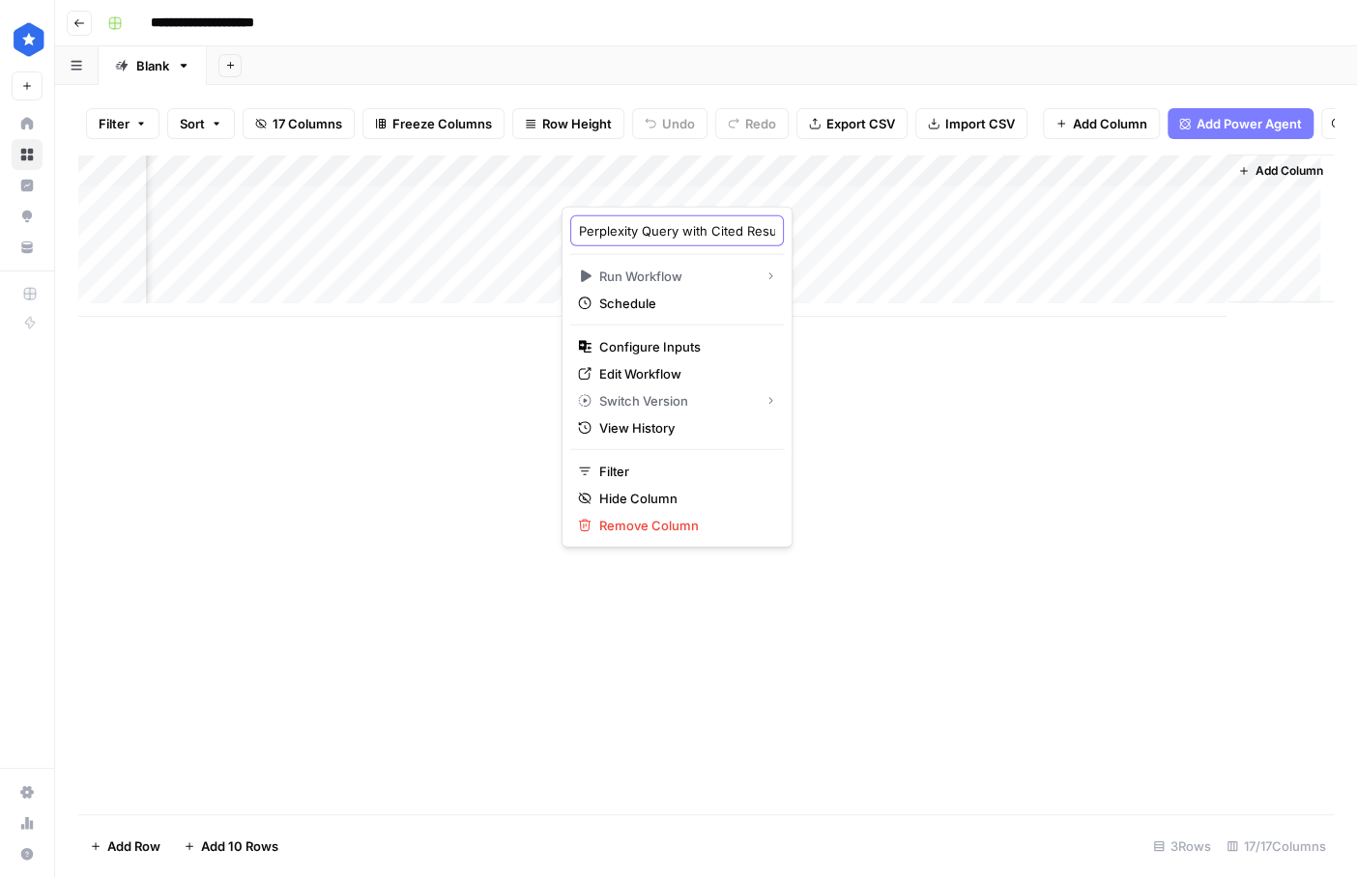
click at [676, 237] on input "Perplexity Query with Cited Results" at bounding box center [677, 230] width 196 height 19
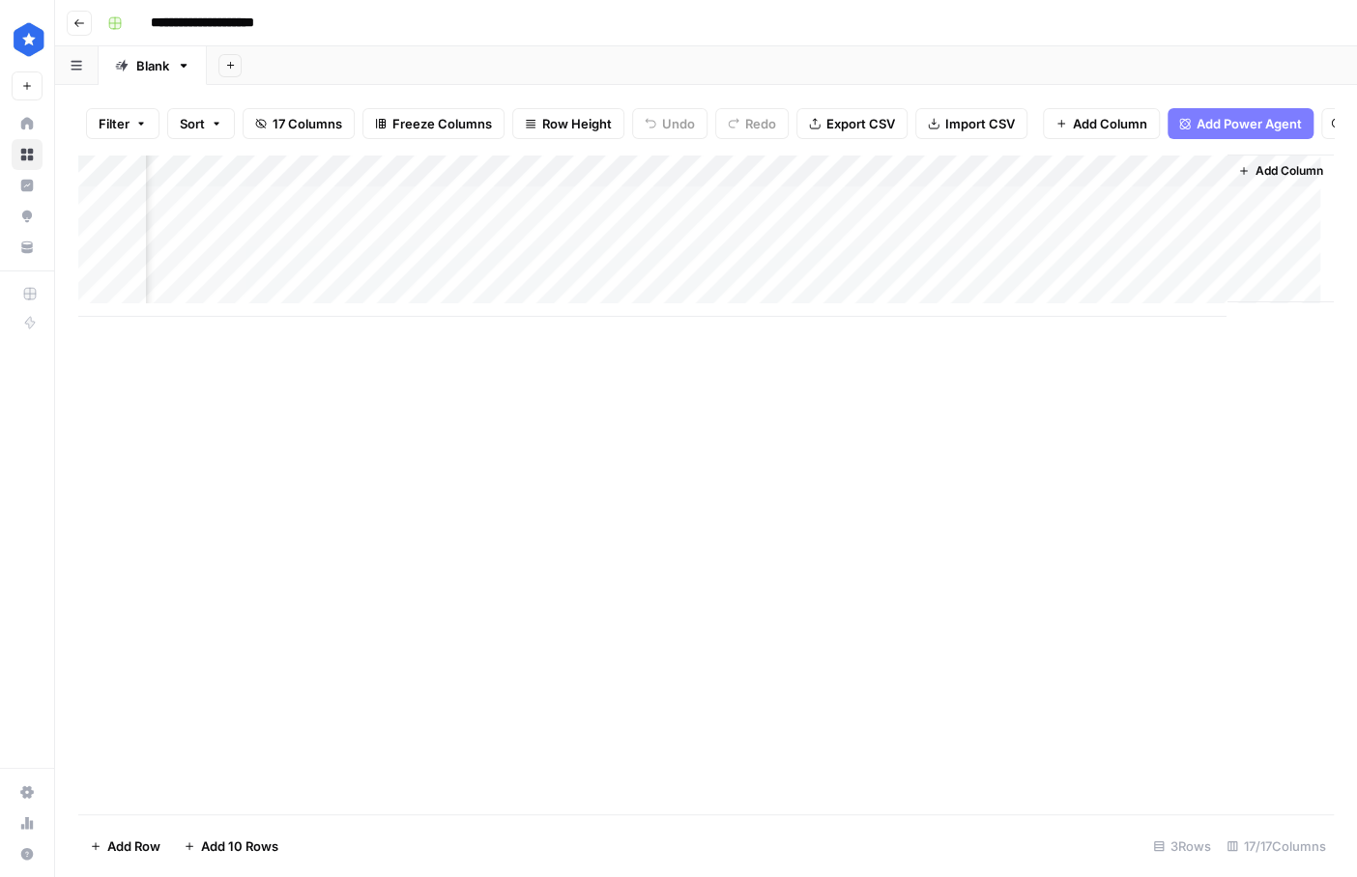
click at [938, 390] on div "Add Column" at bounding box center [705, 485] width 1255 height 660
click at [903, 216] on div "Add Column" at bounding box center [705, 236] width 1255 height 162
click at [936, 211] on div "Add Column" at bounding box center [705, 236] width 1255 height 162
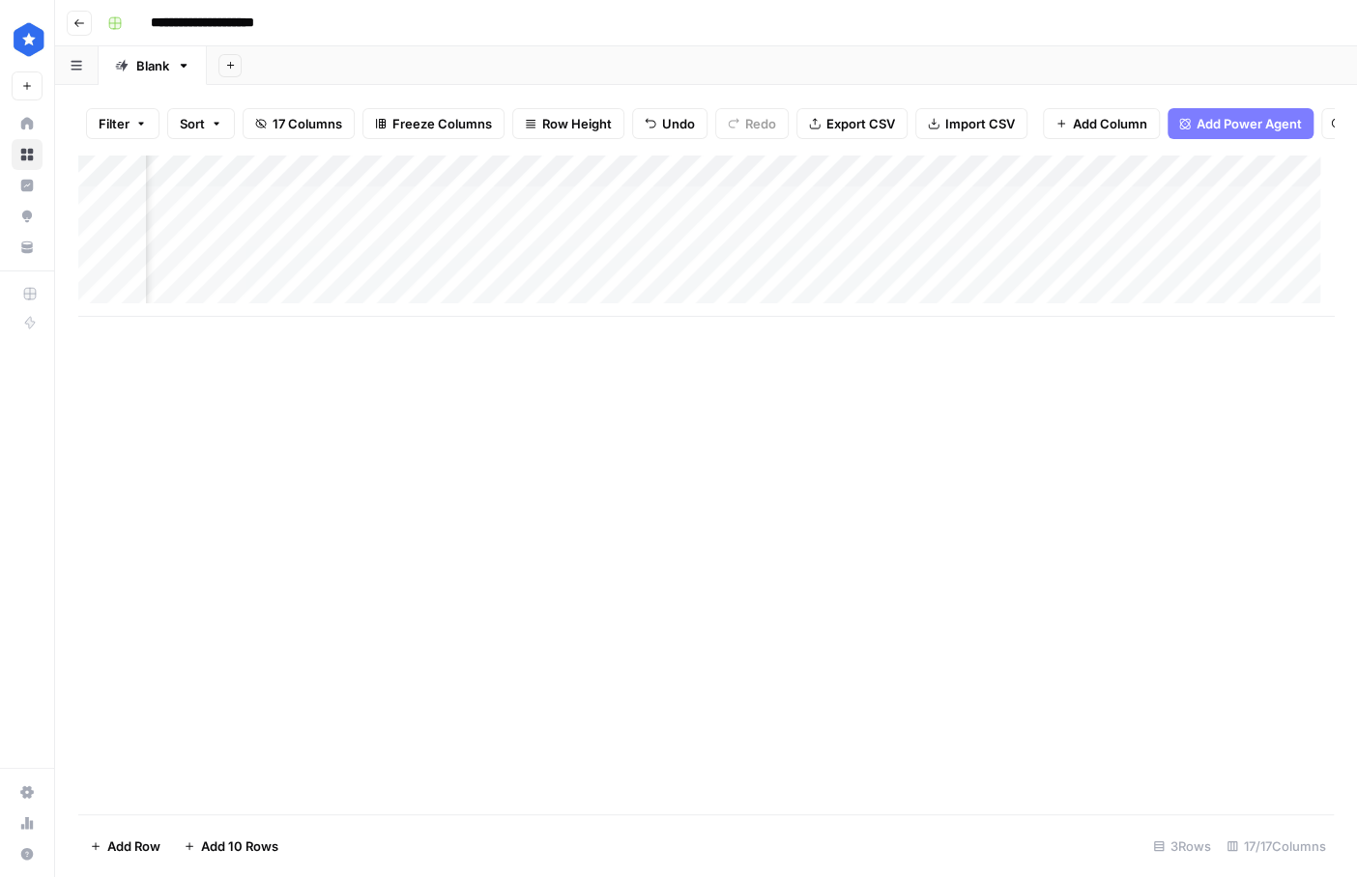
click at [985, 215] on div "Add Column" at bounding box center [705, 236] width 1255 height 162
click at [985, 215] on body "**********" at bounding box center [678, 438] width 1357 height 877
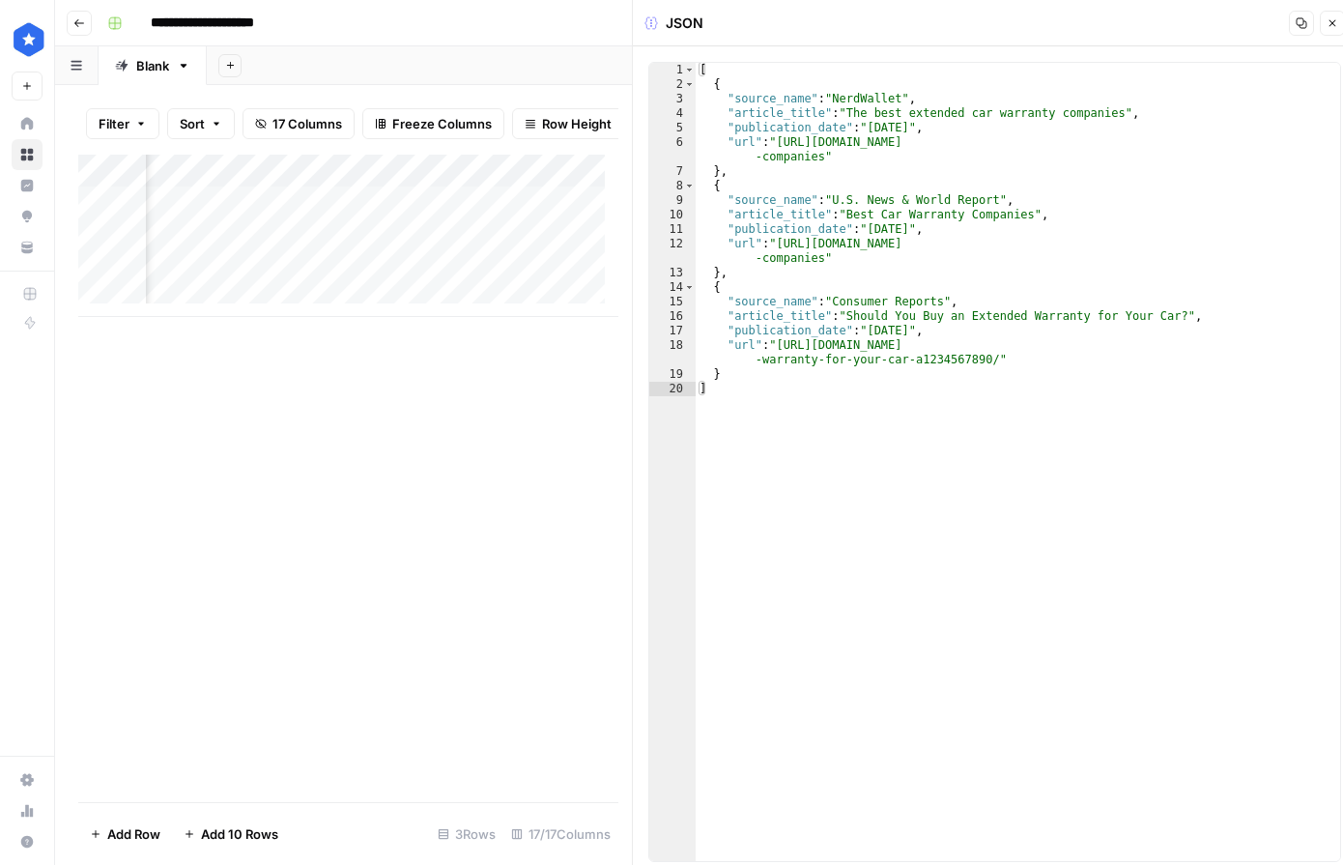
drag, startPoint x: 254, startPoint y: 332, endPoint x: 249, endPoint y: 319, distance: 14.4
click at [253, 330] on div "Add Column" at bounding box center [348, 478] width 540 height 647
click at [364, 214] on div "Add Column" at bounding box center [348, 236] width 540 height 162
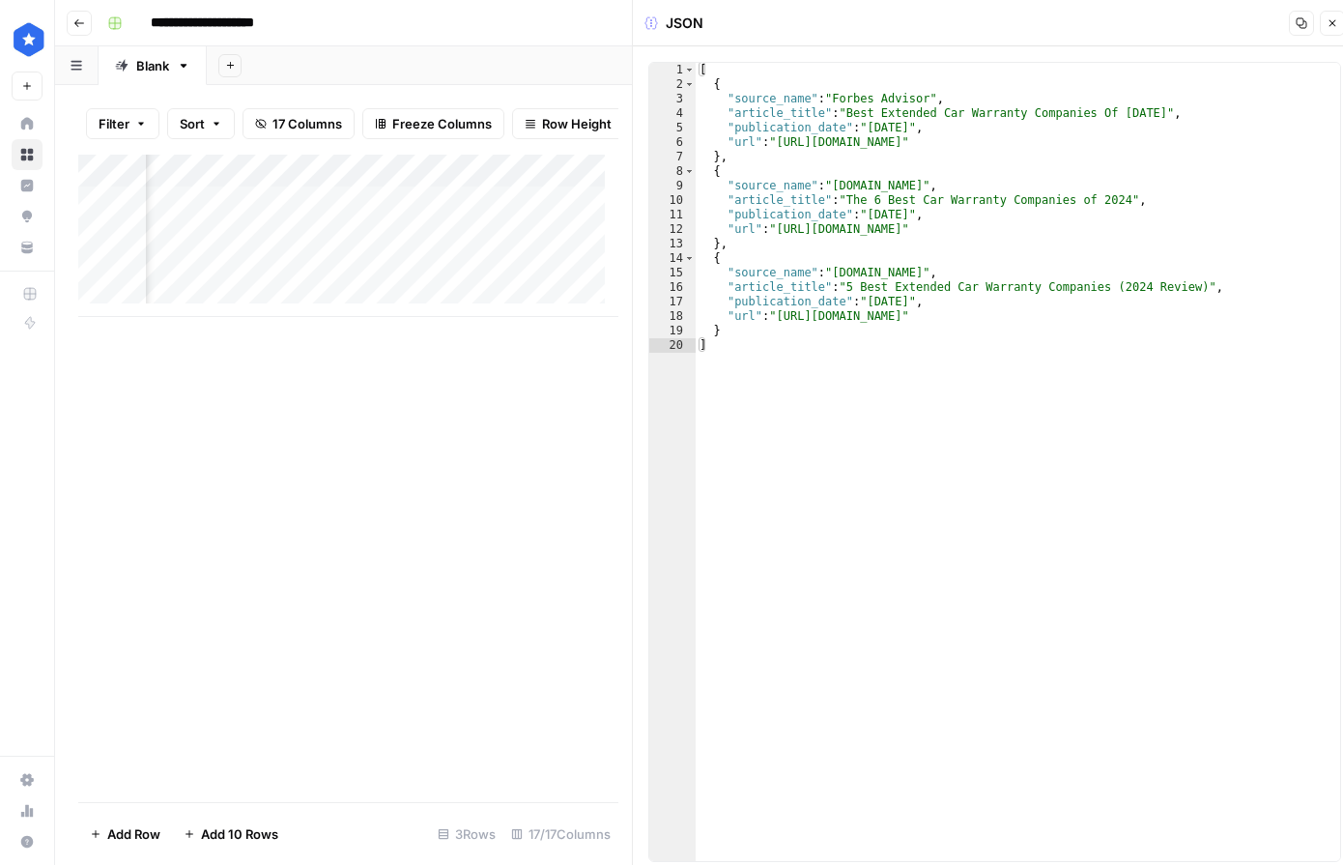
scroll to position [0, 2709]
click at [516, 210] on div "Add Column" at bounding box center [348, 236] width 540 height 162
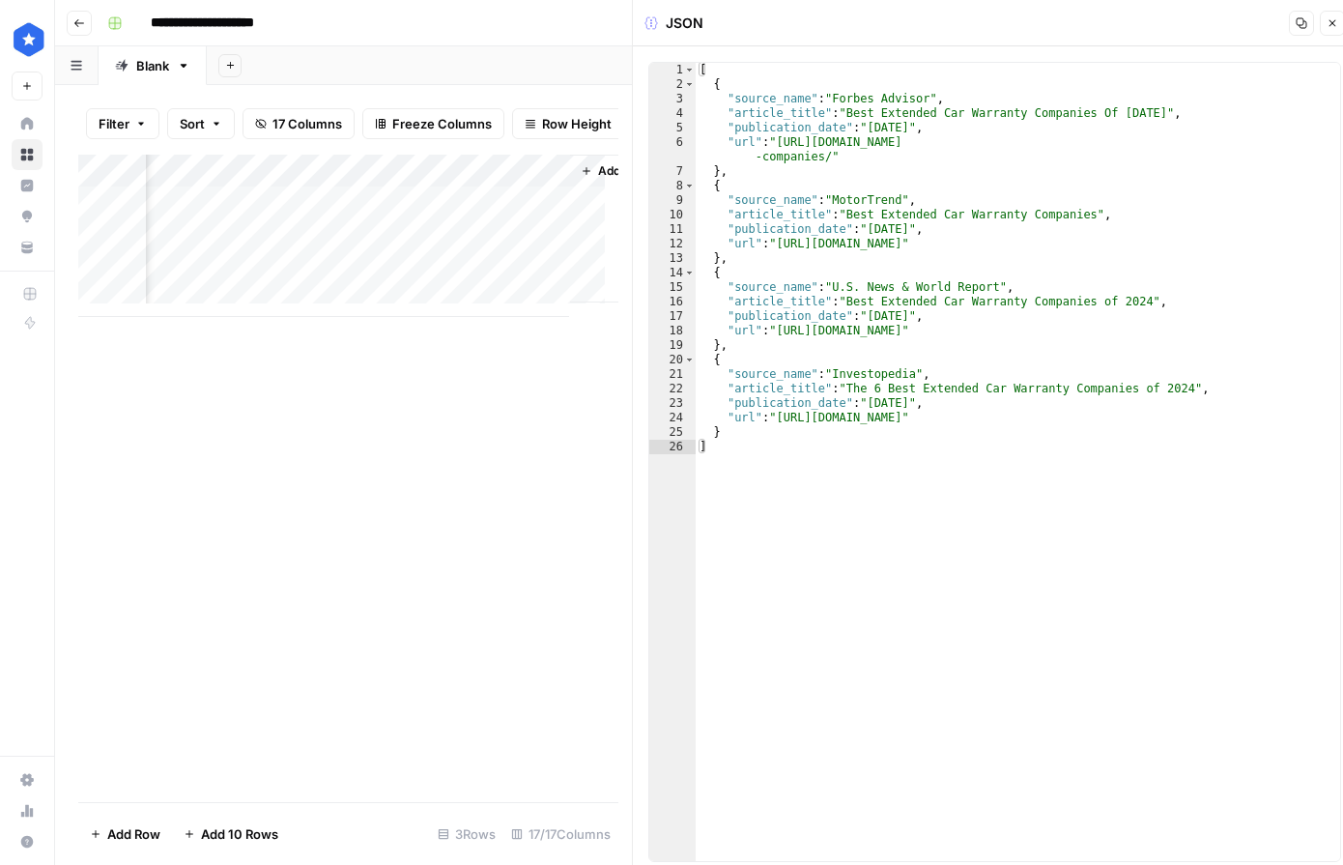
scroll to position [0, 3403]
click at [477, 216] on div "Add Column" at bounding box center [348, 236] width 540 height 162
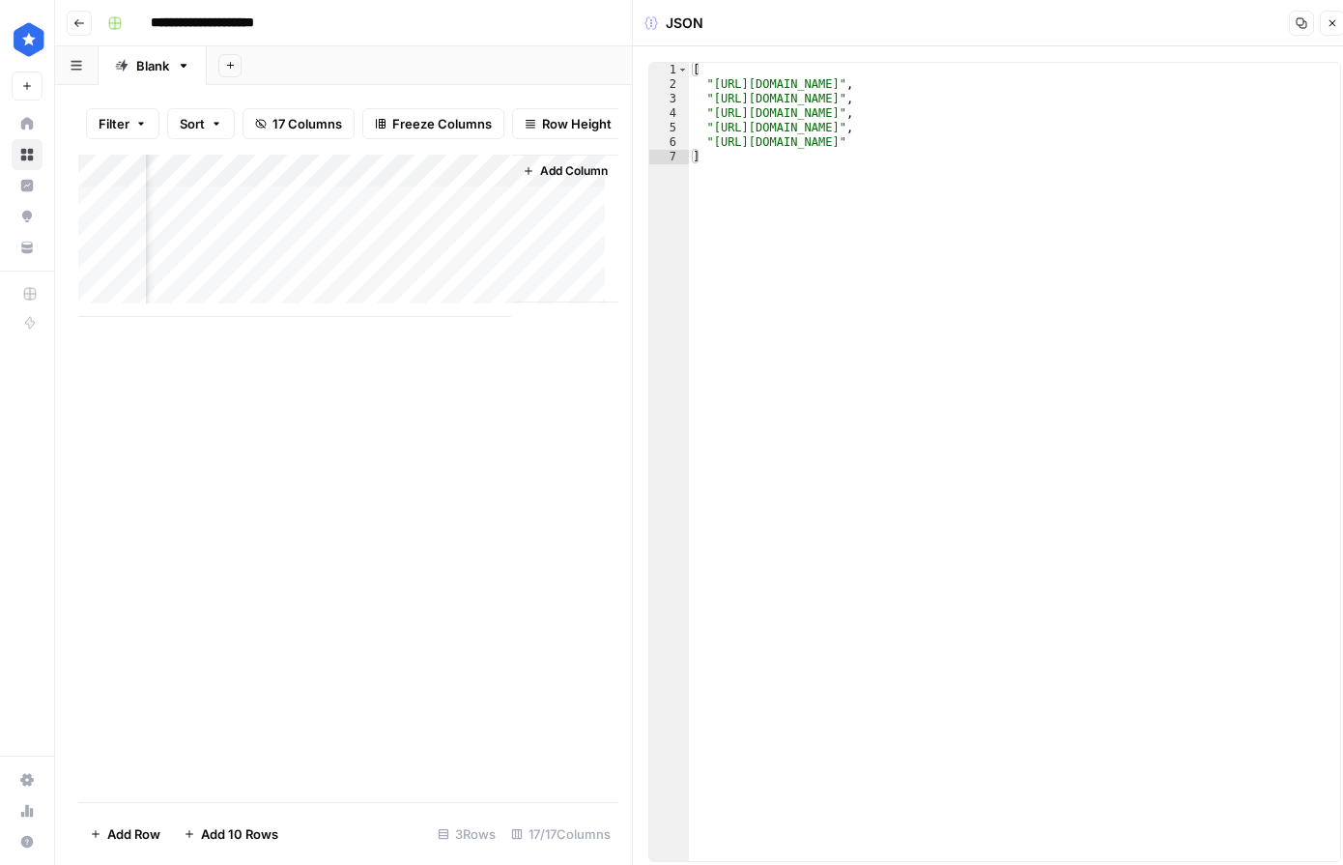
drag, startPoint x: 604, startPoint y: 329, endPoint x: 571, endPoint y: 330, distance: 32.9
click at [571, 330] on div "Add Column" at bounding box center [348, 478] width 540 height 647
click at [495, 213] on div "Add Column" at bounding box center [348, 236] width 540 height 162
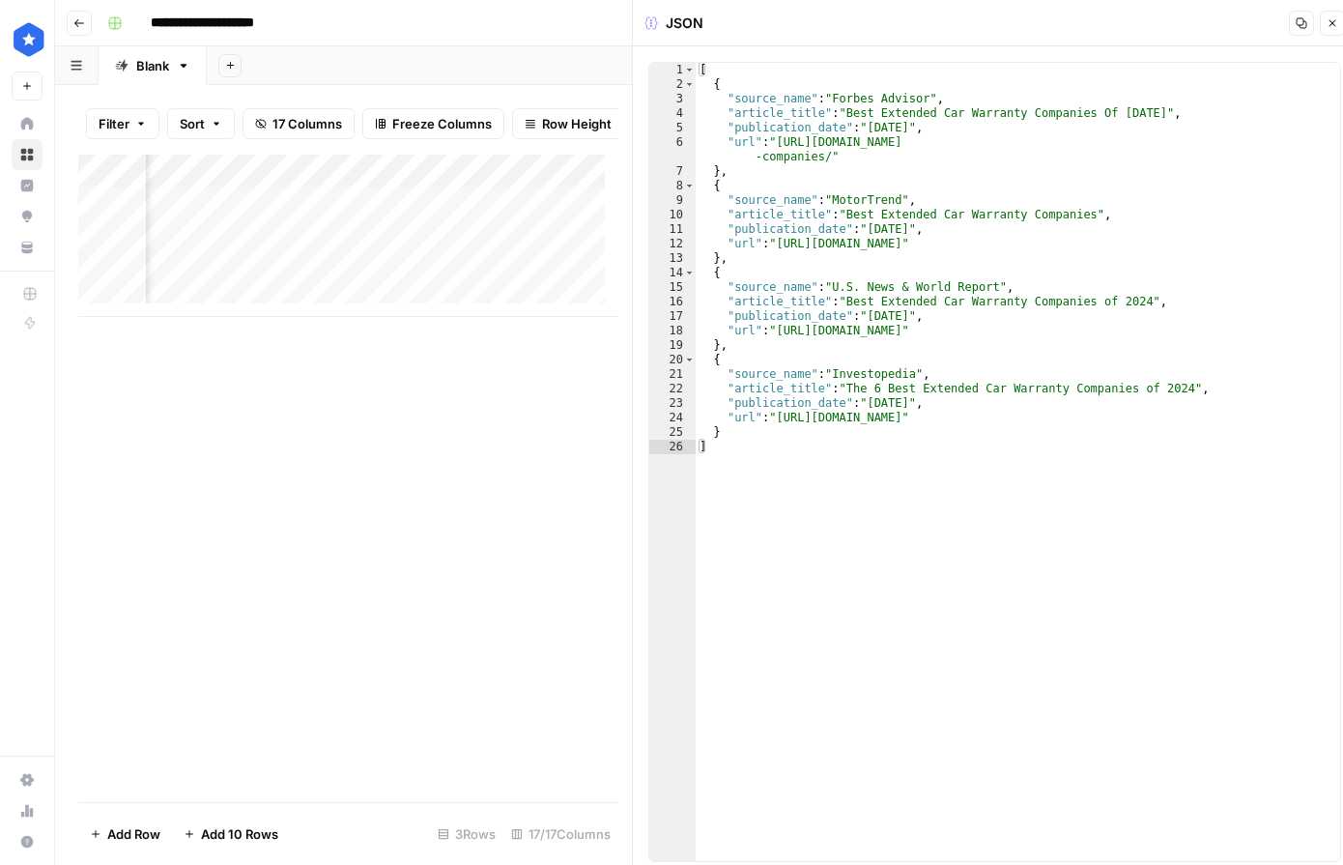
scroll to position [0, 2945]
click at [584, 213] on div "Add Column" at bounding box center [348, 236] width 540 height 162
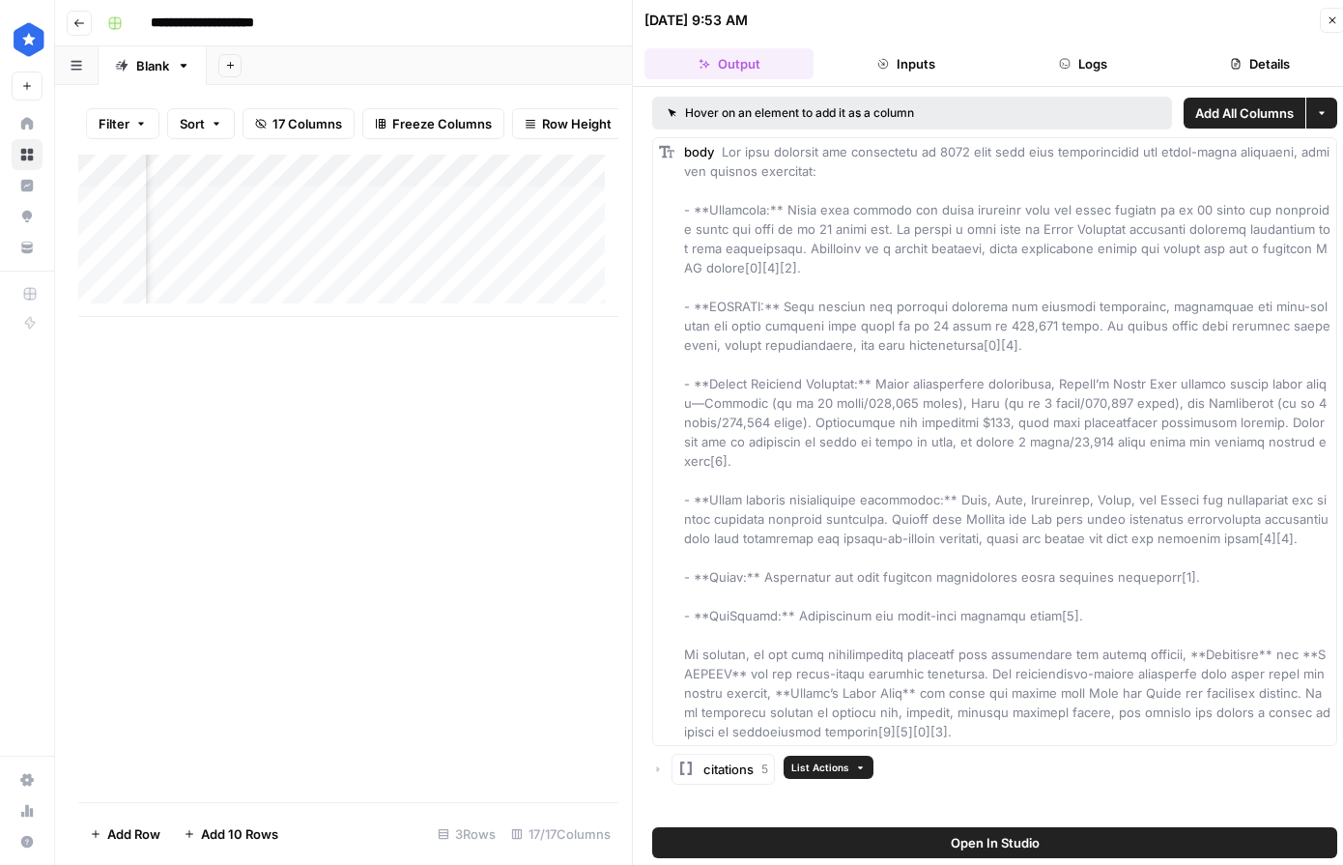
click at [736, 764] on span "citations" at bounding box center [728, 768] width 50 height 19
